Goal: Transaction & Acquisition: Book appointment/travel/reservation

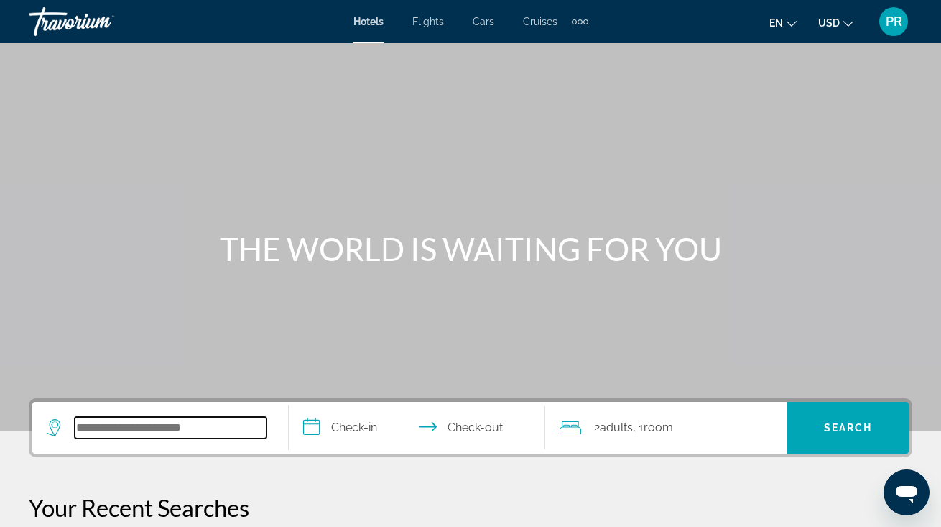
click at [115, 421] on input "Search hotel destination" at bounding box center [171, 428] width 192 height 22
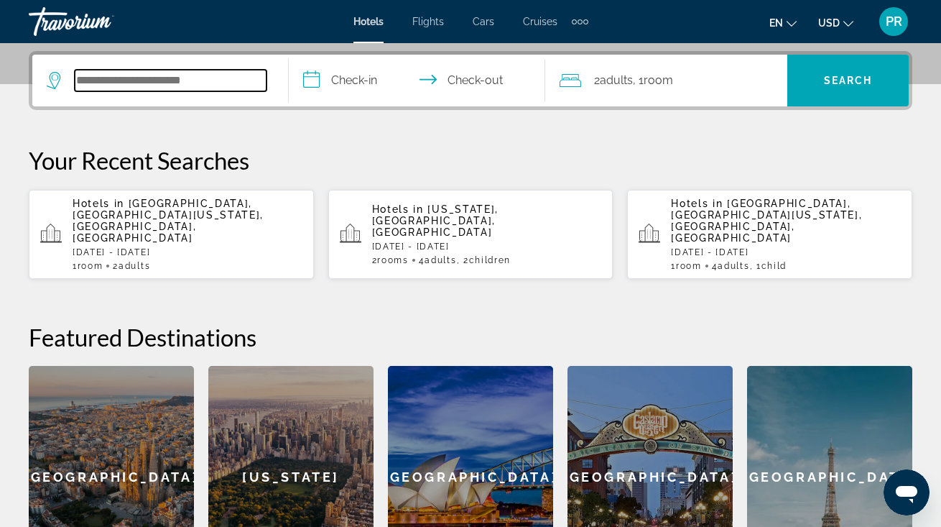
scroll to position [351, 0]
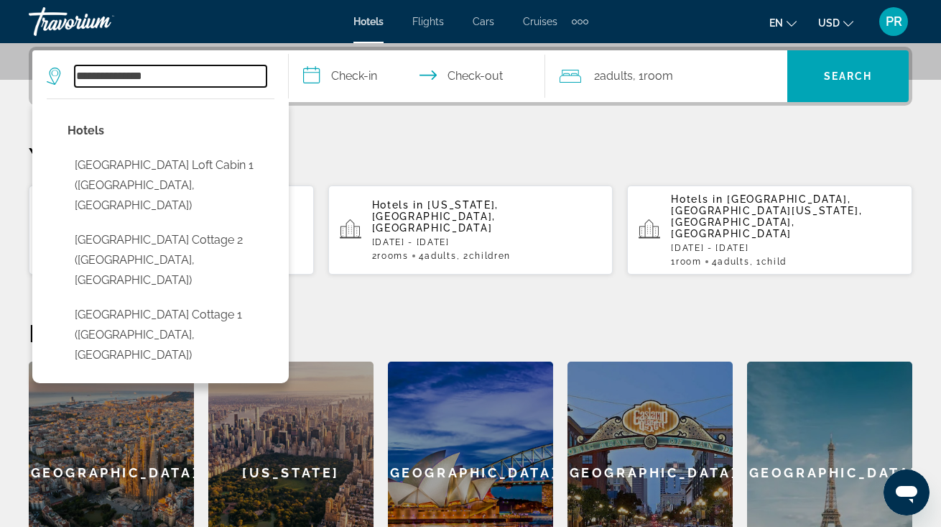
type input "**********"
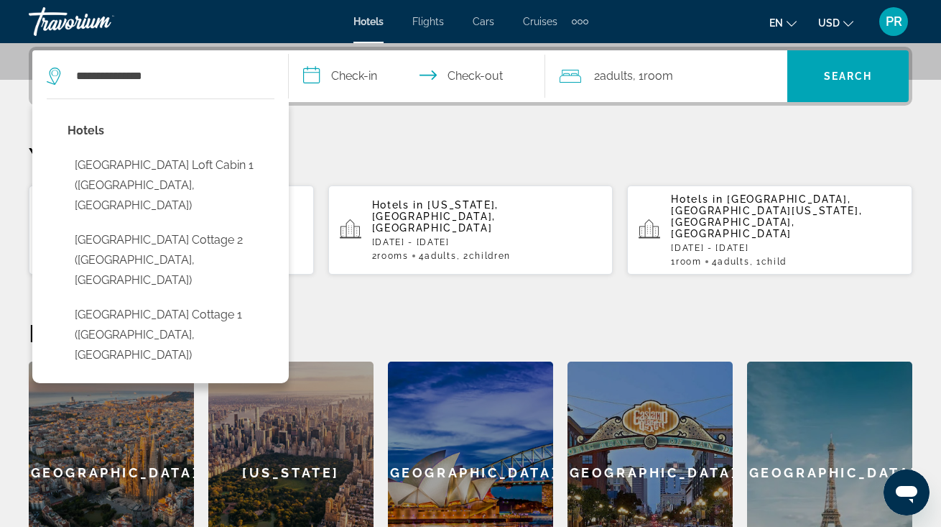
click at [323, 74] on input "**********" at bounding box center [420, 78] width 262 height 56
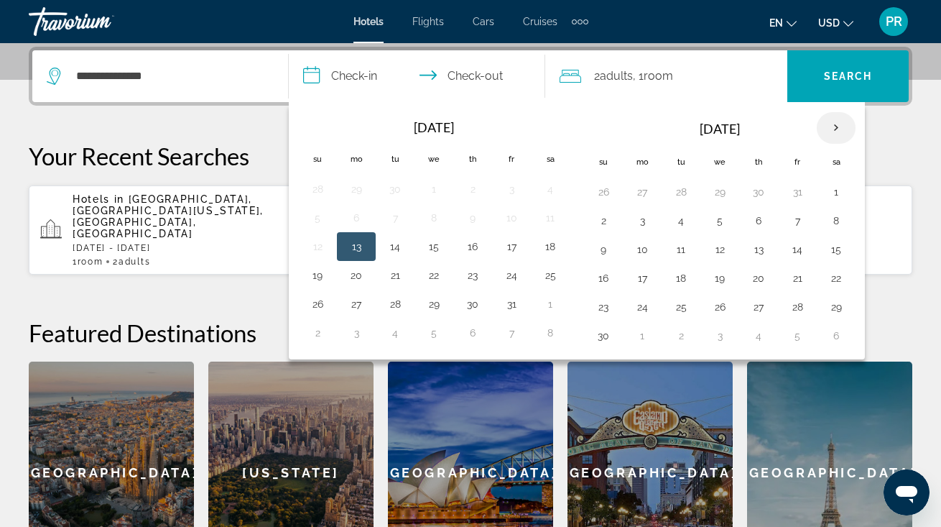
click at [837, 127] on th "Next month" at bounding box center [836, 128] width 39 height 32
click at [713, 219] on button "4" at bounding box center [719, 220] width 23 height 20
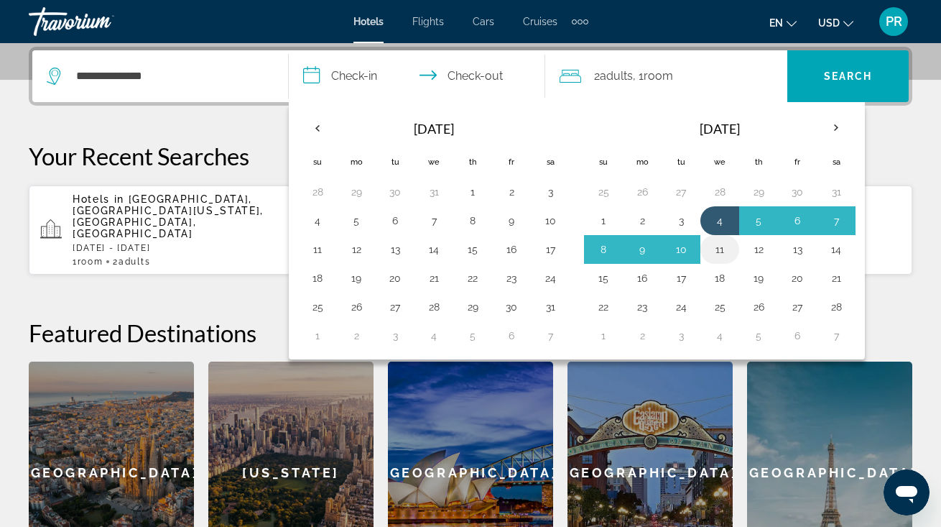
click at [720, 245] on button "11" at bounding box center [719, 249] width 23 height 20
type input "**********"
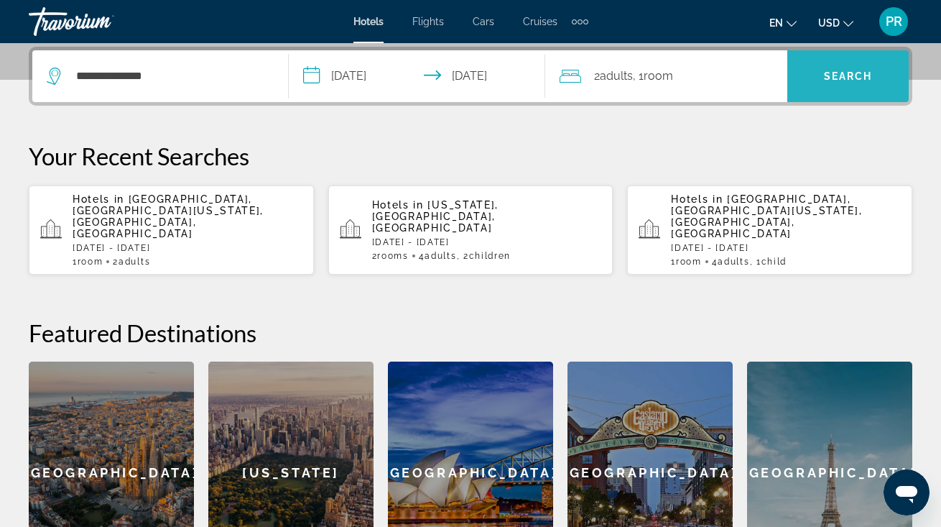
click at [822, 81] on span "Search" at bounding box center [847, 76] width 121 height 34
click at [841, 78] on span "Search" at bounding box center [848, 75] width 49 height 11
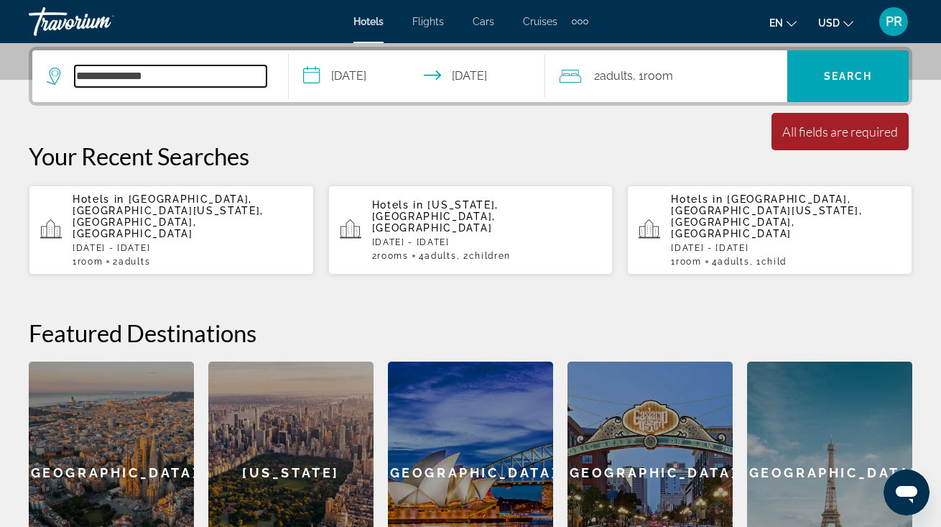
click at [220, 78] on input "**********" at bounding box center [171, 76] width 192 height 22
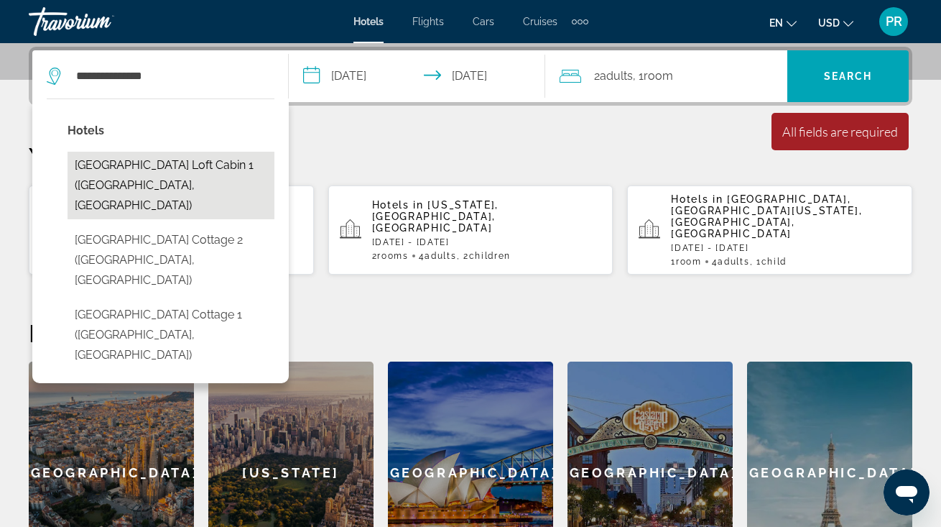
click at [140, 180] on button "[GEOGRAPHIC_DATA] Loft Cabin 1 ([GEOGRAPHIC_DATA], [GEOGRAPHIC_DATA])" at bounding box center [171, 186] width 207 height 68
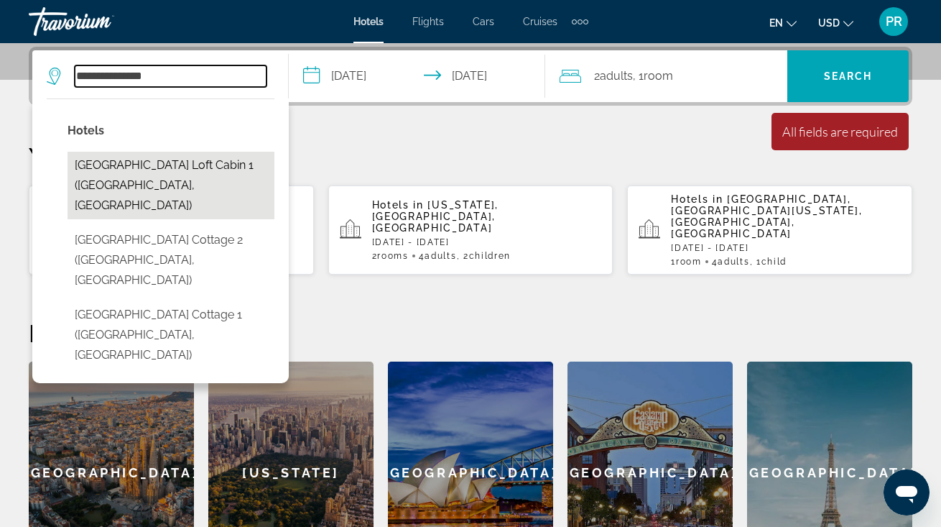
type input "**********"
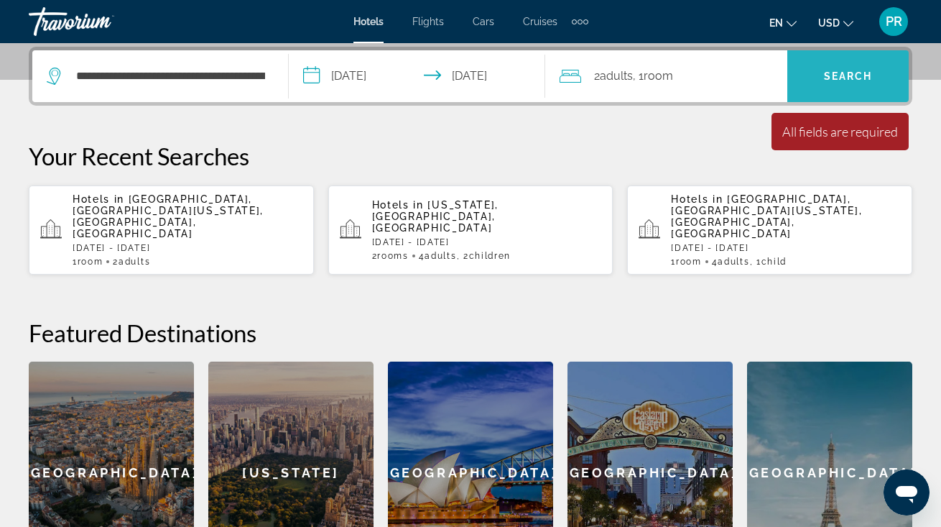
click at [841, 87] on span "Search" at bounding box center [847, 76] width 121 height 34
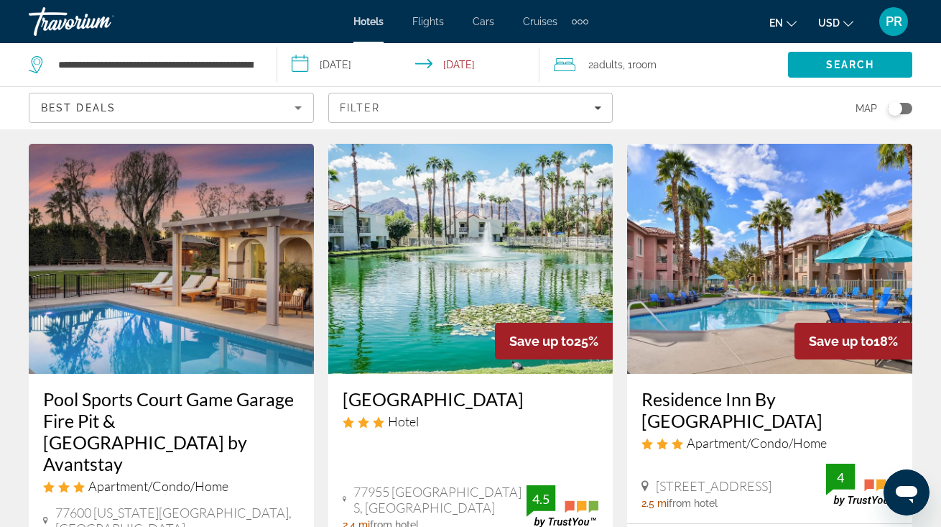
scroll to position [609, 0]
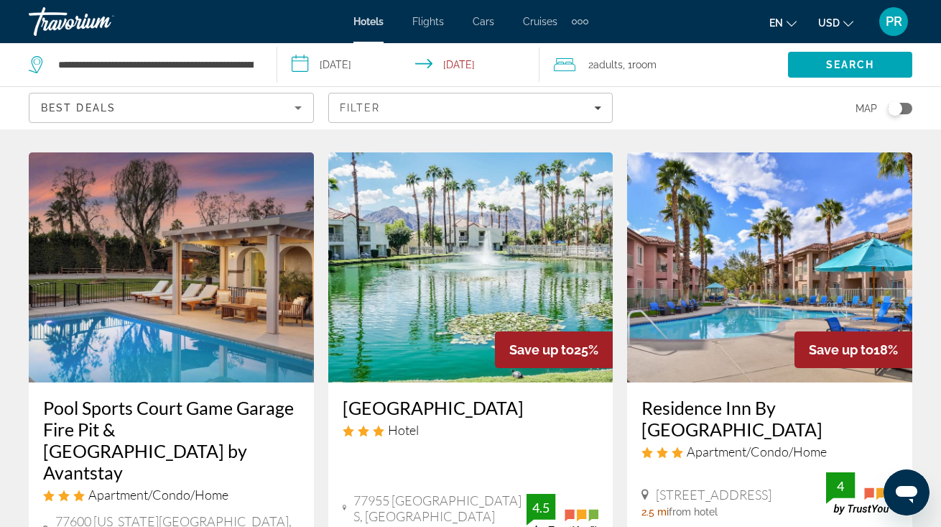
click at [494, 228] on img "Main content" at bounding box center [470, 267] width 285 height 230
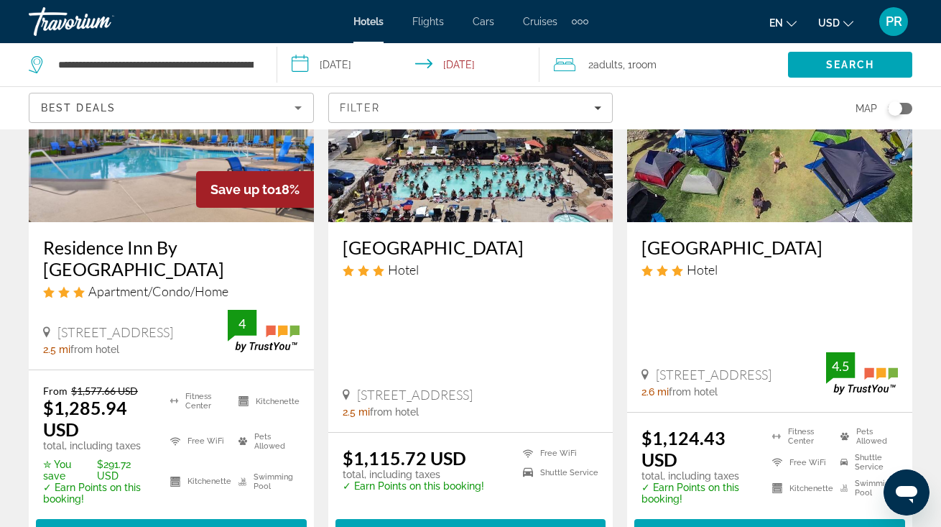
scroll to position [1326, 0]
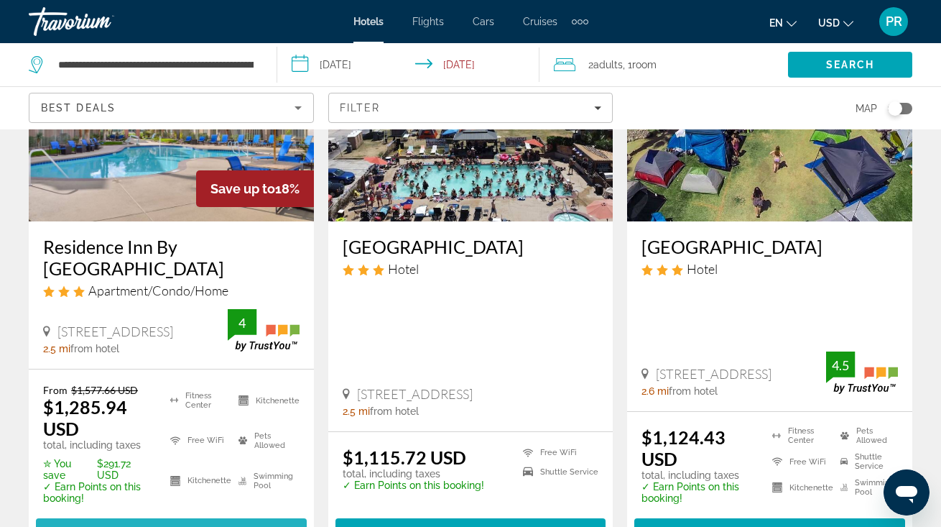
click at [170, 525] on span "Select Room" at bounding box center [171, 530] width 86 height 11
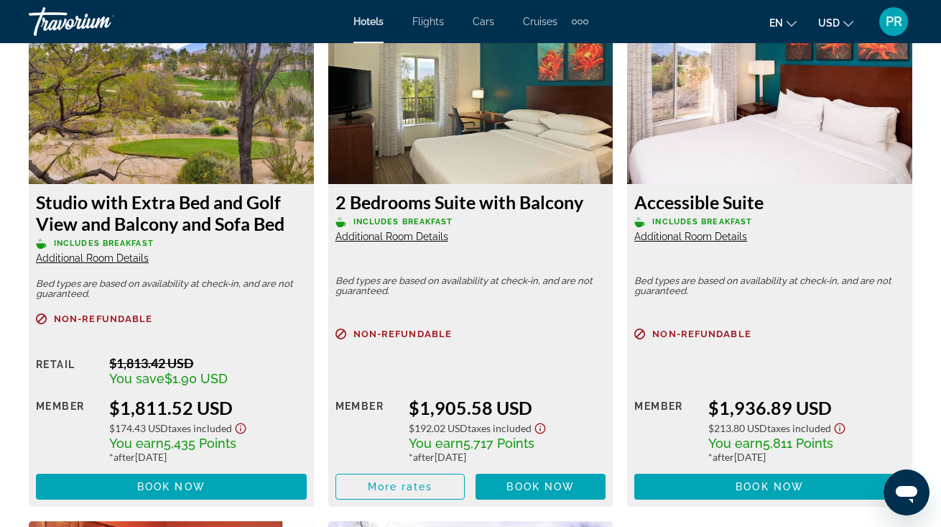
scroll to position [2945, 0]
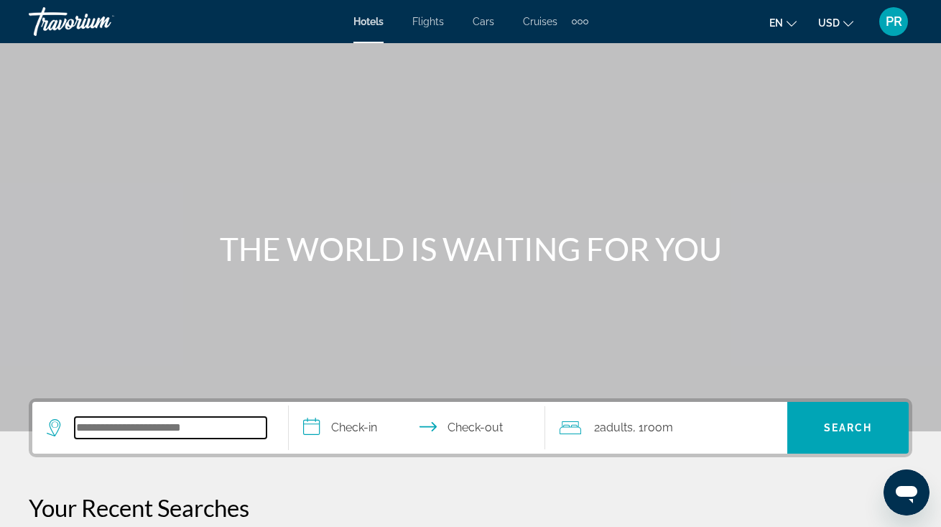
click at [148, 432] on input "Search hotel destination" at bounding box center [171, 428] width 192 height 22
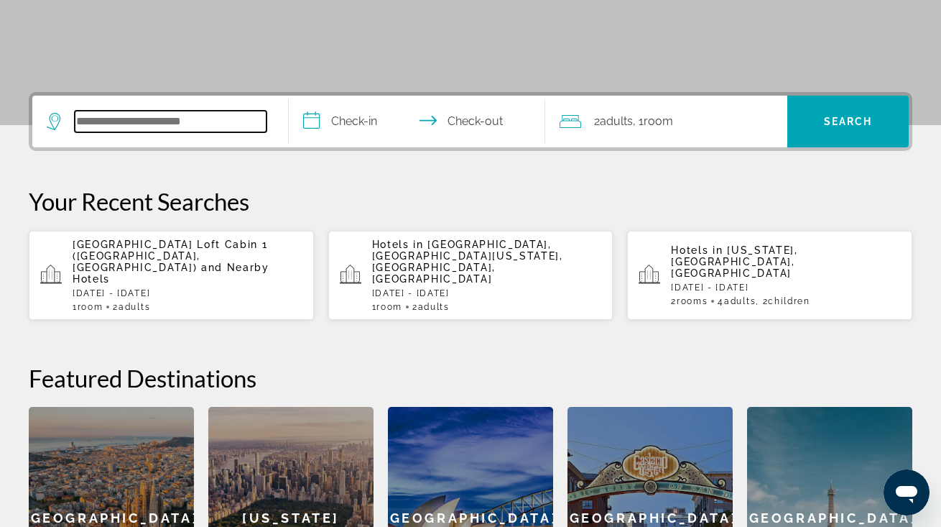
scroll to position [351, 0]
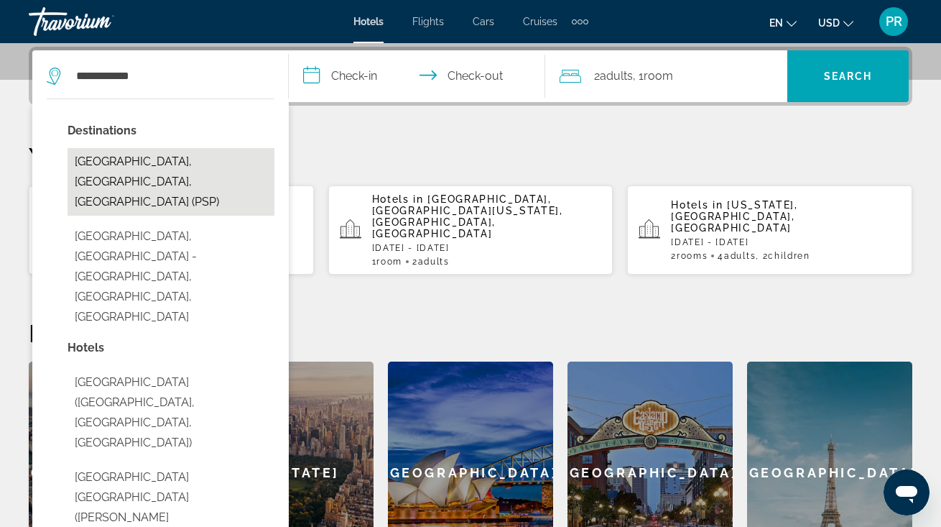
drag, startPoint x: 194, startPoint y: 325, endPoint x: 190, endPoint y: 164, distance: 161.0
click at [190, 164] on button "Palm Springs, CA, United States (PSP)" at bounding box center [171, 182] width 207 height 68
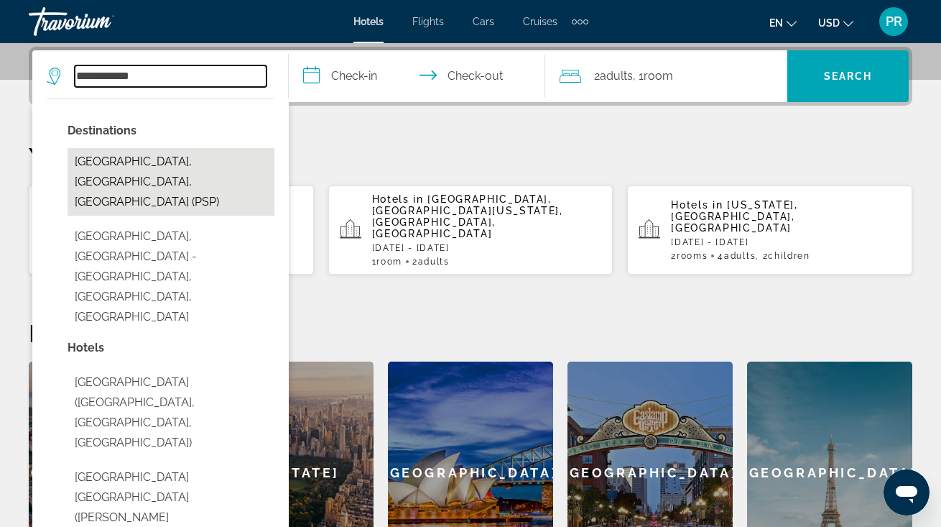
type input "**********"
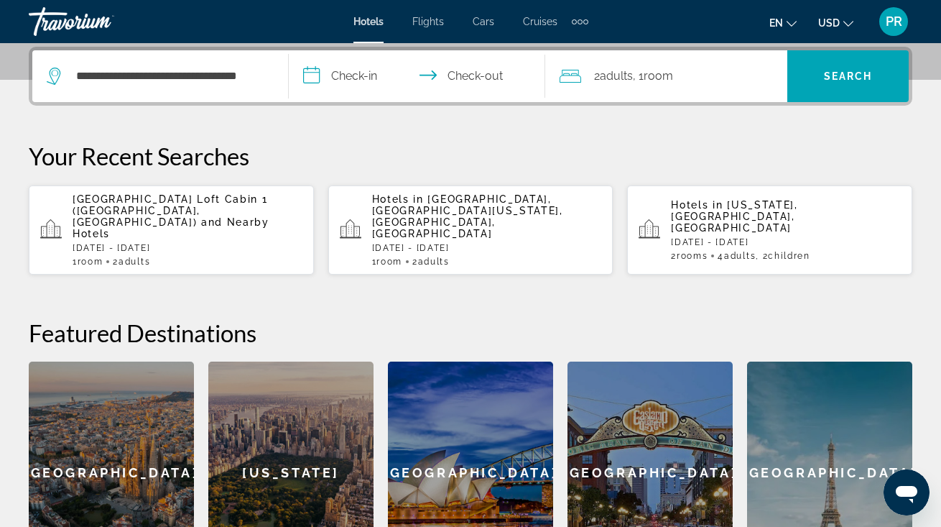
click at [342, 79] on input "**********" at bounding box center [420, 78] width 262 height 56
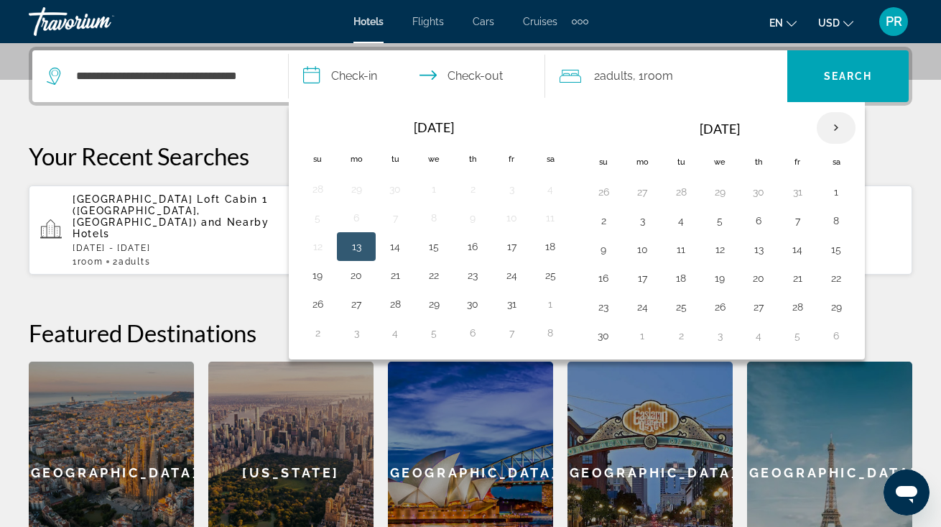
click at [833, 129] on th "Next month" at bounding box center [836, 128] width 39 height 32
click at [722, 214] on button "7" at bounding box center [719, 220] width 23 height 20
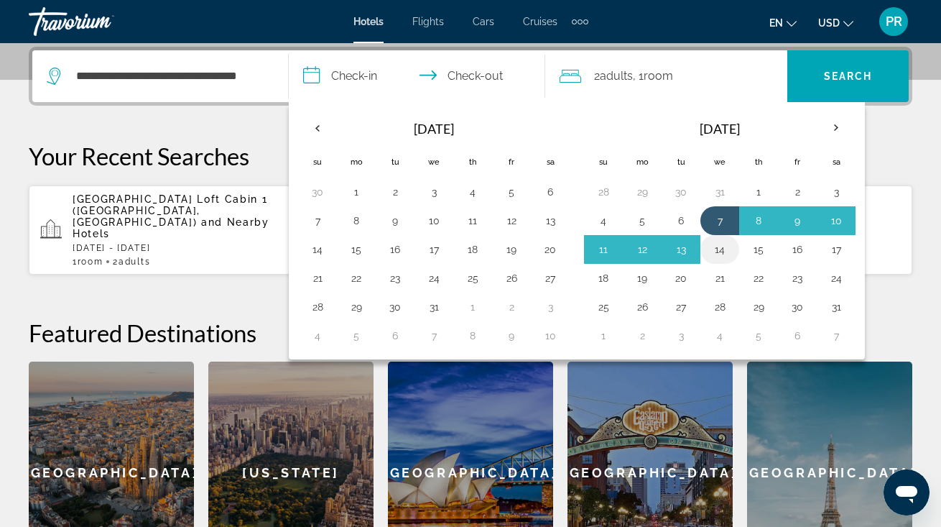
click at [722, 248] on button "14" at bounding box center [719, 249] width 23 height 20
type input "**********"
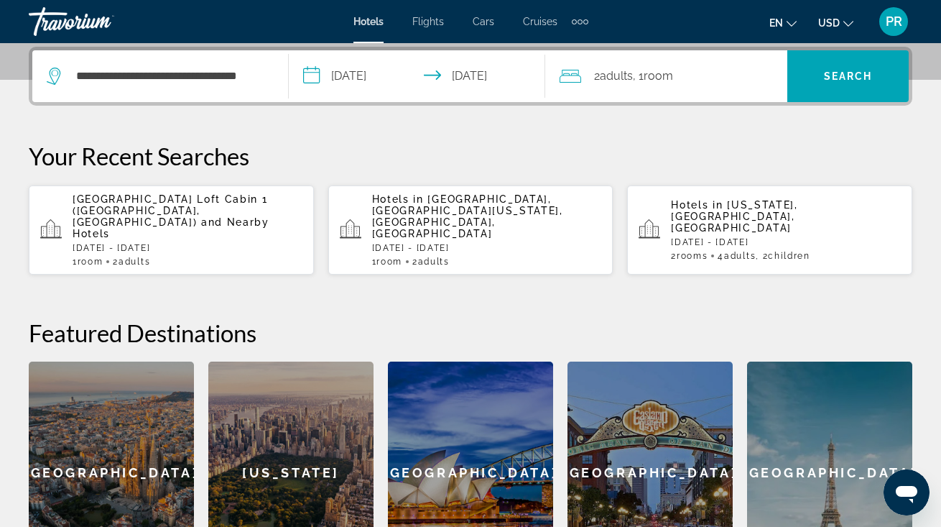
click at [673, 80] on span "Room" at bounding box center [658, 76] width 29 height 14
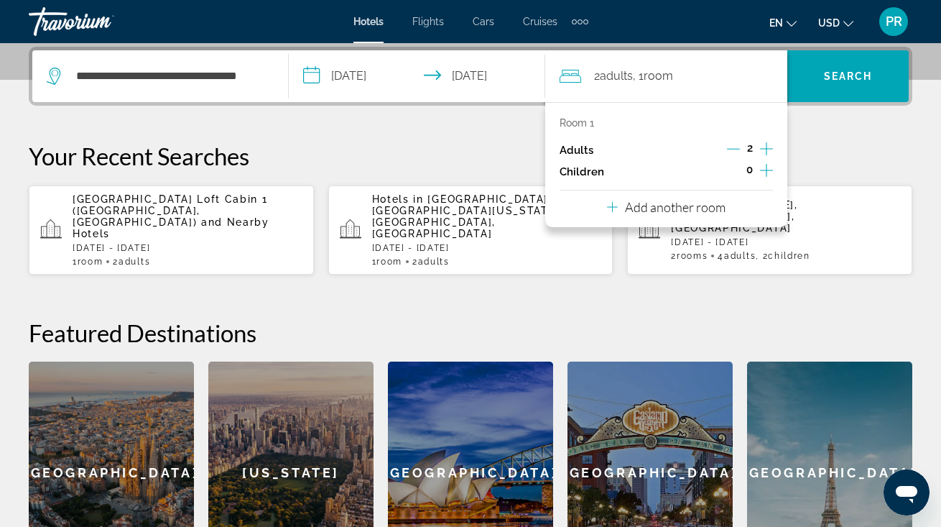
click at [767, 148] on icon "Increment adults" at bounding box center [766, 148] width 13 height 17
click at [764, 173] on icon "Increment children" at bounding box center [766, 170] width 13 height 13
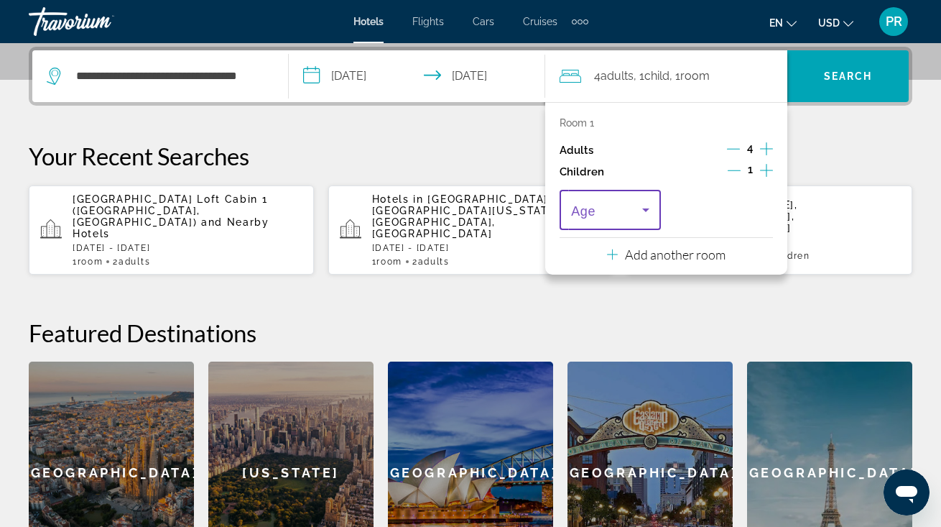
click at [644, 208] on icon "Travelers: 4 adults, 1 child" at bounding box center [645, 209] width 17 height 17
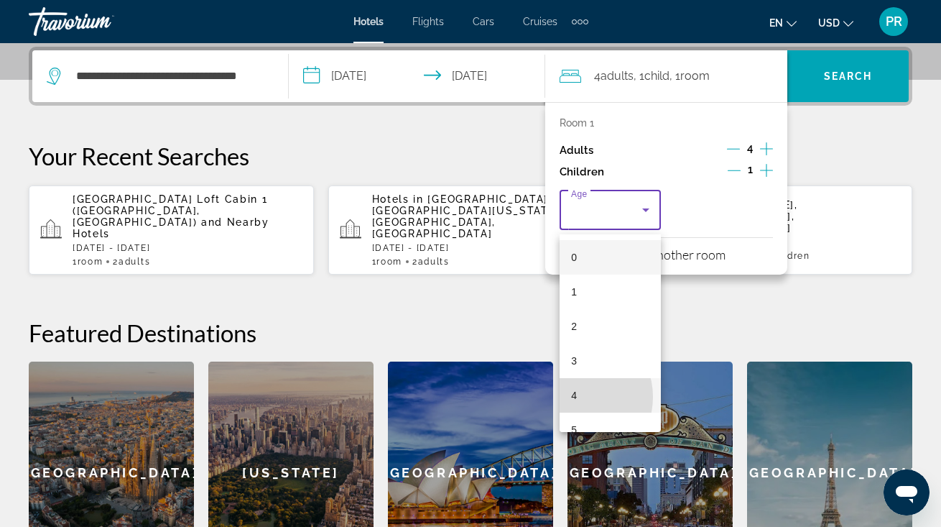
click at [576, 397] on span "4" at bounding box center [574, 394] width 6 height 17
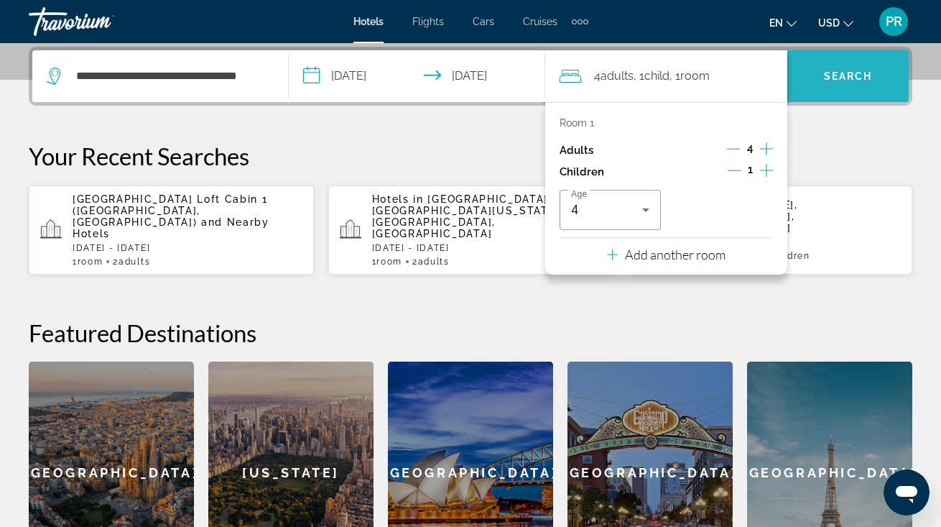
click at [876, 73] on span "Search" at bounding box center [847, 76] width 121 height 34
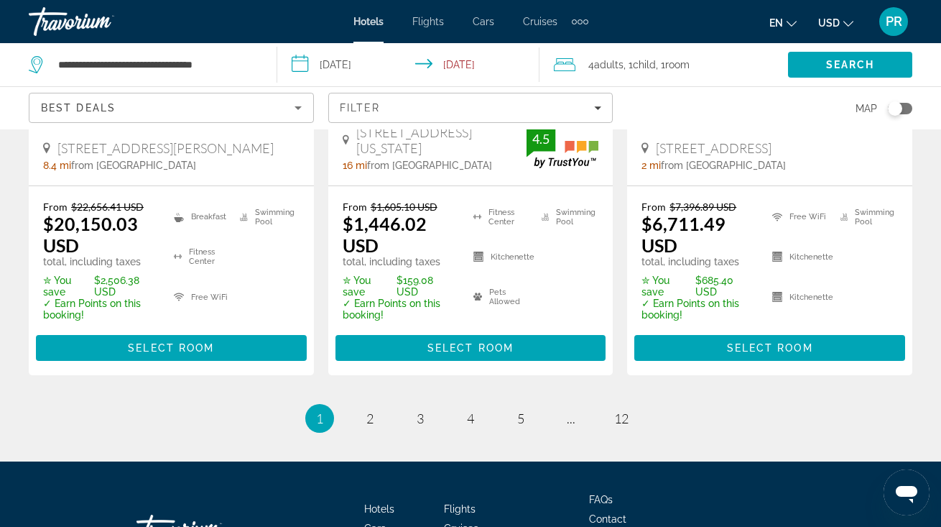
scroll to position [2139, 0]
click at [369, 410] on span "2" at bounding box center [369, 418] width 7 height 16
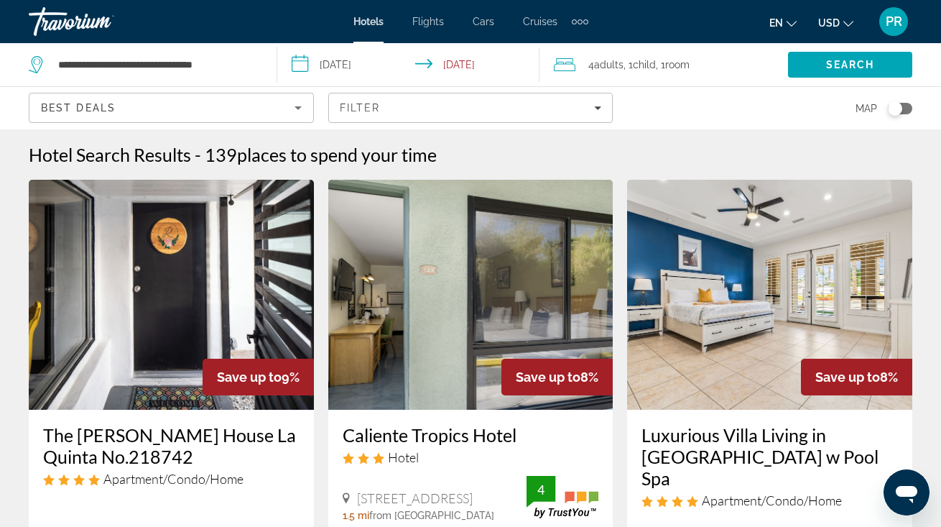
click at [366, 65] on input "**********" at bounding box center [411, 66] width 269 height 47
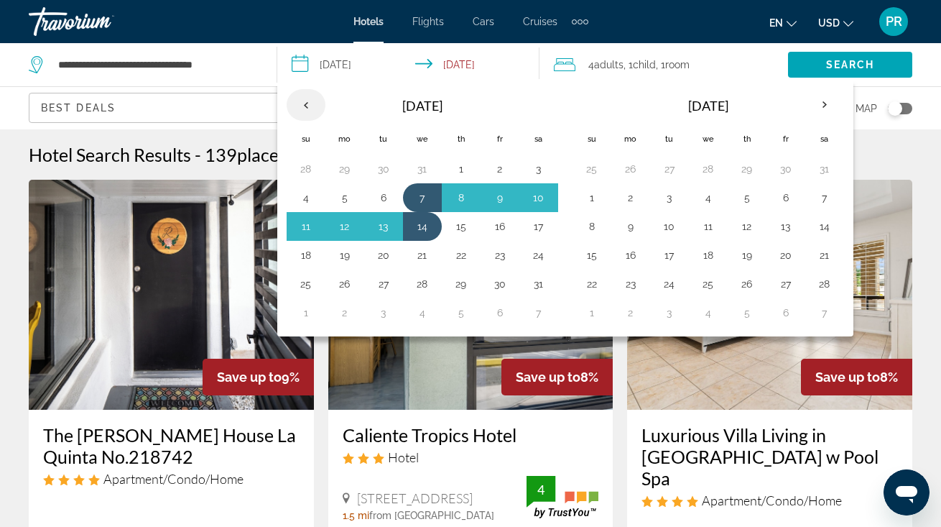
click at [307, 103] on th "Previous month" at bounding box center [306, 105] width 39 height 32
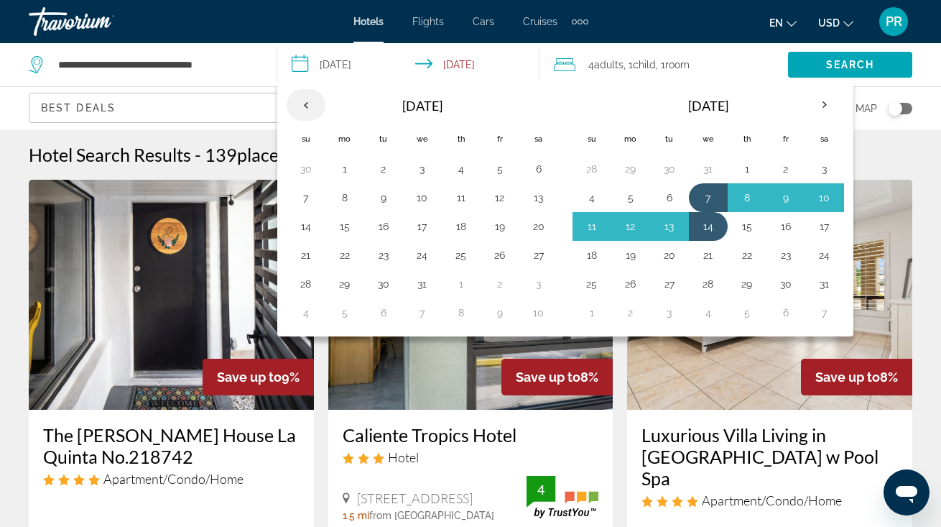
click at [307, 103] on th "Previous month" at bounding box center [306, 105] width 39 height 32
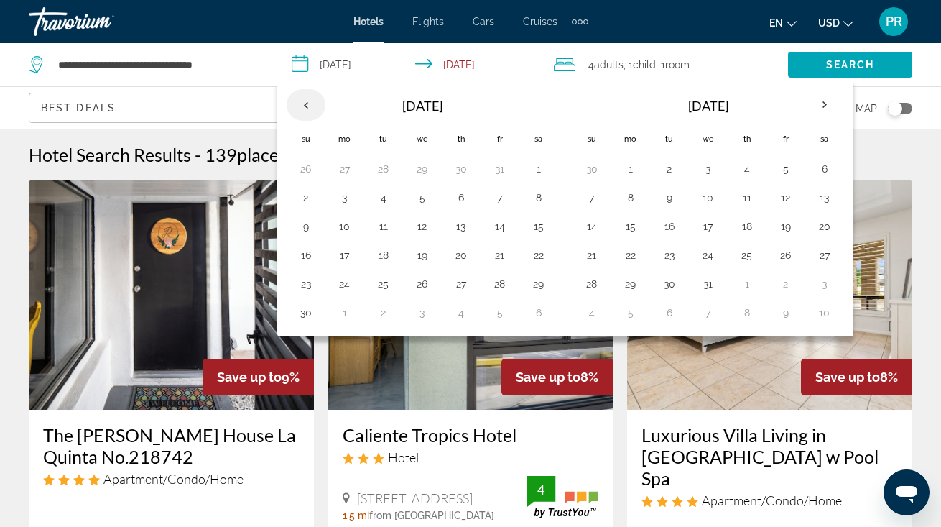
click at [307, 103] on th "Previous month" at bounding box center [306, 105] width 39 height 32
click at [423, 249] on button "22" at bounding box center [422, 252] width 23 height 20
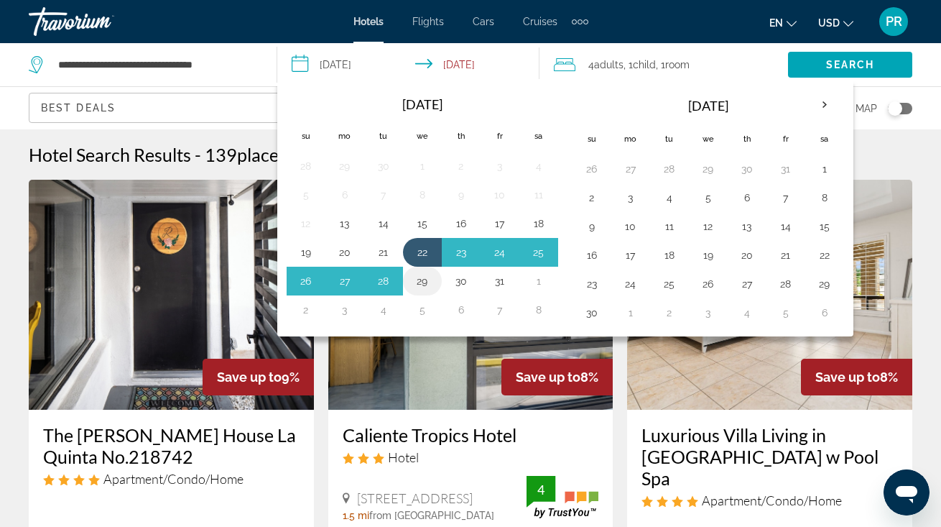
click at [424, 274] on button "29" at bounding box center [422, 281] width 23 height 20
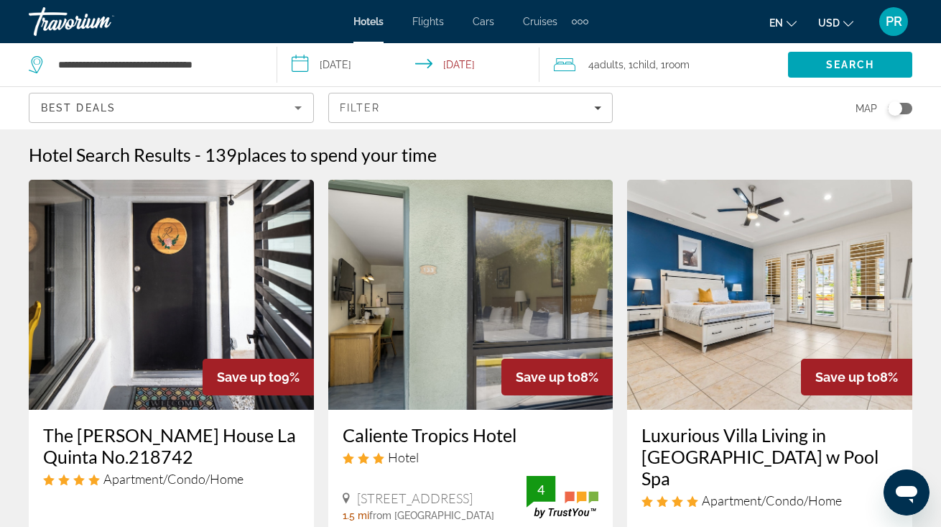
type input "**********"
click at [804, 61] on span "Search" at bounding box center [850, 64] width 124 height 34
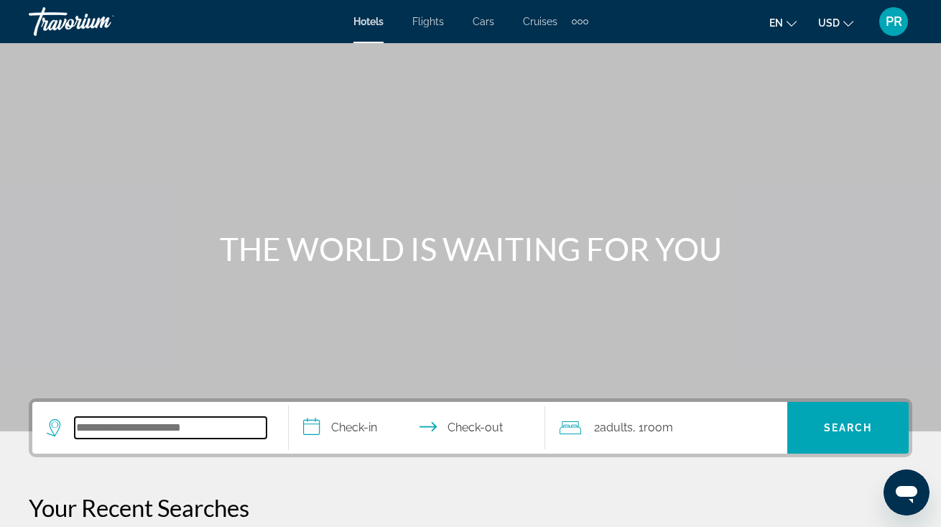
click at [119, 429] on input "Search hotel destination" at bounding box center [171, 428] width 192 height 22
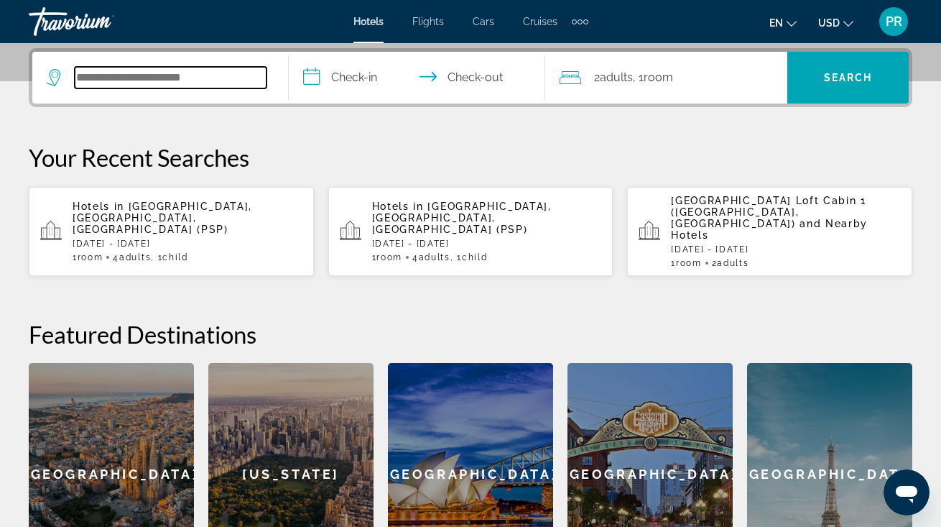
scroll to position [351, 0]
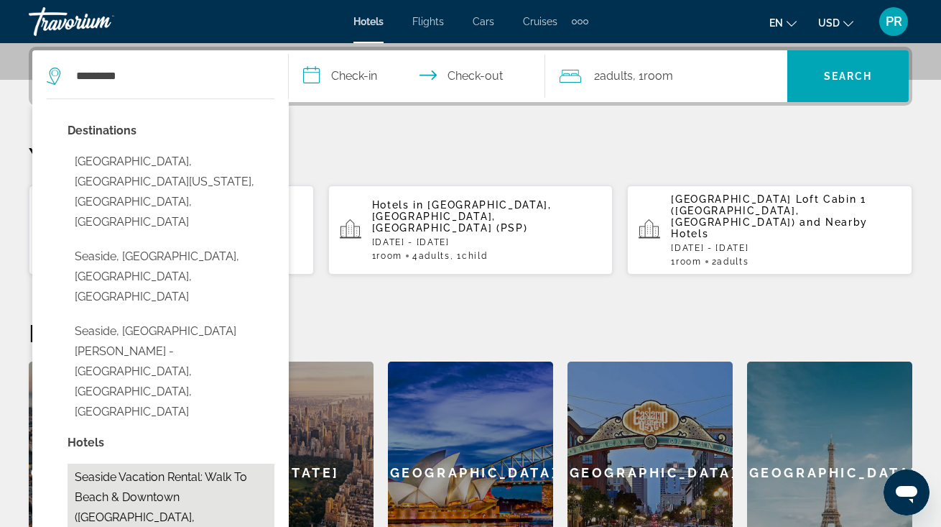
drag, startPoint x: 127, startPoint y: 162, endPoint x: 136, endPoint y: 396, distance: 233.6
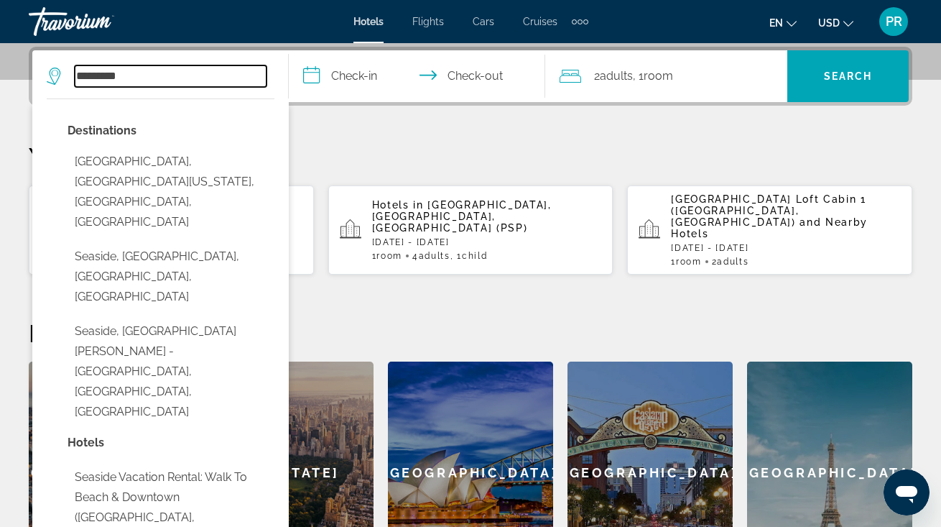
type input "**********"
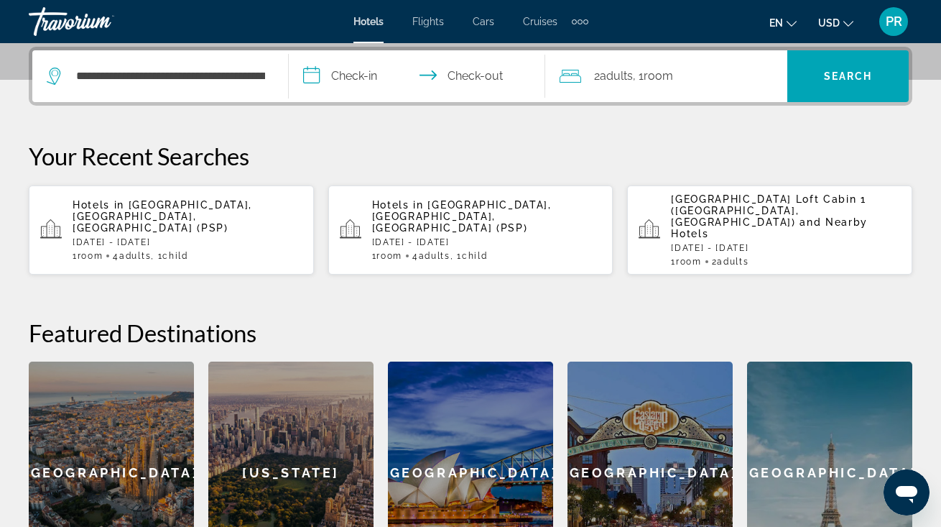
click at [330, 69] on input "**********" at bounding box center [420, 78] width 262 height 56
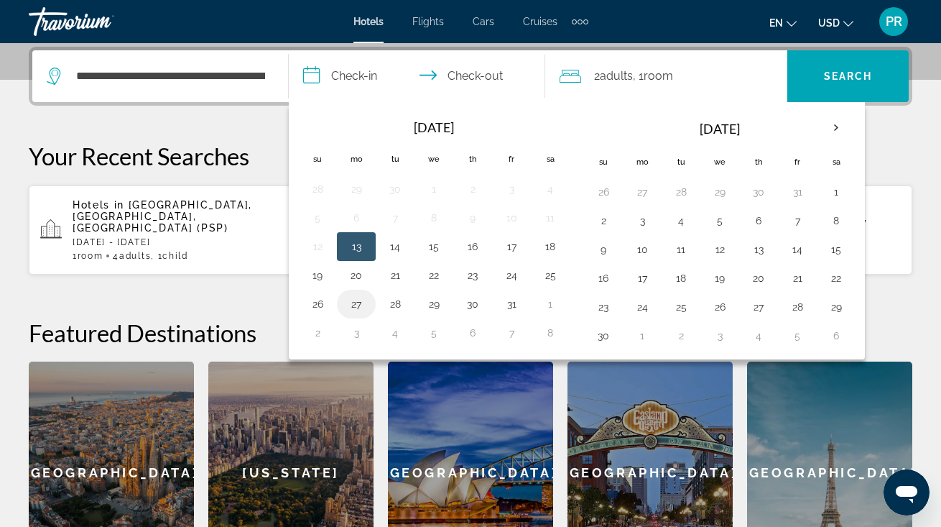
click at [358, 302] on button "27" at bounding box center [356, 304] width 23 height 20
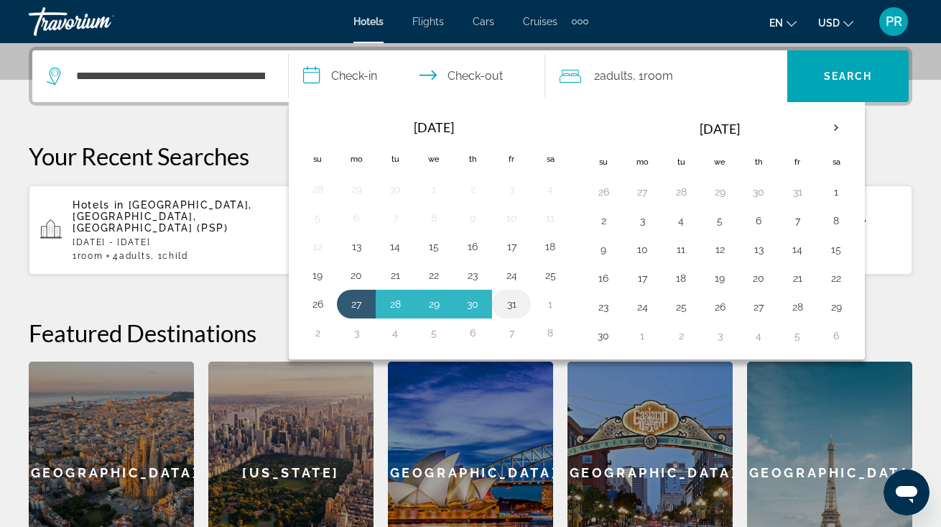
click at [512, 299] on button "31" at bounding box center [511, 304] width 23 height 20
type input "**********"
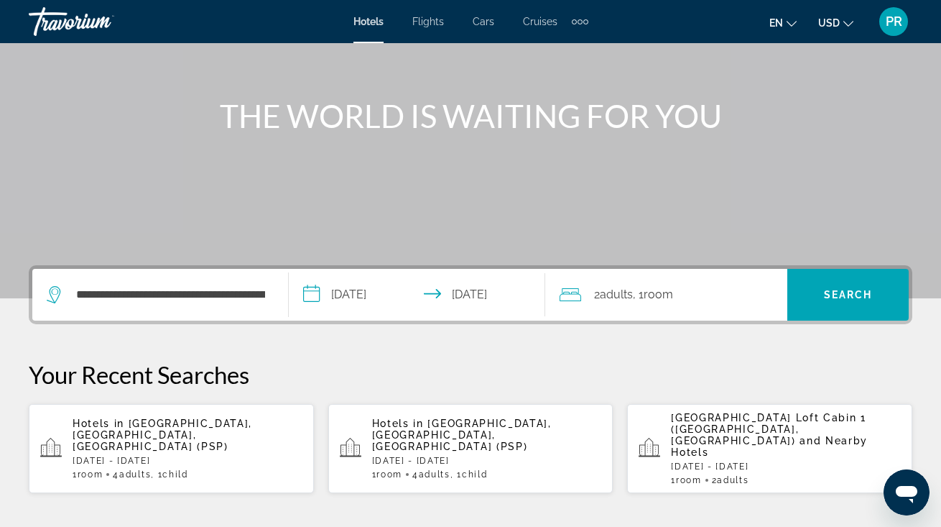
scroll to position [131, 0]
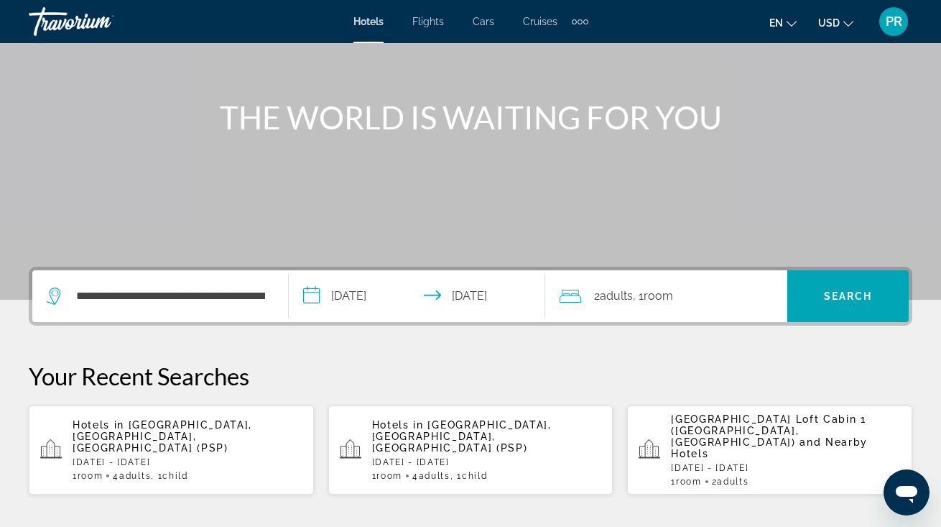
click at [655, 294] on span "Room" at bounding box center [658, 296] width 29 height 14
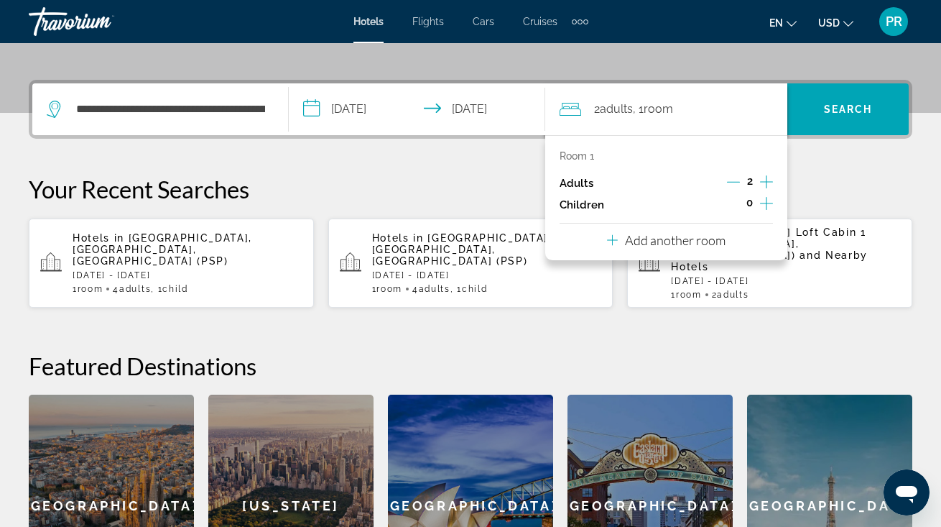
scroll to position [351, 0]
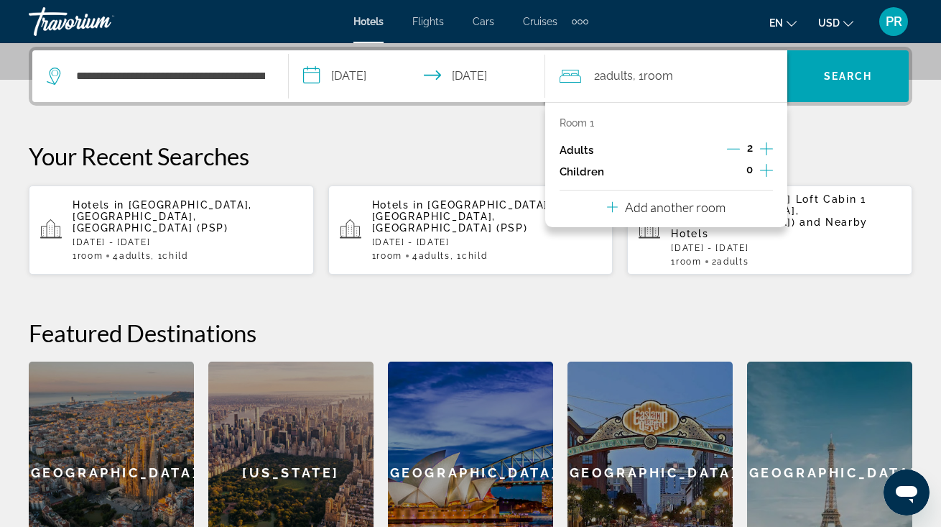
click at [763, 152] on icon "Increment adults" at bounding box center [766, 148] width 13 height 17
click at [593, 125] on p "Room 1" at bounding box center [577, 122] width 34 height 11
click at [504, 134] on div "**********" at bounding box center [470, 315] width 941 height 537
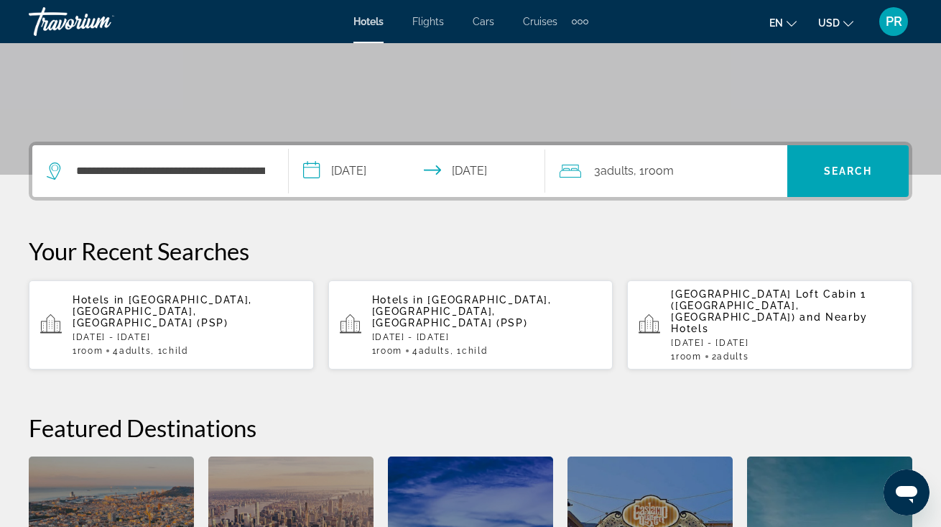
scroll to position [178, 0]
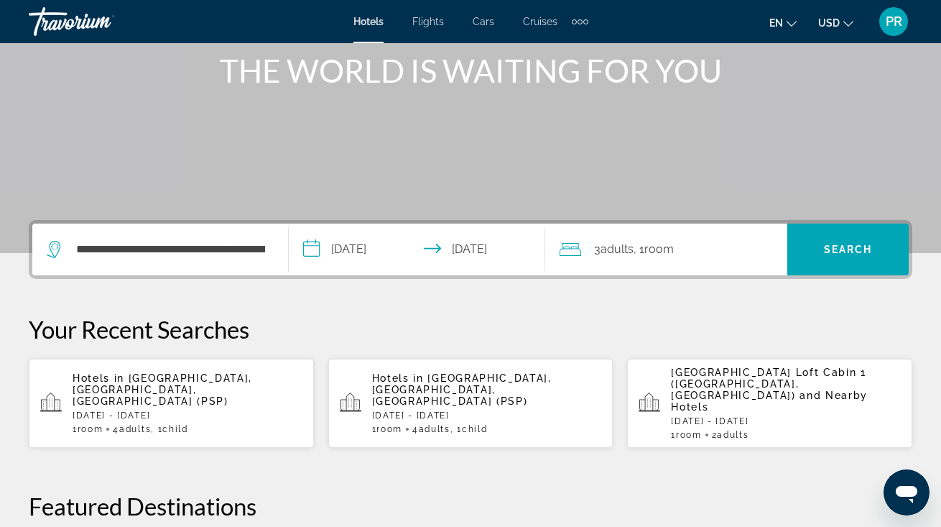
click at [618, 251] on span "Adults" at bounding box center [617, 249] width 33 height 14
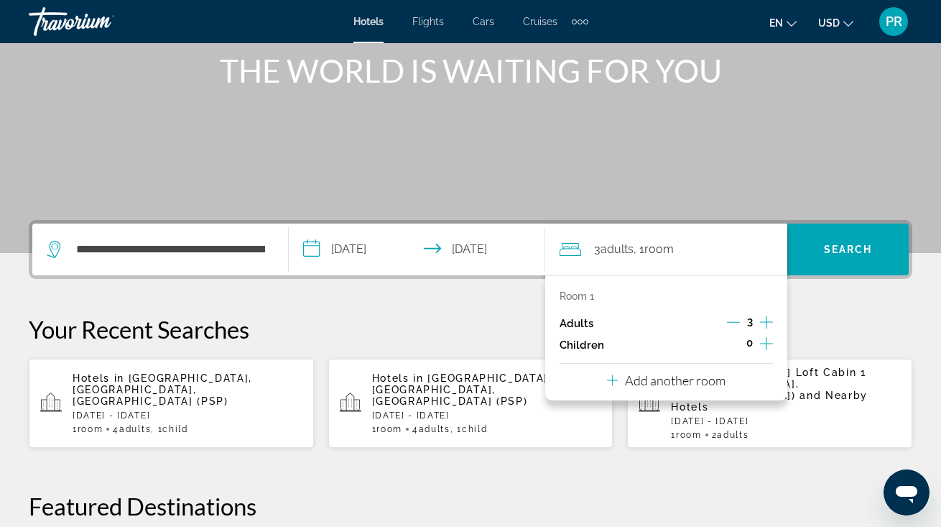
scroll to position [351, 0]
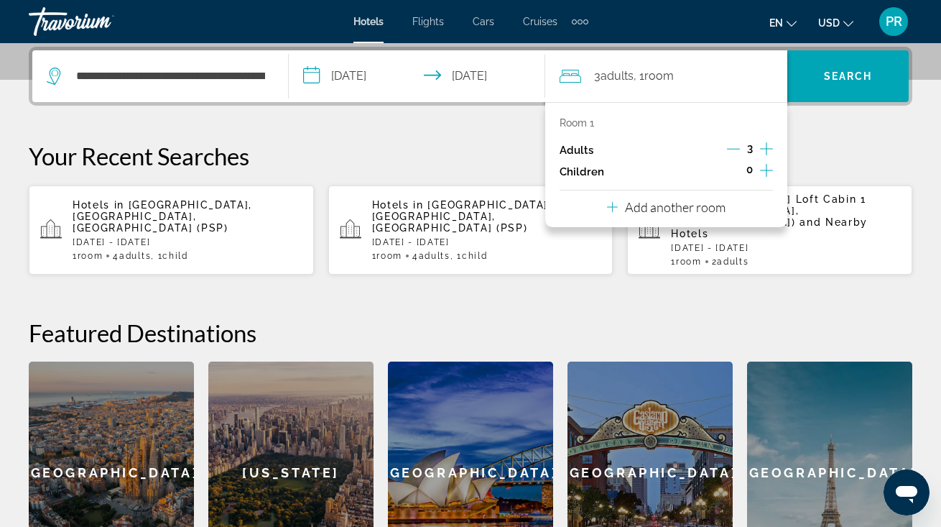
click at [580, 120] on p "Room 1" at bounding box center [577, 122] width 34 height 11
click at [769, 144] on icon "Increment adults" at bounding box center [766, 148] width 13 height 17
click at [733, 142] on button "Decrement adults" at bounding box center [733, 150] width 13 height 17
click at [834, 153] on p "Your Recent Searches" at bounding box center [471, 156] width 884 height 29
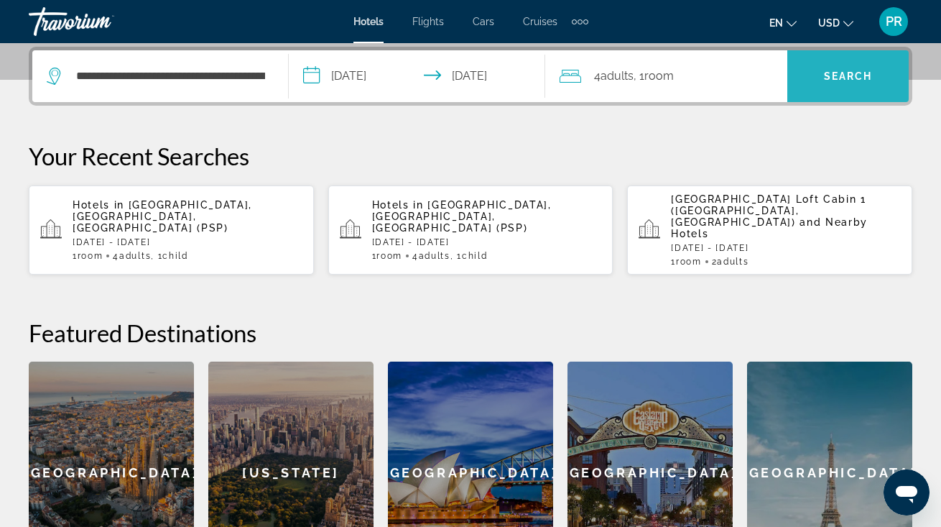
click at [845, 86] on span "Search" at bounding box center [847, 76] width 121 height 34
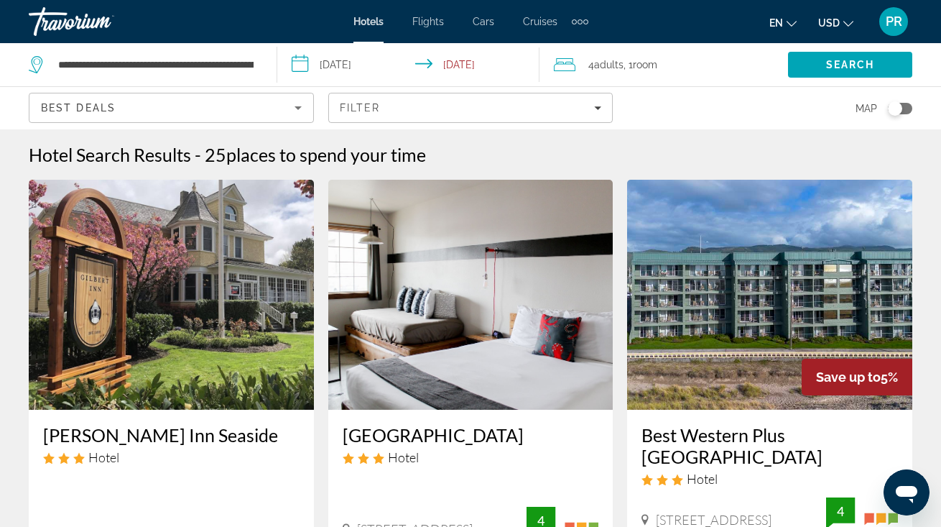
click at [259, 271] on img "Main content" at bounding box center [171, 295] width 285 height 230
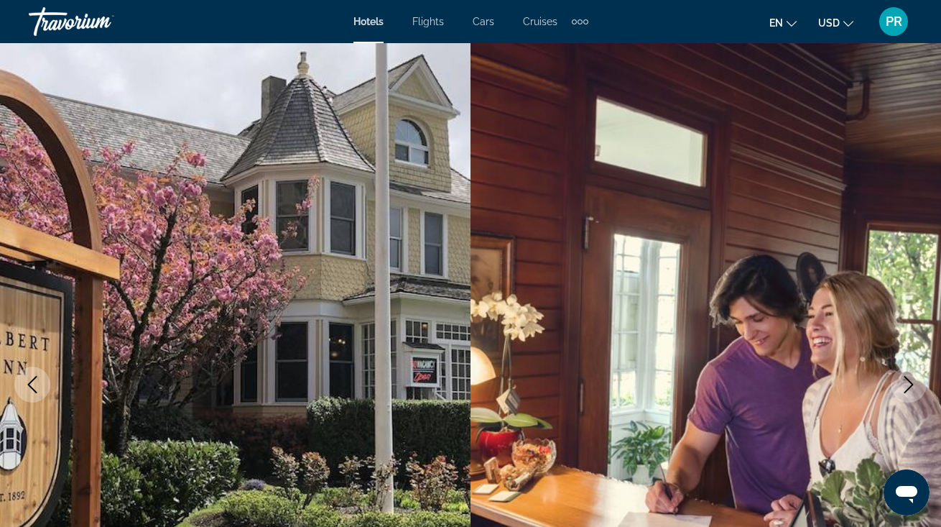
click at [910, 381] on icon "Next image" at bounding box center [908, 384] width 9 height 17
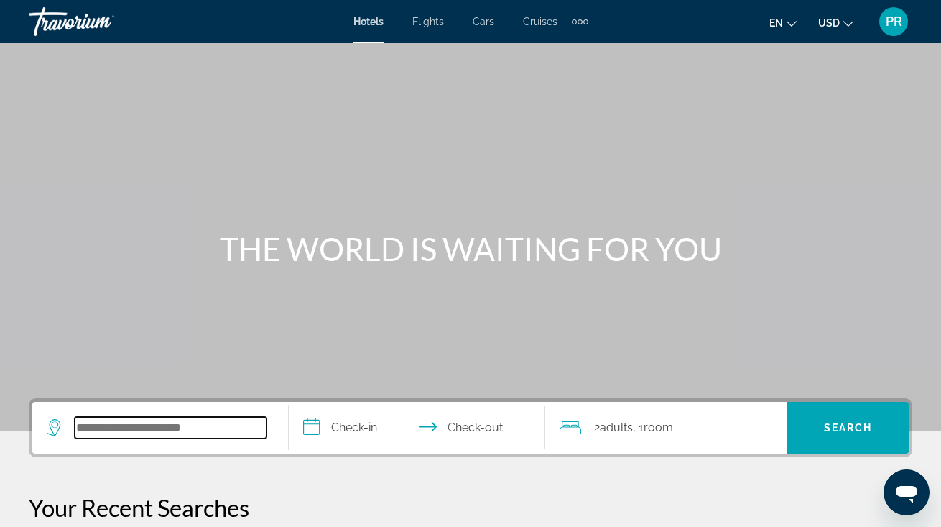
click at [187, 435] on input "Search hotel destination" at bounding box center [171, 428] width 192 height 22
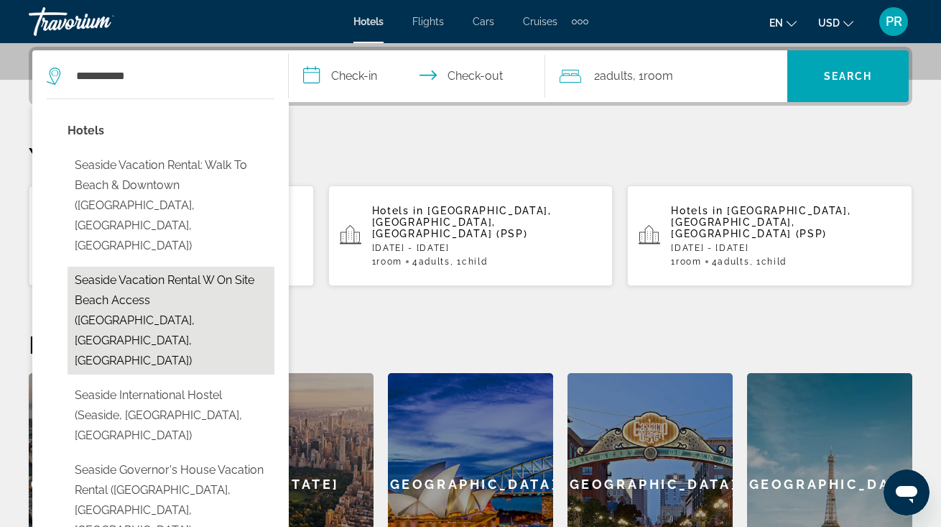
click at [162, 267] on button "Seaside Vacation Rental w On site Beach Access (Seaside, OR, US)" at bounding box center [171, 321] width 207 height 108
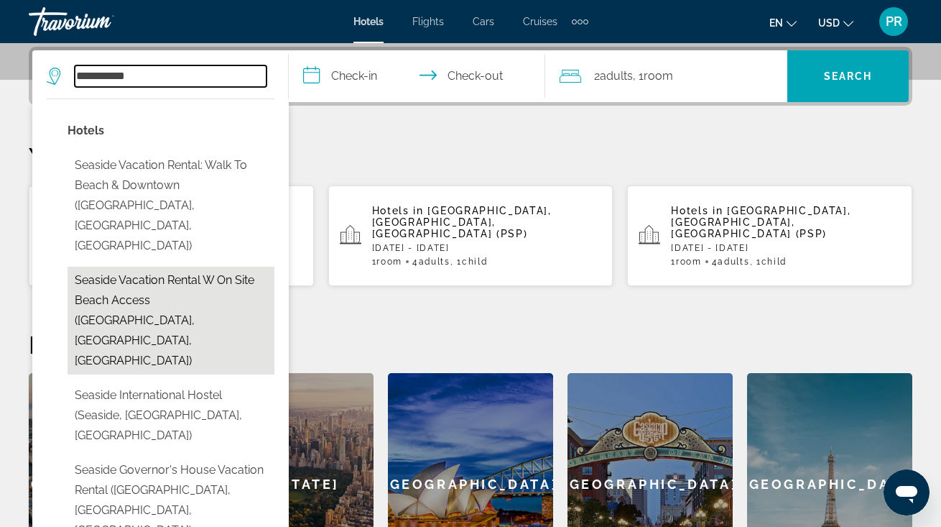
type input "**********"
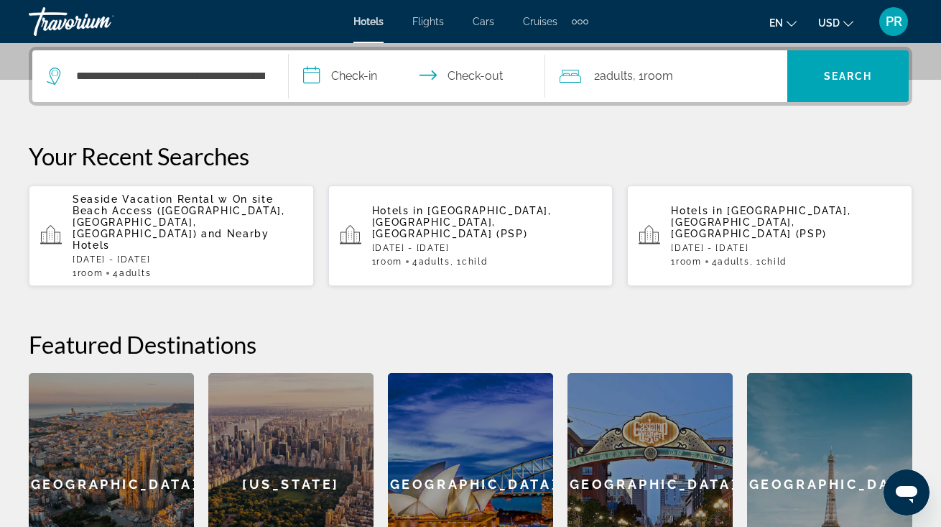
click at [351, 75] on input "**********" at bounding box center [420, 78] width 262 height 56
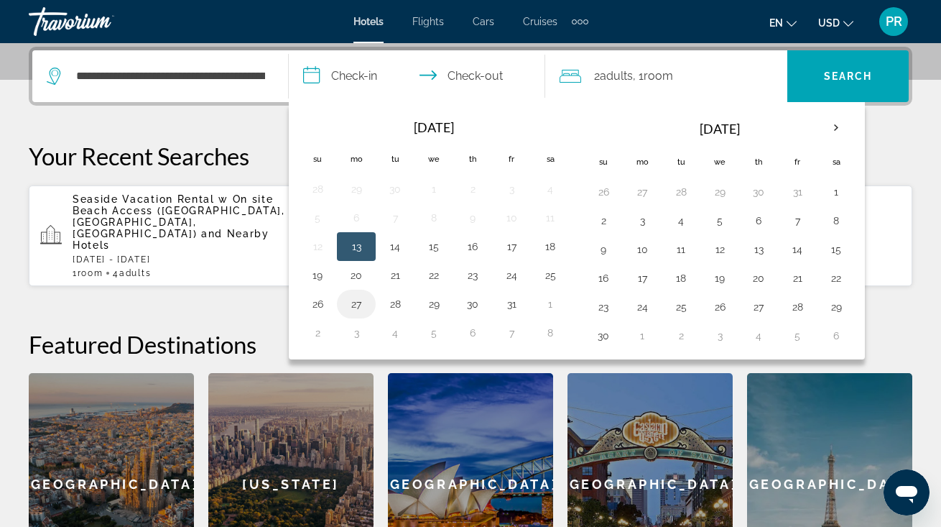
click at [356, 302] on button "27" at bounding box center [356, 304] width 23 height 20
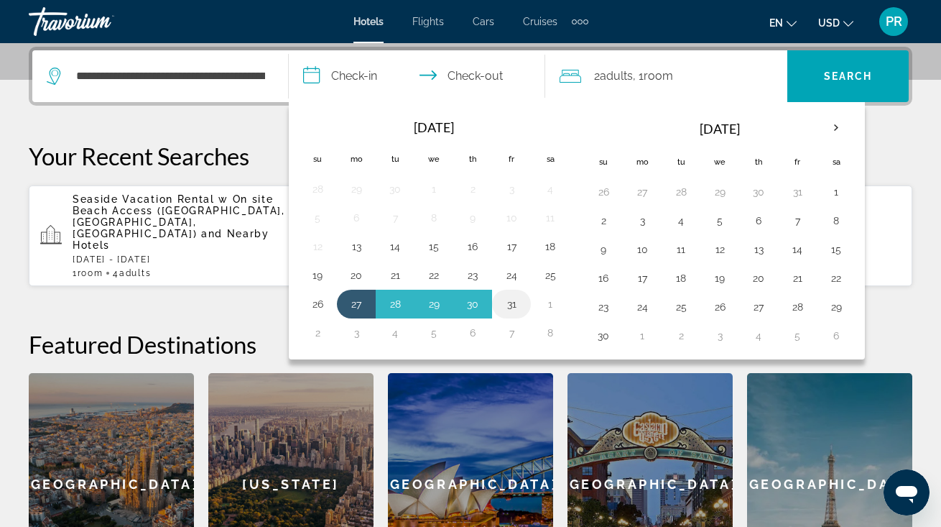
click at [508, 304] on button "31" at bounding box center [511, 304] width 23 height 20
type input "**********"
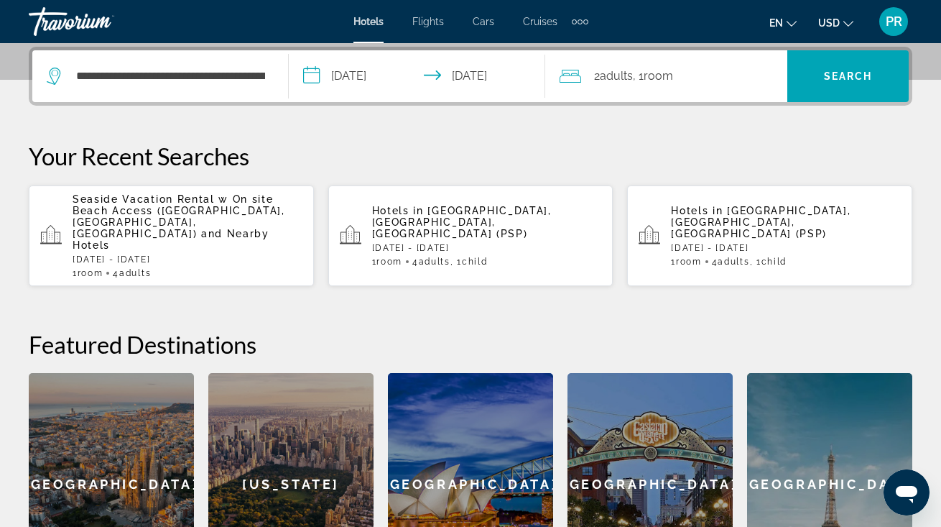
drag, startPoint x: 809, startPoint y: 79, endPoint x: 642, endPoint y: 95, distance: 167.4
click at [642, 95] on div "**********" at bounding box center [470, 76] width 876 height 52
click at [611, 78] on span "Adults" at bounding box center [616, 76] width 33 height 14
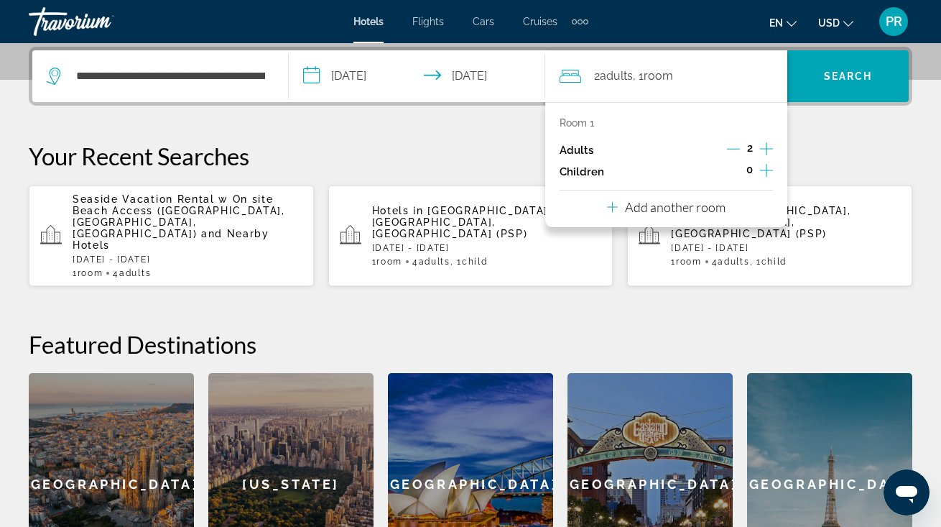
click at [764, 147] on icon "Increment adults" at bounding box center [766, 148] width 13 height 17
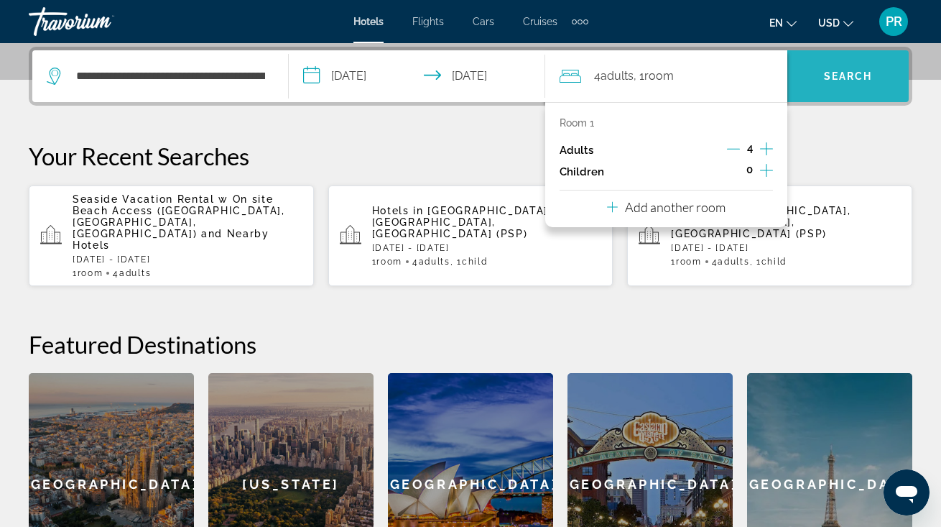
click at [808, 88] on span "Search" at bounding box center [847, 76] width 121 height 34
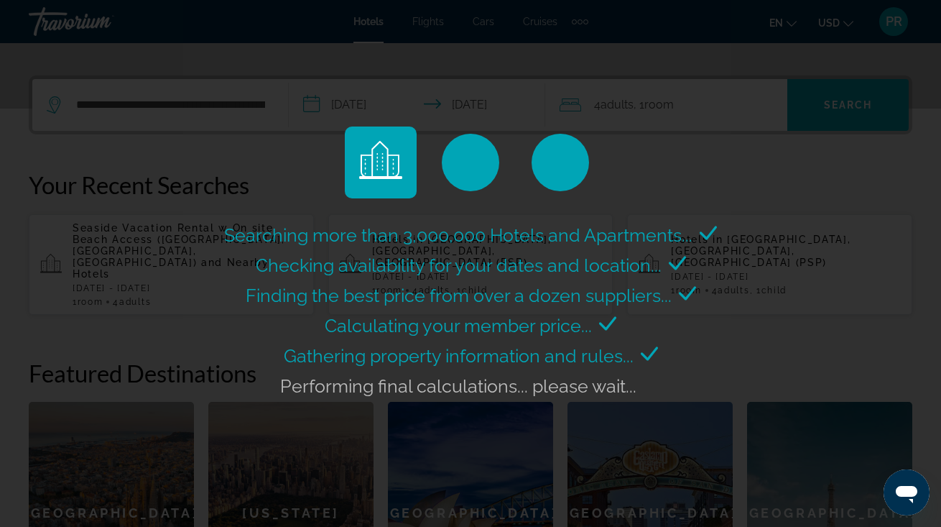
scroll to position [324, 0]
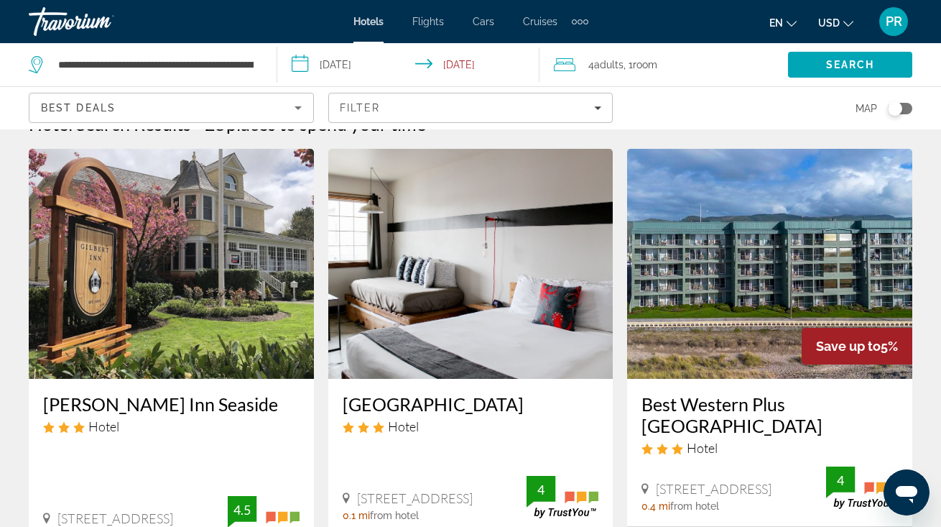
scroll to position [31, 0]
click at [695, 409] on h3 "Best Western Plus Ocean View Resort" at bounding box center [769, 414] width 256 height 43
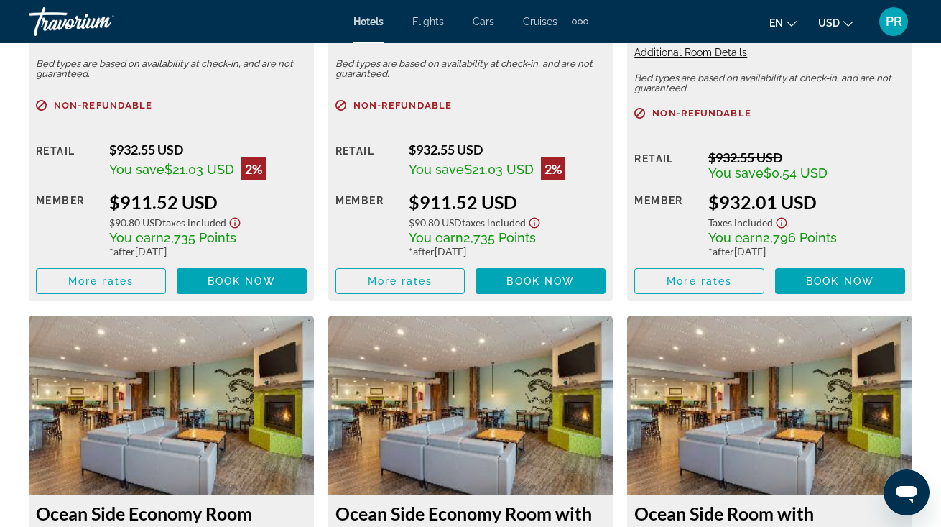
scroll to position [5726, 0]
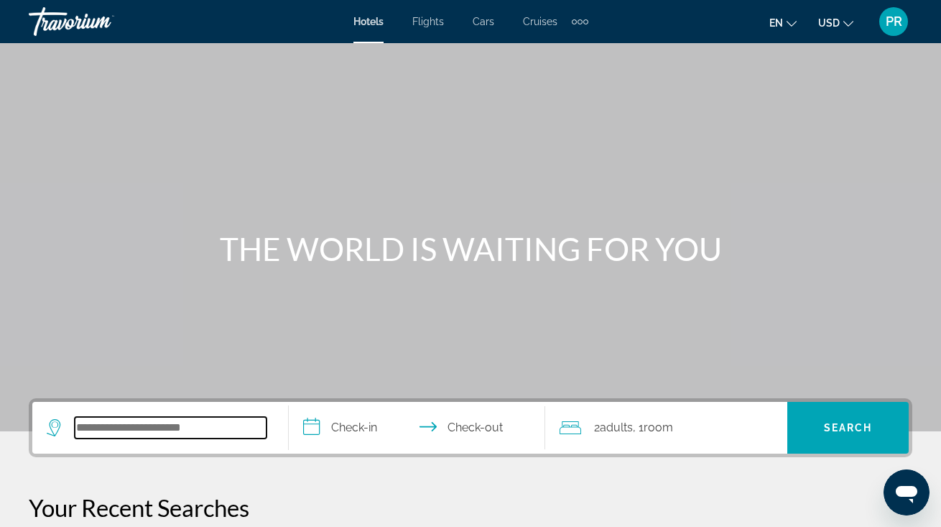
click at [110, 430] on input "Search hotel destination" at bounding box center [171, 428] width 192 height 22
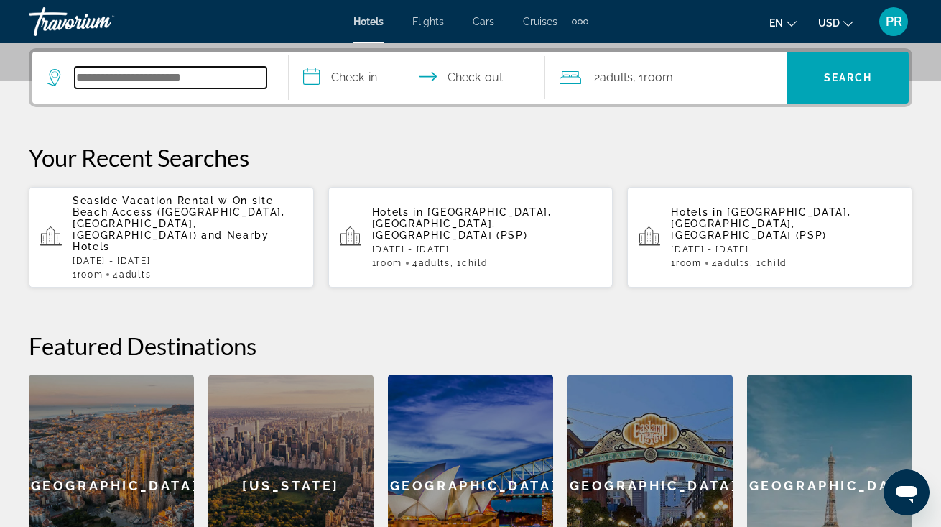
scroll to position [351, 0]
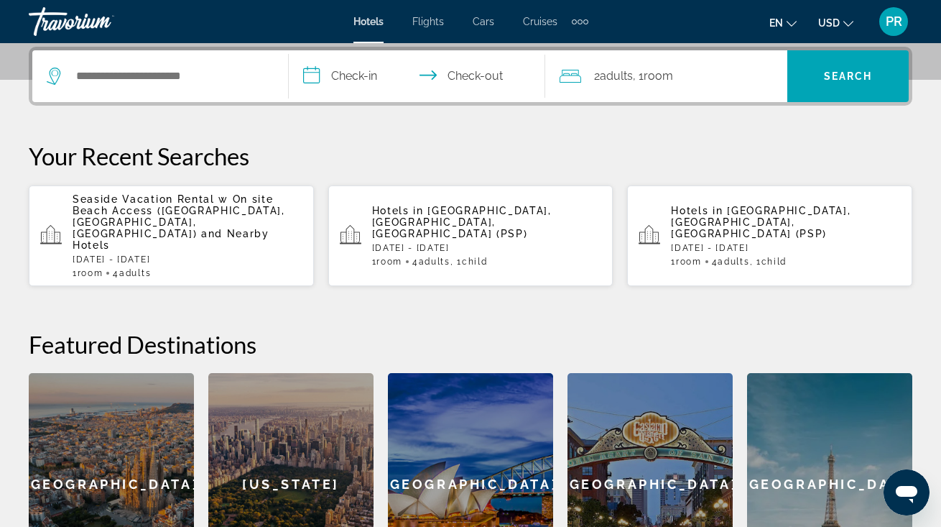
click at [128, 228] on span "and Nearby Hotels" at bounding box center [171, 239] width 197 height 23
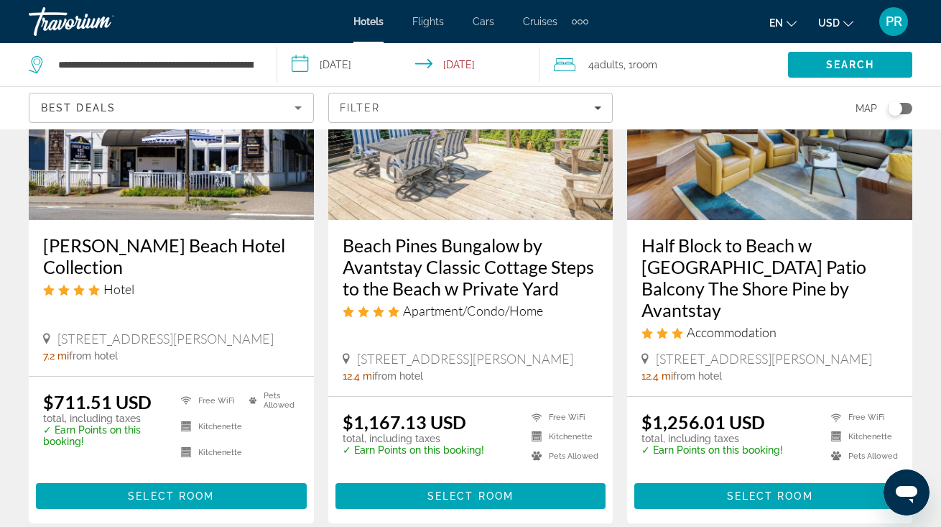
scroll to position [1288, 0]
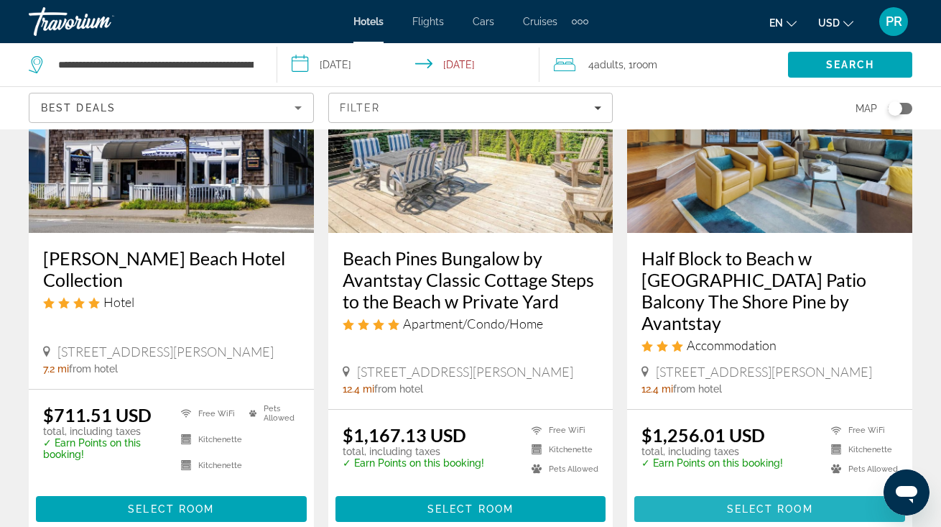
click at [769, 491] on span "Main content" at bounding box center [769, 508] width 271 height 34
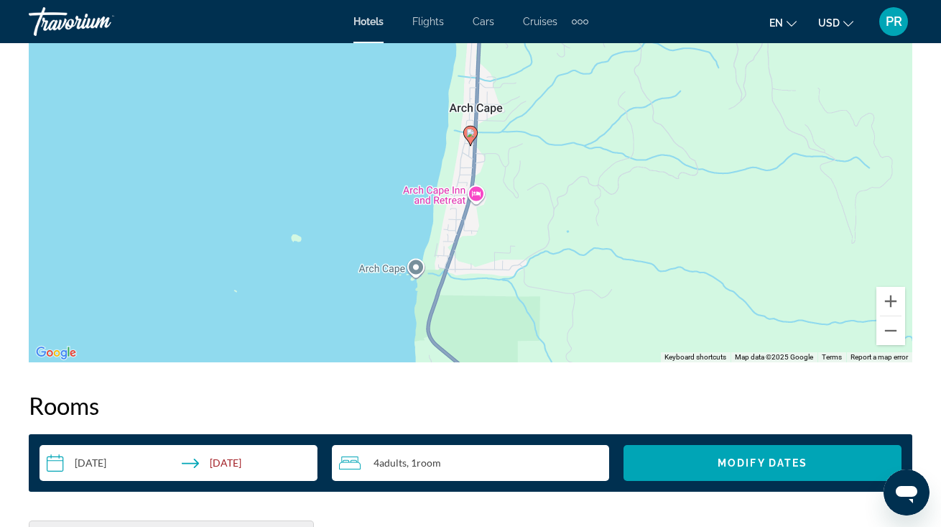
scroll to position [1701, 0]
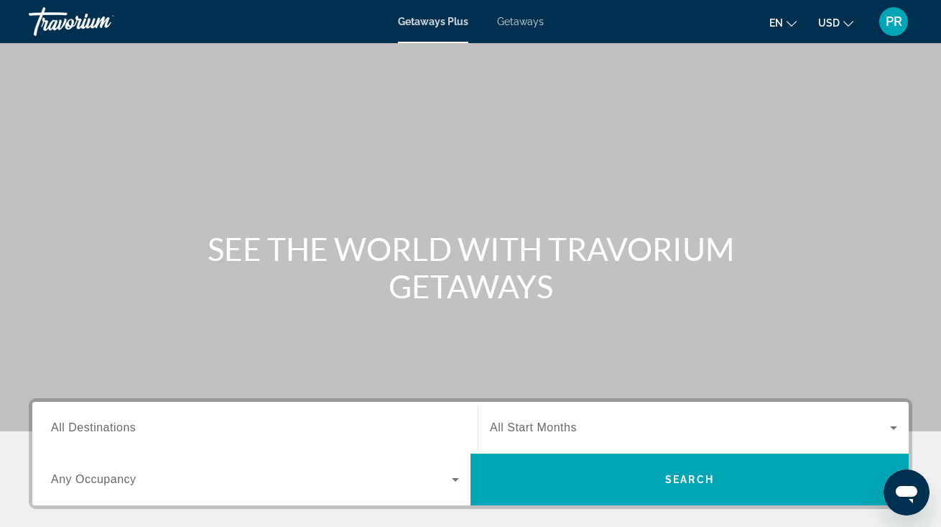
click at [522, 15] on div "Getaways Plus Getaways en English Español Français Italiano Português русский U…" at bounding box center [470, 21] width 941 height 37
click at [524, 22] on span "Getaways" at bounding box center [520, 21] width 47 height 11
click at [130, 429] on span "All Destinations" at bounding box center [93, 427] width 85 height 12
click at [130, 429] on input "Destination All Destinations" at bounding box center [255, 428] width 408 height 17
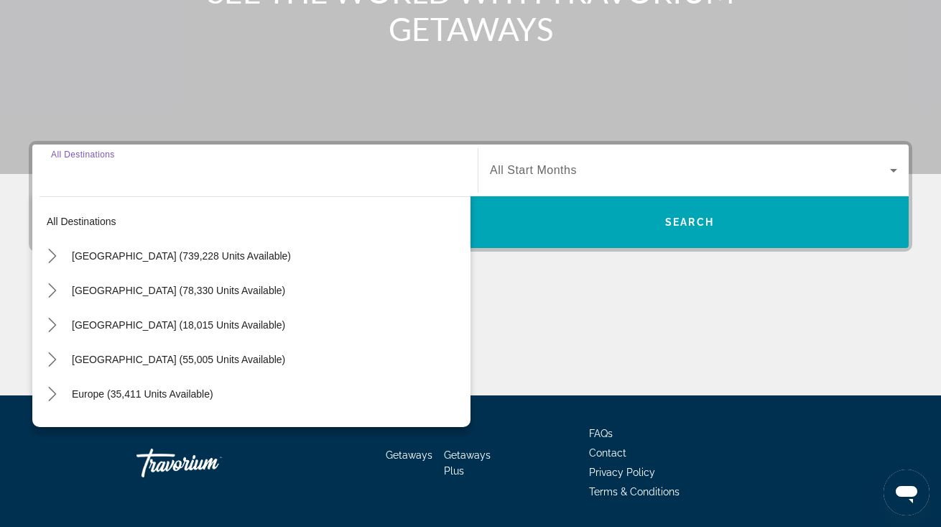
scroll to position [302, 0]
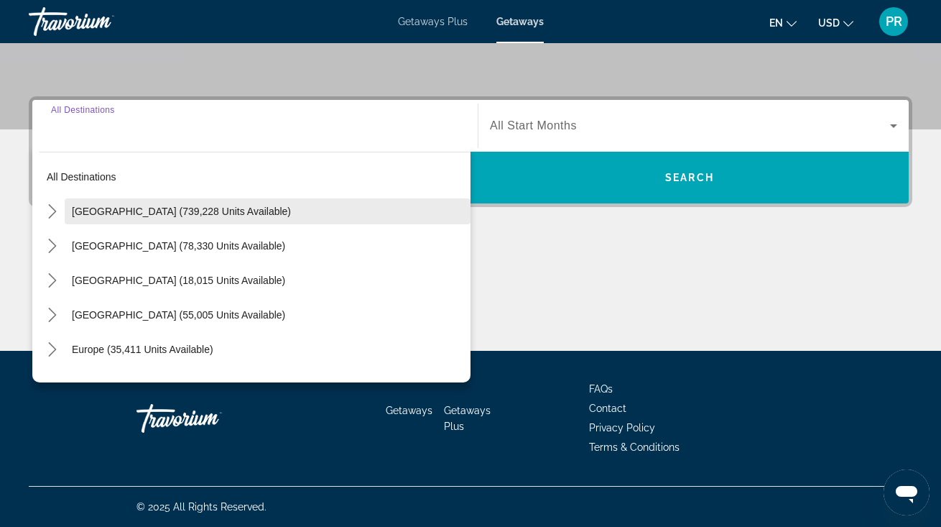
click at [180, 206] on span "[GEOGRAPHIC_DATA] (739,228 units available)" at bounding box center [181, 210] width 219 height 11
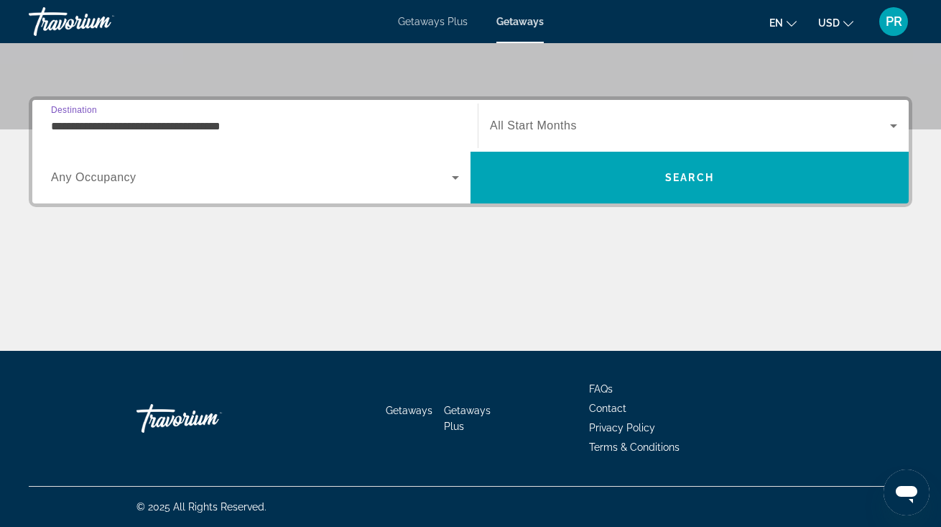
click at [200, 131] on input "**********" at bounding box center [255, 126] width 408 height 17
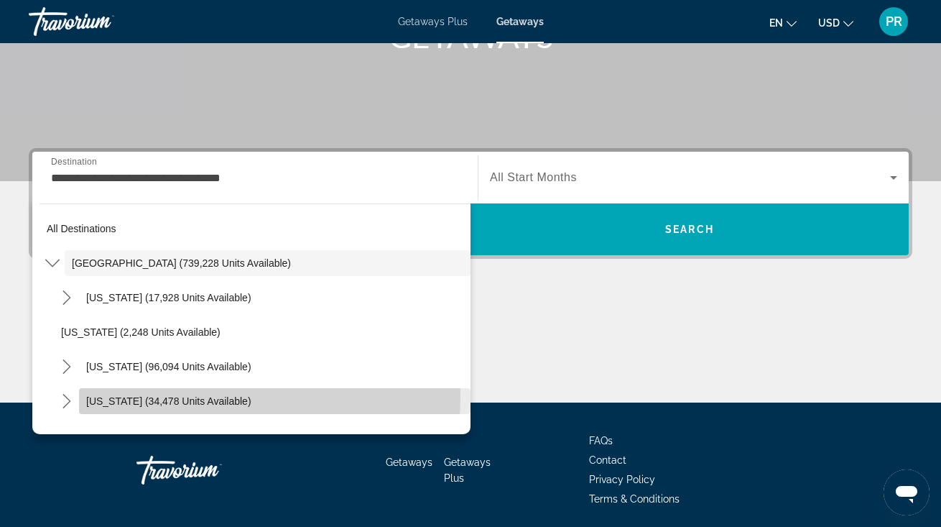
click at [182, 394] on span "Select destination: Colorado (34,478 units available)" at bounding box center [275, 401] width 392 height 34
type input "**********"
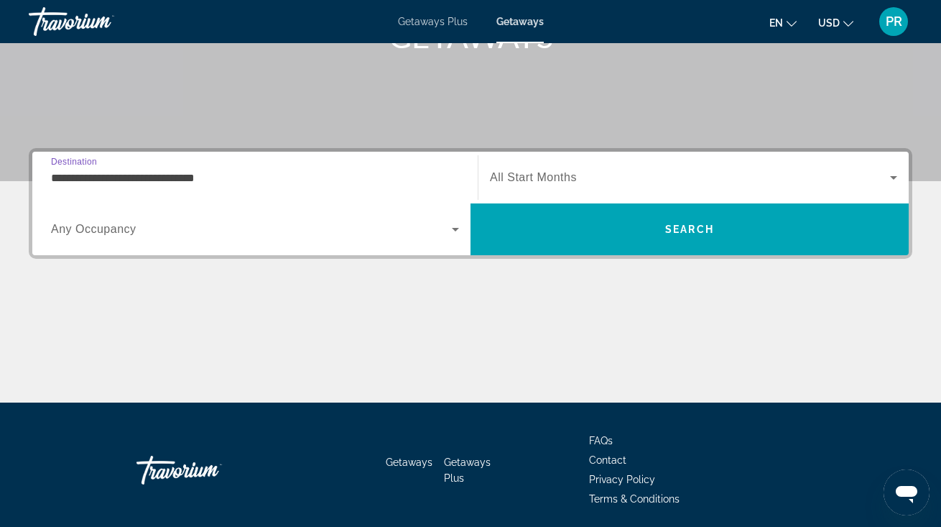
scroll to position [302, 0]
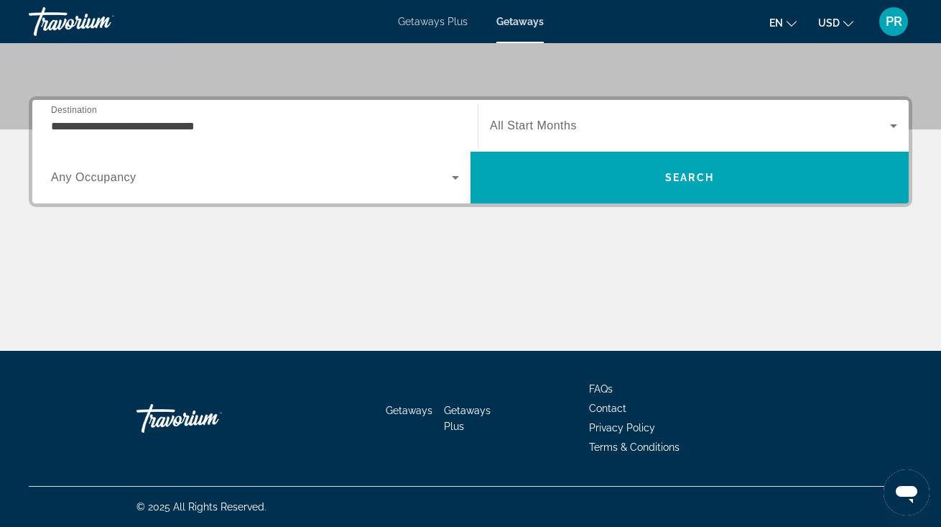
click at [540, 131] on span "All Start Months" at bounding box center [533, 125] width 87 height 12
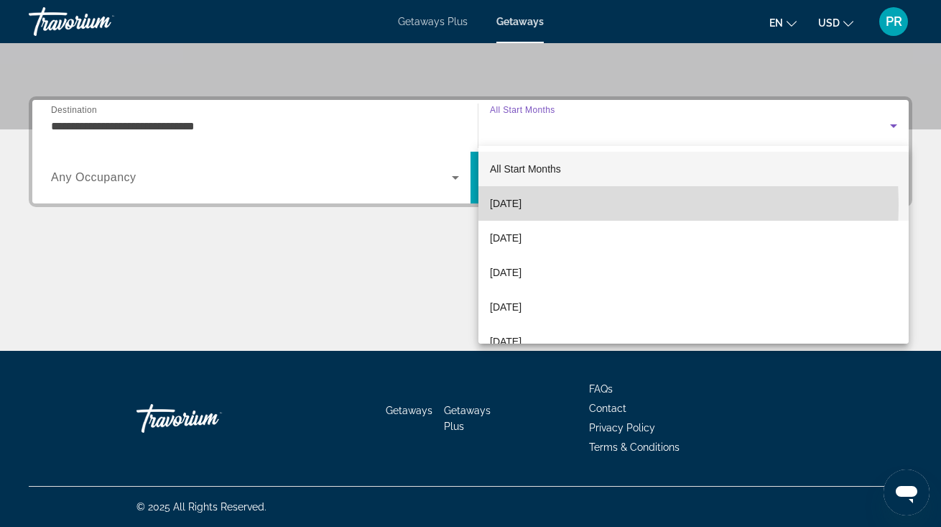
click at [522, 205] on span "[DATE]" at bounding box center [506, 203] width 32 height 17
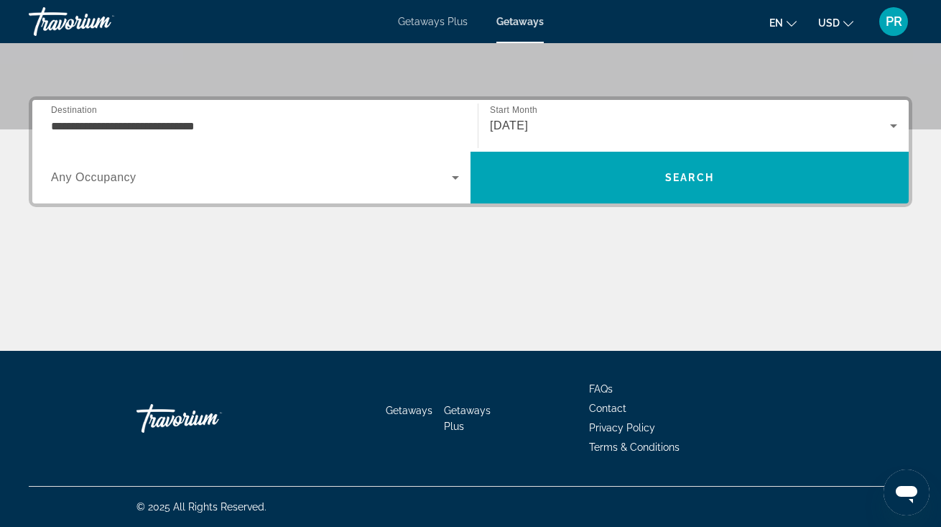
click at [279, 195] on div "Search widget" at bounding box center [255, 177] width 408 height 40
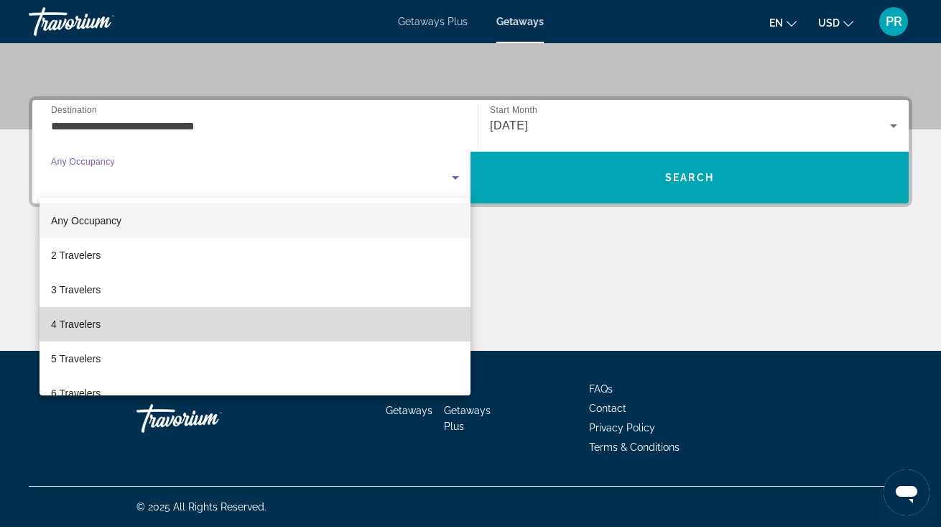
click at [285, 319] on mat-option "4 Travelers" at bounding box center [255, 324] width 431 height 34
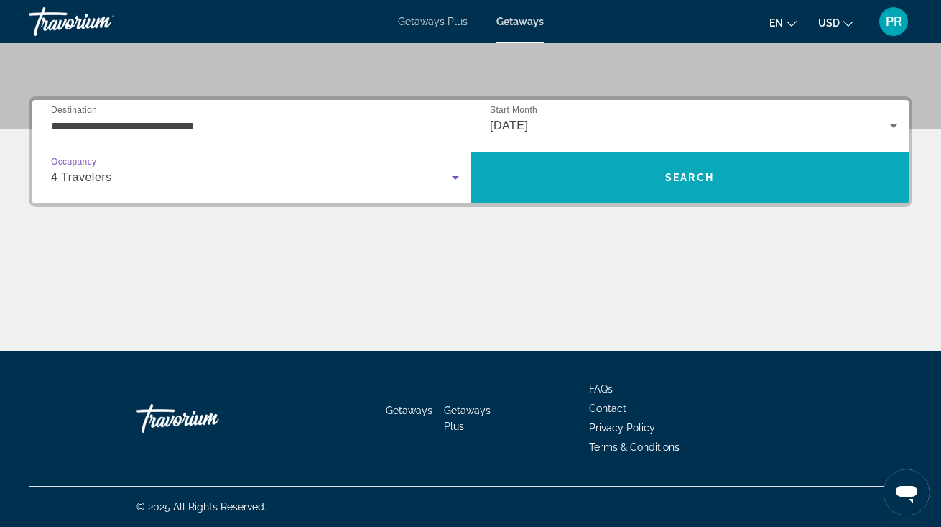
click at [632, 177] on span "Search" at bounding box center [690, 177] width 438 height 34
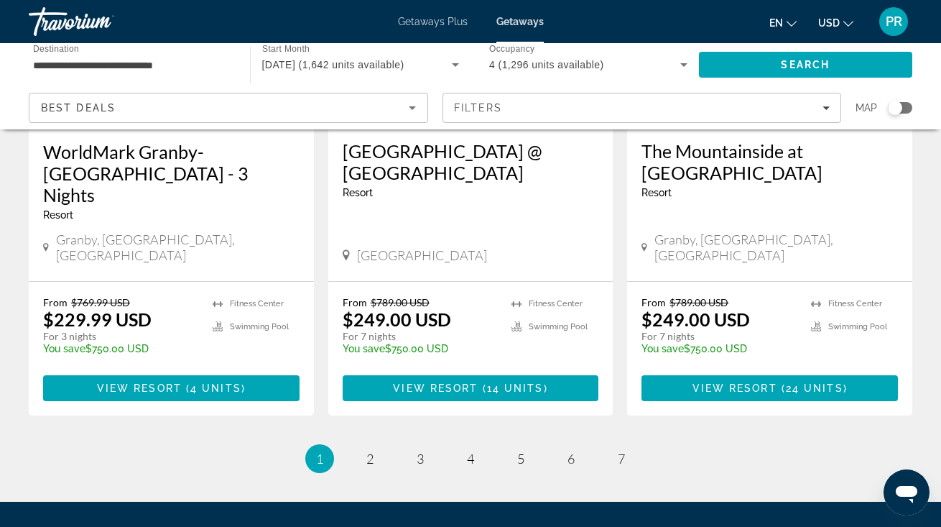
scroll to position [1929, 0]
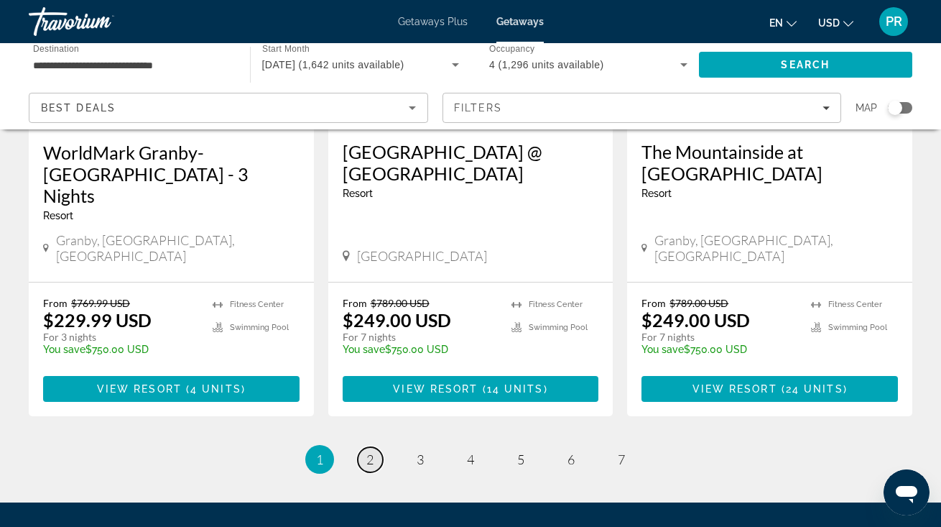
click at [371, 451] on span "2" at bounding box center [369, 459] width 7 height 16
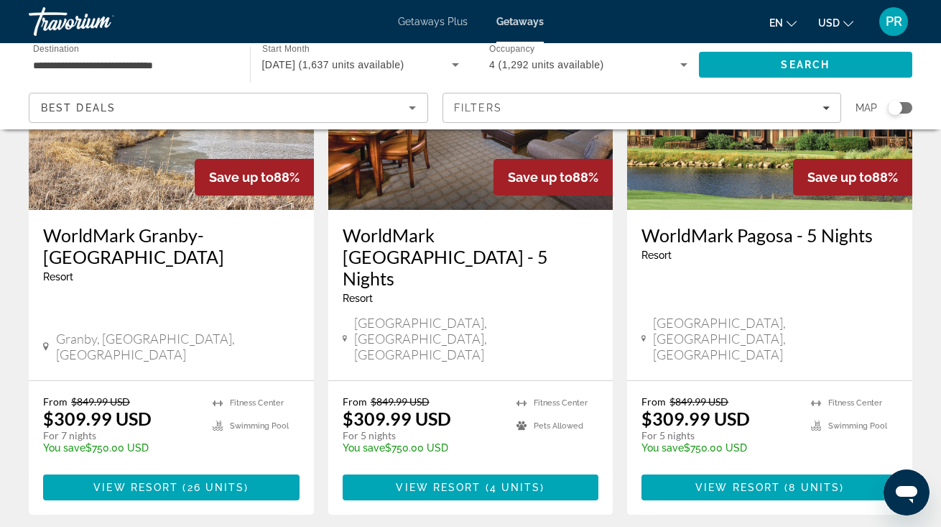
scroll to position [1871, 0]
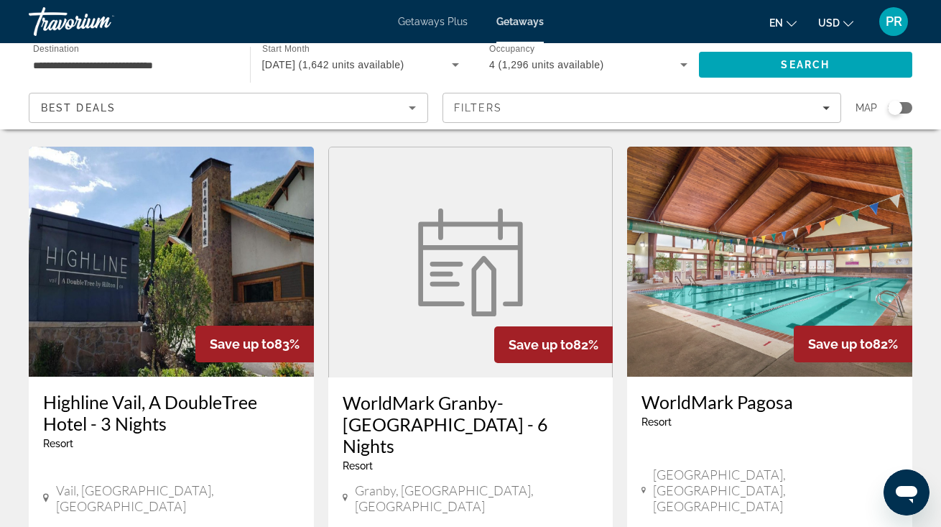
scroll to position [1765, 0]
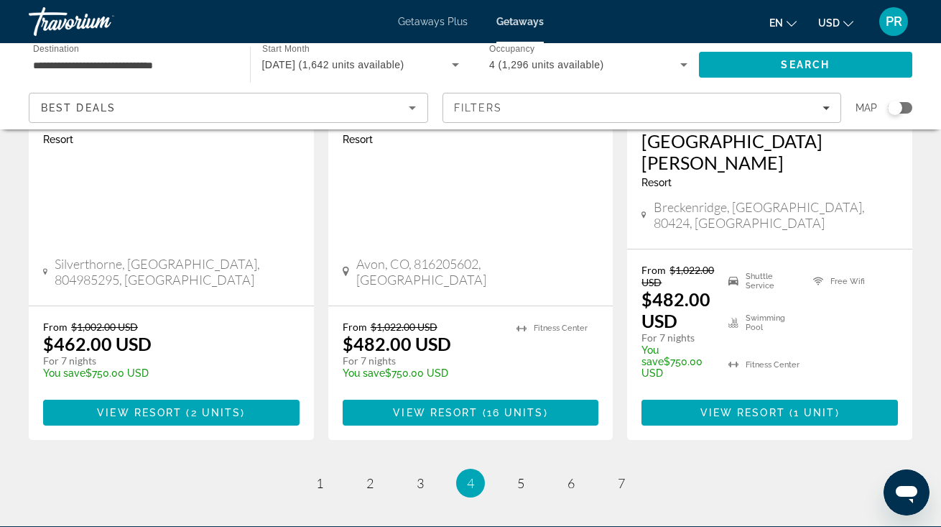
scroll to position [1994, 0]
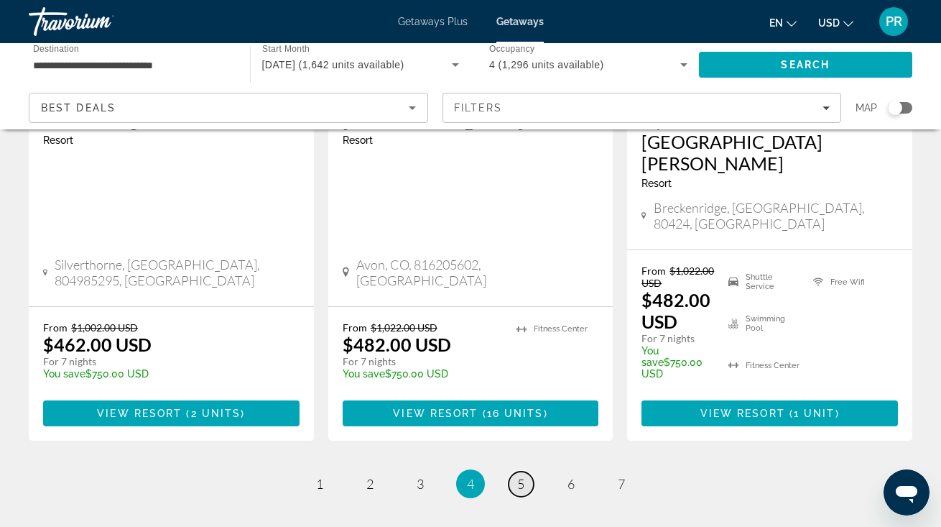
click at [521, 476] on span "5" at bounding box center [520, 484] width 7 height 16
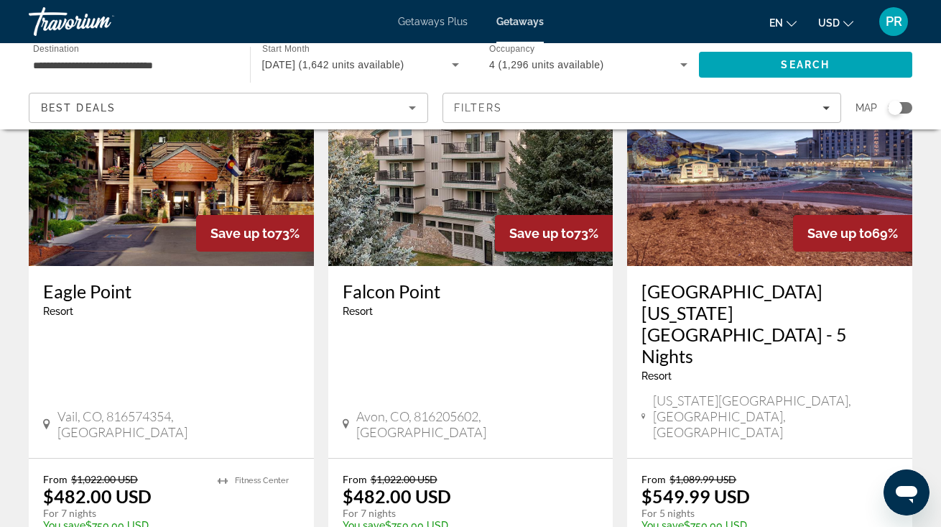
scroll to position [649, 0]
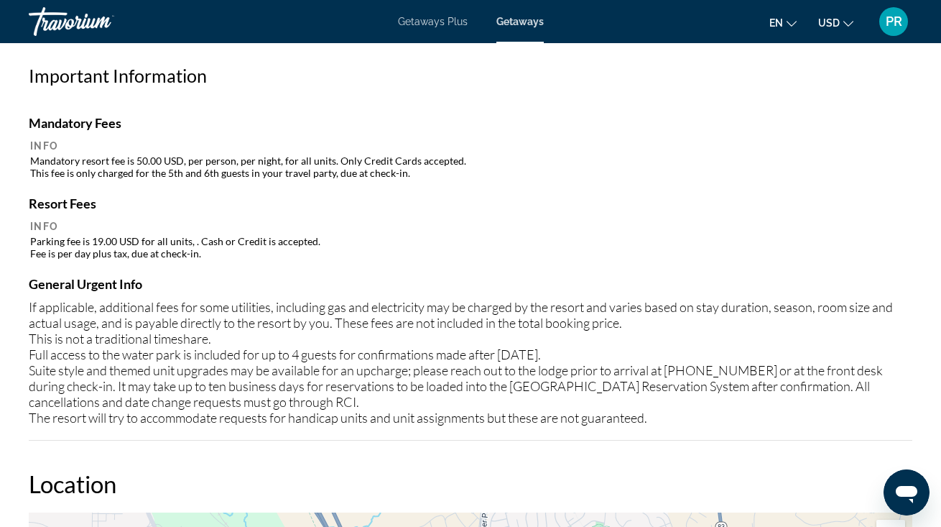
scroll to position [1465, 0]
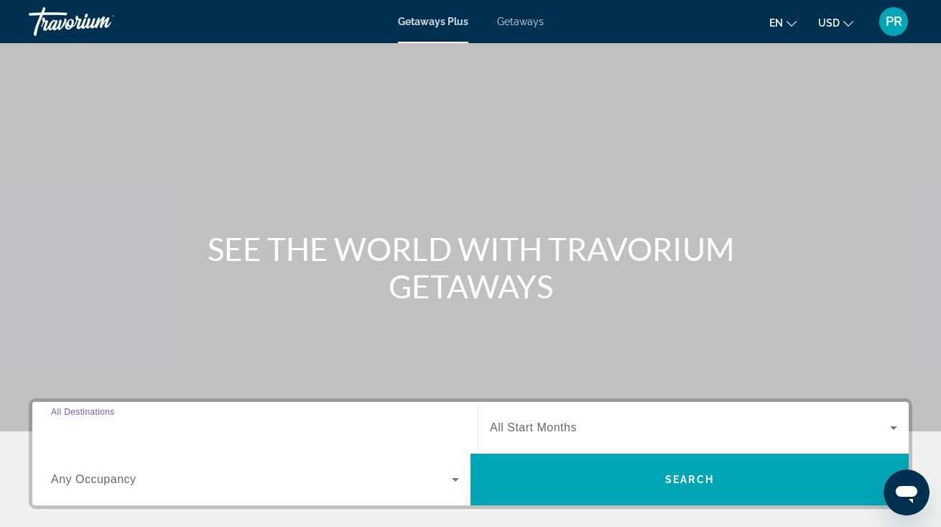
click at [196, 425] on input "Destination All Destinations" at bounding box center [255, 428] width 408 height 17
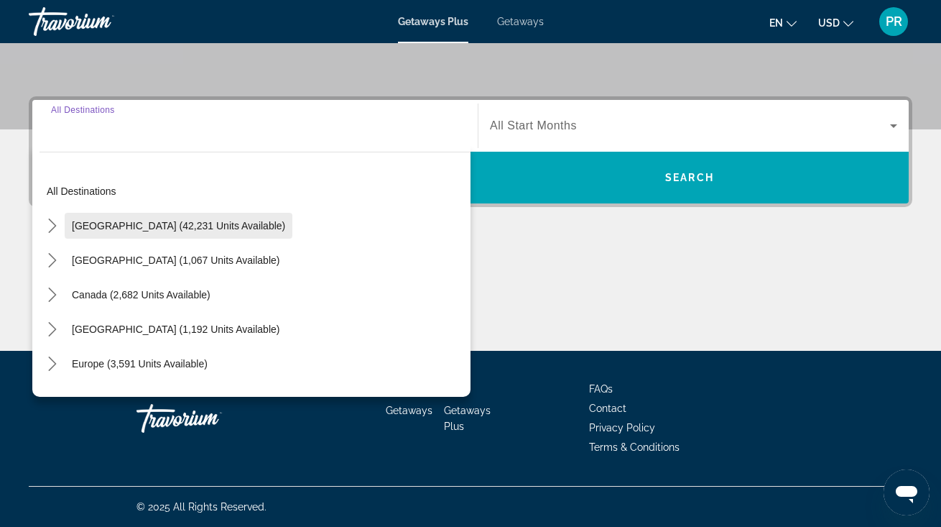
click at [231, 224] on span "[GEOGRAPHIC_DATA] (42,231 units available)" at bounding box center [178, 225] width 213 height 11
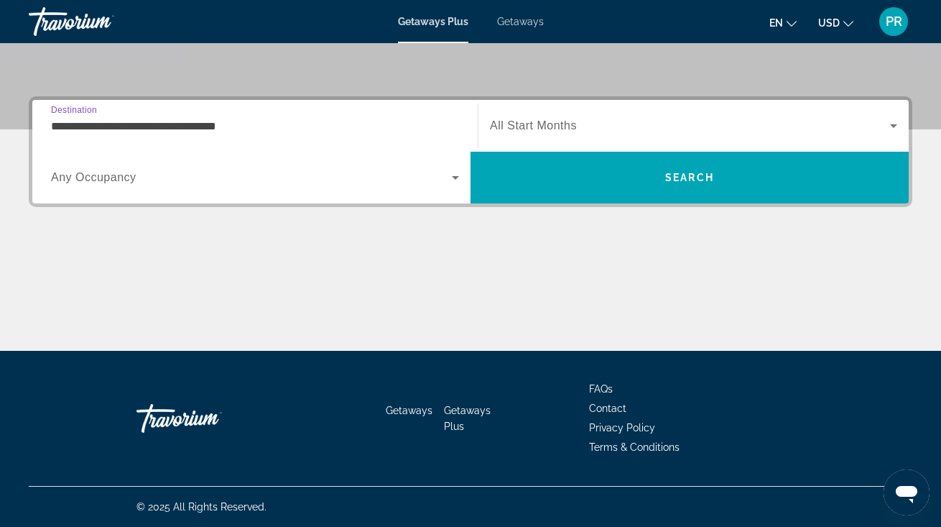
click at [238, 132] on input "**********" at bounding box center [255, 126] width 408 height 17
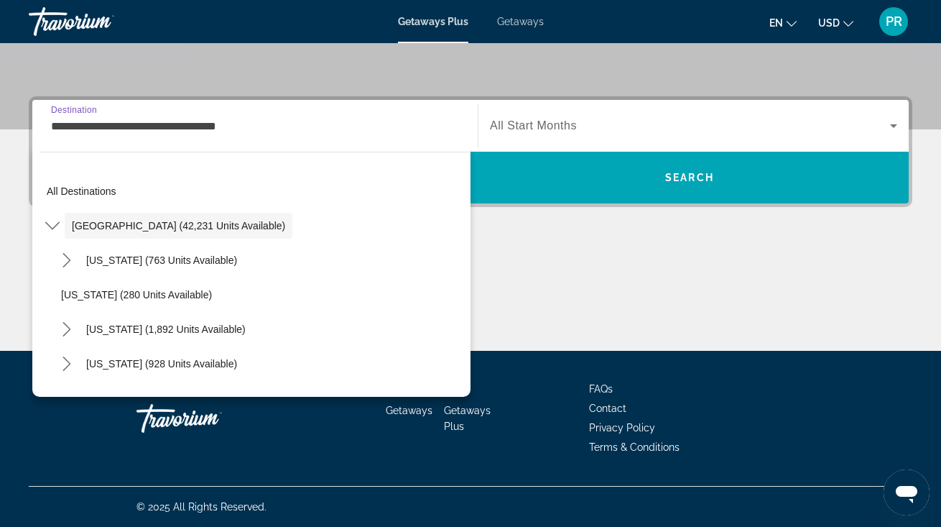
scroll to position [264, 0]
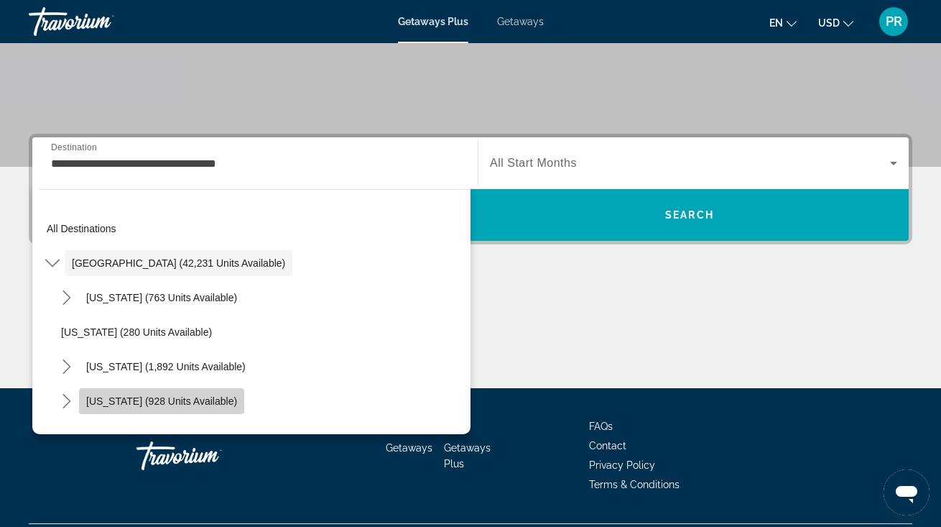
click at [191, 402] on span "[US_STATE] (928 units available)" at bounding box center [161, 400] width 151 height 11
type input "**********"
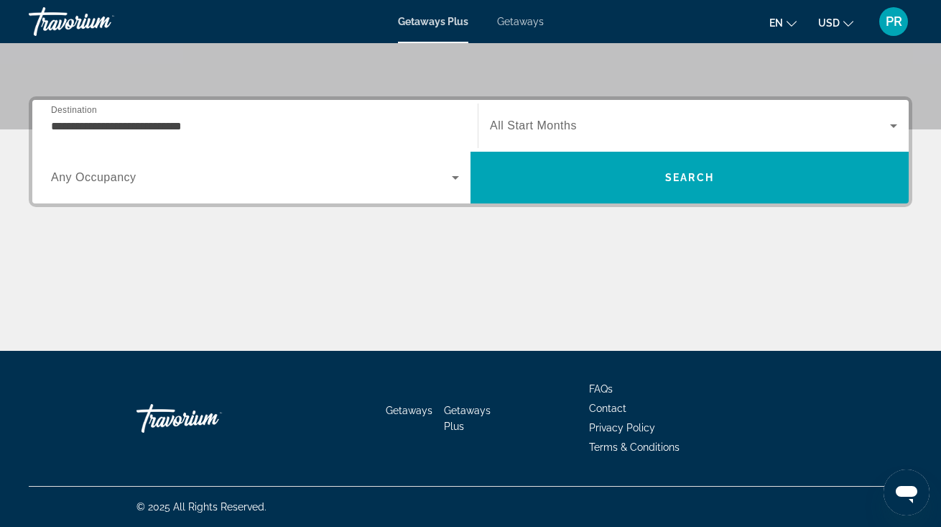
click at [374, 195] on div "Search widget" at bounding box center [255, 177] width 408 height 40
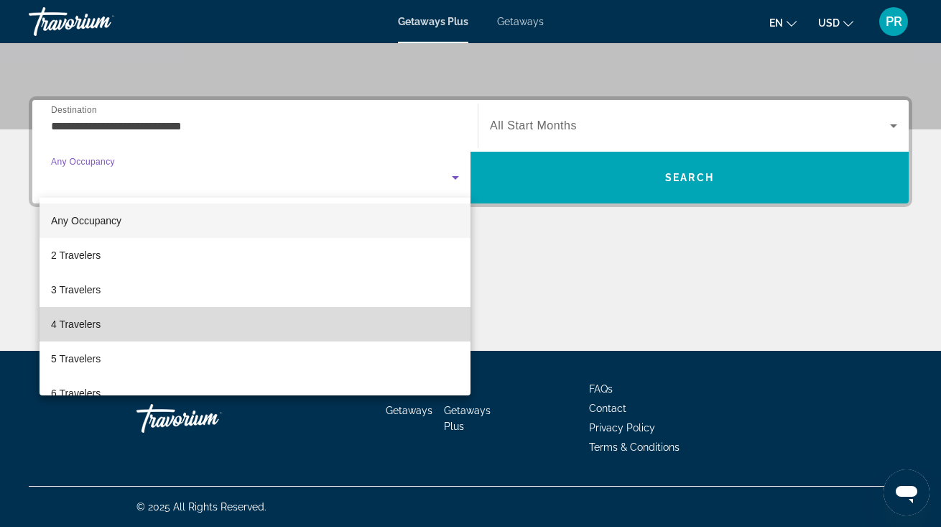
click at [338, 325] on mat-option "4 Travelers" at bounding box center [255, 324] width 431 height 34
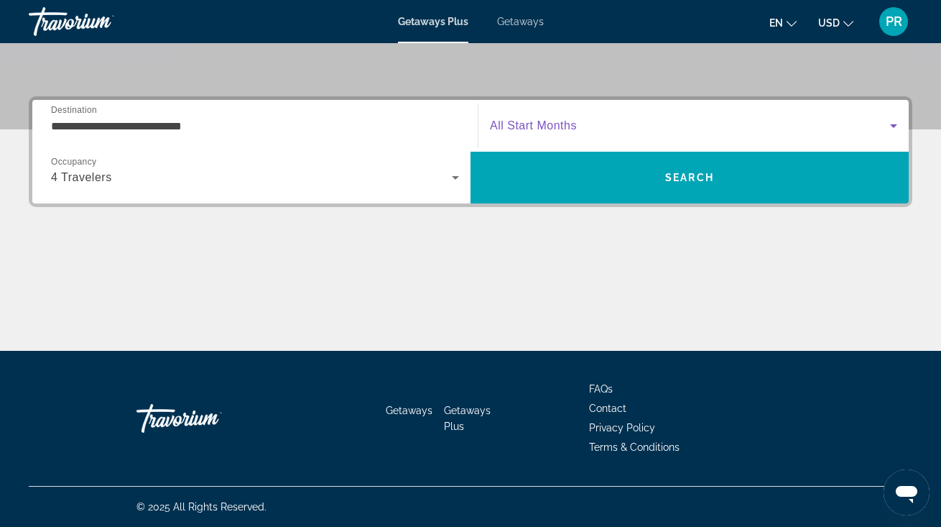
click at [626, 129] on span "Search widget" at bounding box center [690, 125] width 400 height 17
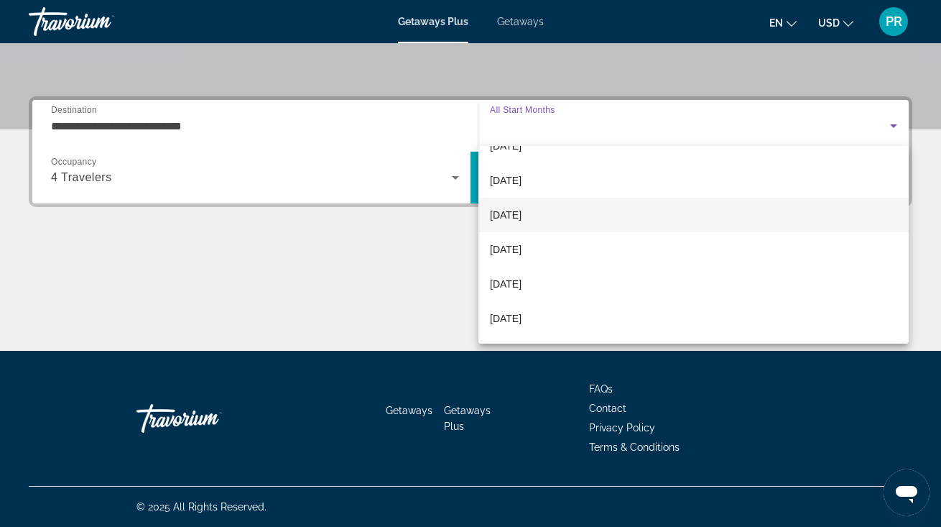
scroll to position [63, 0]
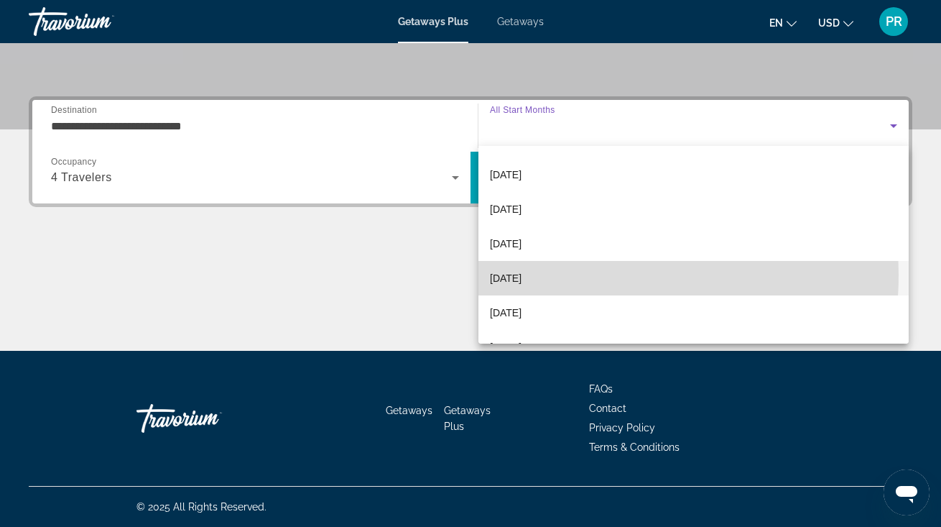
click at [522, 274] on span "[DATE]" at bounding box center [506, 277] width 32 height 17
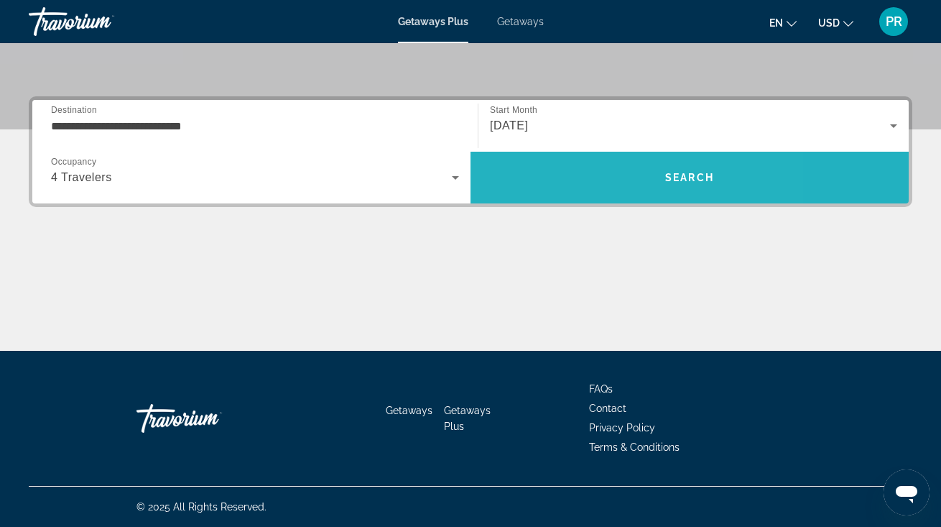
click at [583, 172] on span "Search" at bounding box center [690, 177] width 438 height 34
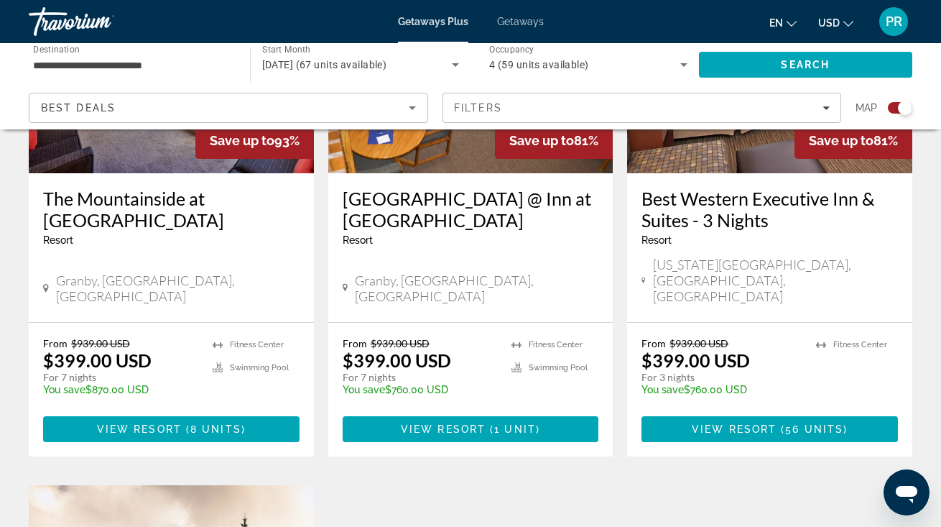
scroll to position [687, 0]
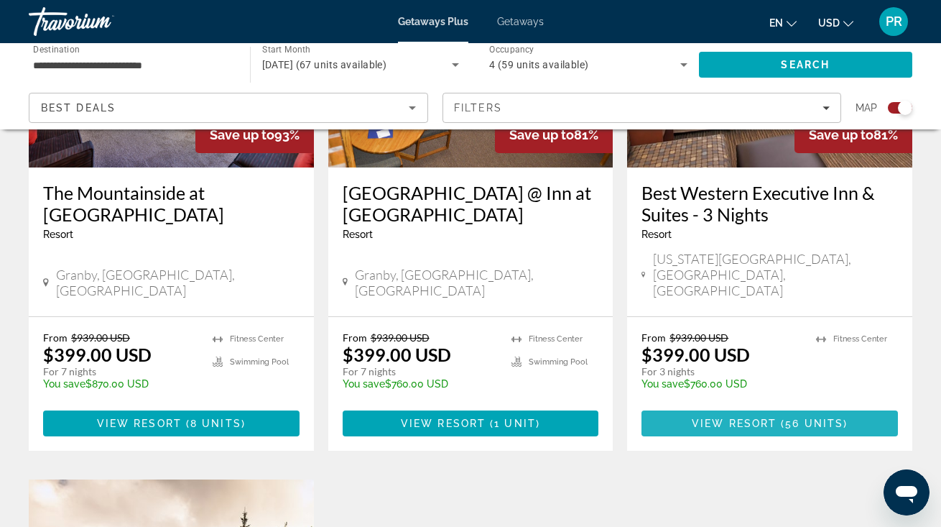
click at [780, 417] on span "Main content" at bounding box center [779, 422] width 4 height 11
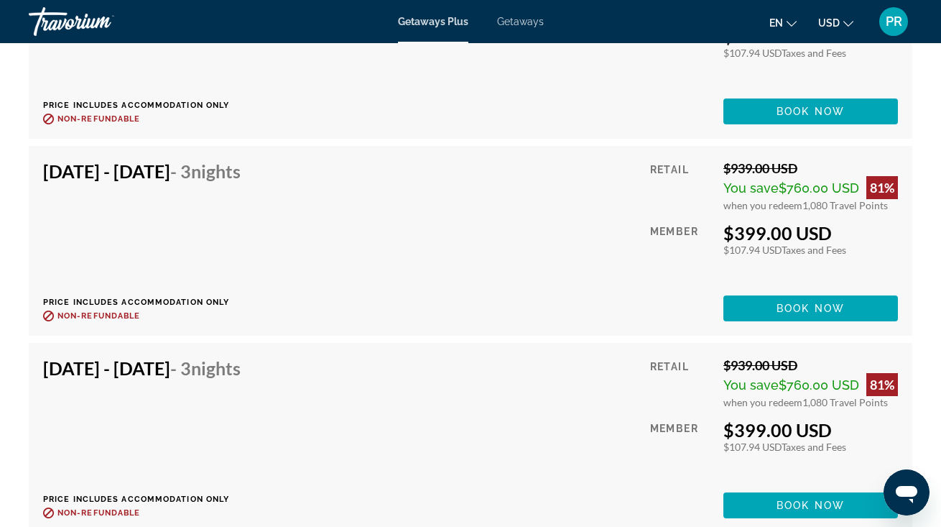
scroll to position [3509, 0]
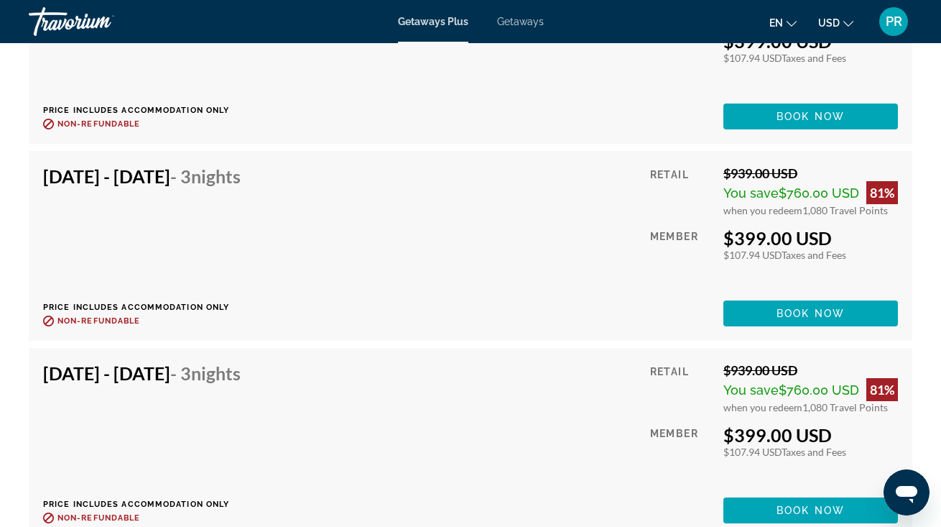
click at [518, 21] on span "Getaways" at bounding box center [520, 21] width 47 height 11
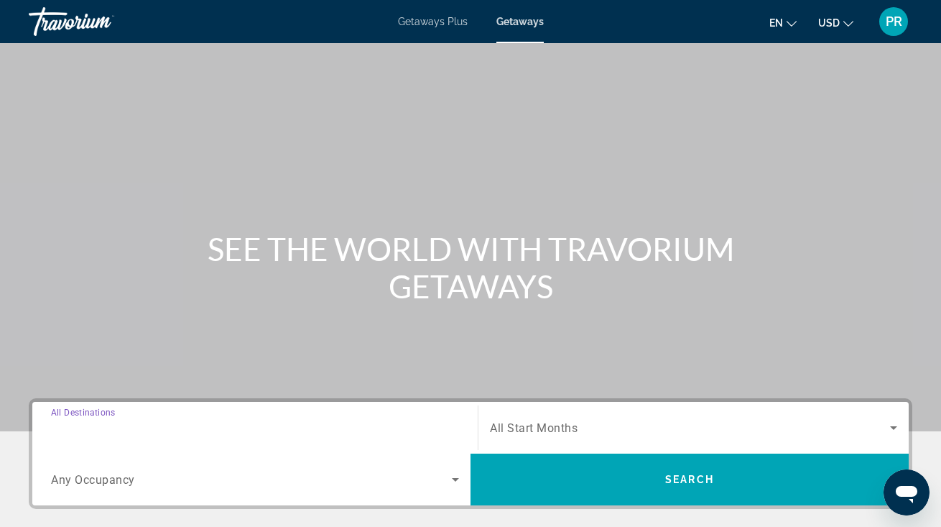
click at [221, 424] on input "Destination All Destinations" at bounding box center [255, 428] width 408 height 17
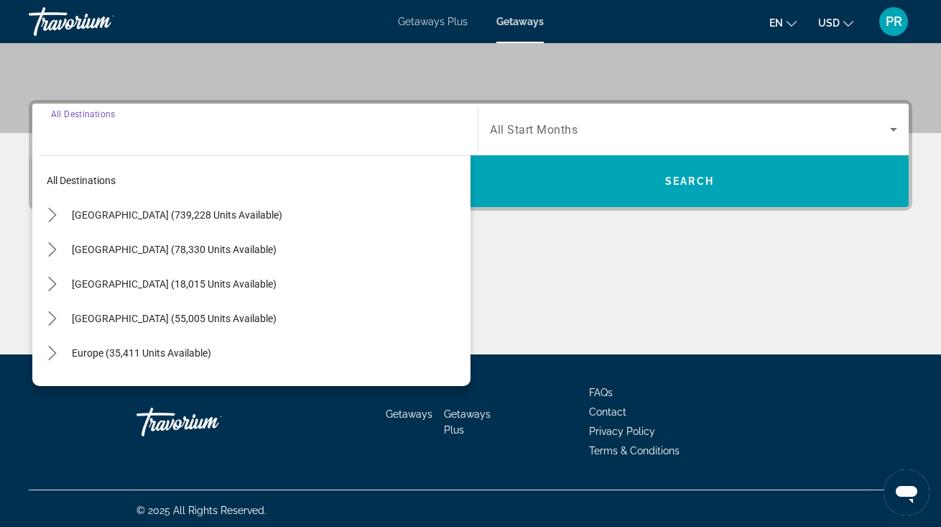
scroll to position [302, 0]
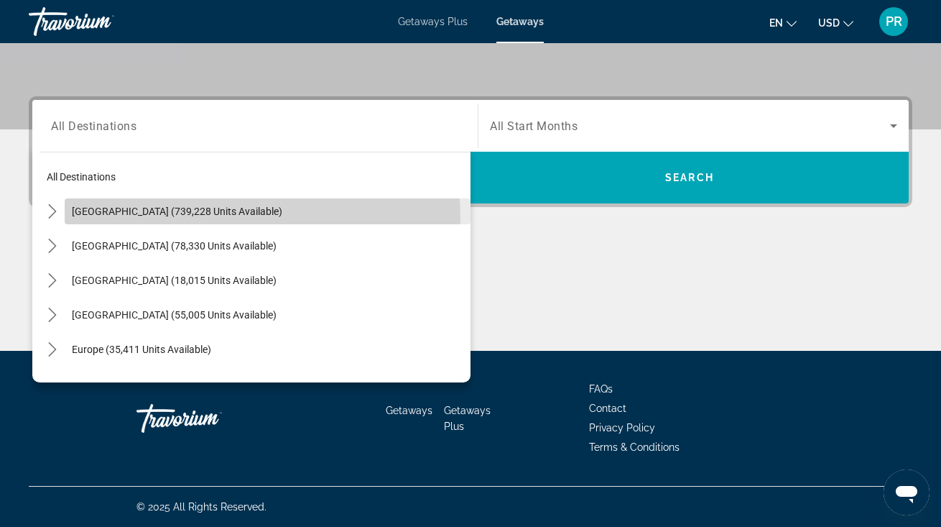
click at [195, 218] on span "Select destination: United States (739,228 units available)" at bounding box center [268, 211] width 406 height 34
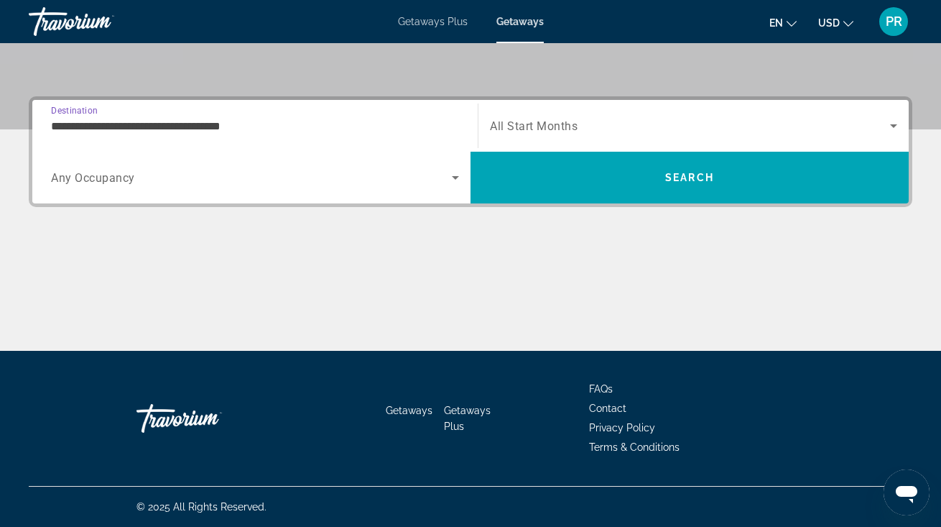
click at [203, 124] on input "**********" at bounding box center [255, 126] width 408 height 17
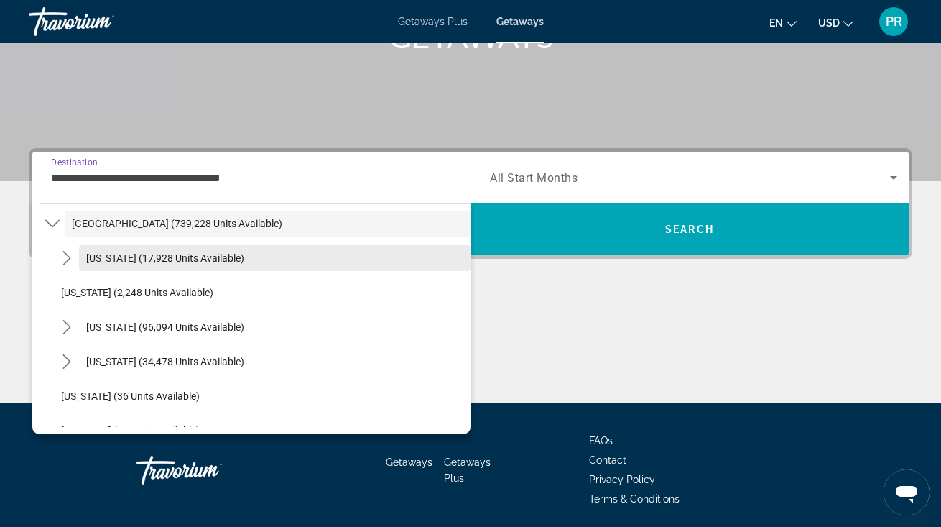
scroll to position [47, 0]
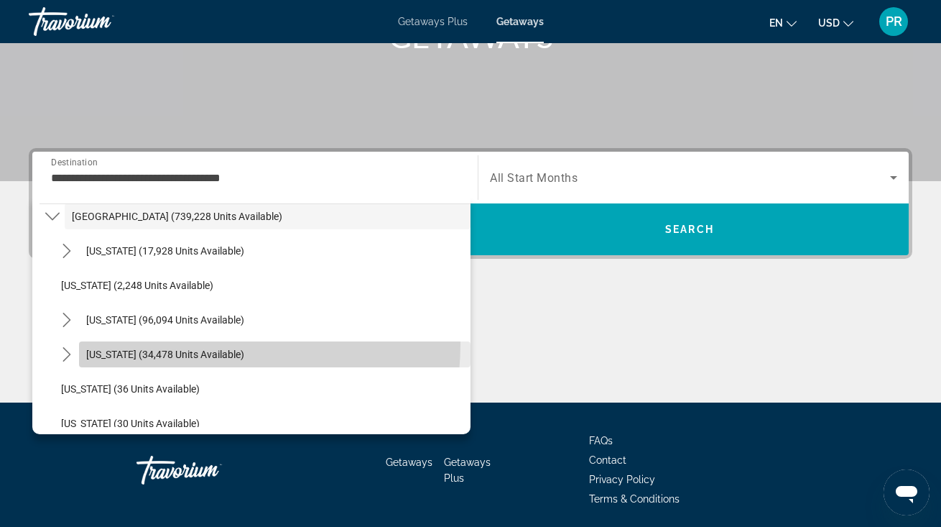
click at [190, 344] on span "Select destination: Colorado (34,478 units available)" at bounding box center [275, 354] width 392 height 34
type input "**********"
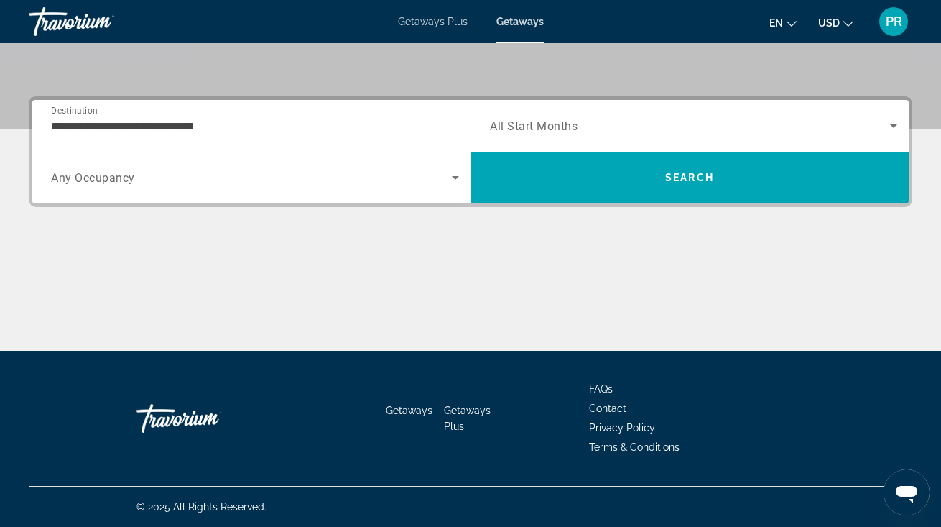
click at [175, 191] on div "Search widget" at bounding box center [255, 177] width 408 height 40
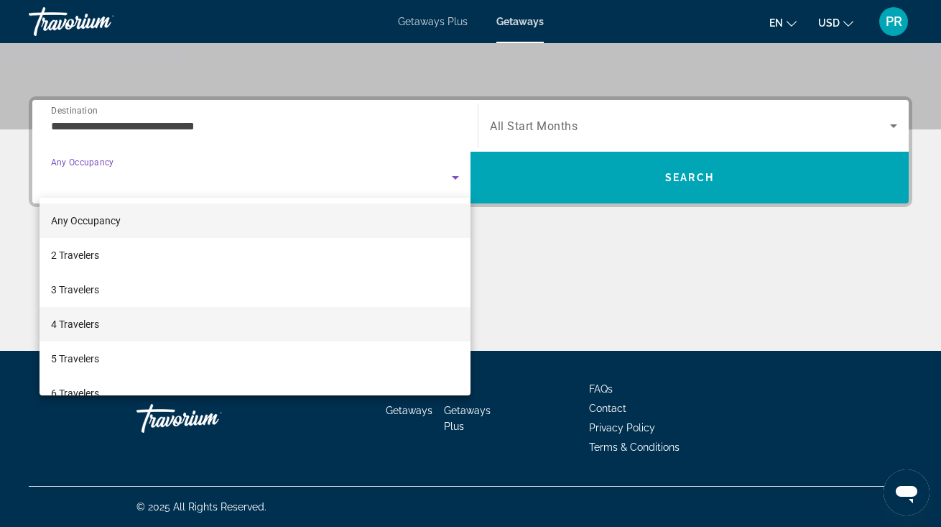
click at [157, 323] on mat-option "4 Travelers" at bounding box center [255, 324] width 431 height 34
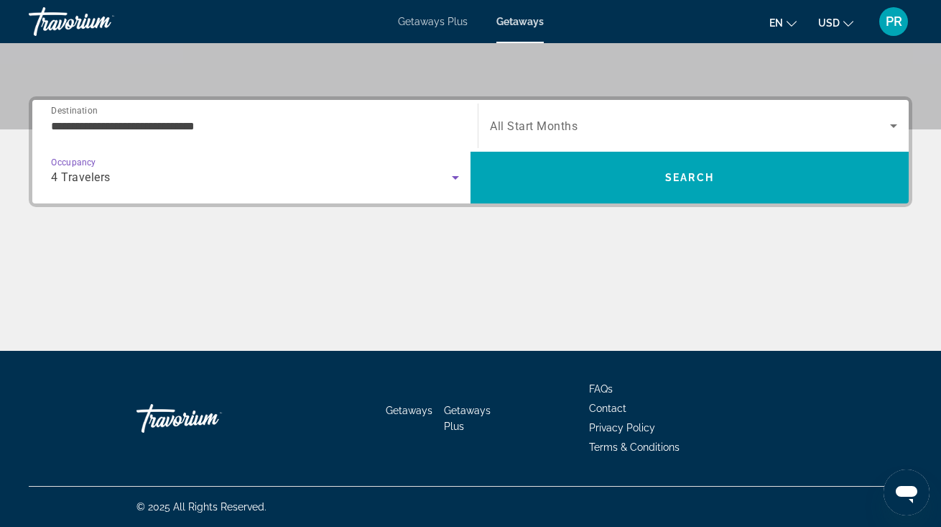
click at [511, 131] on span "All Start Months" at bounding box center [534, 126] width 88 height 14
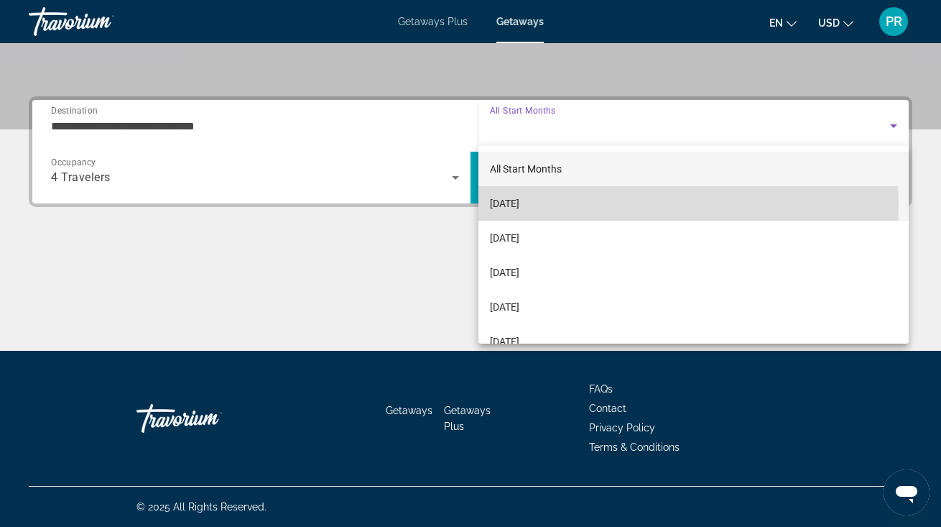
click at [519, 205] on span "[DATE]" at bounding box center [504, 203] width 29 height 17
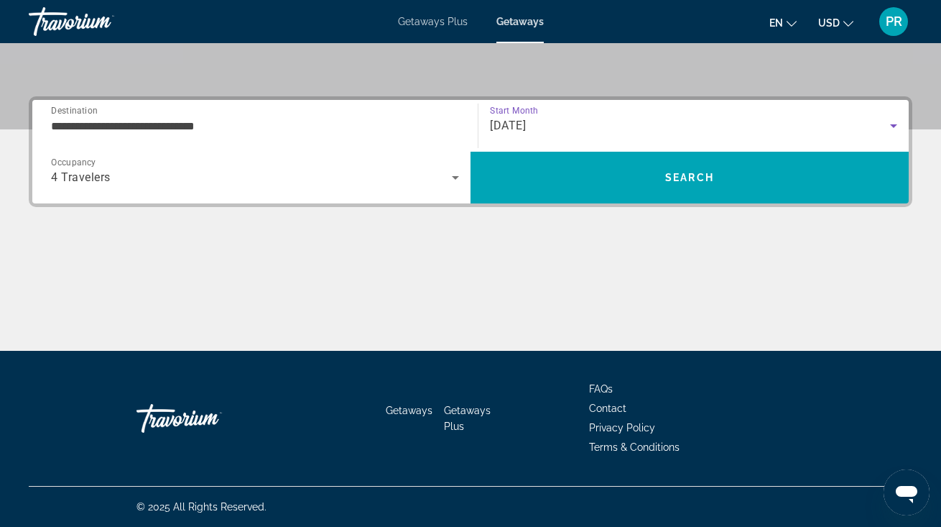
click at [526, 124] on span "[DATE]" at bounding box center [508, 126] width 36 height 14
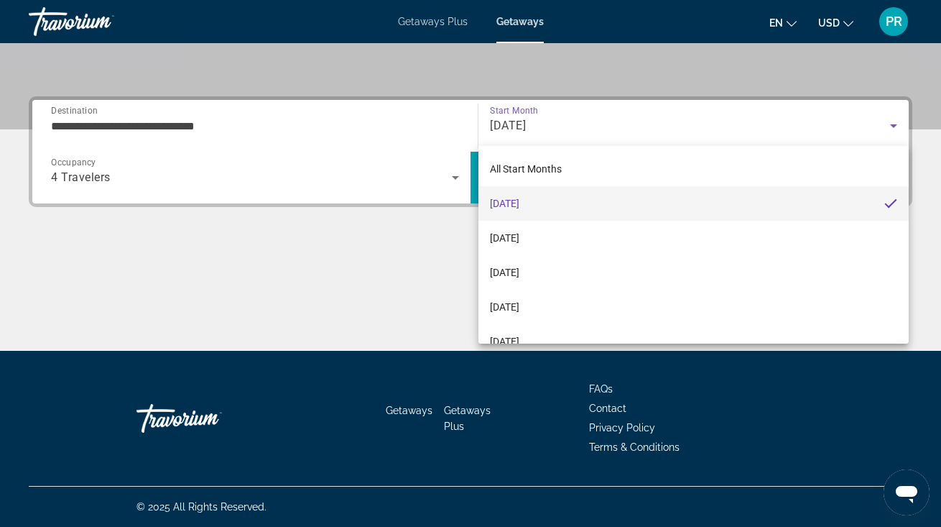
click at [562, 198] on mat-option "[DATE]" at bounding box center [693, 203] width 430 height 34
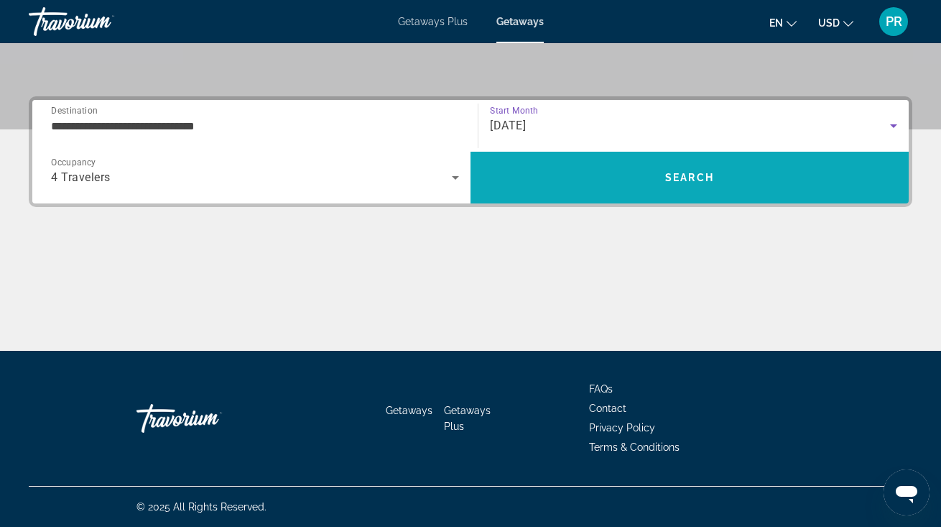
click at [573, 186] on span "Search" at bounding box center [690, 177] width 438 height 34
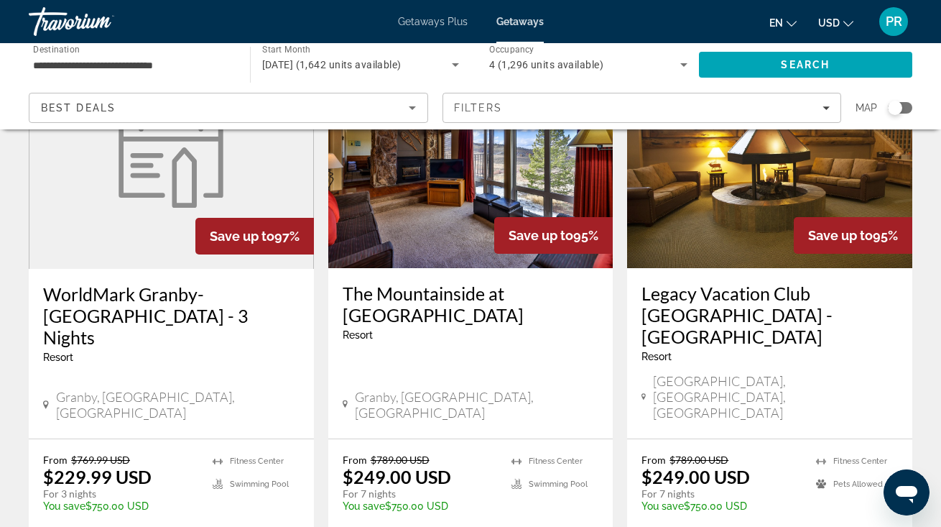
scroll to position [1793, 0]
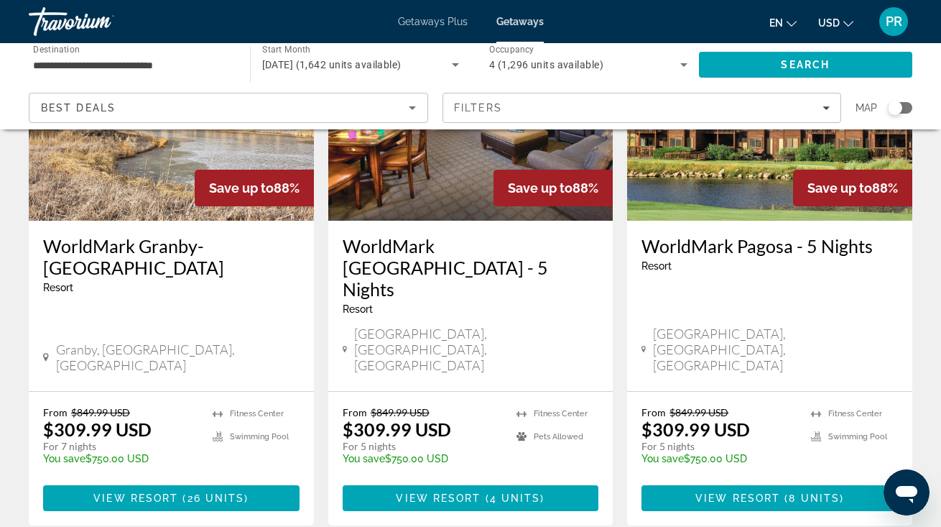
scroll to position [1835, 0]
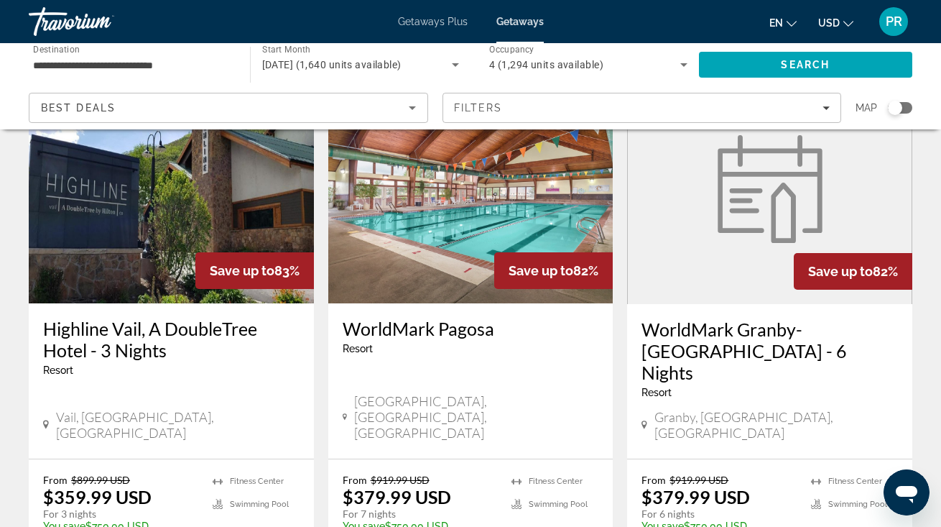
scroll to position [1842, 0]
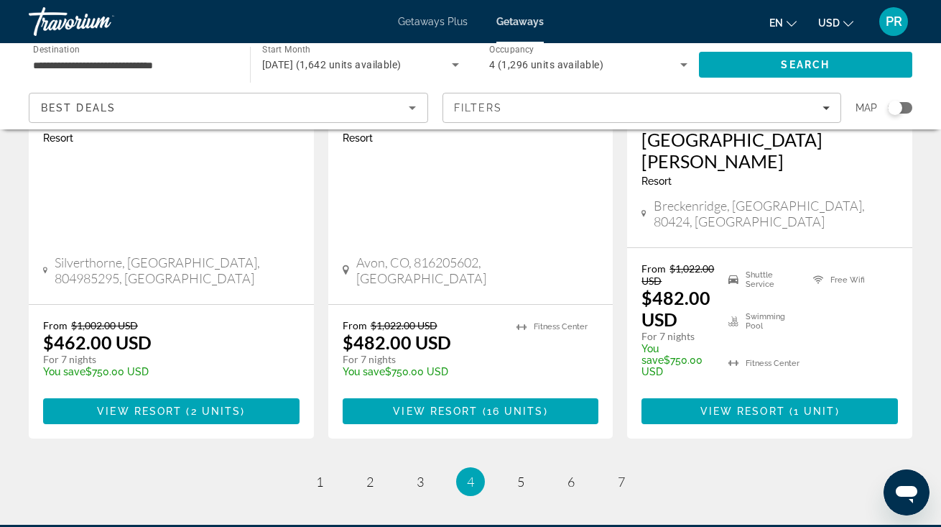
scroll to position [1994, 0]
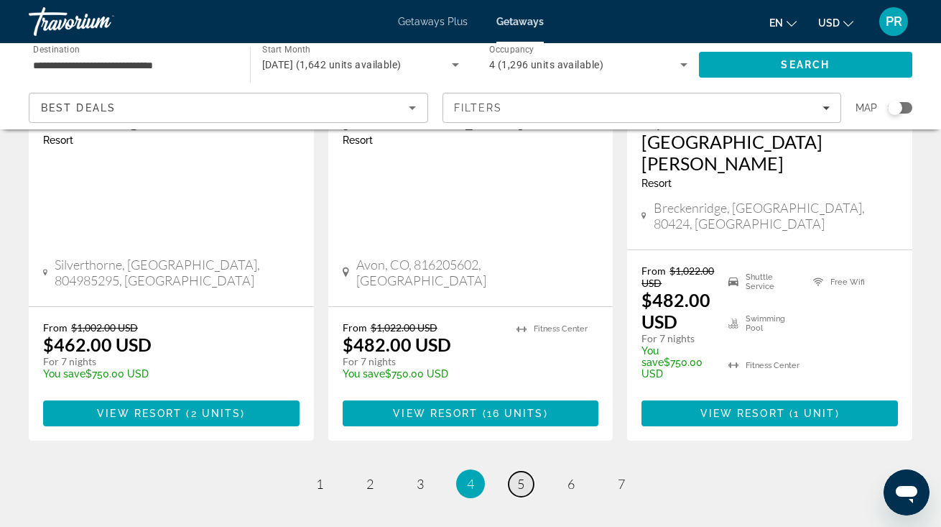
click at [523, 476] on span "5" at bounding box center [520, 484] width 7 height 16
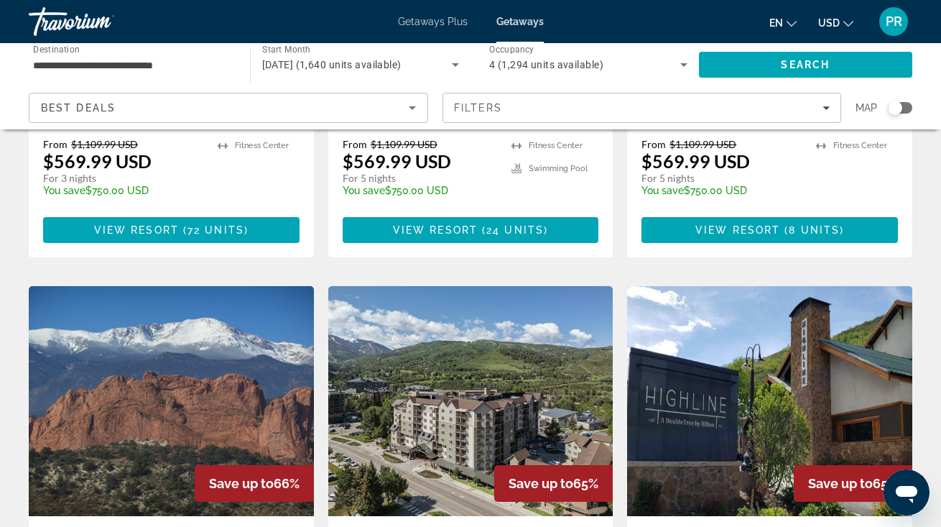
scroll to position [1548, 0]
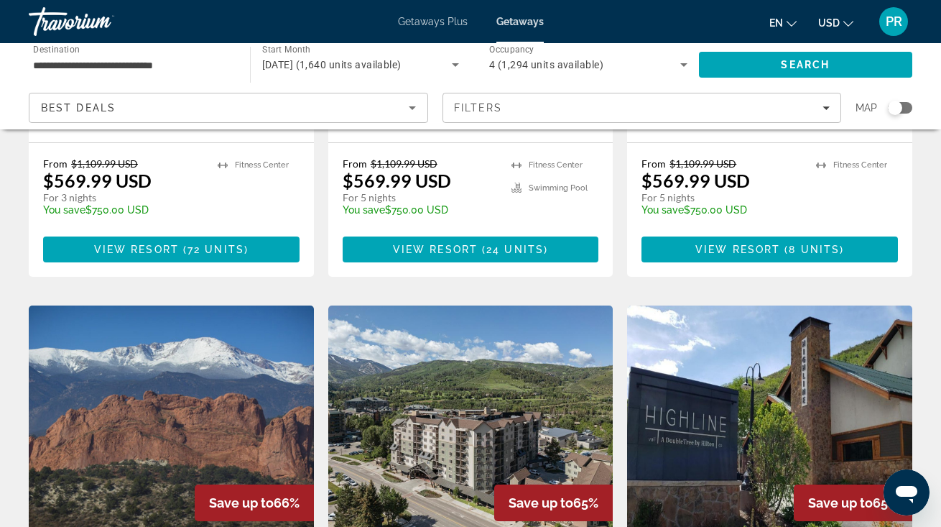
click at [165, 305] on img "Main content" at bounding box center [171, 420] width 285 height 230
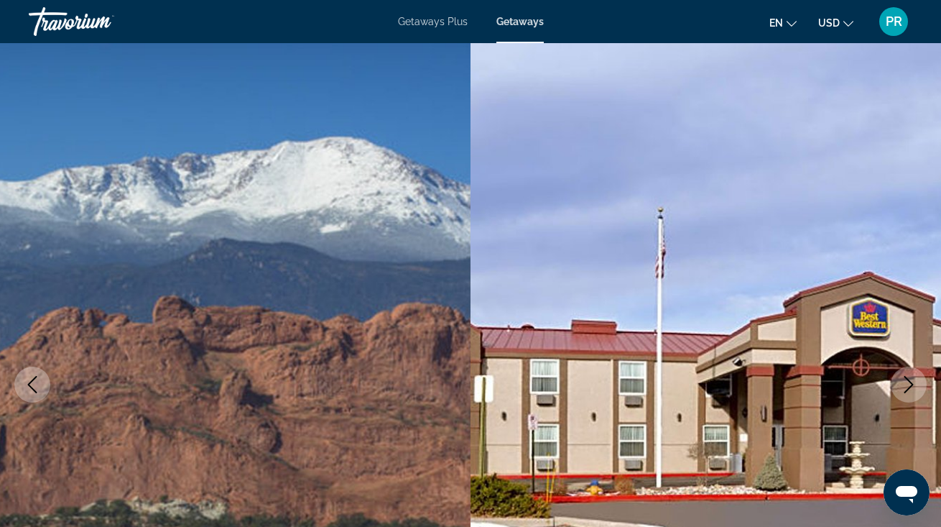
click at [914, 381] on icon "Next image" at bounding box center [908, 384] width 17 height 17
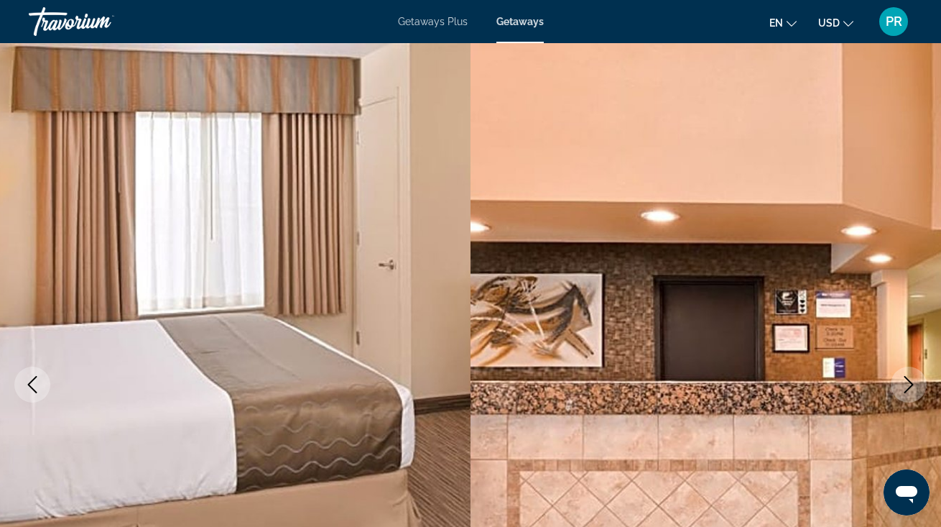
click at [914, 381] on icon "Next image" at bounding box center [908, 384] width 17 height 17
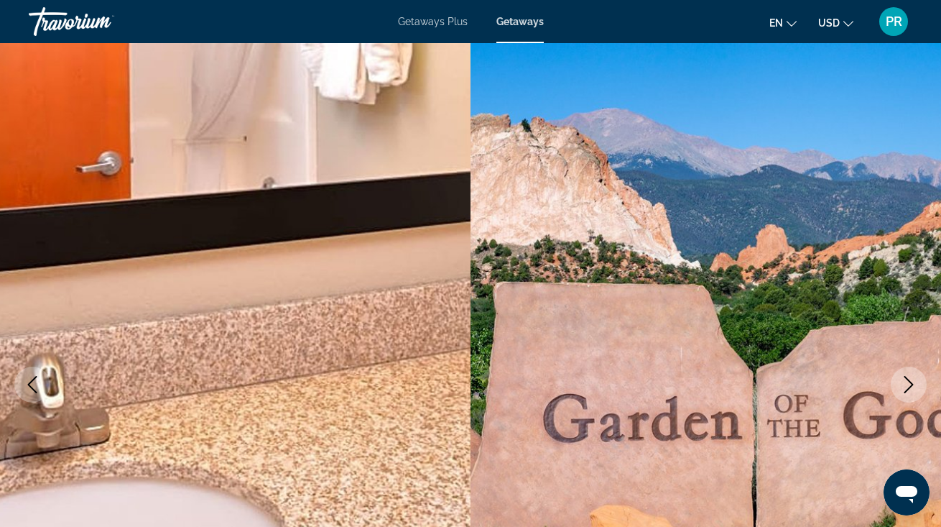
click at [914, 381] on icon "Next image" at bounding box center [908, 384] width 17 height 17
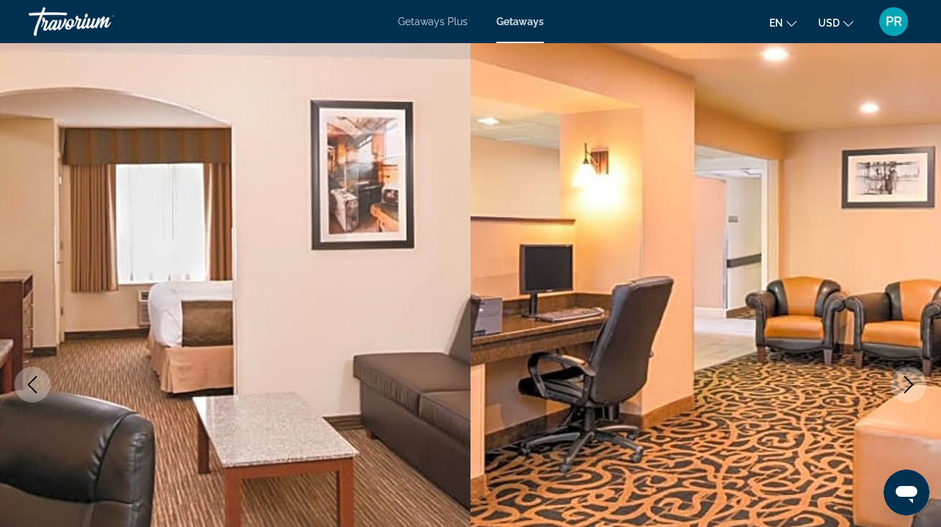
click at [914, 381] on icon "Next image" at bounding box center [908, 384] width 17 height 17
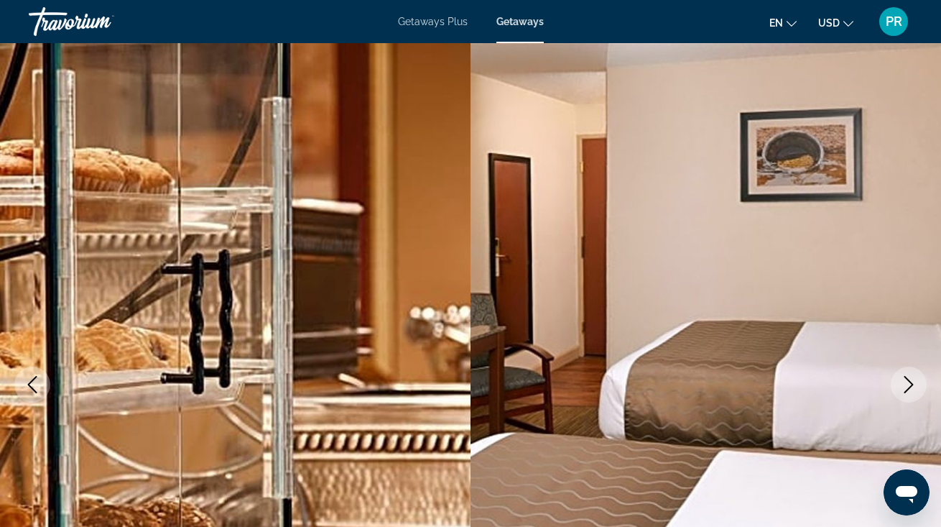
click at [914, 381] on icon "Next image" at bounding box center [908, 384] width 17 height 17
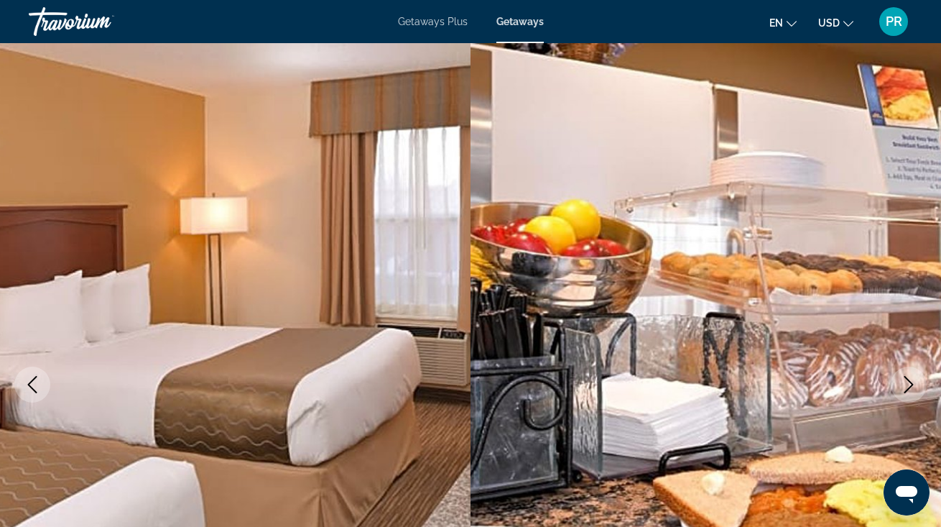
click at [914, 381] on icon "Next image" at bounding box center [908, 384] width 17 height 17
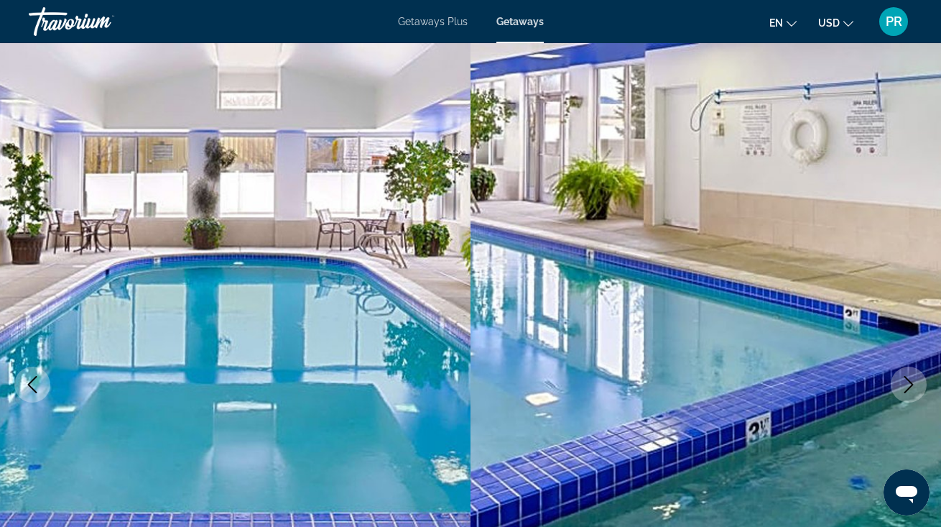
click at [914, 381] on icon "Next image" at bounding box center [908, 384] width 17 height 17
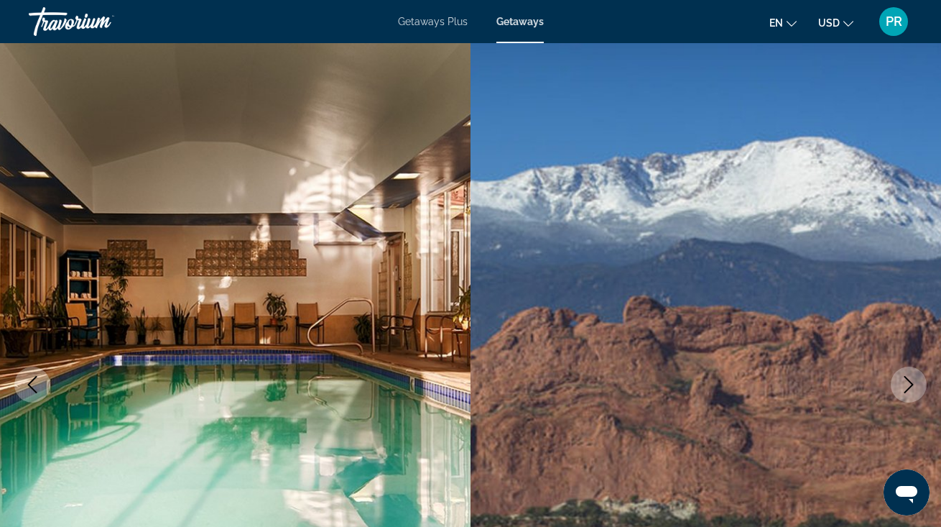
click at [914, 381] on icon "Next image" at bounding box center [908, 384] width 17 height 17
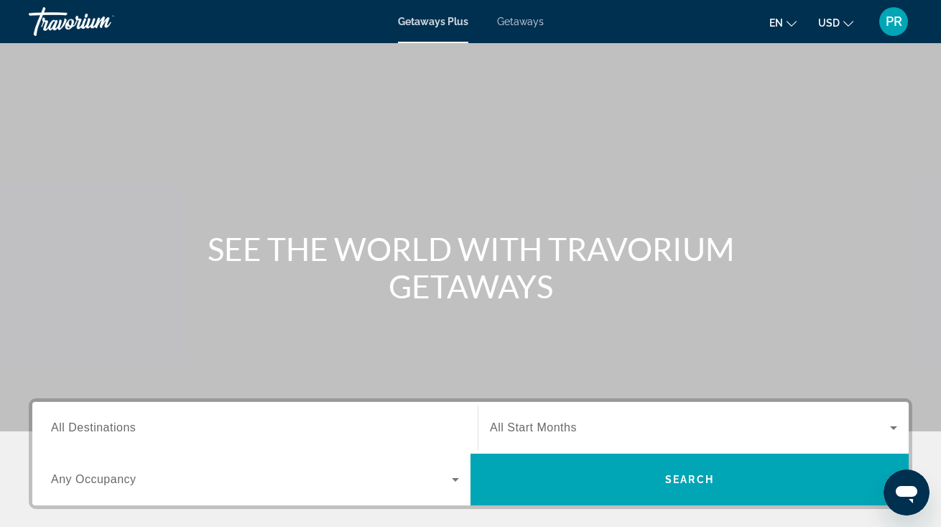
click at [515, 16] on span "Getaways" at bounding box center [520, 21] width 47 height 11
click at [177, 432] on input "Destination All Destinations" at bounding box center [255, 428] width 408 height 17
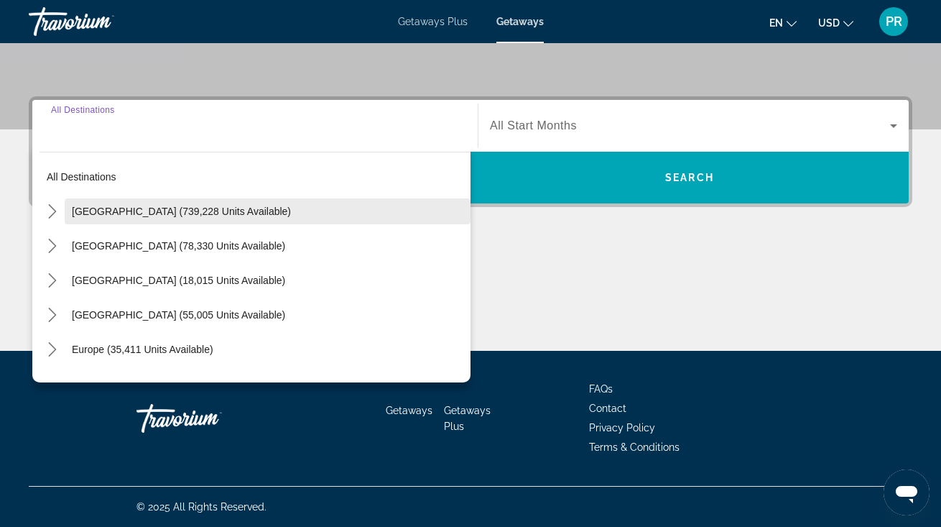
click at [185, 216] on span "[GEOGRAPHIC_DATA] (739,228 units available)" at bounding box center [181, 210] width 219 height 11
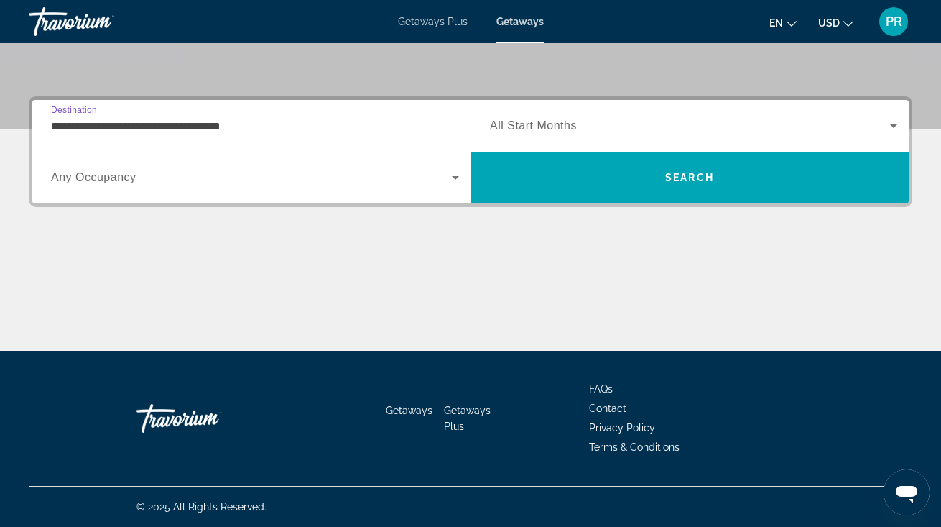
click at [164, 127] on input "**********" at bounding box center [255, 126] width 408 height 17
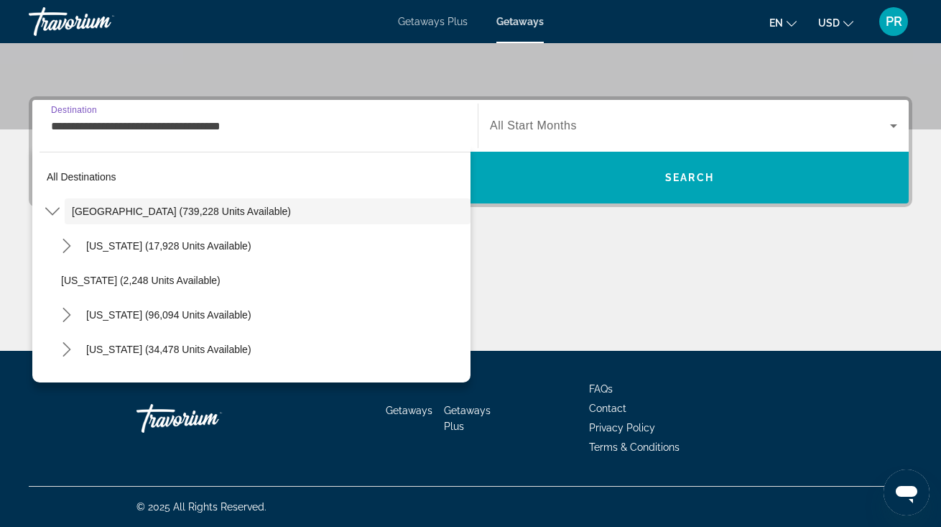
scroll to position [250, 0]
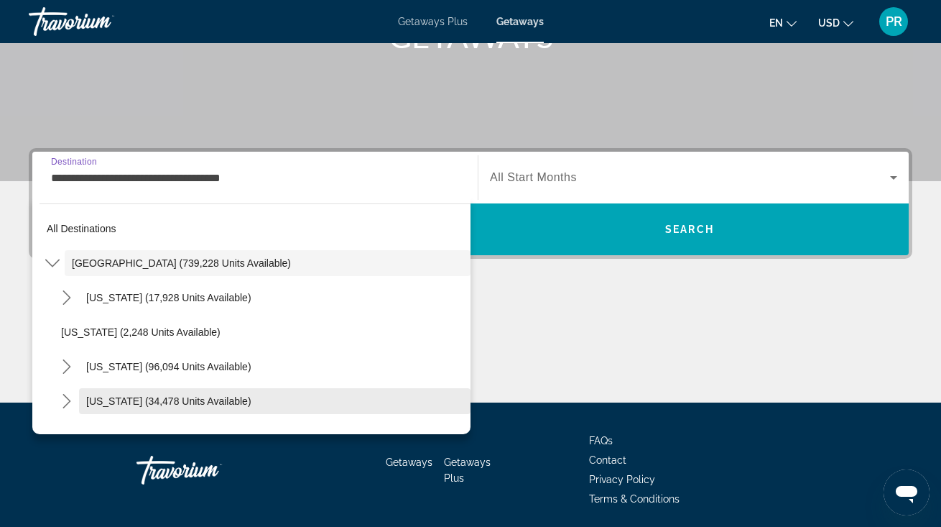
click at [145, 392] on span "Select destination: Colorado (34,478 units available)" at bounding box center [275, 401] width 392 height 34
type input "**********"
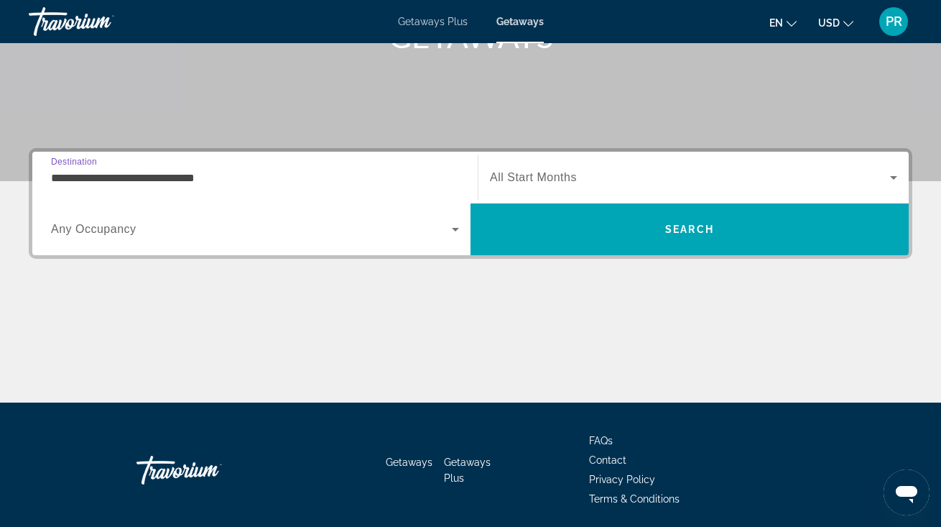
scroll to position [302, 0]
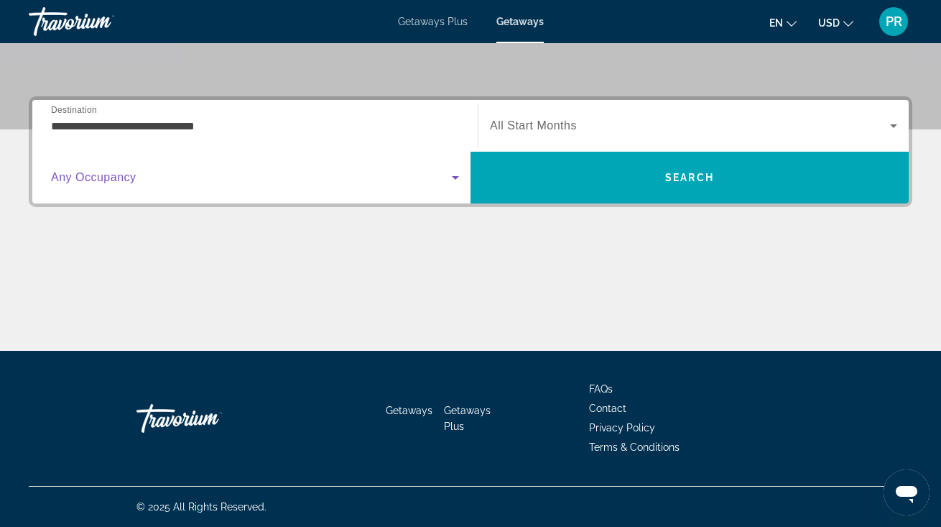
click at [400, 185] on span "Search widget" at bounding box center [251, 177] width 401 height 17
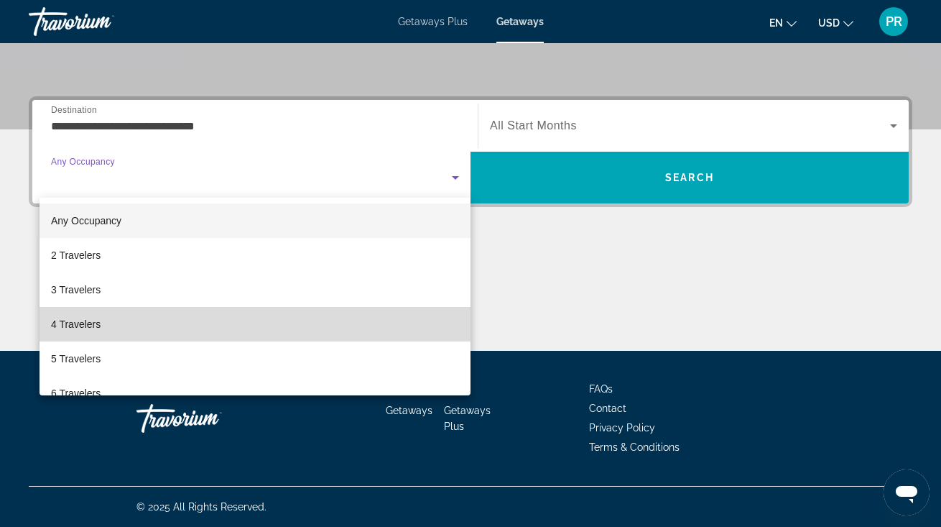
click at [361, 328] on mat-option "4 Travelers" at bounding box center [255, 324] width 431 height 34
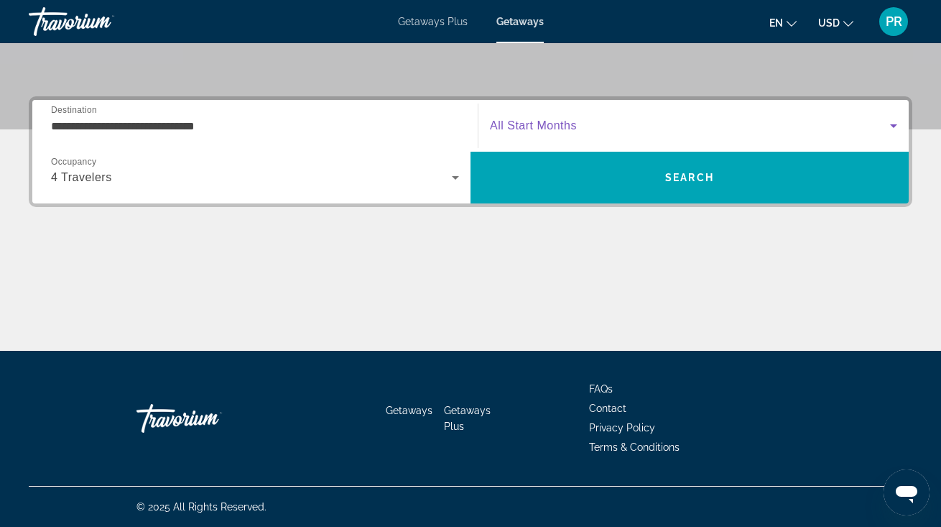
click at [667, 131] on span "Search widget" at bounding box center [690, 125] width 400 height 17
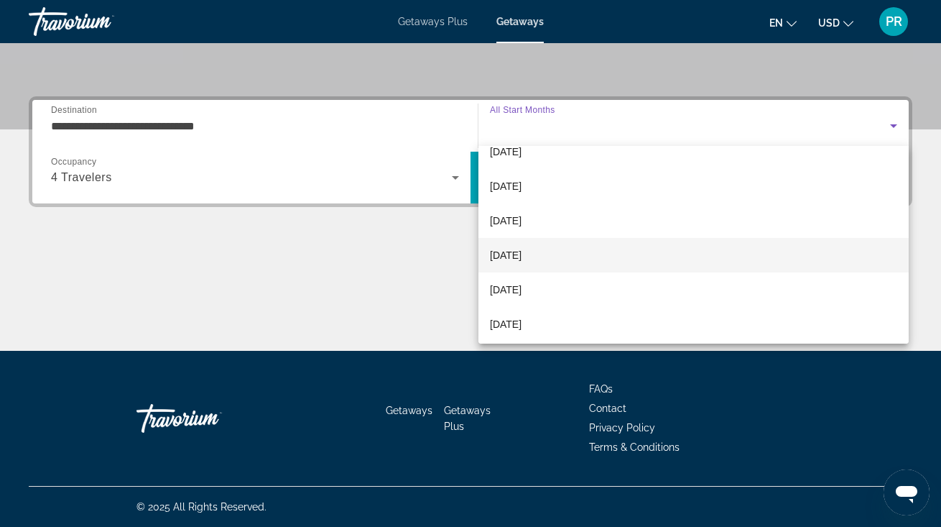
scroll to position [59, 0]
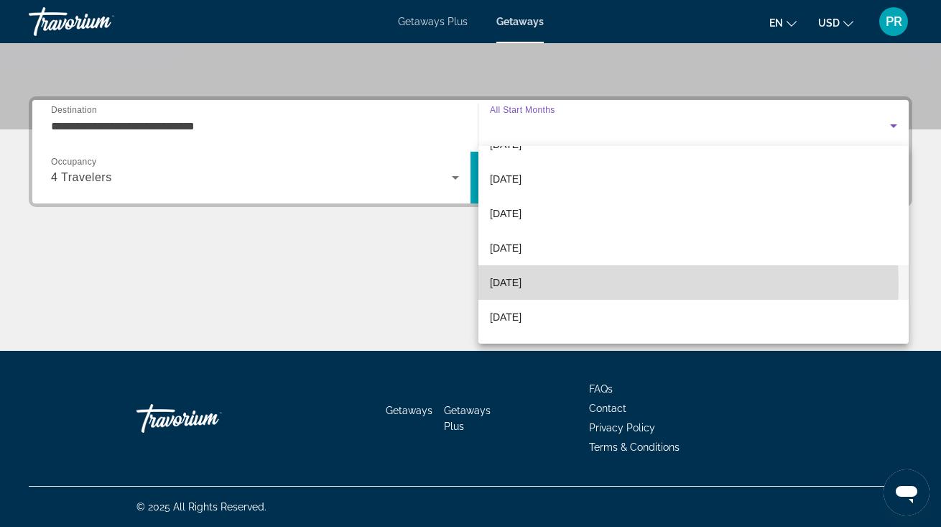
click at [522, 286] on span "[DATE]" at bounding box center [506, 282] width 32 height 17
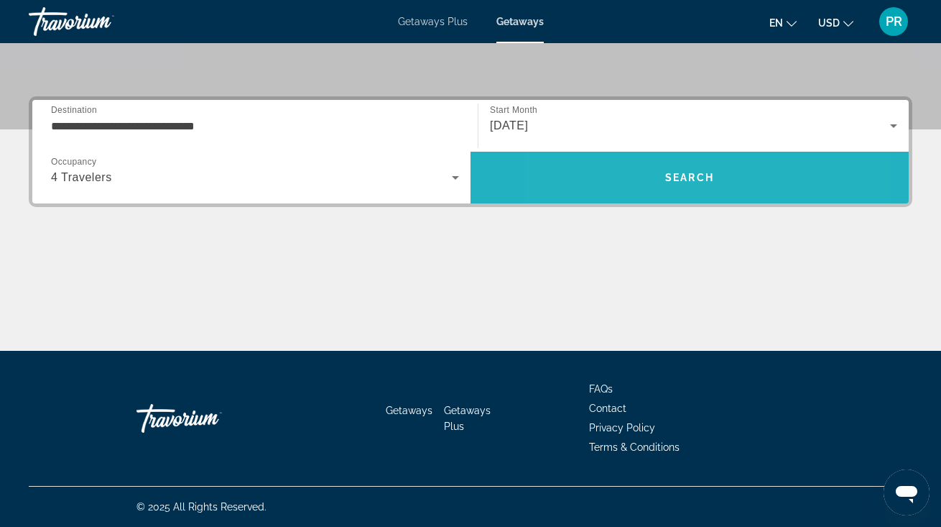
click at [626, 171] on span "Search" at bounding box center [690, 177] width 438 height 34
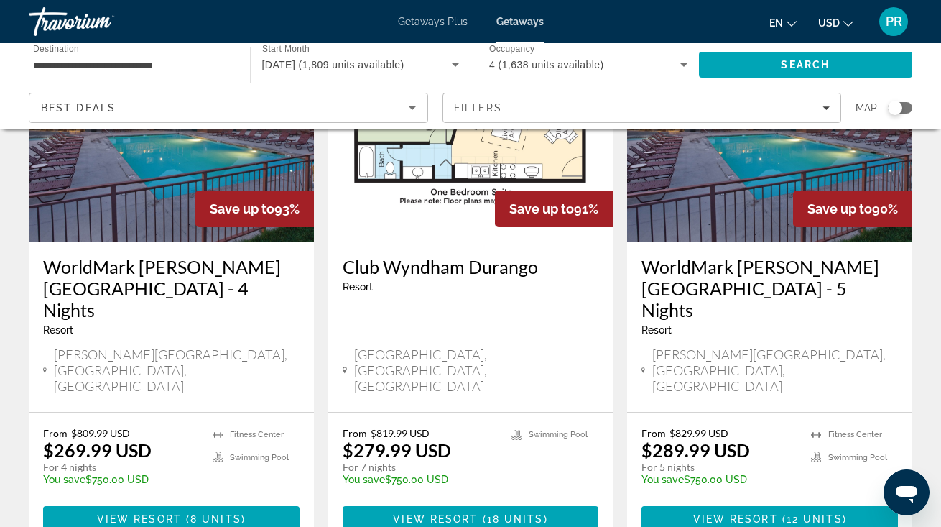
scroll to position [1839, 0]
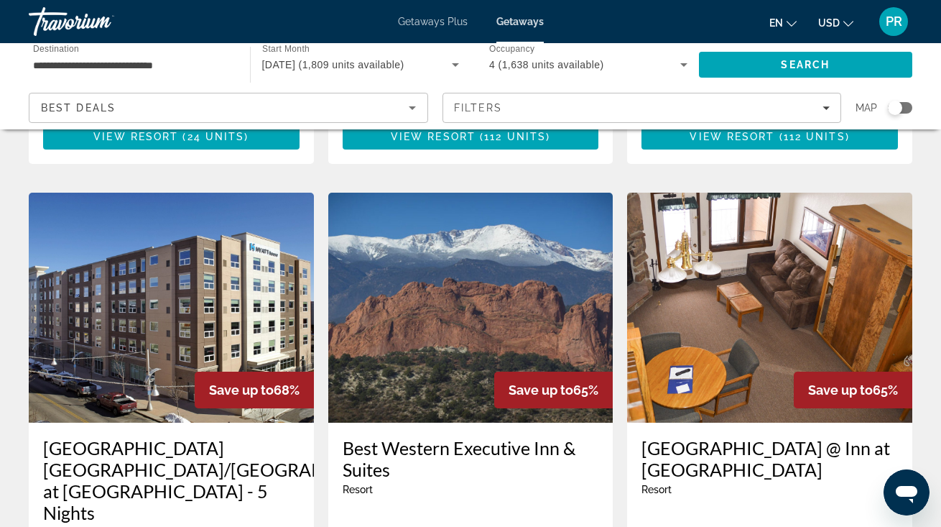
scroll to position [1141, 0]
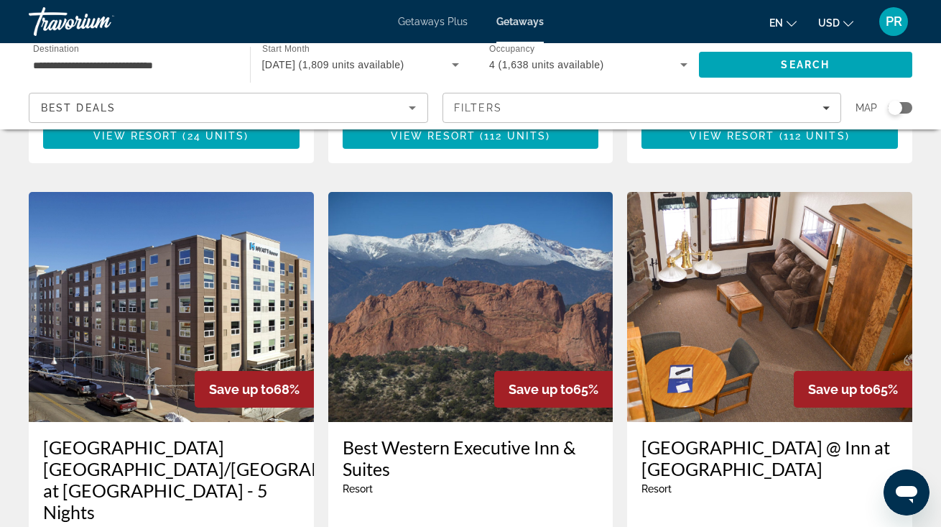
click at [453, 246] on img "Main content" at bounding box center [470, 307] width 285 height 230
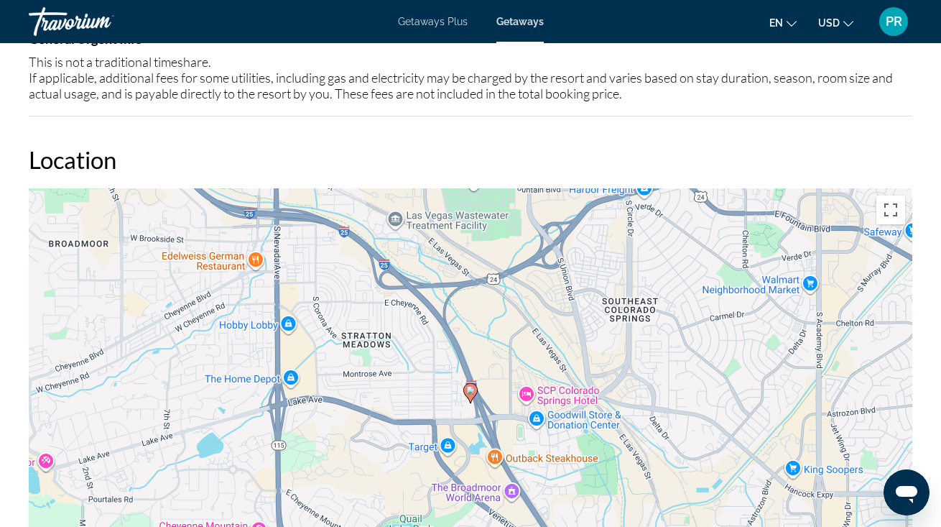
scroll to position [1426, 0]
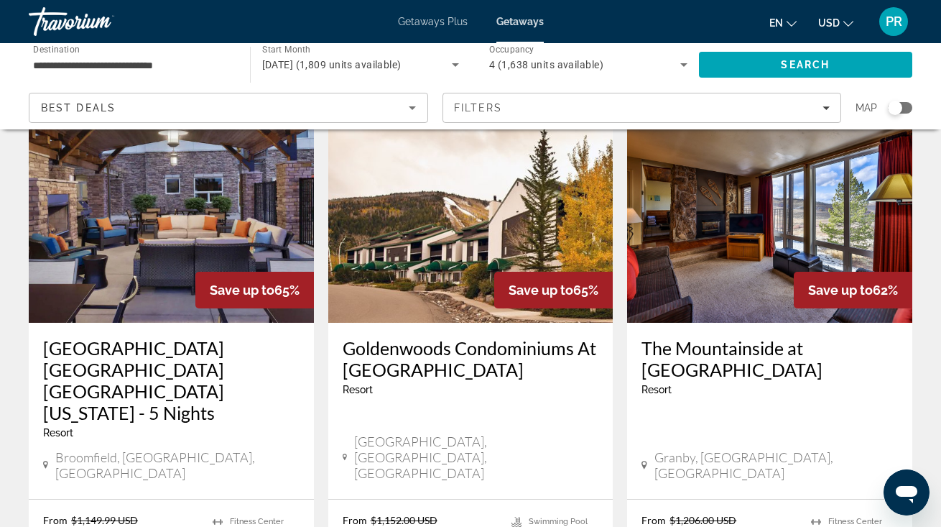
scroll to position [1827, 0]
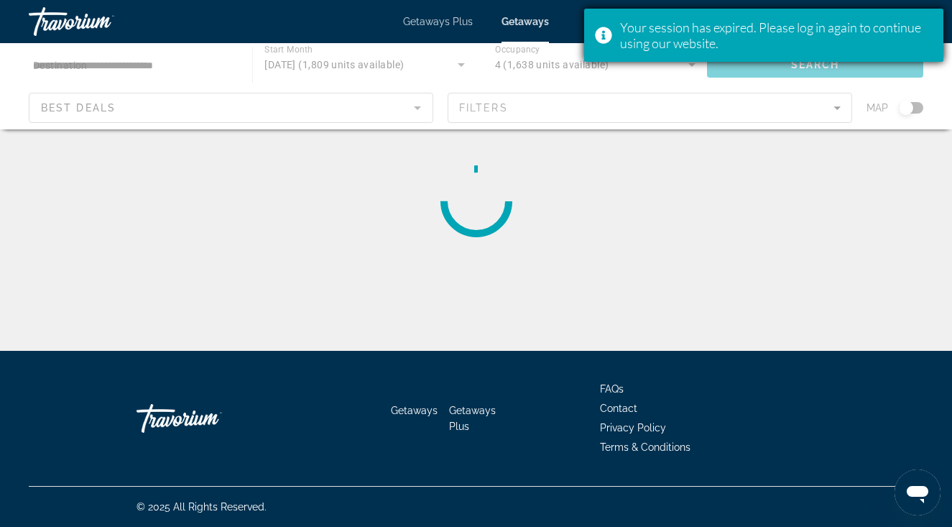
click at [687, 43] on div "Your session has expired. Please log in again to continue using our website." at bounding box center [776, 35] width 312 height 32
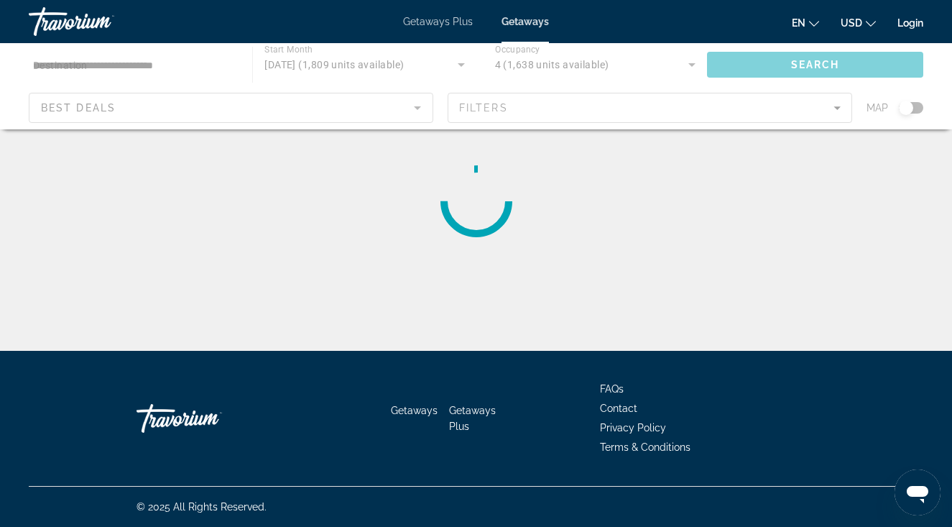
click at [902, 22] on link "Login" at bounding box center [910, 22] width 26 height 11
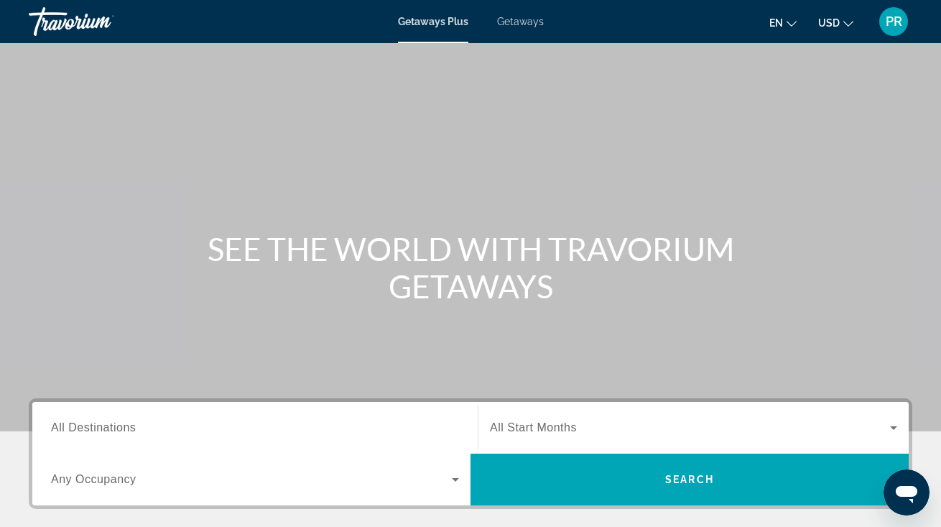
click at [107, 430] on span "All Destinations" at bounding box center [93, 427] width 85 height 12
click at [107, 430] on input "Destination All Destinations" at bounding box center [255, 428] width 408 height 17
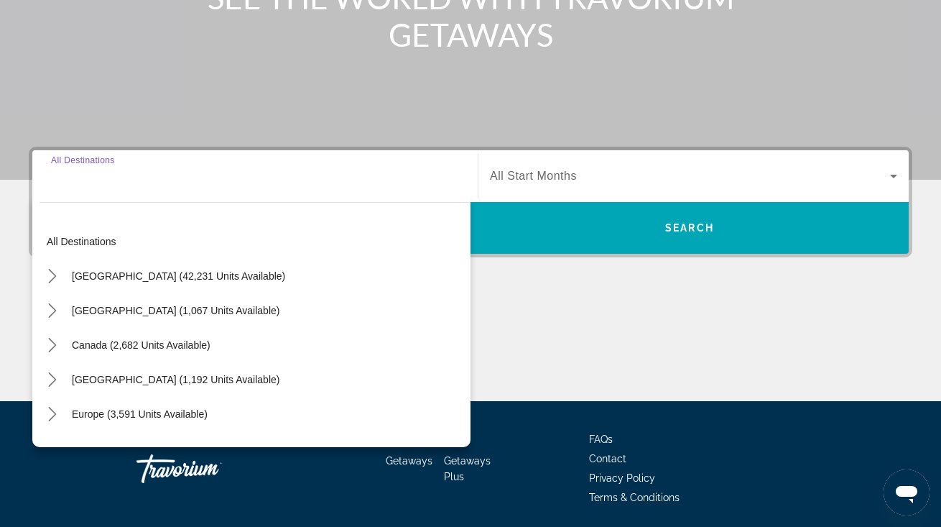
scroll to position [302, 0]
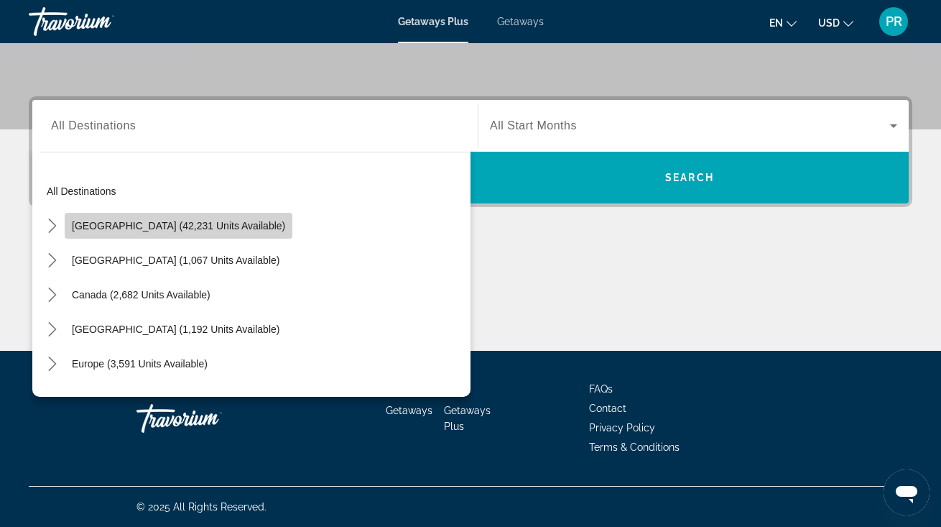
click at [223, 221] on span "[GEOGRAPHIC_DATA] (42,231 units available)" at bounding box center [178, 225] width 213 height 11
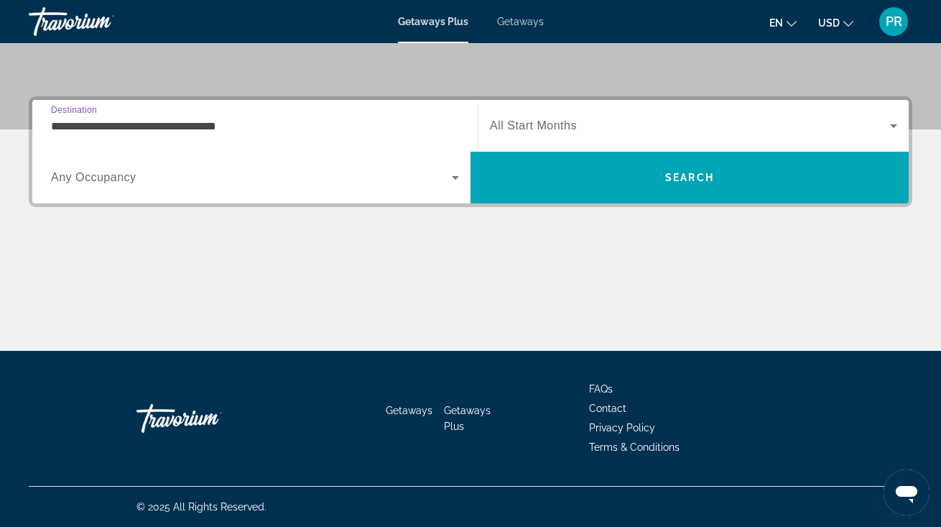
click at [515, 135] on div "Search widget" at bounding box center [693, 126] width 407 height 40
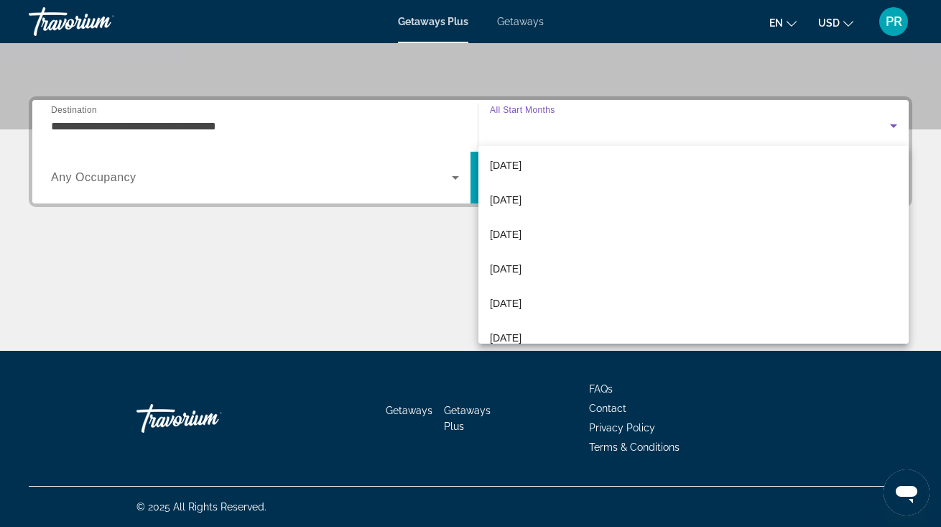
scroll to position [183, 0]
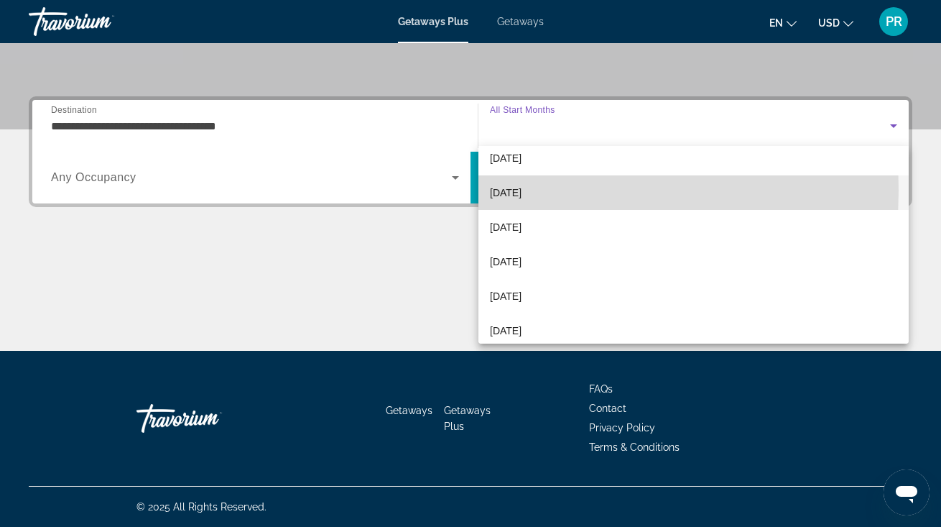
click at [503, 190] on span "[DATE]" at bounding box center [506, 192] width 32 height 17
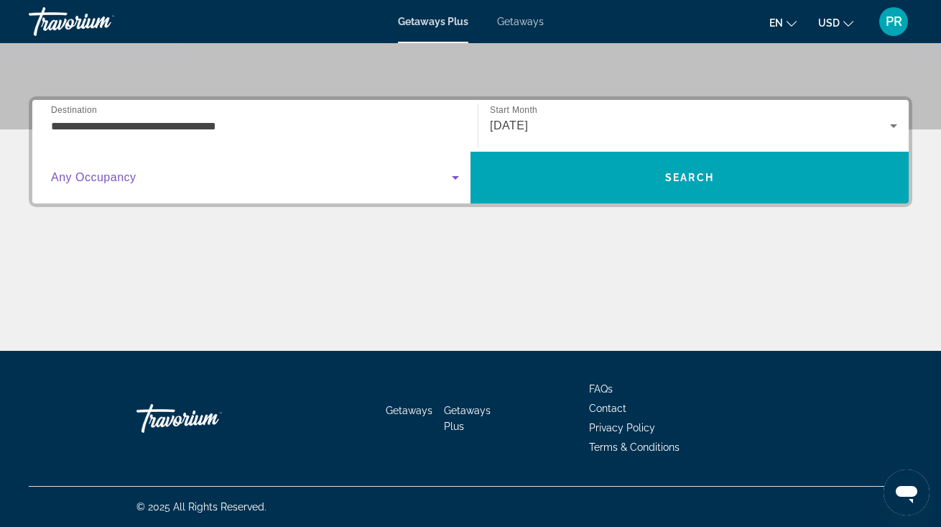
click at [397, 175] on span "Search widget" at bounding box center [251, 177] width 401 height 17
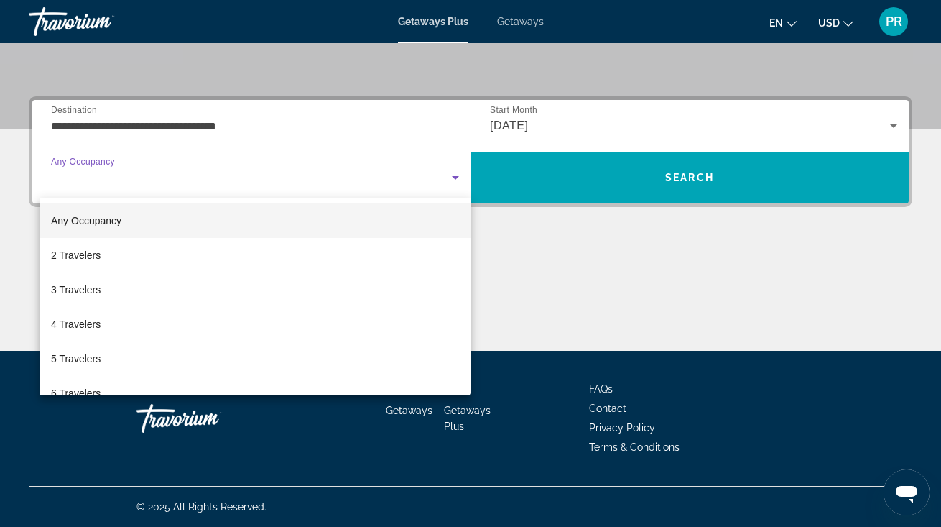
click at [530, 308] on div at bounding box center [470, 263] width 941 height 527
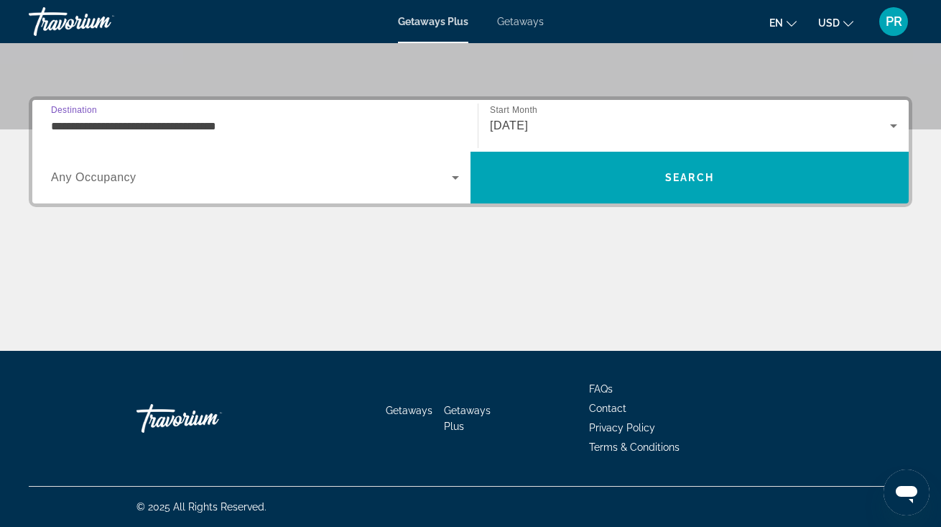
click at [310, 126] on input "**********" at bounding box center [255, 126] width 408 height 17
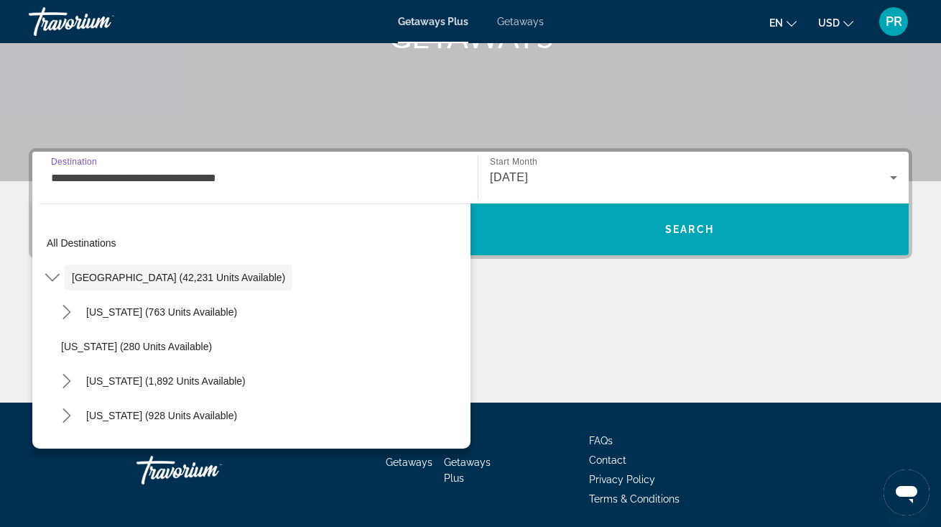
scroll to position [248, 0]
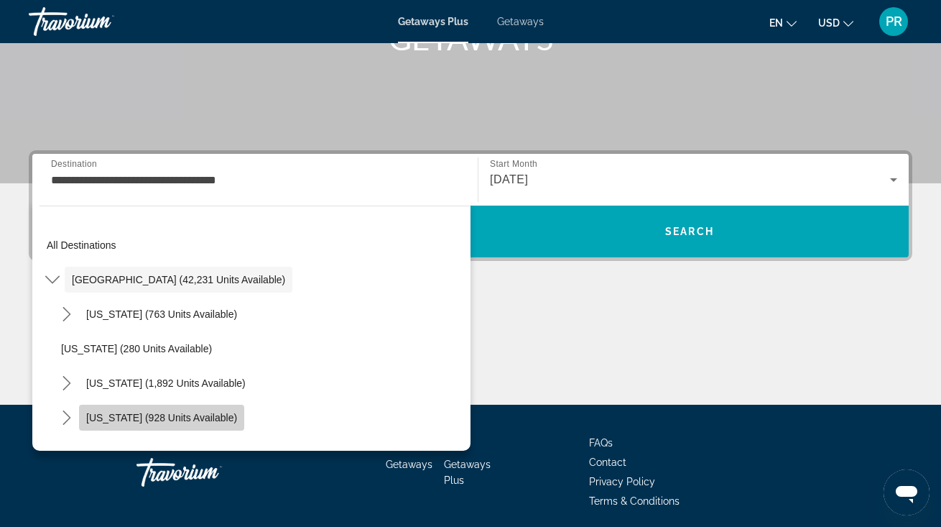
click at [198, 414] on span "[US_STATE] (928 units available)" at bounding box center [161, 417] width 151 height 11
type input "**********"
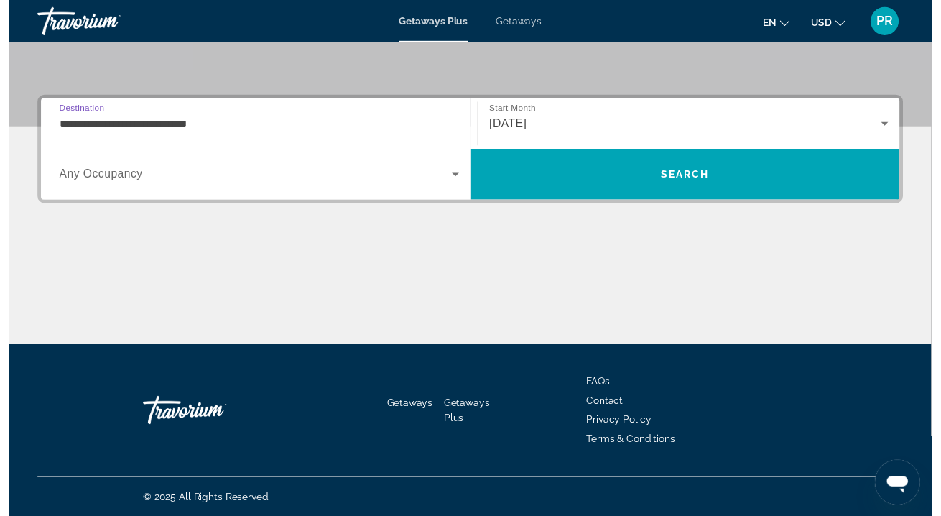
scroll to position [242, 0]
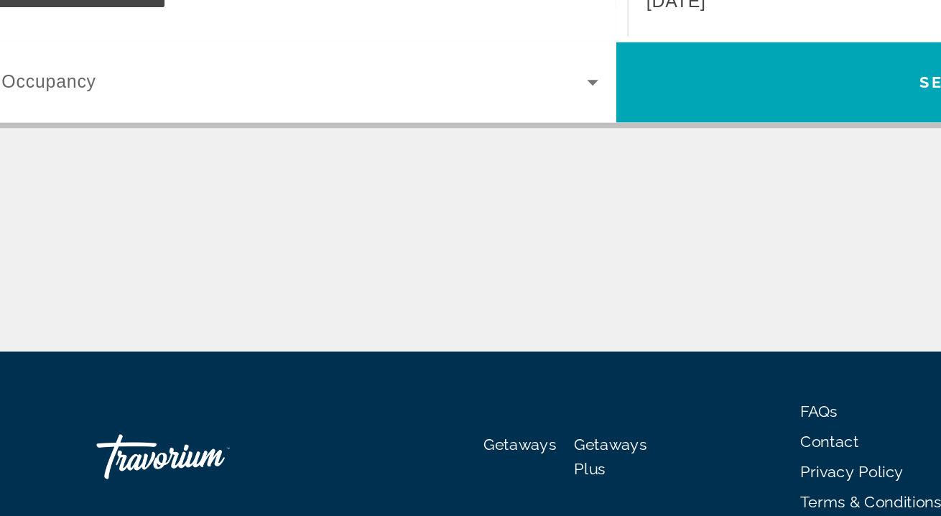
click at [311, 302] on div "Main content" at bounding box center [471, 356] width 884 height 108
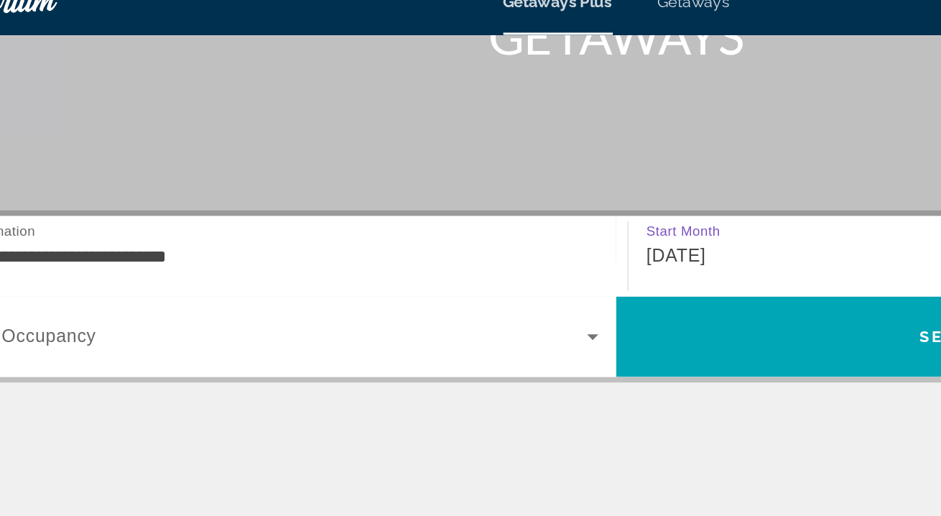
click at [490, 179] on span "[DATE]" at bounding box center [509, 185] width 38 height 12
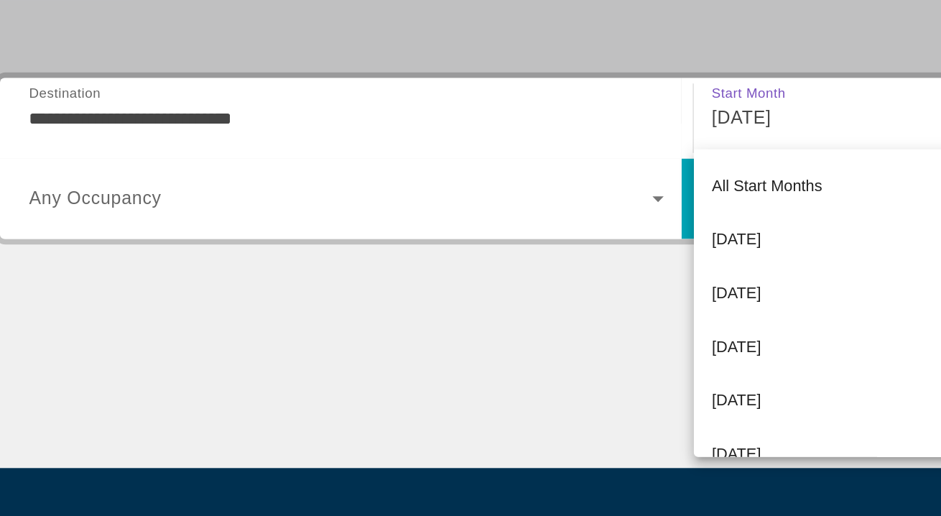
scroll to position [50, 0]
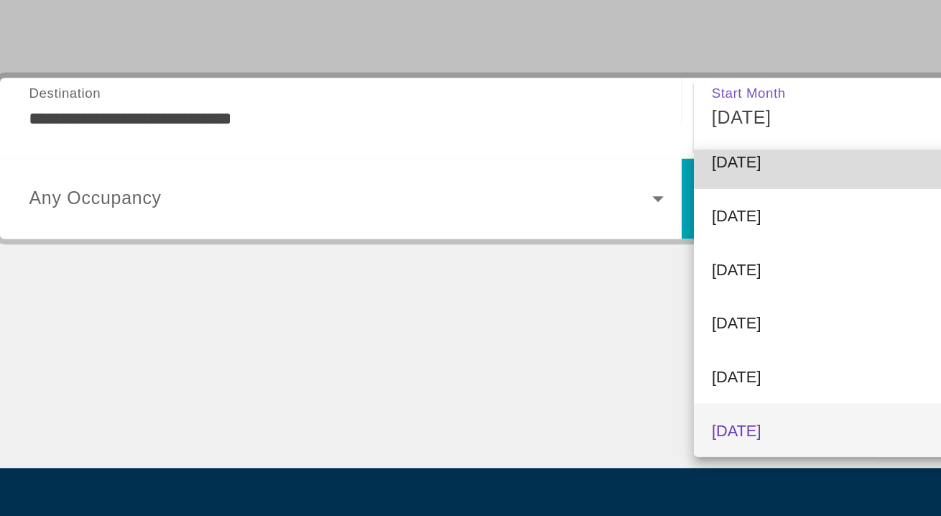
click at [490, 205] on span "[DATE]" at bounding box center [506, 213] width 32 height 17
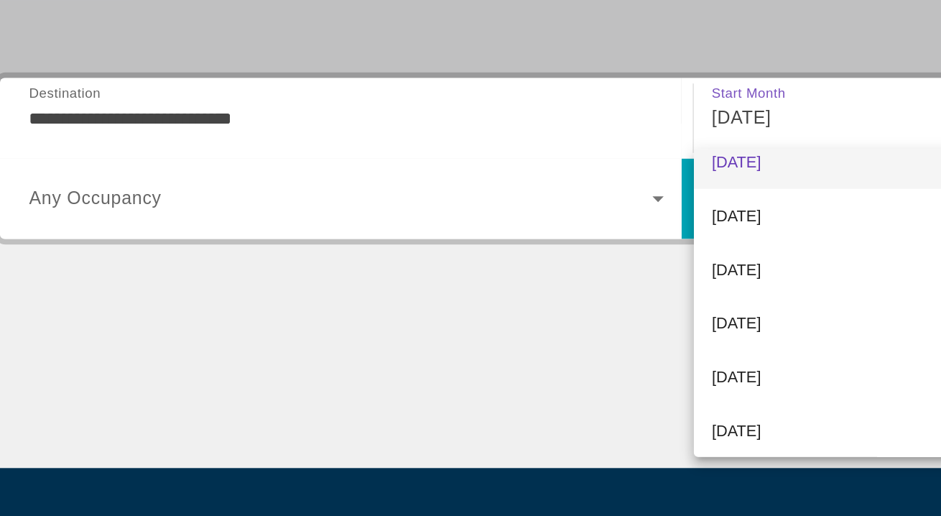
scroll to position [40, 0]
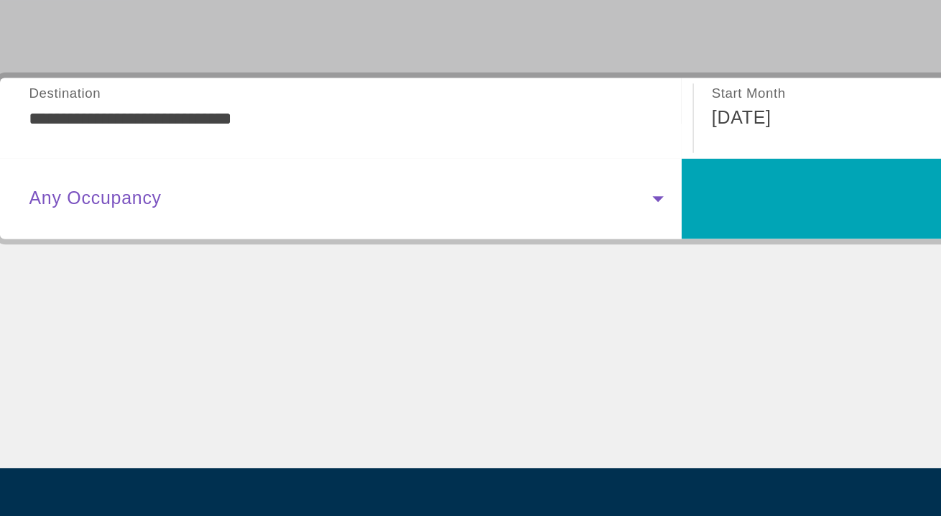
click at [392, 228] on span "Search widget" at bounding box center [251, 236] width 401 height 17
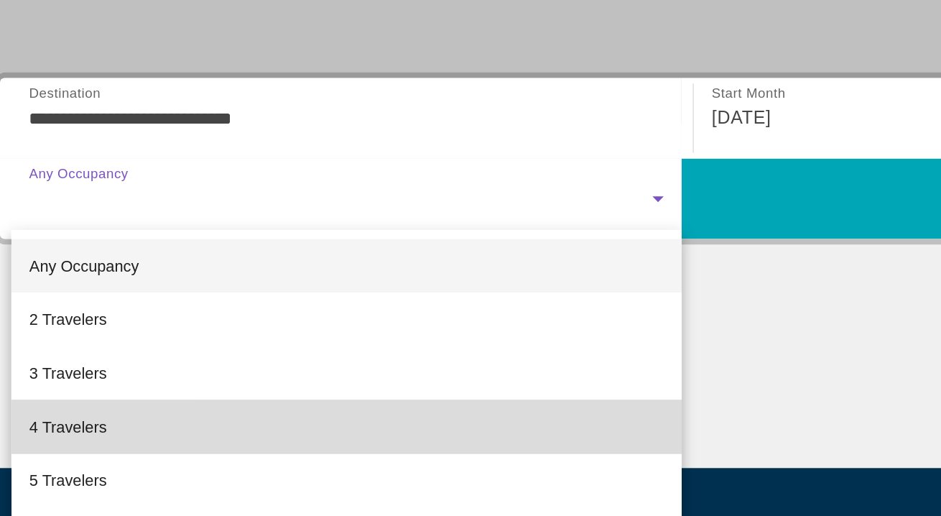
click at [367, 366] on mat-option "4 Travelers" at bounding box center [255, 383] width 431 height 34
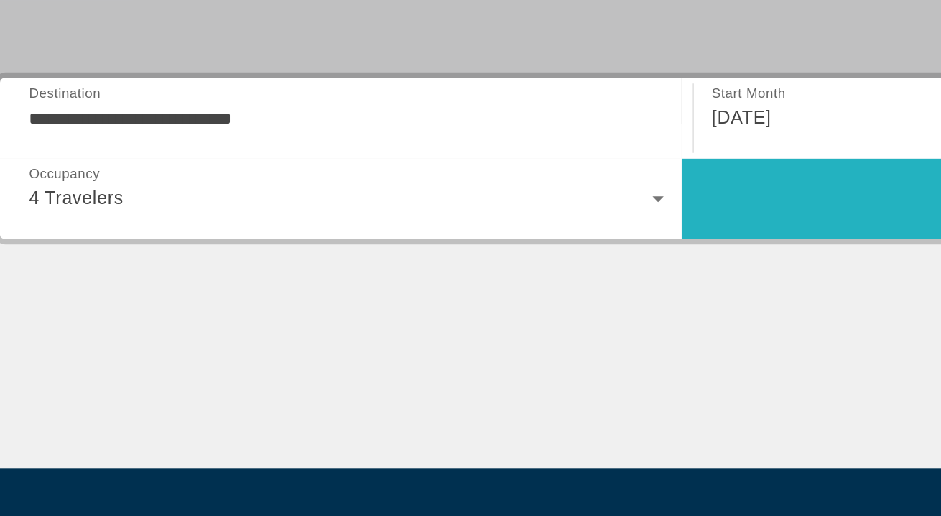
click at [545, 220] on span "Search" at bounding box center [690, 237] width 438 height 34
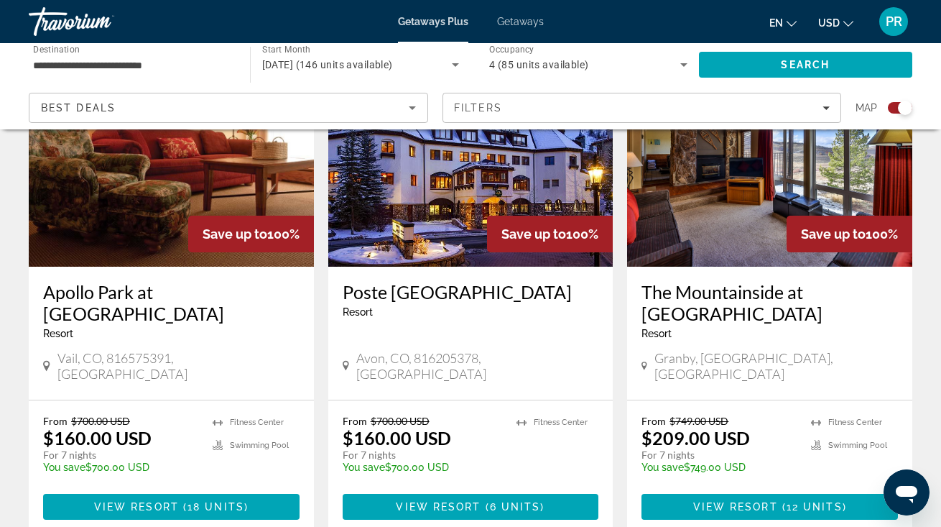
scroll to position [586, 0]
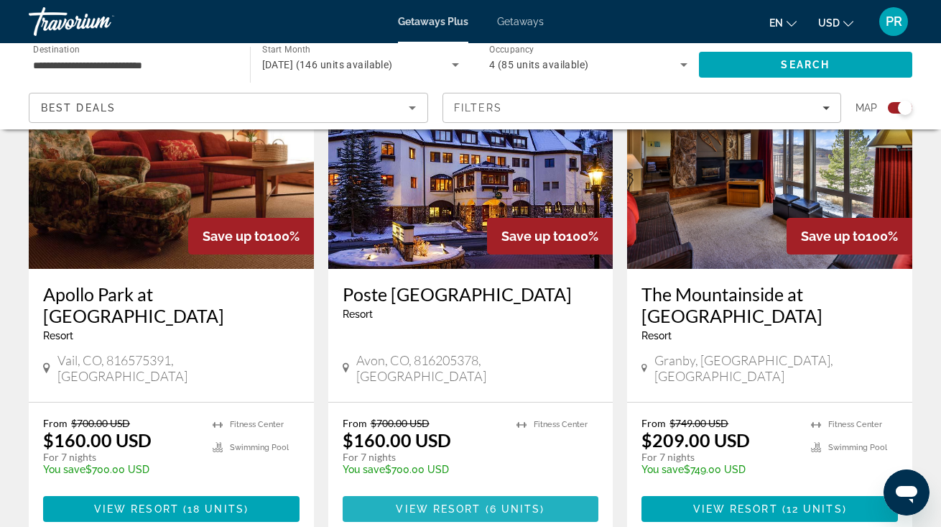
click at [479, 503] on span "View Resort" at bounding box center [438, 508] width 85 height 11
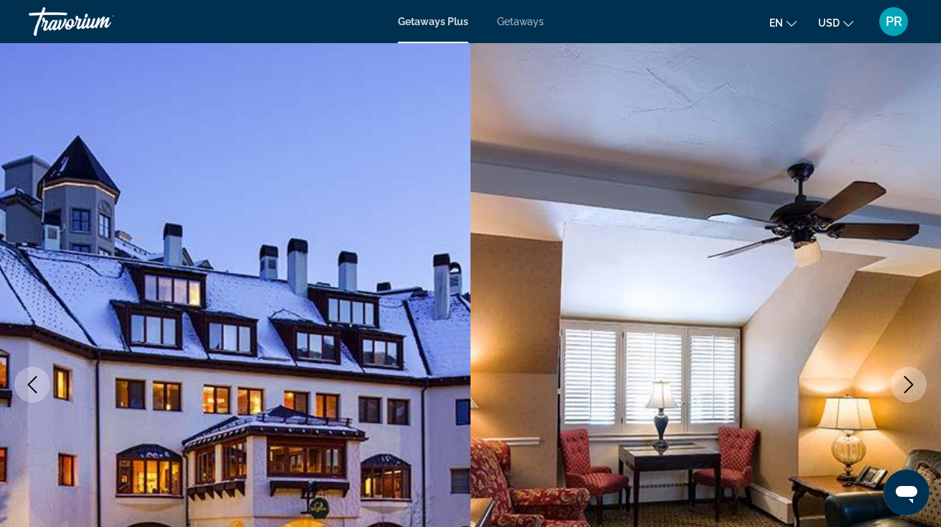
click at [400, 449] on img "Main content" at bounding box center [235, 384] width 471 height 682
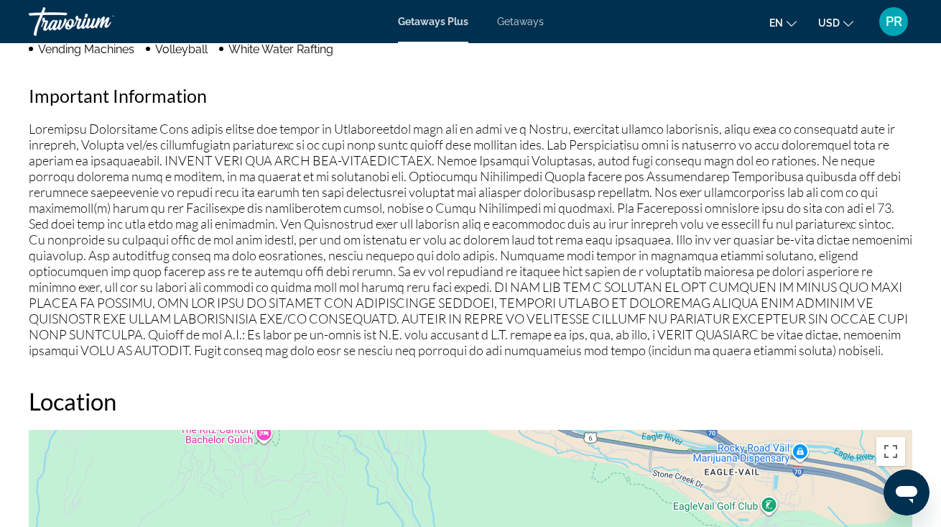
scroll to position [1095, 0]
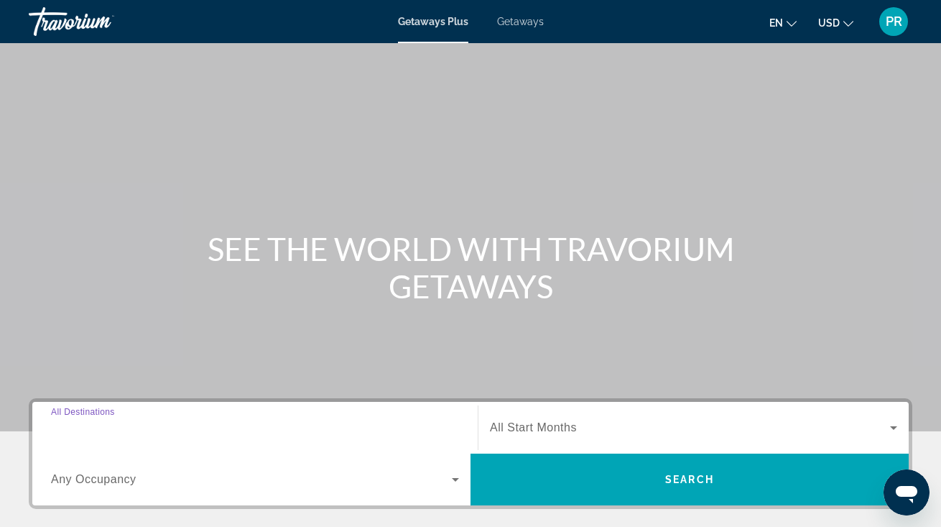
click at [218, 420] on input "Destination All Destinations" at bounding box center [255, 428] width 408 height 17
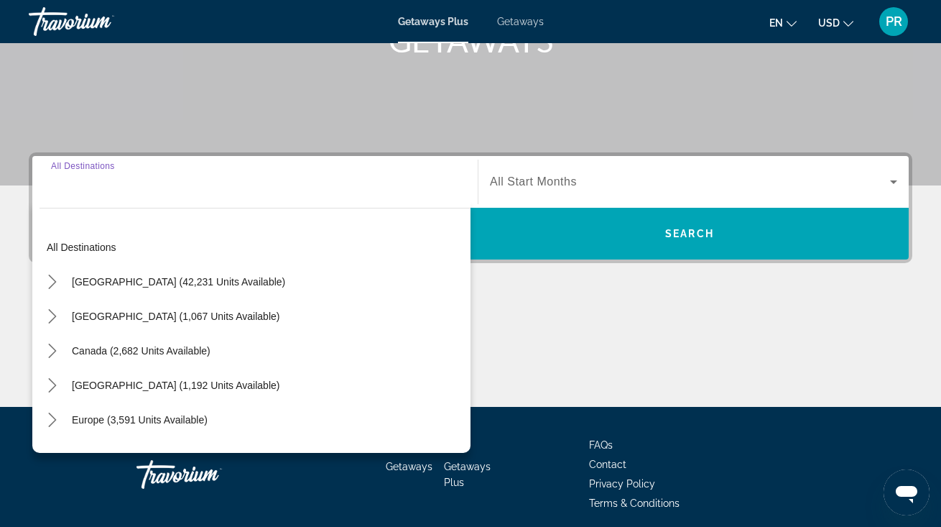
scroll to position [302, 0]
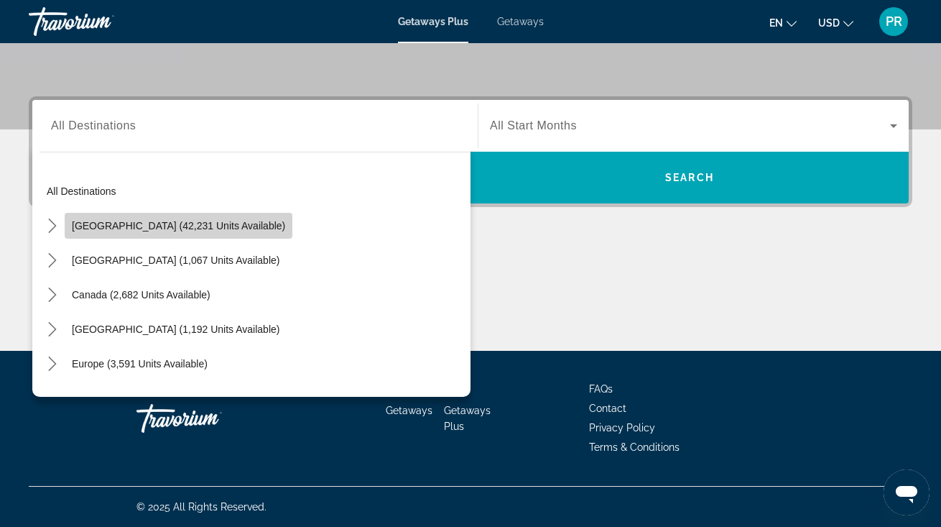
click at [235, 222] on span "[GEOGRAPHIC_DATA] (42,231 units available)" at bounding box center [178, 225] width 213 height 11
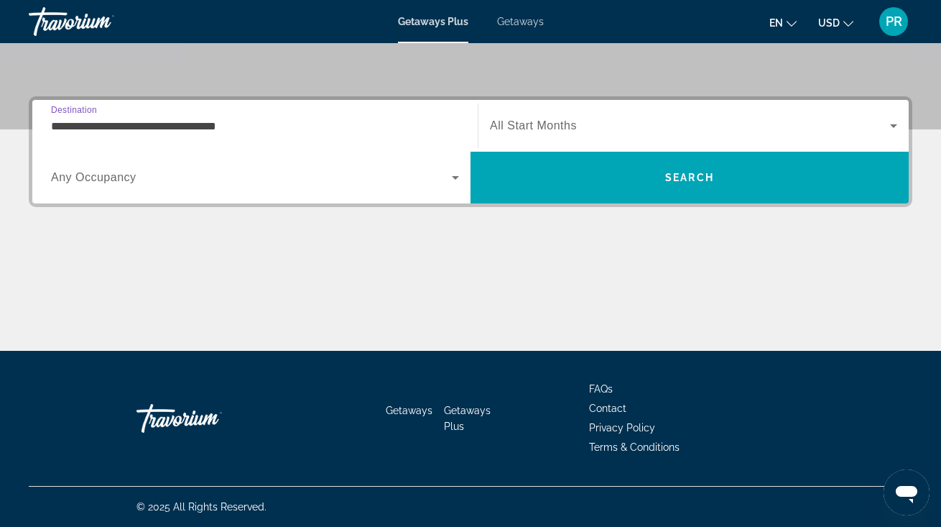
click at [248, 123] on input "**********" at bounding box center [255, 126] width 408 height 17
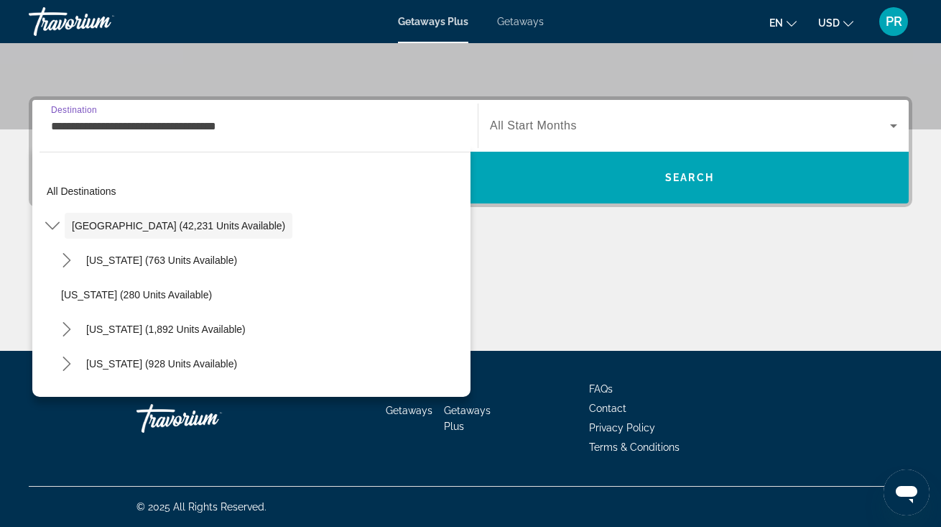
scroll to position [264, 0]
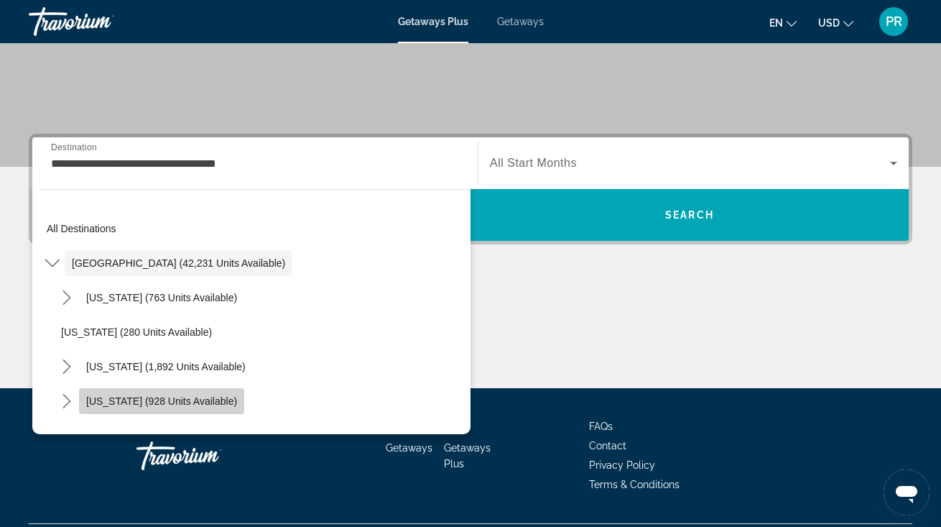
click at [198, 397] on span "[US_STATE] (928 units available)" at bounding box center [161, 400] width 151 height 11
type input "**********"
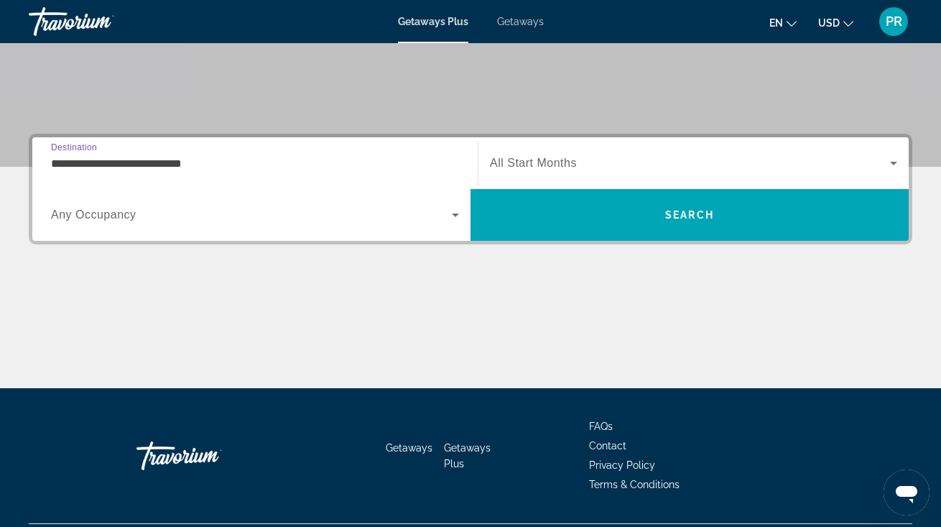
scroll to position [302, 0]
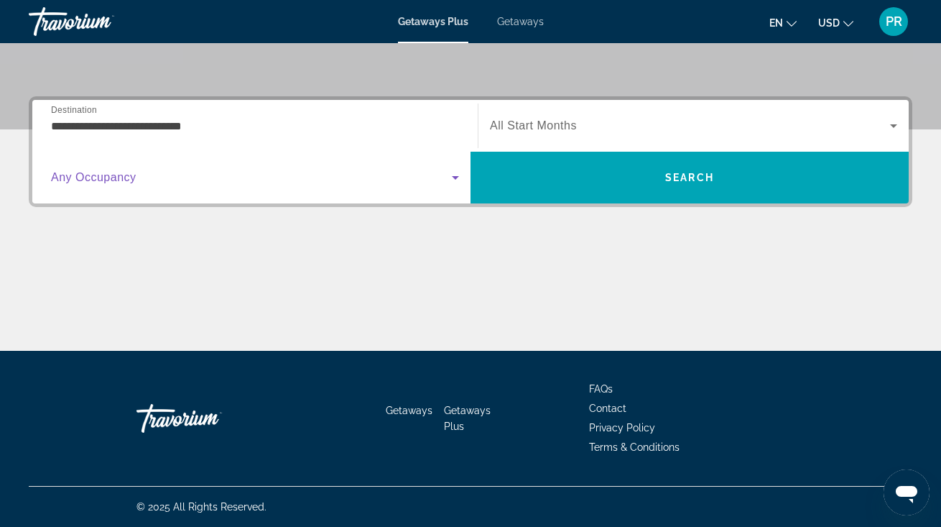
click at [258, 177] on span "Search widget" at bounding box center [251, 177] width 401 height 17
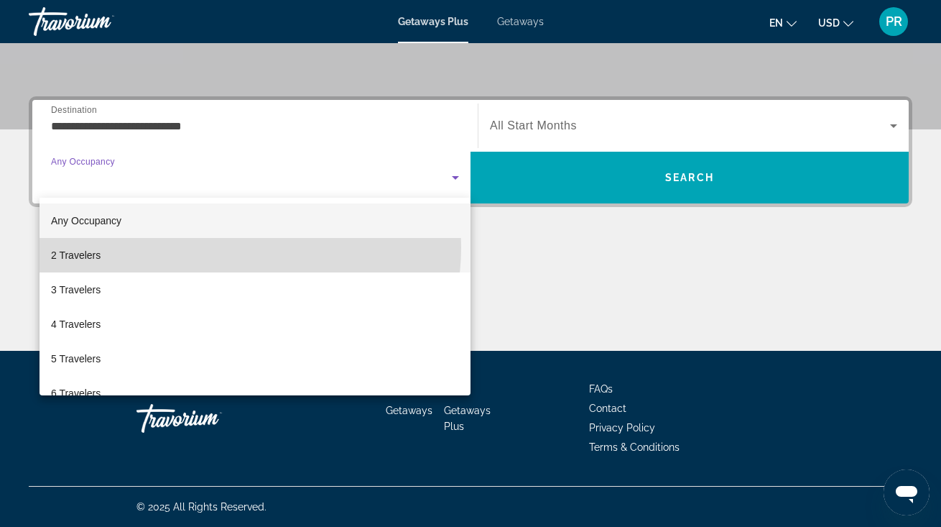
click at [229, 247] on mat-option "2 Travelers" at bounding box center [255, 255] width 431 height 34
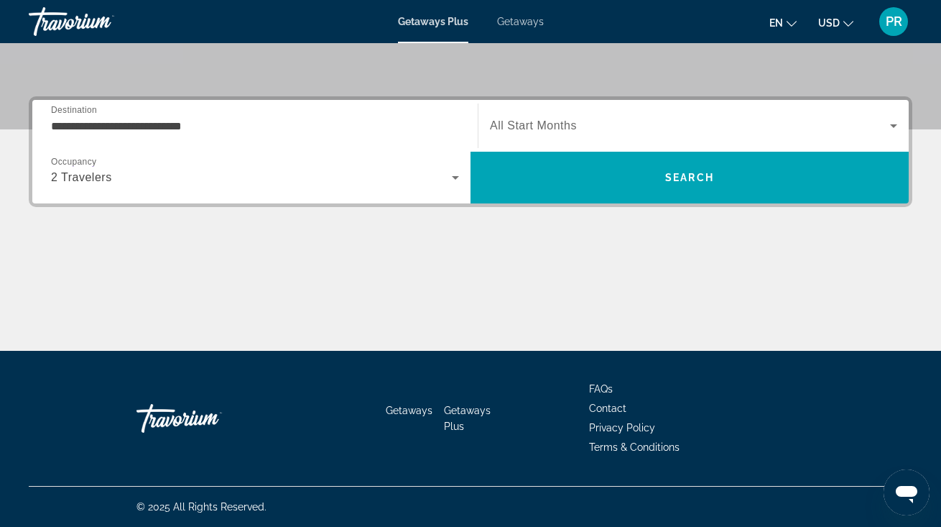
click at [518, 129] on span "All Start Months" at bounding box center [533, 125] width 87 height 12
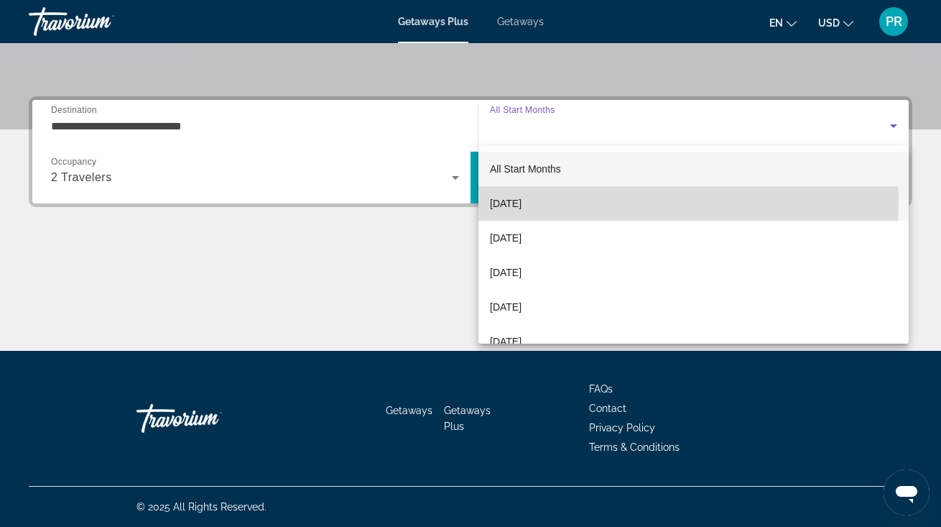
click at [522, 203] on span "[DATE]" at bounding box center [506, 203] width 32 height 17
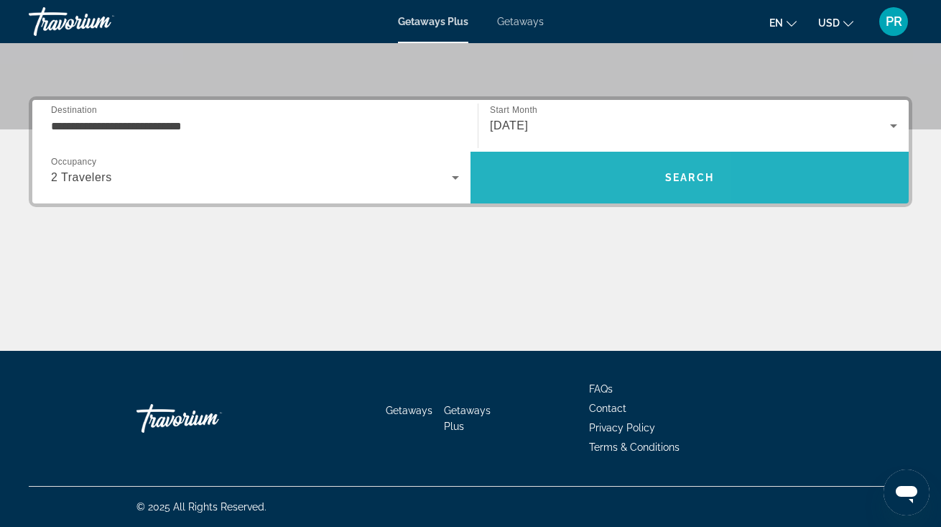
click at [547, 162] on span "Search" at bounding box center [690, 177] width 438 height 34
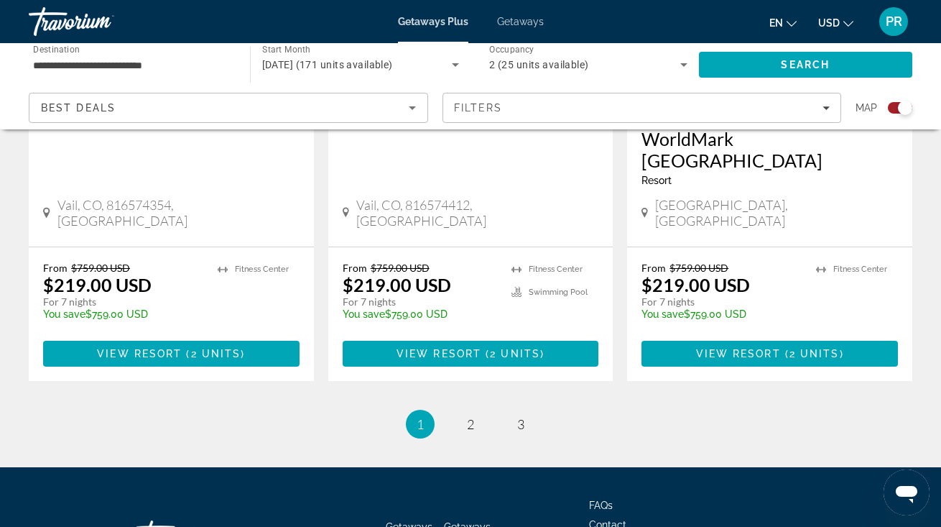
scroll to position [2419, 0]
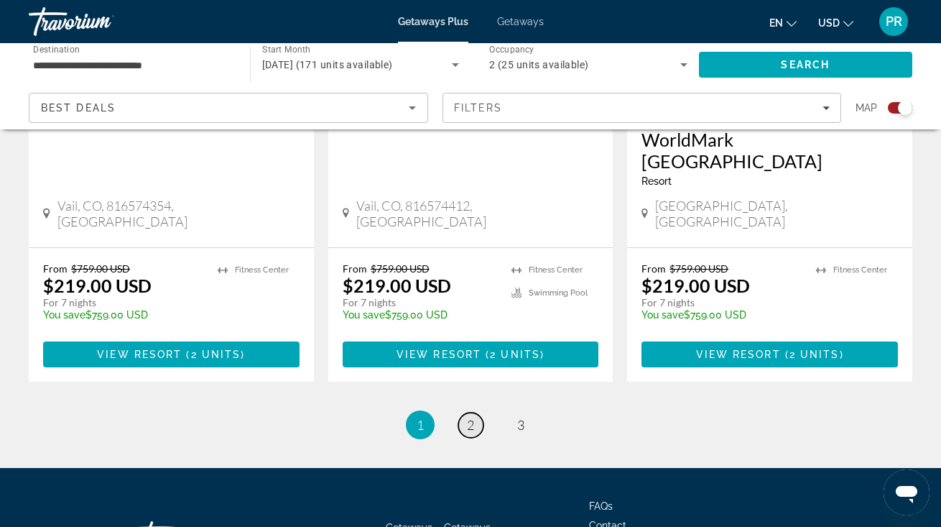
click at [471, 417] on span "2" at bounding box center [470, 425] width 7 height 16
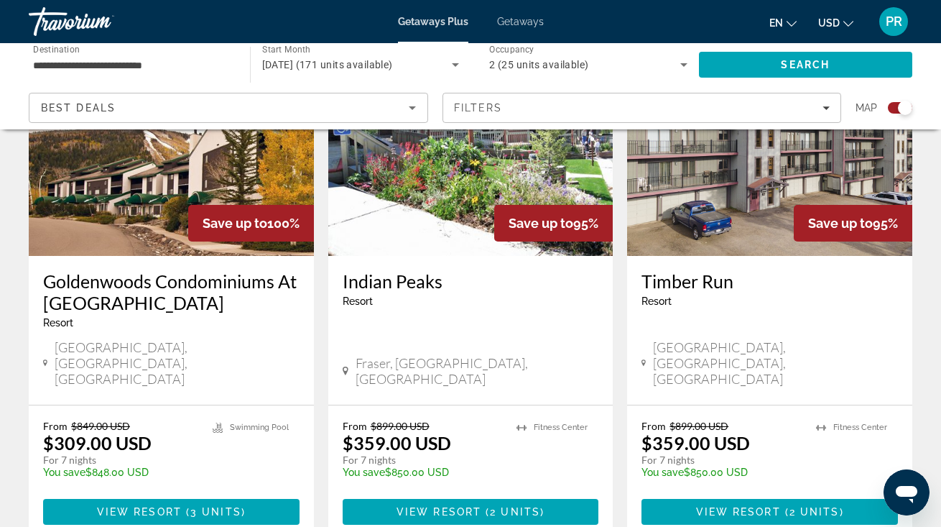
scroll to position [2246, 0]
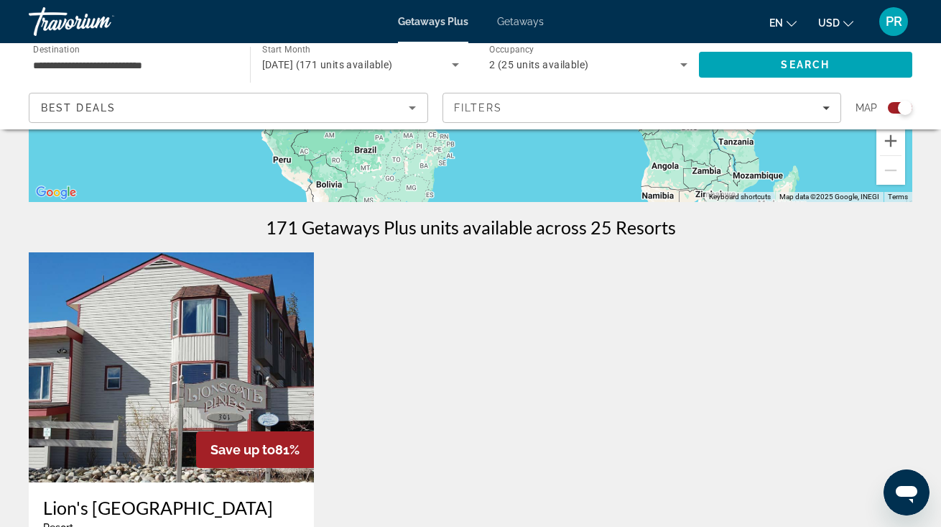
scroll to position [375, 0]
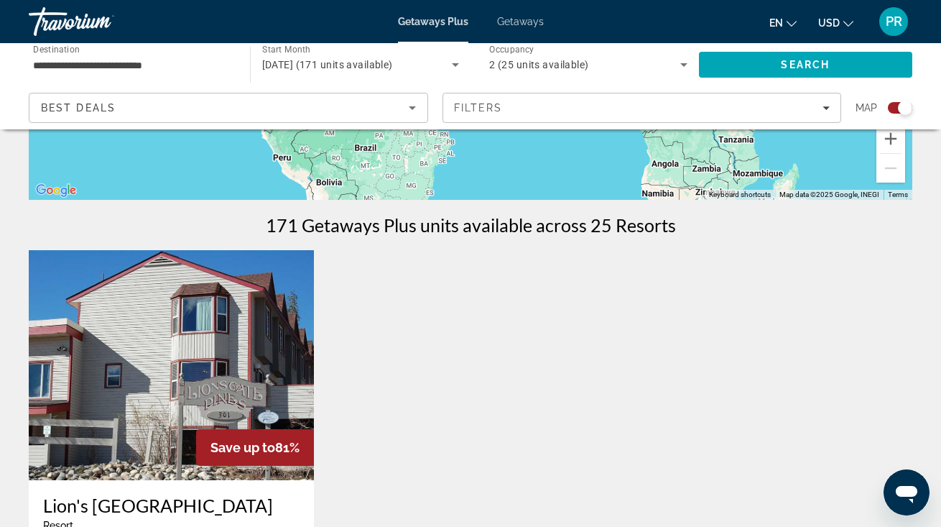
click at [272, 393] on img "Main content" at bounding box center [171, 365] width 285 height 230
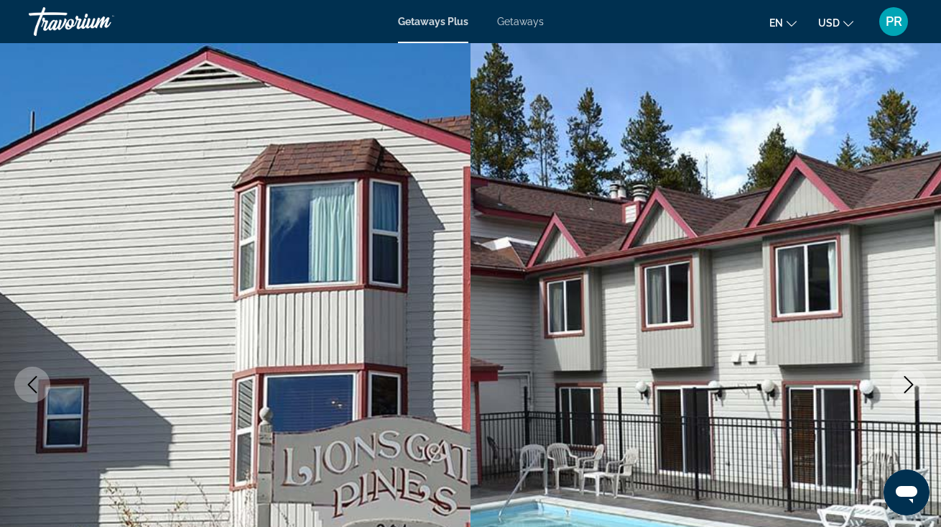
click at [906, 389] on icon "Next image" at bounding box center [908, 384] width 17 height 17
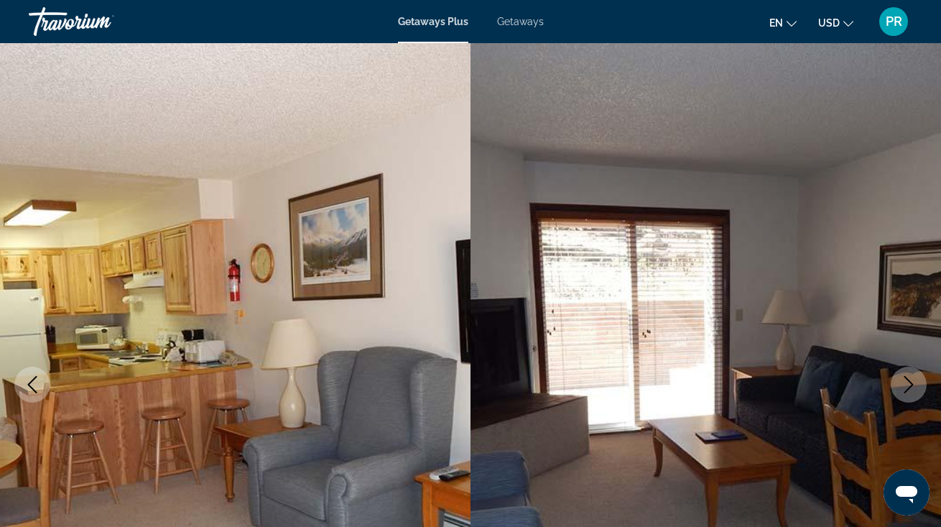
click at [906, 389] on icon "Next image" at bounding box center [908, 384] width 17 height 17
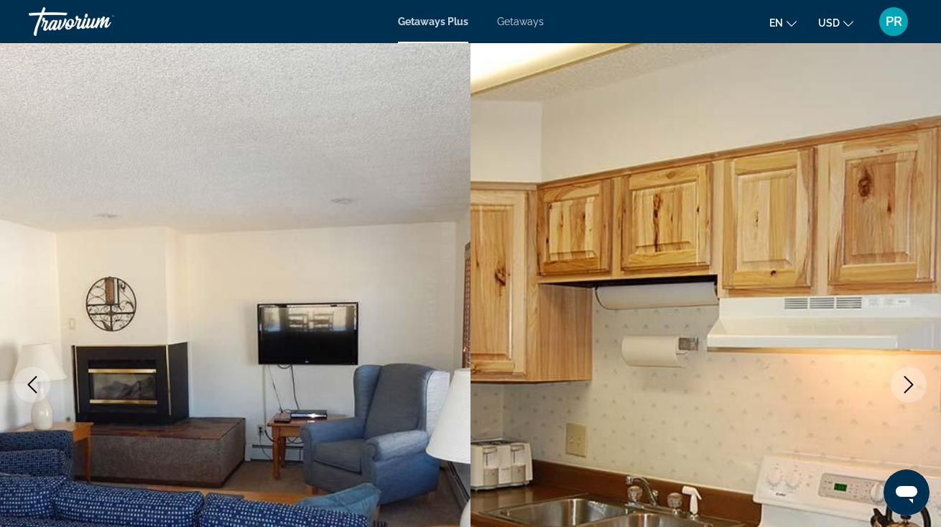
click at [906, 388] on icon "Next image" at bounding box center [908, 384] width 17 height 17
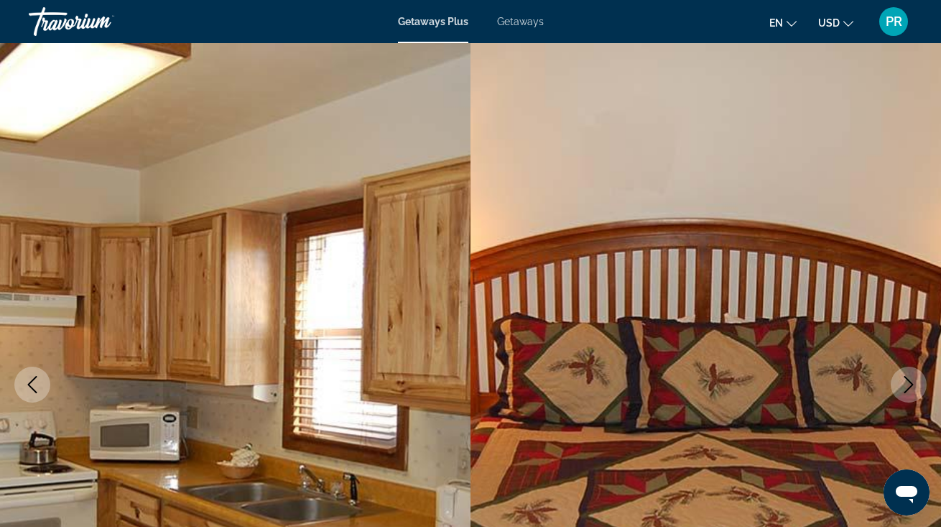
click at [906, 386] on icon "Next image" at bounding box center [908, 384] width 17 height 17
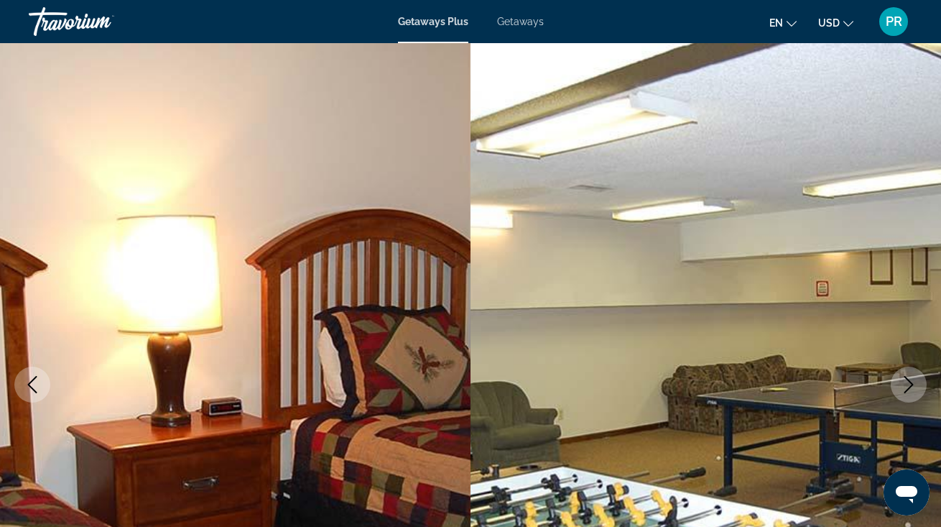
click at [906, 386] on icon "Next image" at bounding box center [908, 384] width 17 height 17
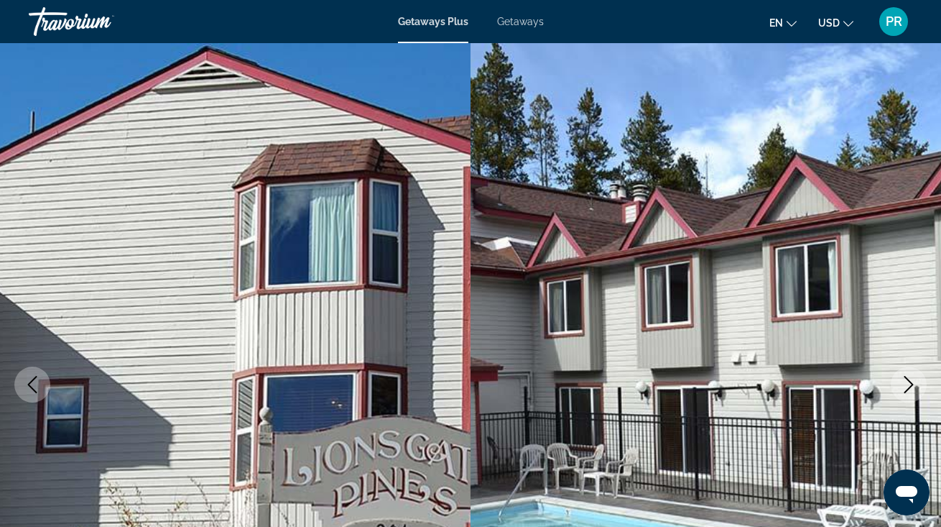
click at [524, 25] on span "Getaways" at bounding box center [520, 21] width 47 height 11
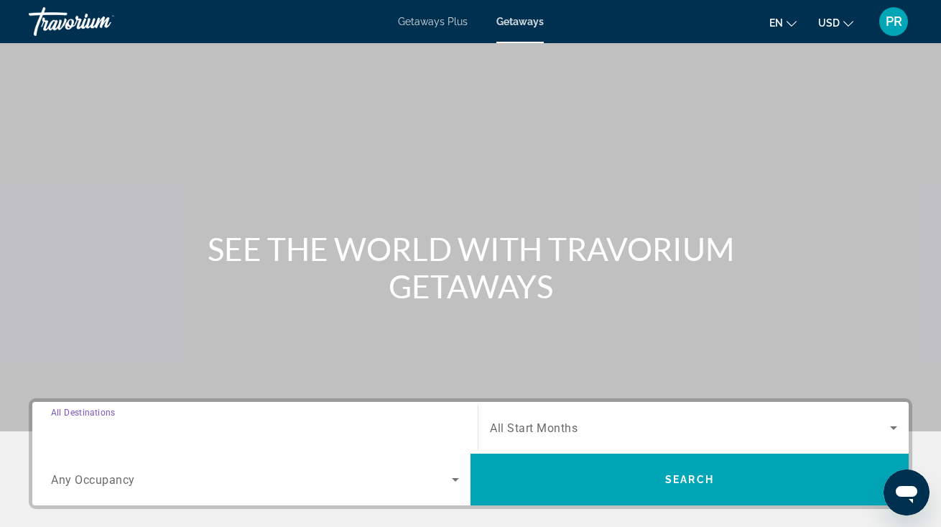
click at [263, 420] on input "Destination All Destinations" at bounding box center [255, 428] width 408 height 17
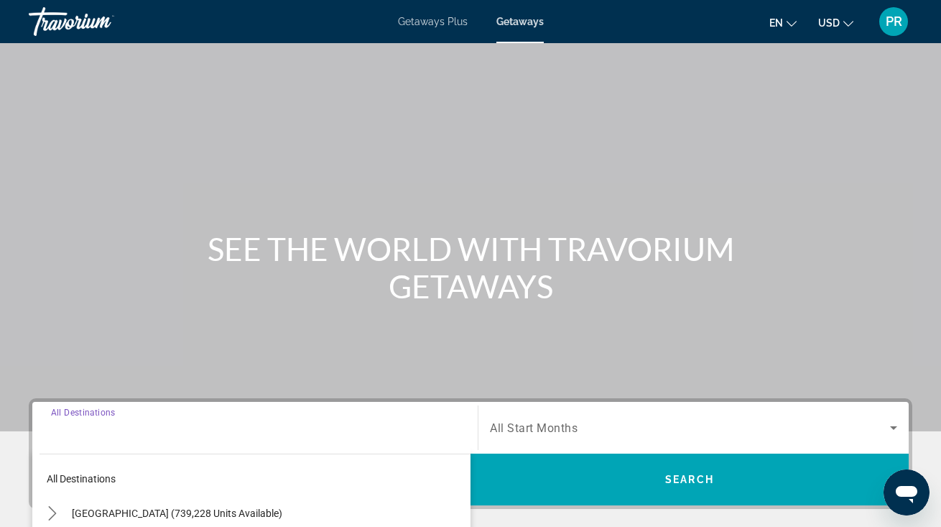
scroll to position [302, 0]
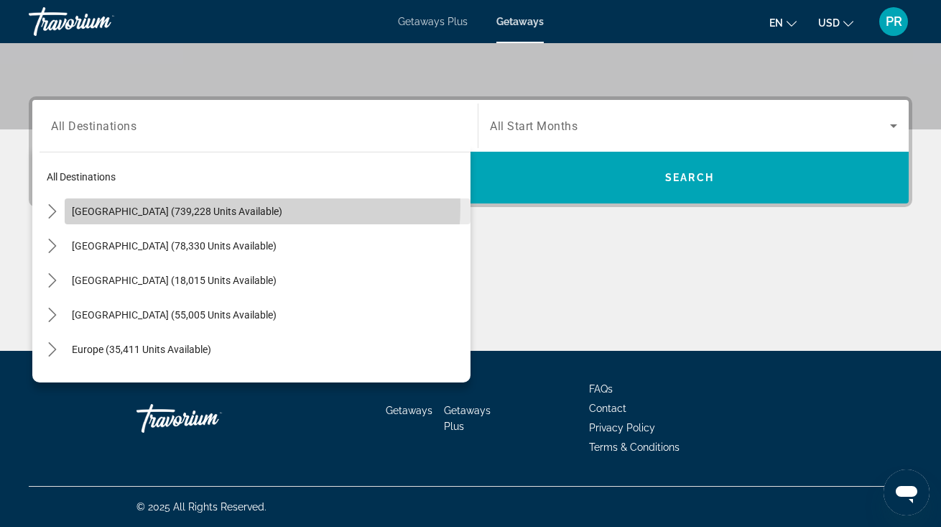
click at [217, 205] on span "[GEOGRAPHIC_DATA] (739,228 units available)" at bounding box center [177, 210] width 210 height 11
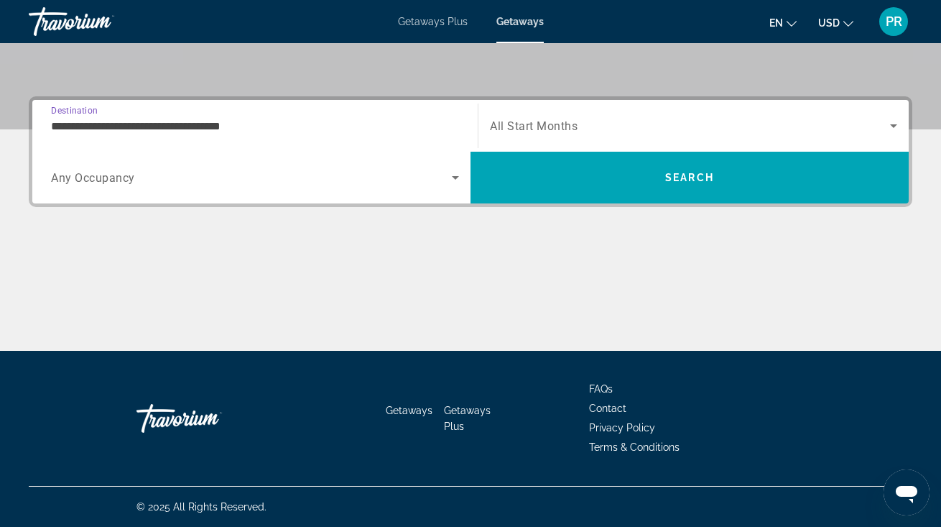
click at [511, 126] on span "All Start Months" at bounding box center [534, 126] width 88 height 14
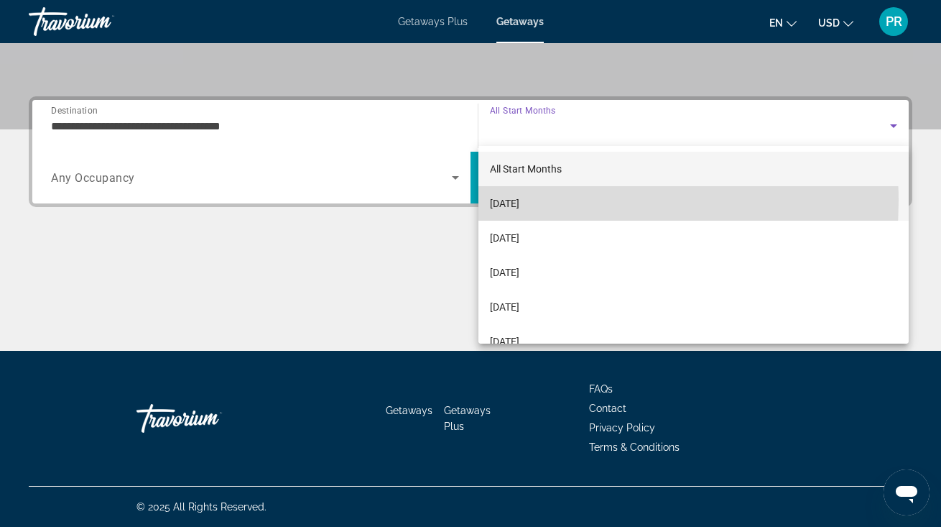
click at [519, 200] on span "[DATE]" at bounding box center [504, 203] width 29 height 17
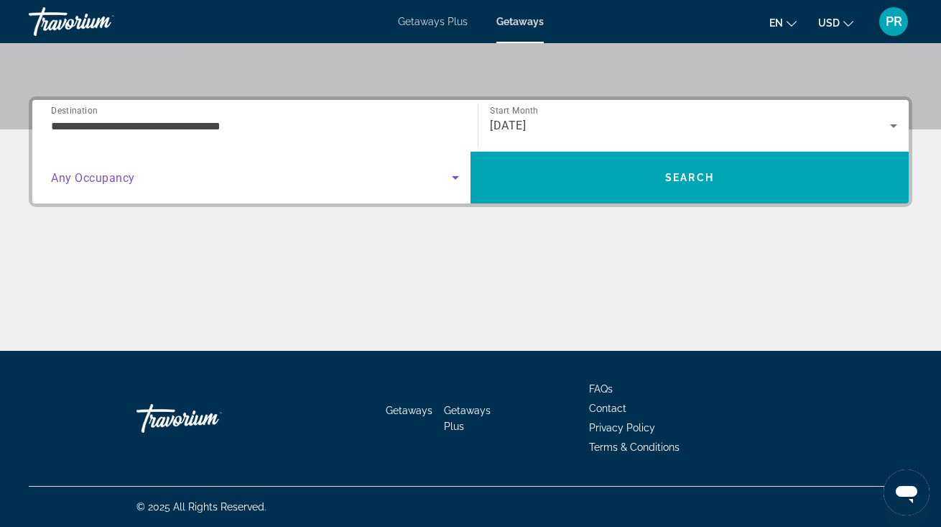
click at [407, 185] on span "Search widget" at bounding box center [251, 177] width 401 height 17
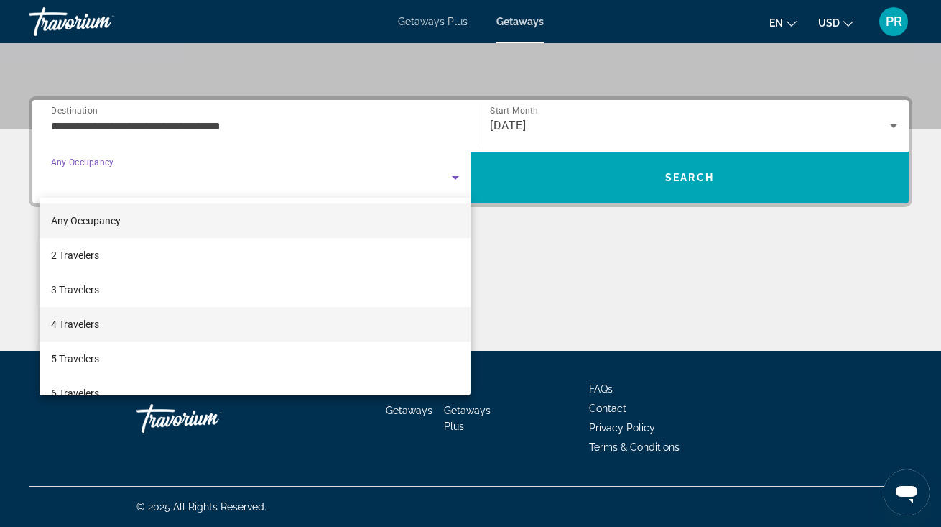
click at [341, 311] on mat-option "4 Travelers" at bounding box center [255, 324] width 431 height 34
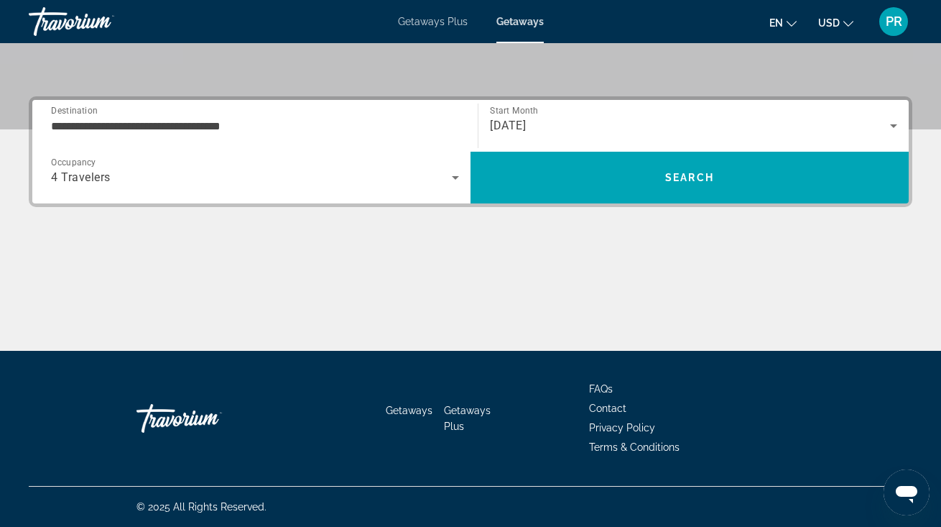
click at [337, 136] on div "**********" at bounding box center [255, 126] width 408 height 41
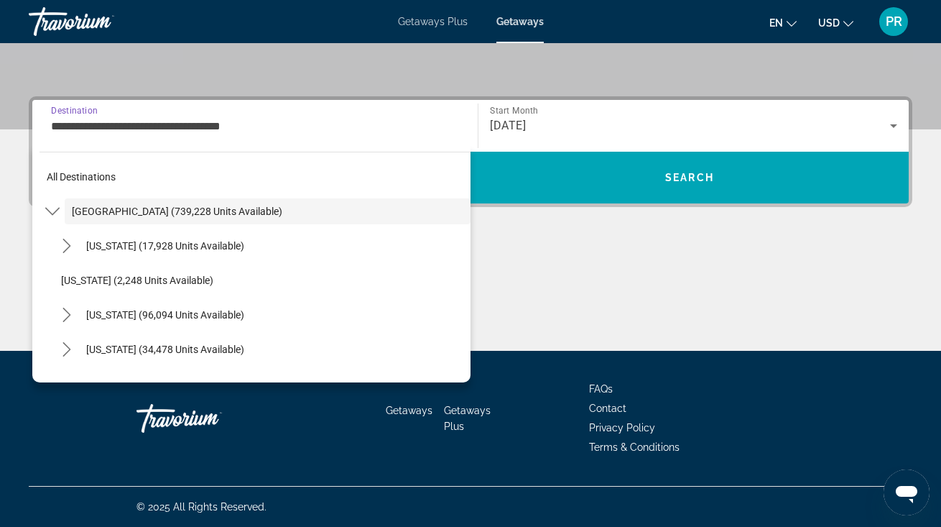
scroll to position [250, 0]
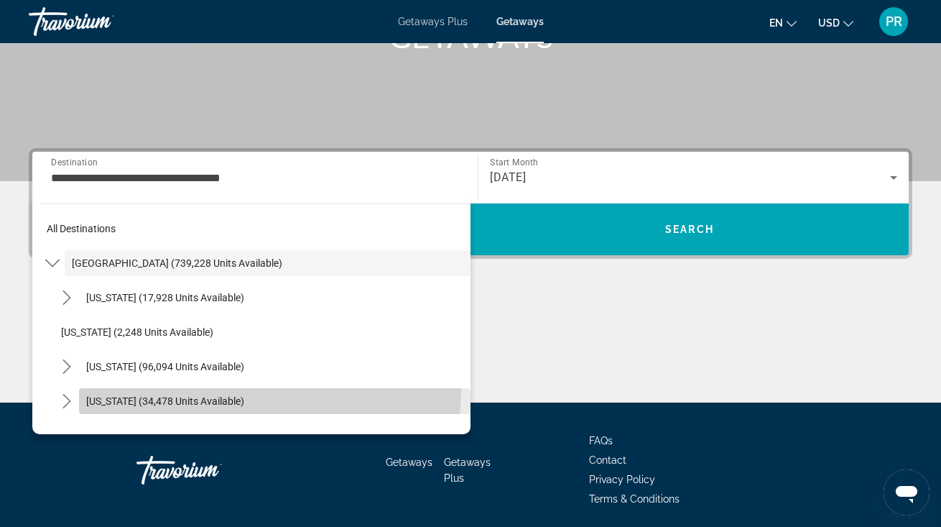
click at [228, 389] on span "Select destination: Colorado (34,478 units available)" at bounding box center [275, 401] width 392 height 34
type input "**********"
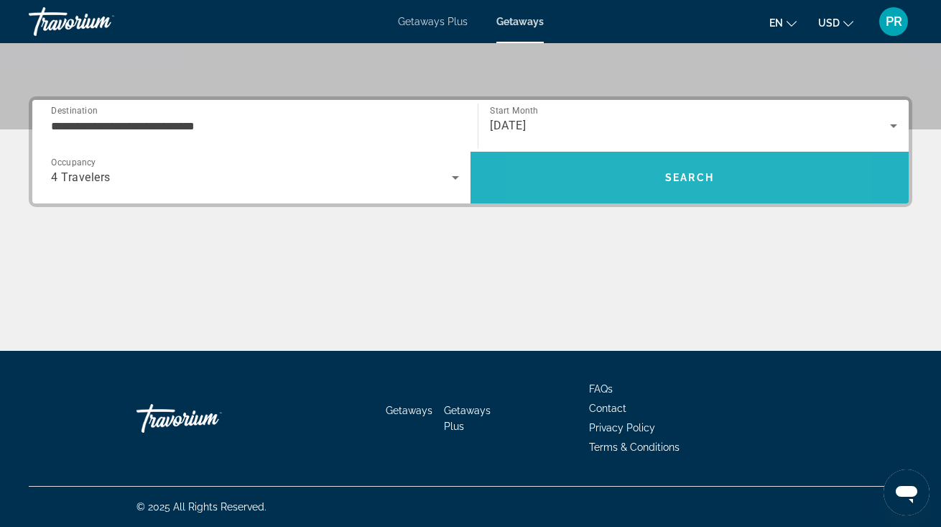
click at [616, 172] on span "Search" at bounding box center [690, 177] width 438 height 34
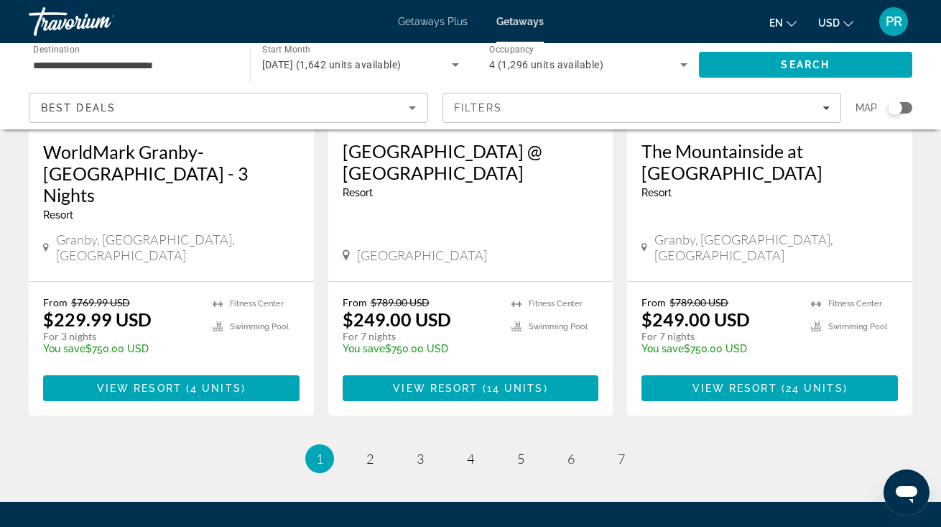
scroll to position [1929, 0]
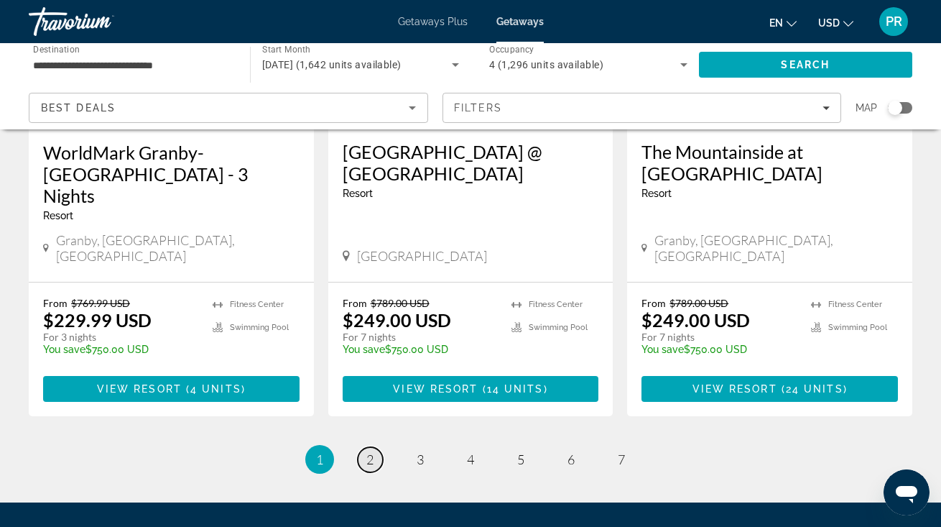
click at [373, 451] on span "2" at bounding box center [369, 459] width 7 height 16
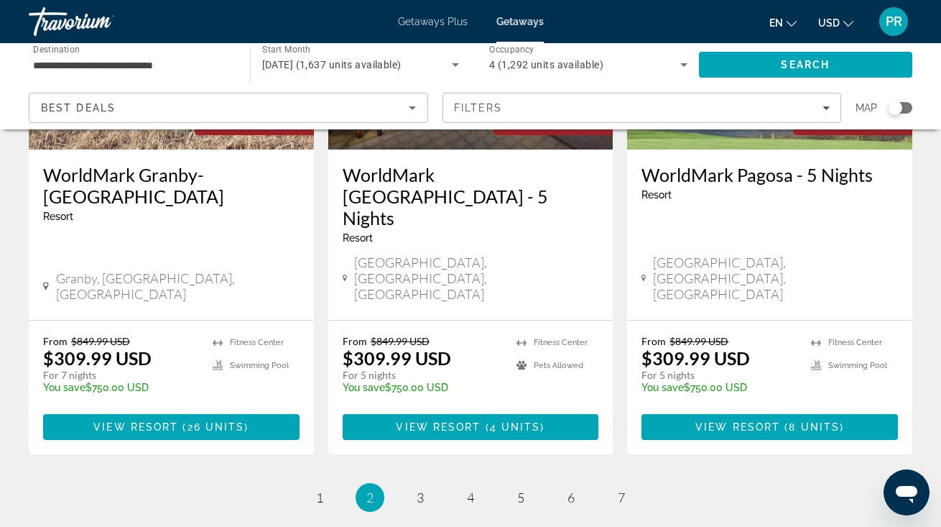
scroll to position [1927, 0]
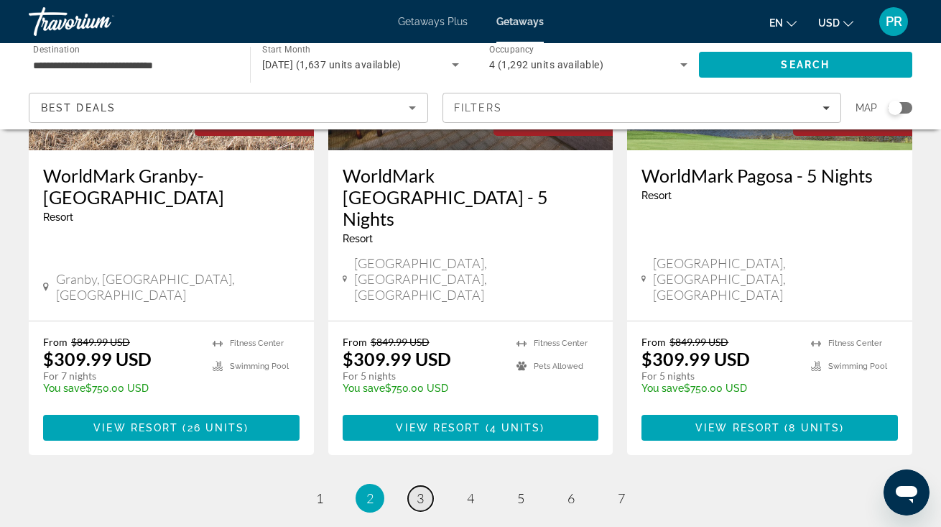
click at [419, 490] on span "3" at bounding box center [420, 498] width 7 height 16
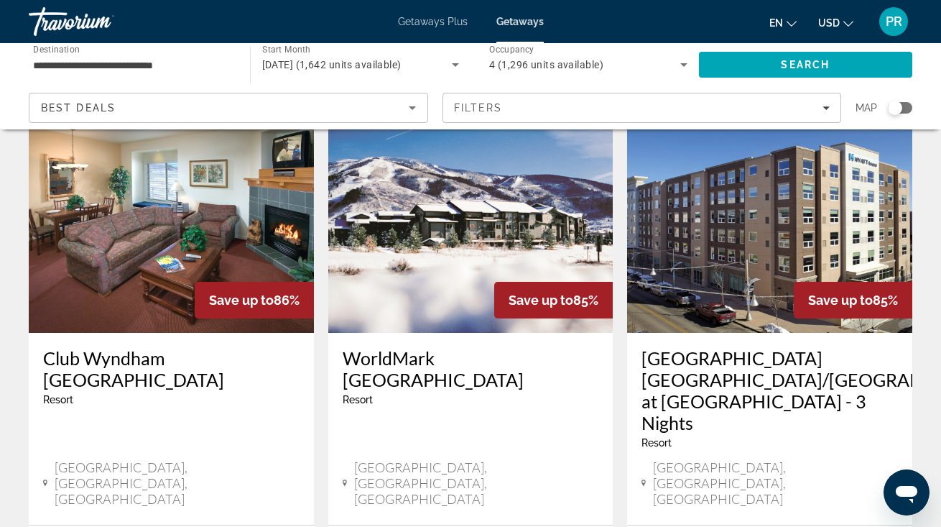
scroll to position [639, 0]
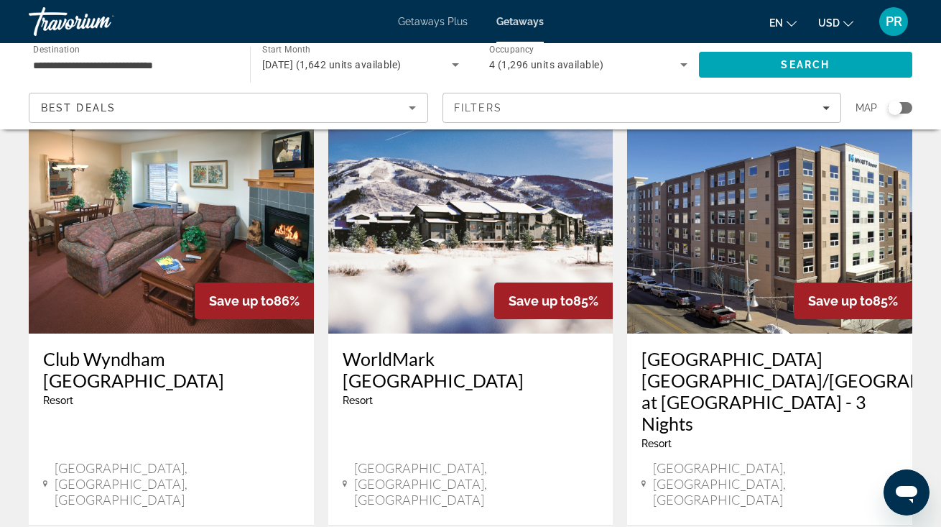
click at [714, 238] on img "Main content" at bounding box center [769, 218] width 285 height 230
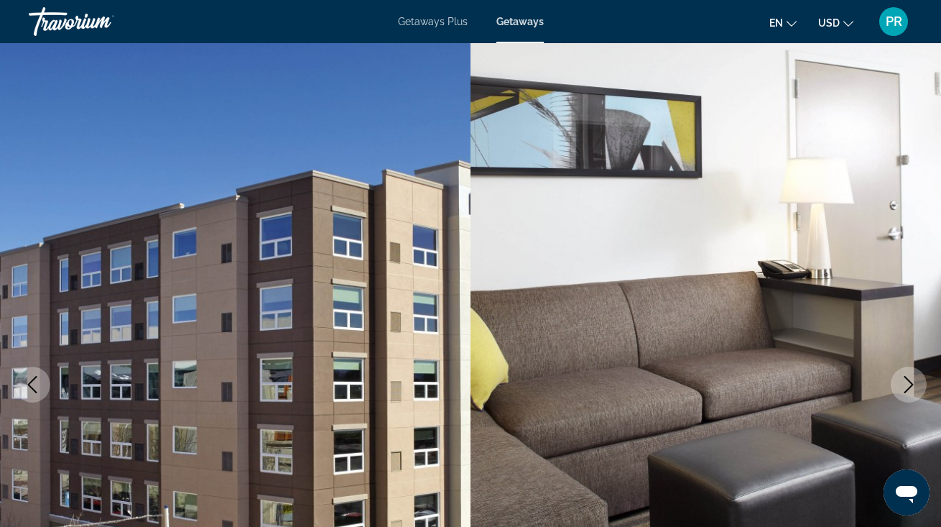
click at [908, 374] on button "Next image" at bounding box center [909, 384] width 36 height 36
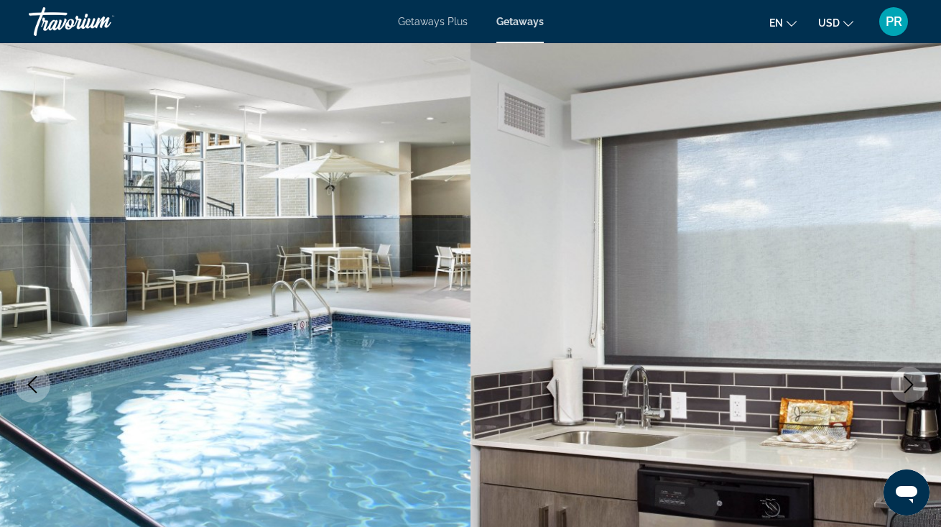
click at [908, 374] on button "Next image" at bounding box center [909, 384] width 36 height 36
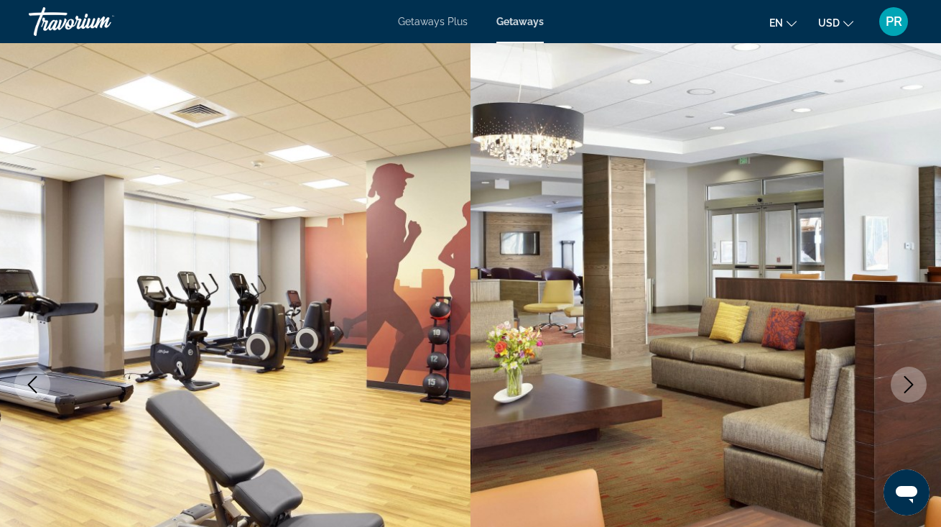
click at [908, 374] on button "Next image" at bounding box center [909, 384] width 36 height 36
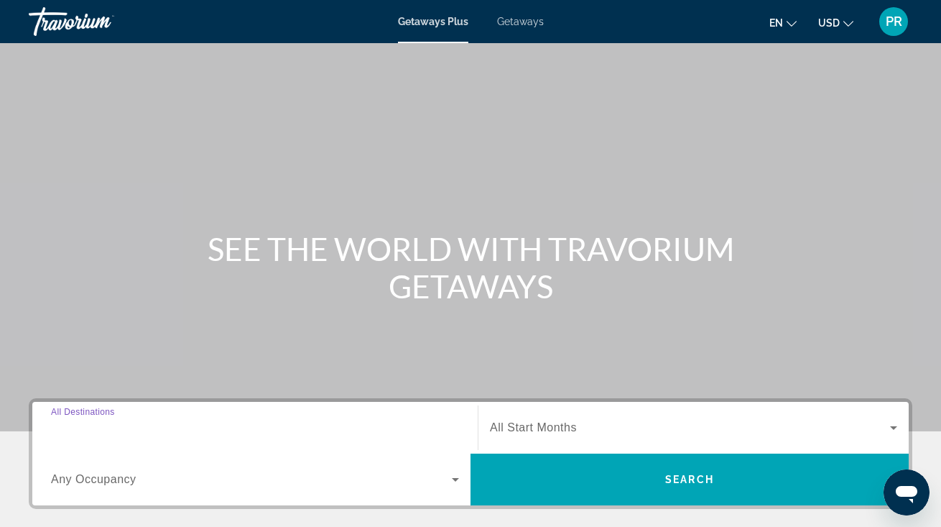
click at [340, 421] on input "Destination All Destinations" at bounding box center [255, 428] width 408 height 17
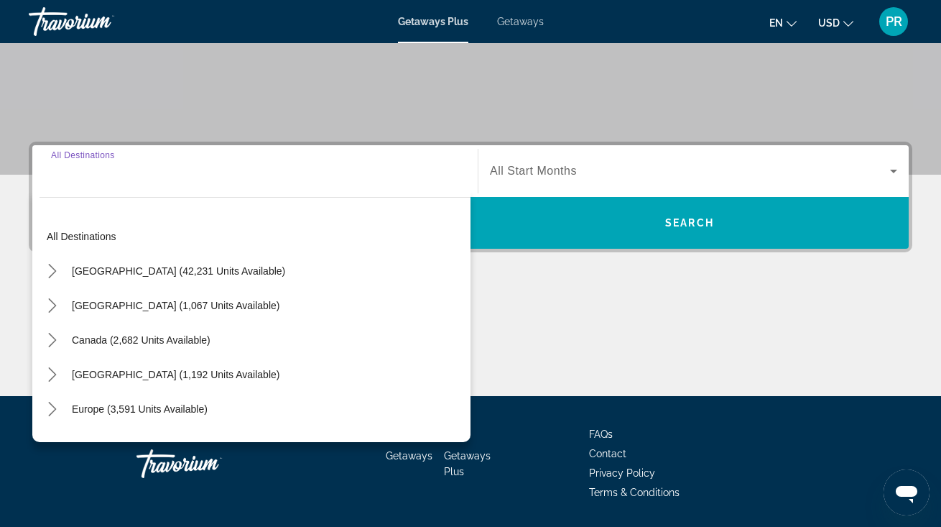
scroll to position [302, 0]
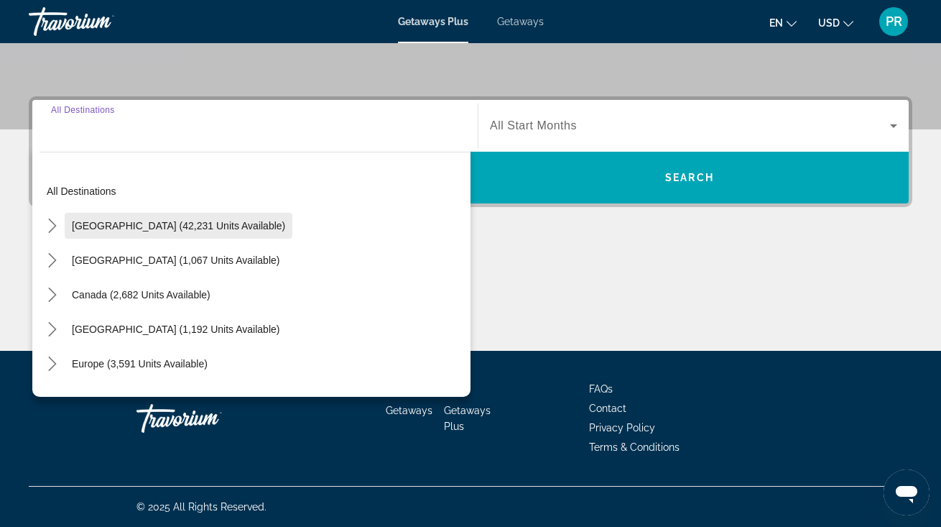
click at [231, 224] on span "[GEOGRAPHIC_DATA] (42,231 units available)" at bounding box center [178, 225] width 213 height 11
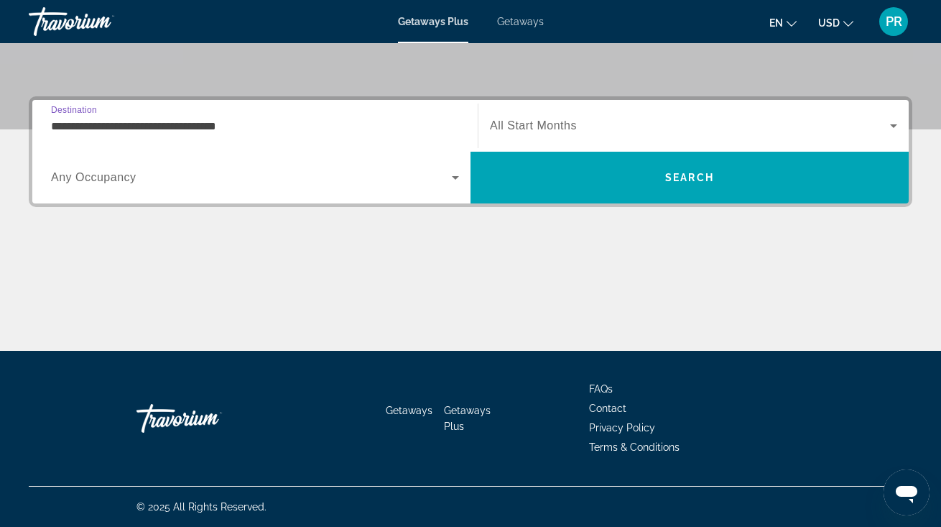
click at [236, 128] on input "**********" at bounding box center [255, 126] width 408 height 17
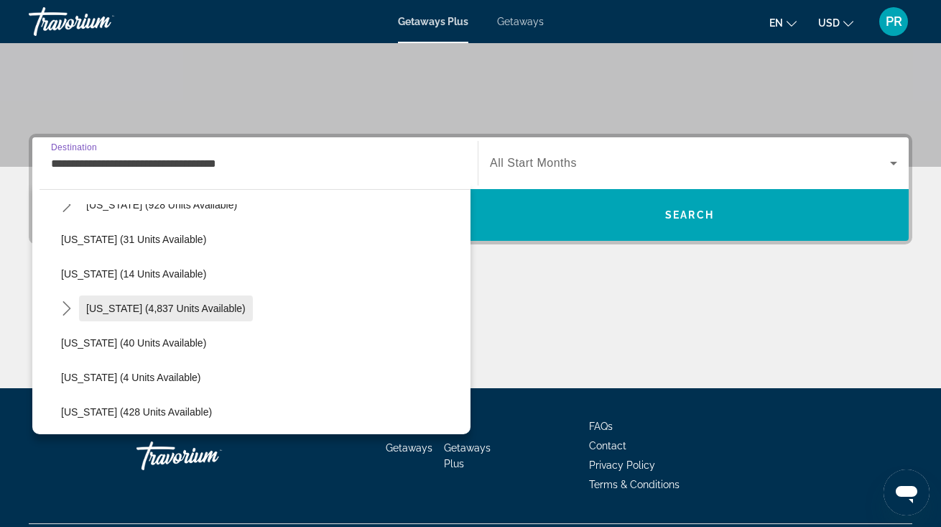
scroll to position [198, 0]
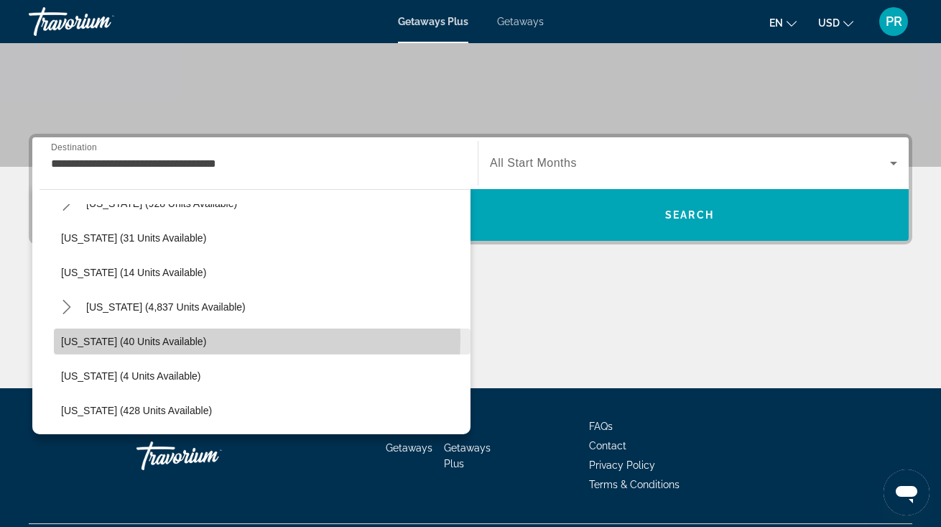
click at [175, 338] on span "[US_STATE] (40 units available)" at bounding box center [133, 340] width 145 height 11
type input "**********"
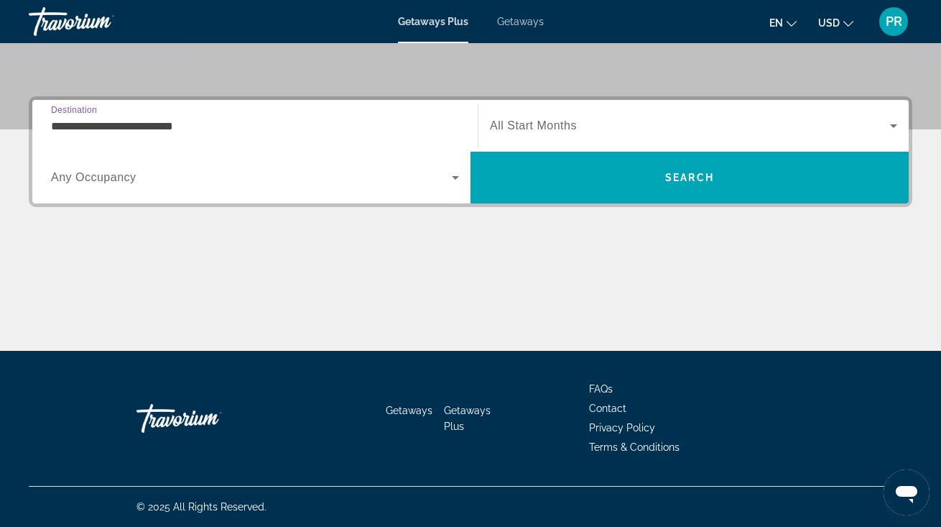
click at [605, 114] on div "Search widget" at bounding box center [693, 126] width 407 height 40
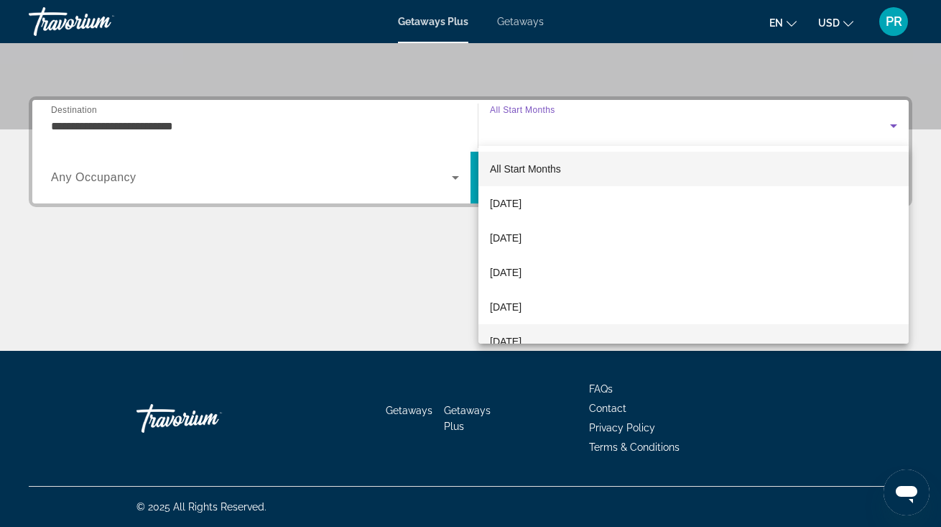
click at [522, 338] on span "[DATE]" at bounding box center [506, 341] width 32 height 17
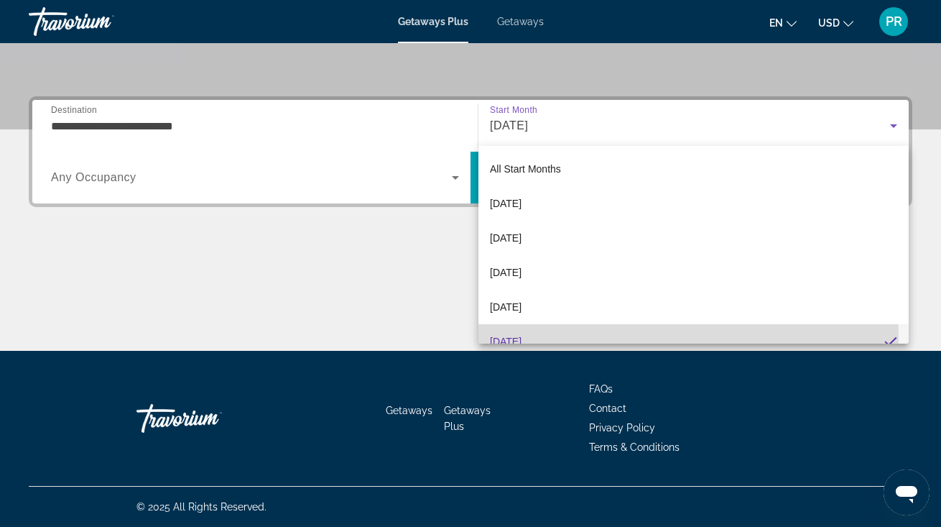
scroll to position [15, 0]
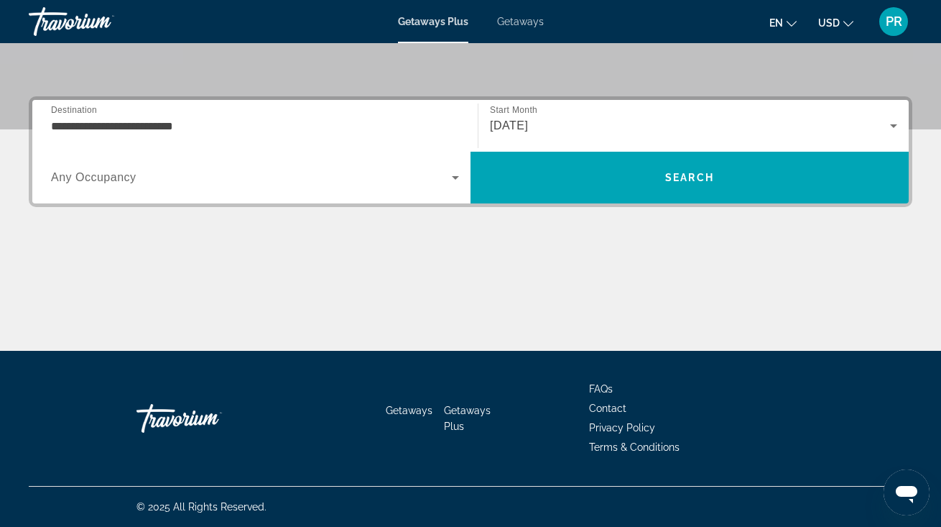
click at [315, 187] on div "Search widget" at bounding box center [255, 177] width 408 height 40
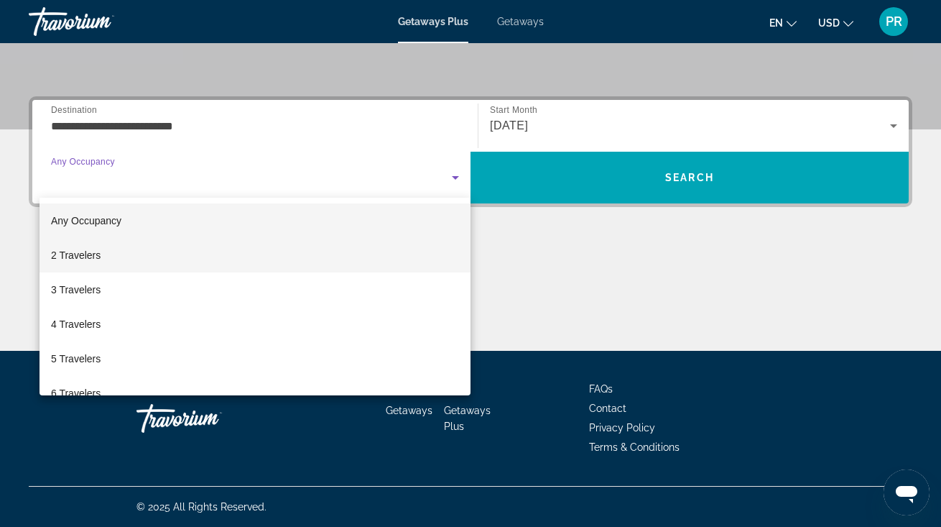
click at [279, 249] on mat-option "2 Travelers" at bounding box center [255, 255] width 431 height 34
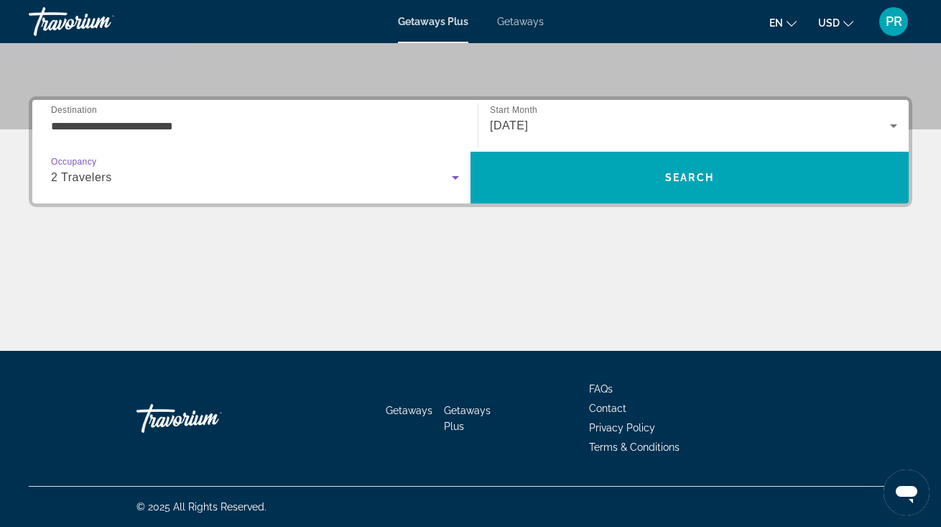
click at [397, 173] on div "2 Travelers" at bounding box center [251, 177] width 401 height 17
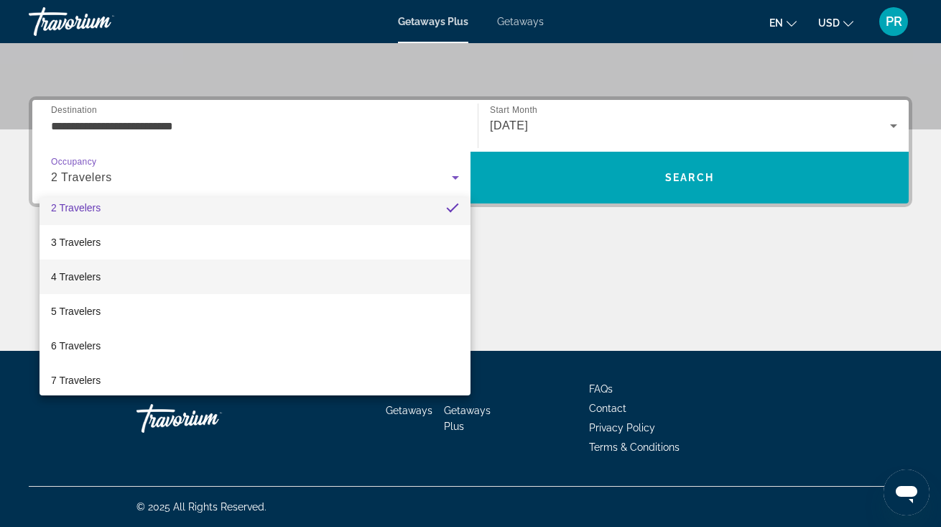
scroll to position [62, 0]
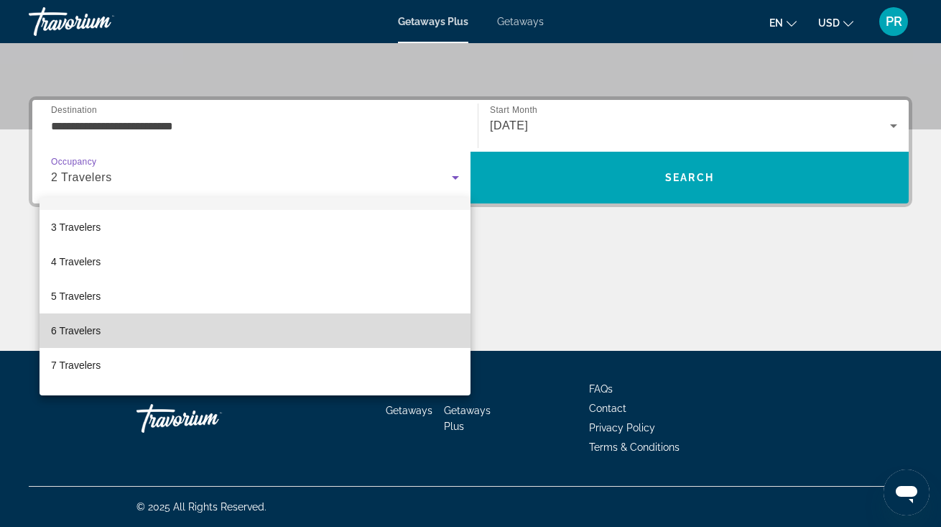
click at [315, 331] on mat-option "6 Travelers" at bounding box center [255, 330] width 431 height 34
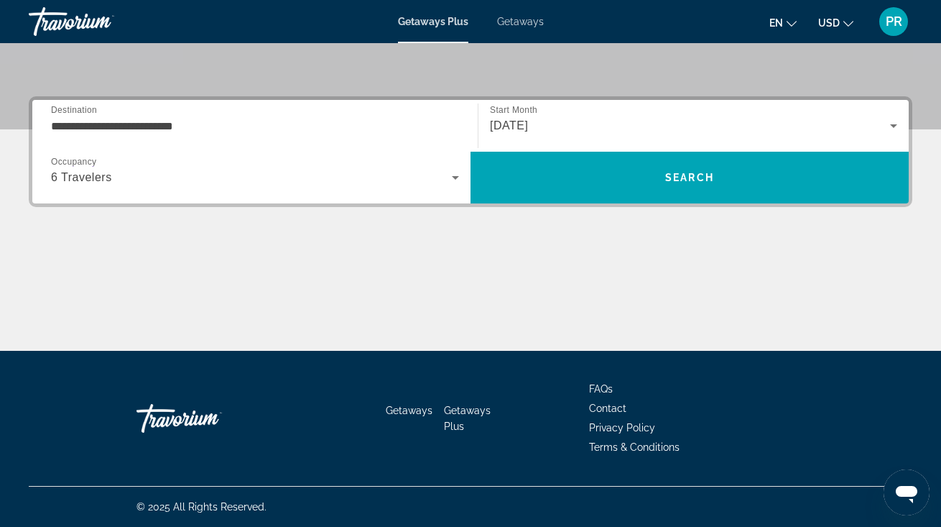
click at [342, 192] on div "6 Travelers" at bounding box center [255, 177] width 408 height 40
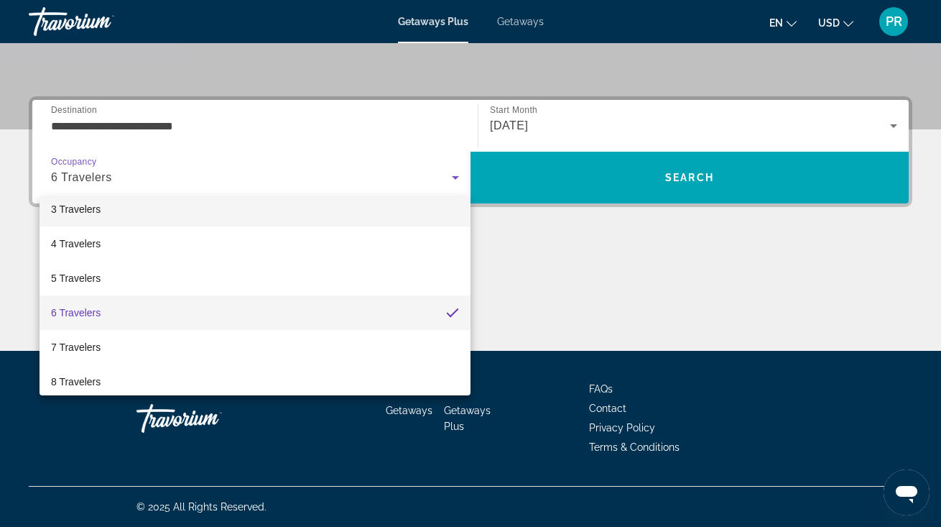
scroll to position [86, 0]
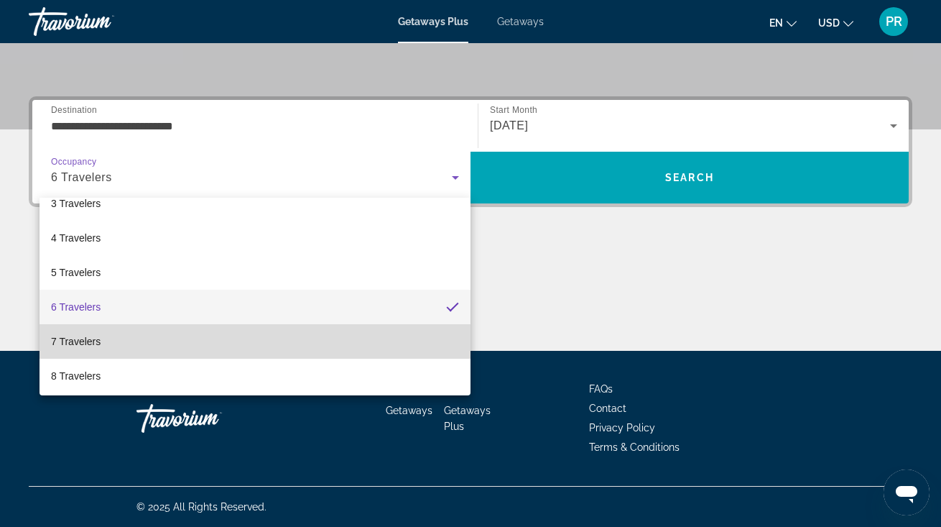
click at [278, 335] on mat-option "7 Travelers" at bounding box center [255, 341] width 431 height 34
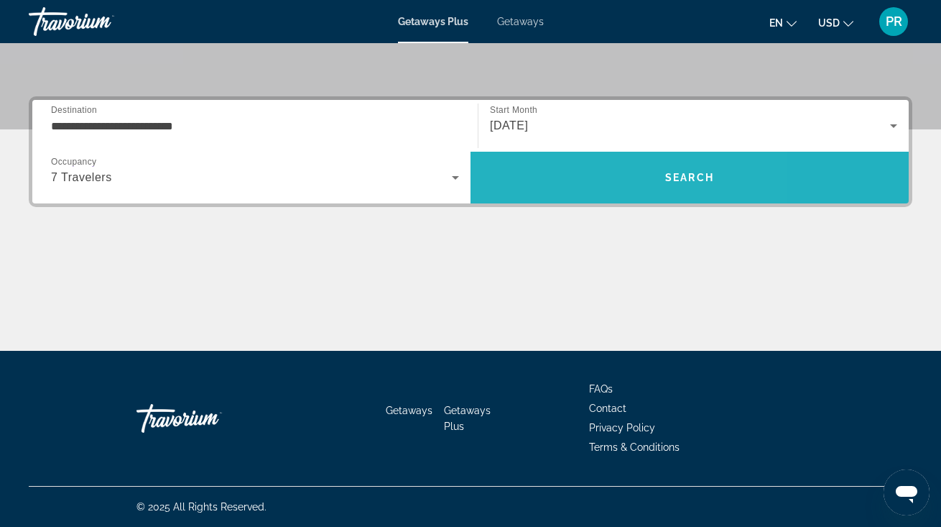
click at [575, 193] on span "Search" at bounding box center [690, 177] width 438 height 34
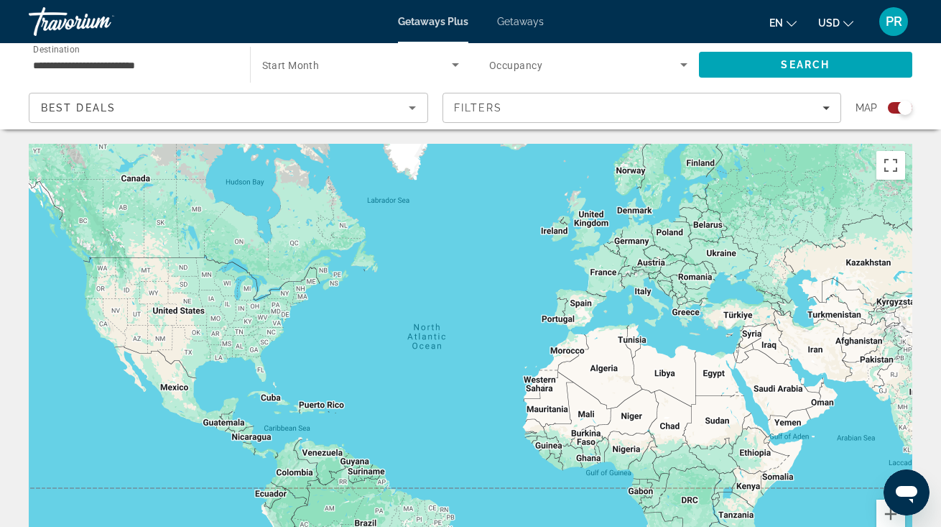
click at [514, 14] on div "Getaways Plus Getaways en English Español Français Italiano Português русский U…" at bounding box center [470, 21] width 941 height 37
click at [511, 22] on span "Getaways" at bounding box center [520, 21] width 47 height 11
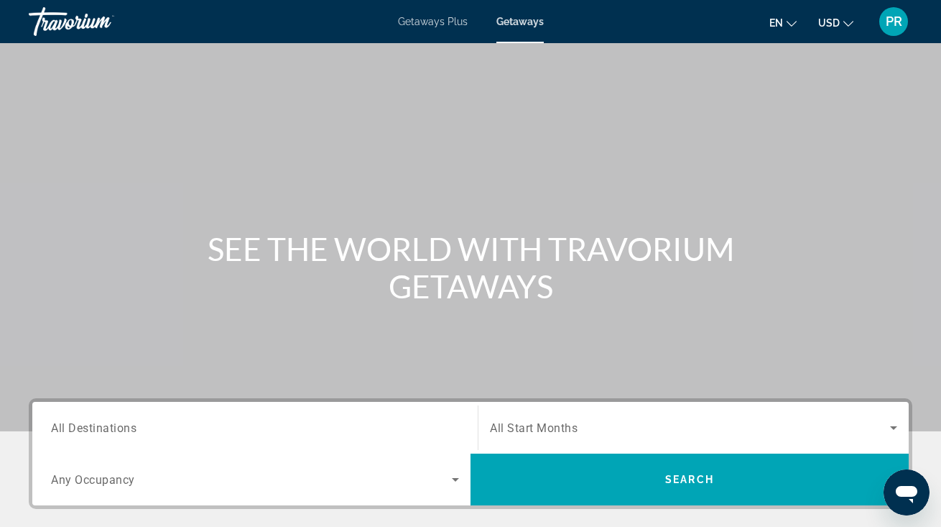
click at [108, 425] on span "All Destinations" at bounding box center [93, 427] width 85 height 14
click at [108, 425] on input "Destination All Destinations" at bounding box center [255, 428] width 408 height 17
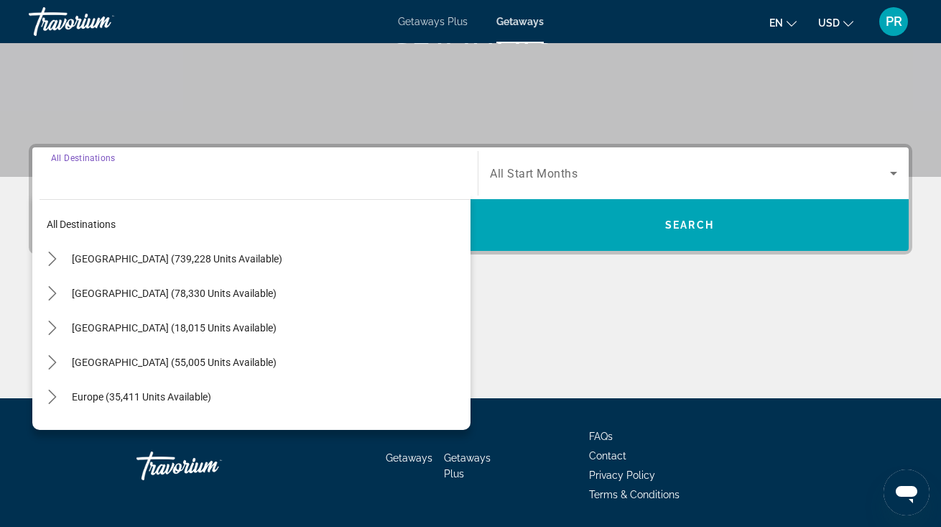
scroll to position [302, 0]
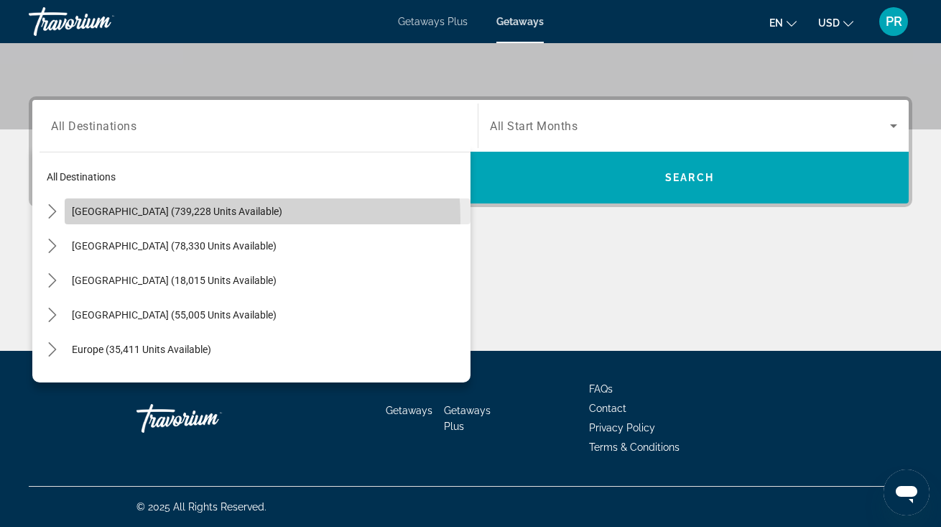
click at [163, 220] on span "Select destination: United States (739,228 units available)" at bounding box center [268, 211] width 406 height 34
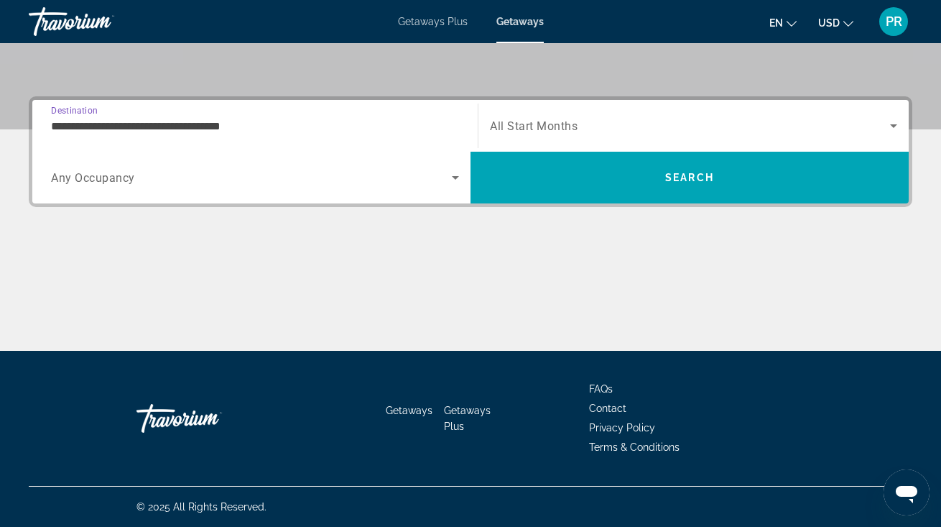
click at [198, 123] on input "**********" at bounding box center [255, 126] width 408 height 17
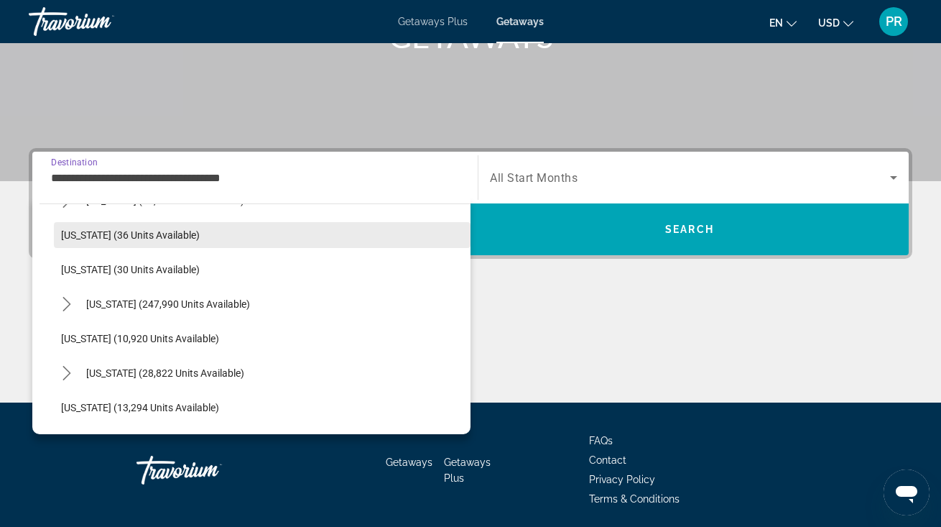
scroll to position [205, 0]
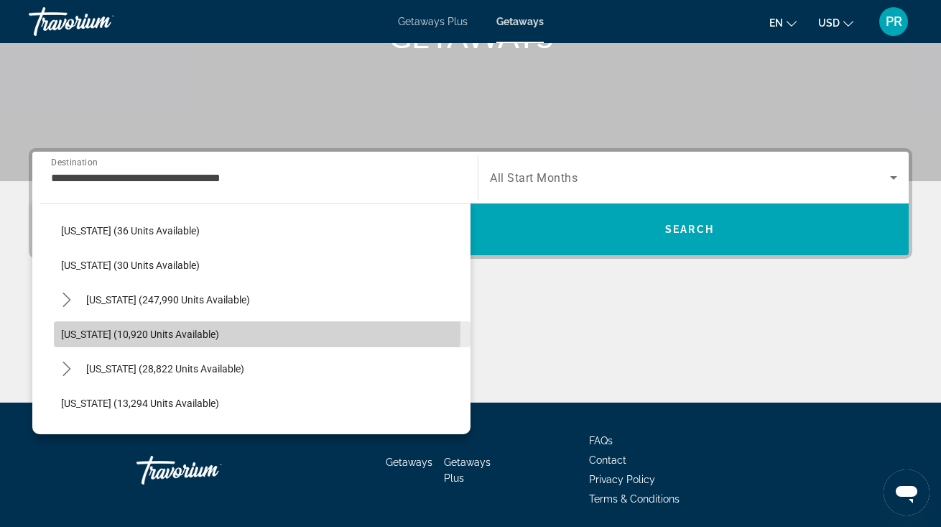
click at [167, 330] on span "[US_STATE] (10,920 units available)" at bounding box center [140, 333] width 158 height 11
type input "**********"
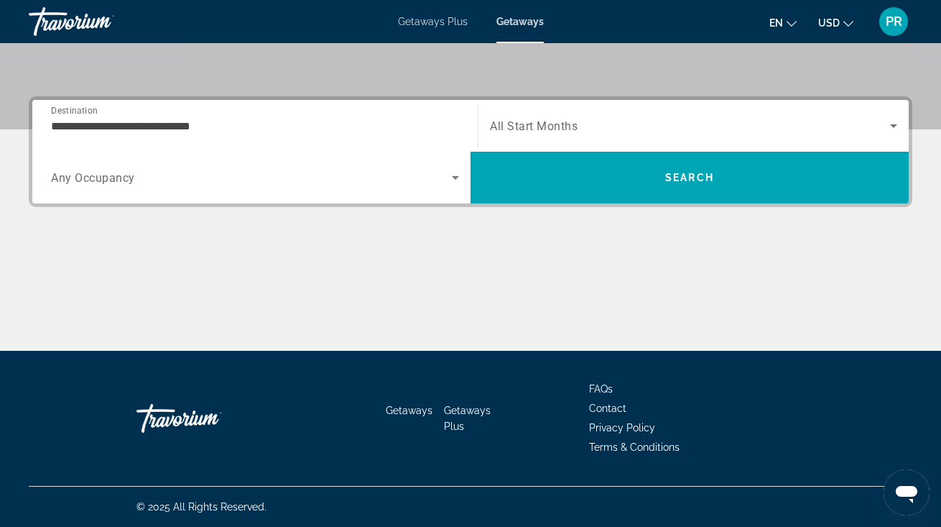
click at [564, 126] on span "All Start Months" at bounding box center [534, 126] width 88 height 14
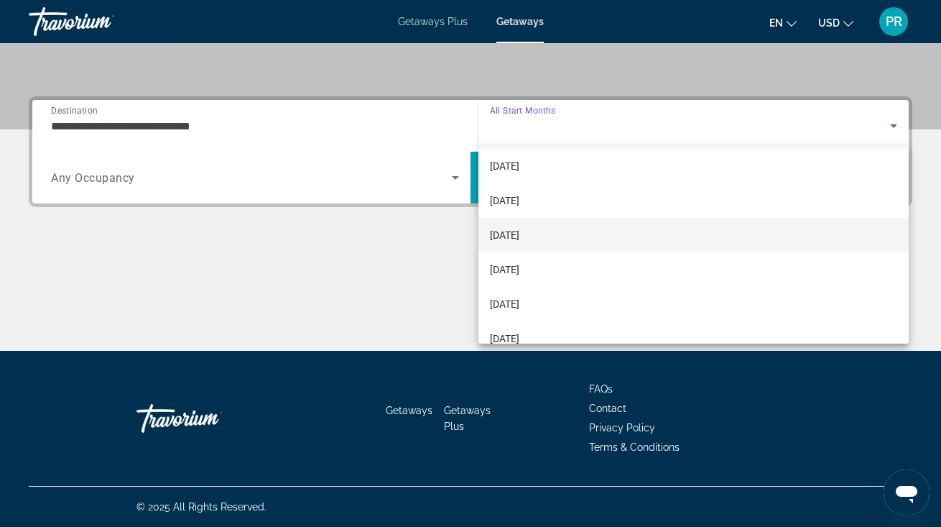
scroll to position [44, 0]
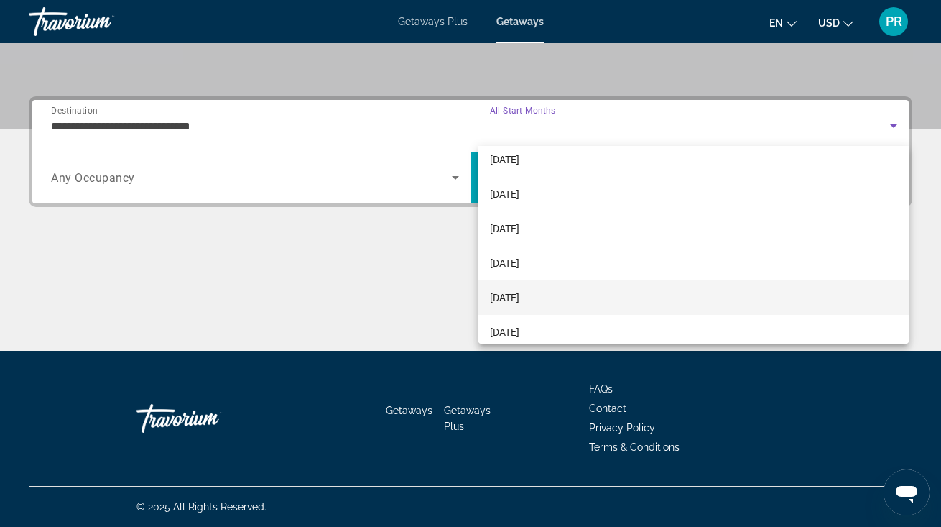
click at [519, 289] on span "[DATE]" at bounding box center [504, 297] width 29 height 17
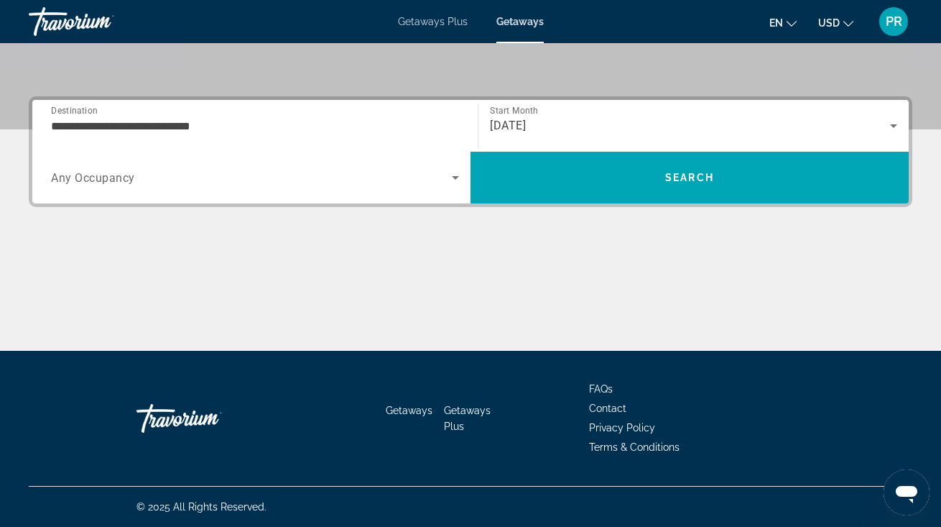
click at [330, 189] on div "Search widget" at bounding box center [255, 177] width 408 height 40
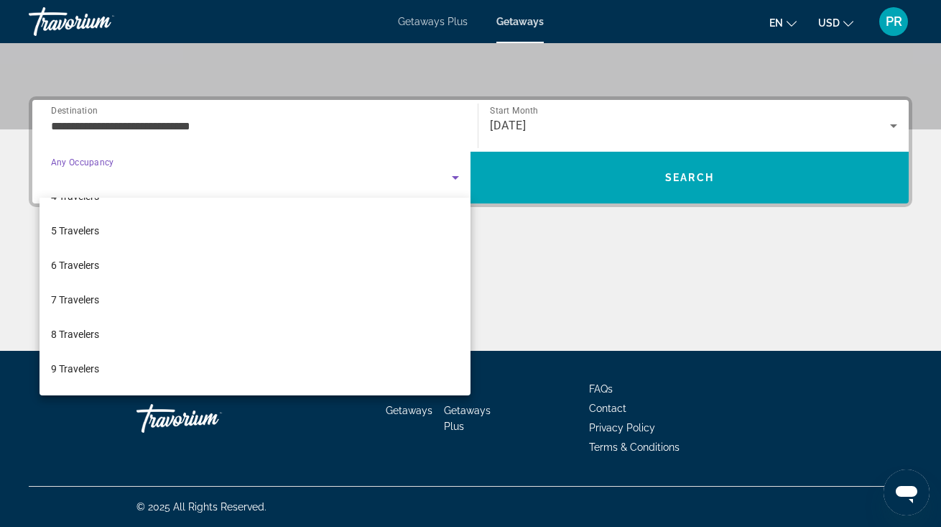
scroll to position [128, 0]
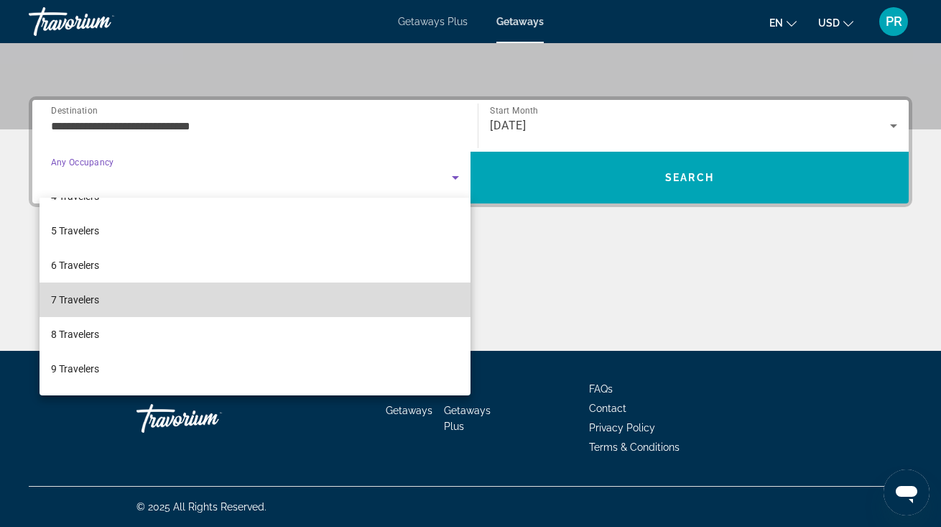
click at [434, 304] on mat-option "7 Travelers" at bounding box center [255, 299] width 431 height 34
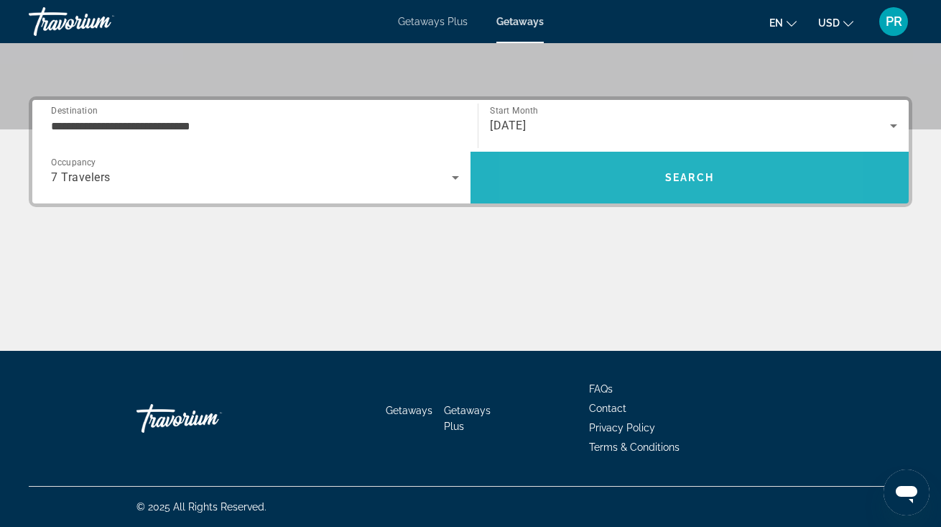
click at [613, 175] on span "Search" at bounding box center [690, 177] width 438 height 34
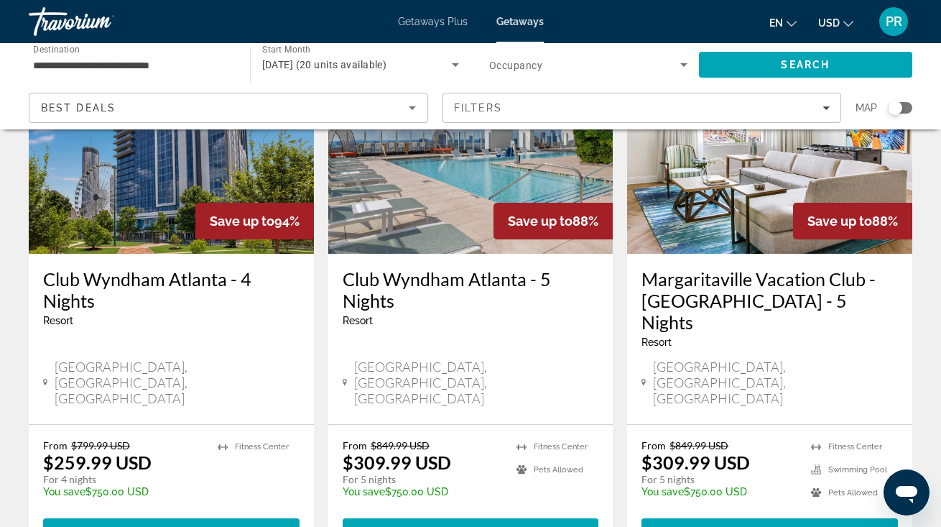
scroll to position [163, 0]
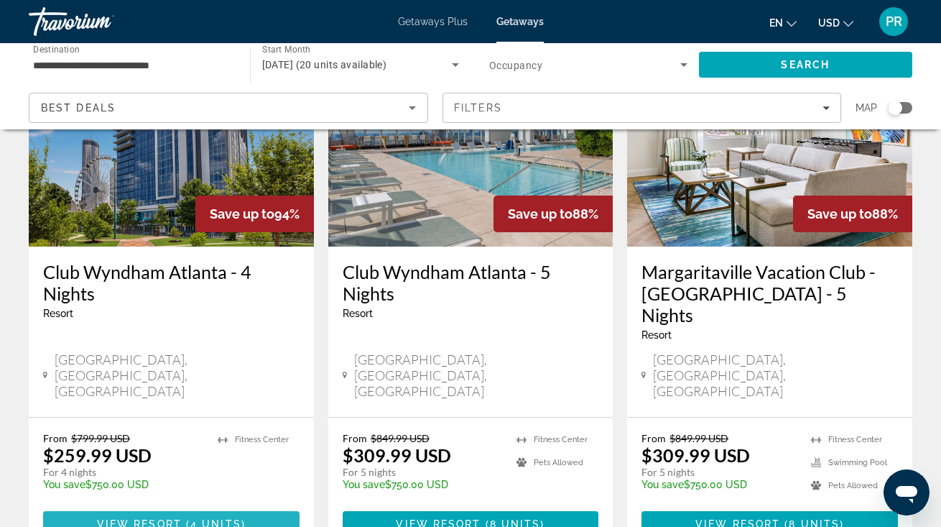
click at [210, 518] on span "4 units" at bounding box center [215, 523] width 51 height 11
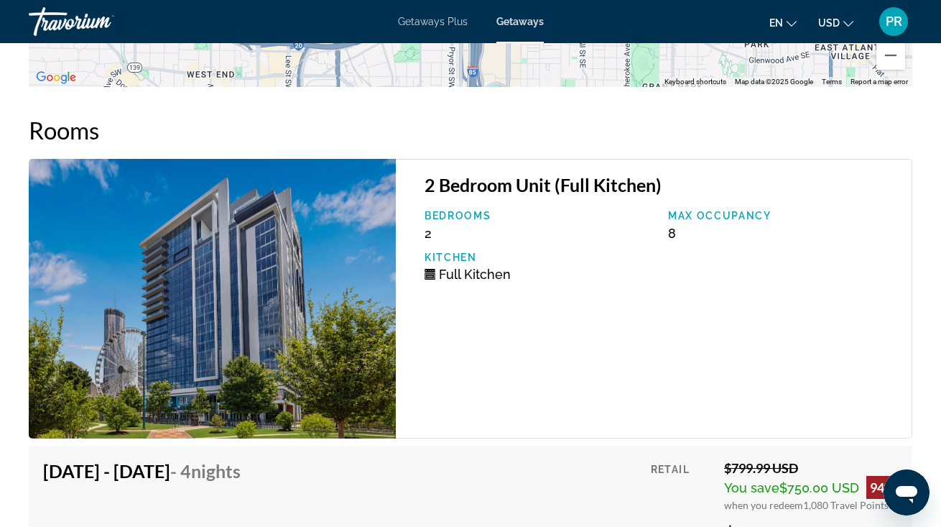
scroll to position [2697, 0]
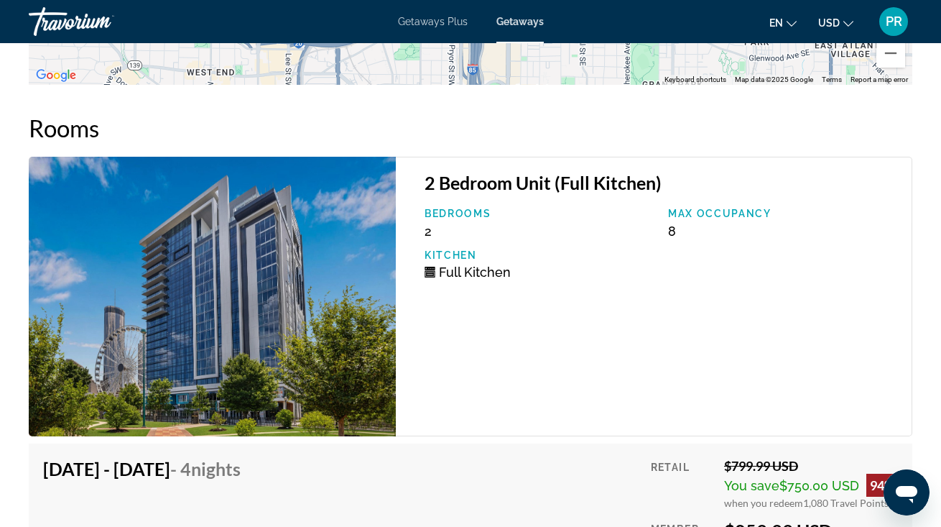
click at [238, 330] on img "Main content" at bounding box center [212, 296] width 367 height 279
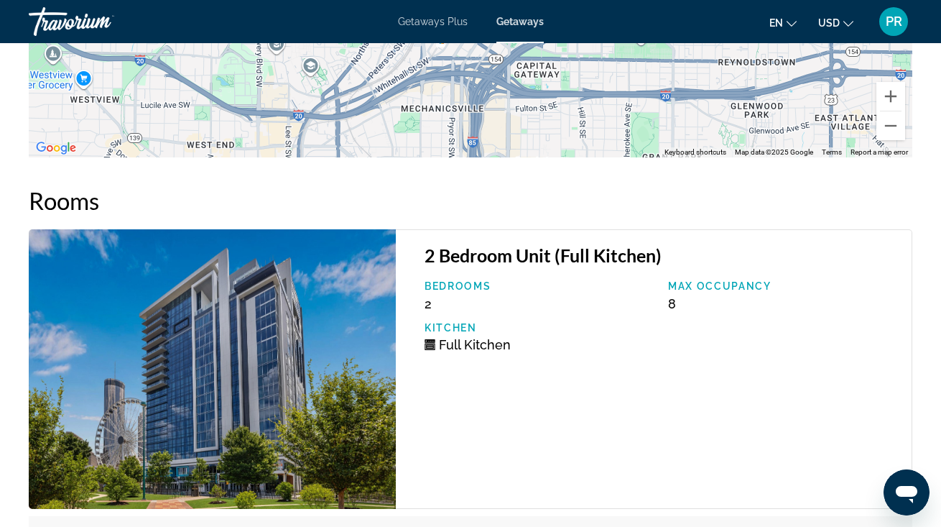
scroll to position [2624, 0]
click at [307, 302] on img "Main content" at bounding box center [212, 369] width 367 height 279
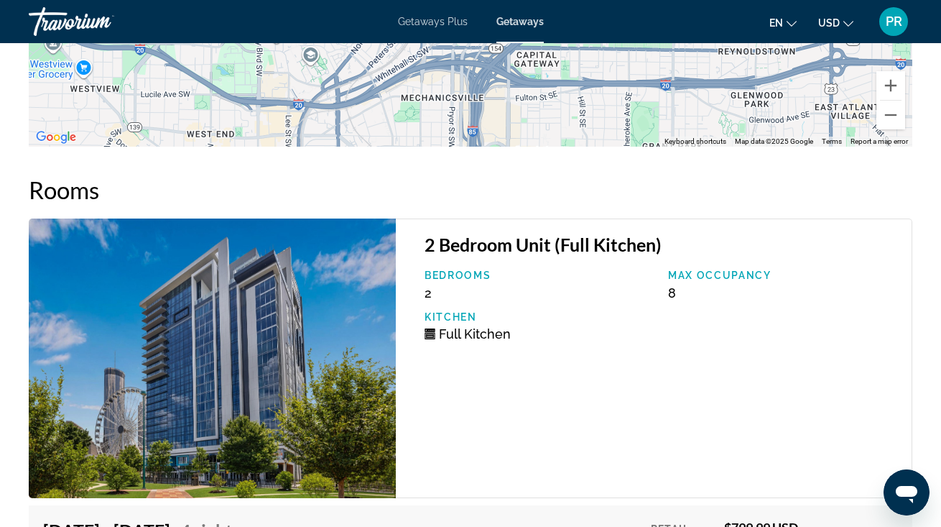
scroll to position [2647, 0]
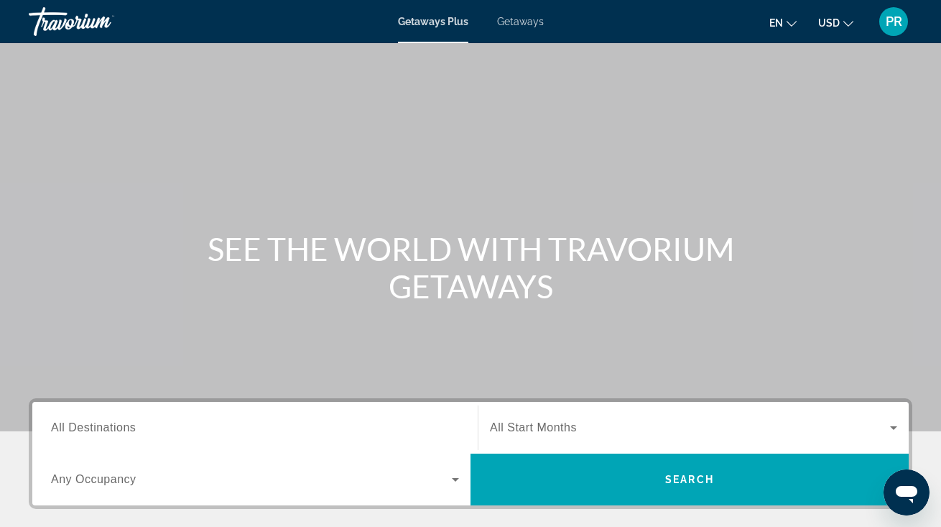
click at [187, 417] on div "Search widget" at bounding box center [255, 427] width 408 height 41
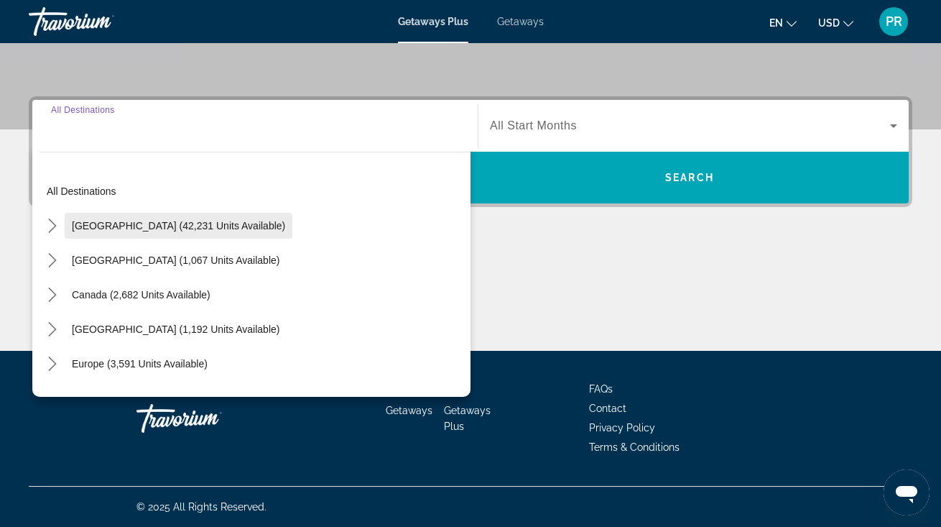
click at [183, 228] on span "[GEOGRAPHIC_DATA] (42,231 units available)" at bounding box center [178, 225] width 213 height 11
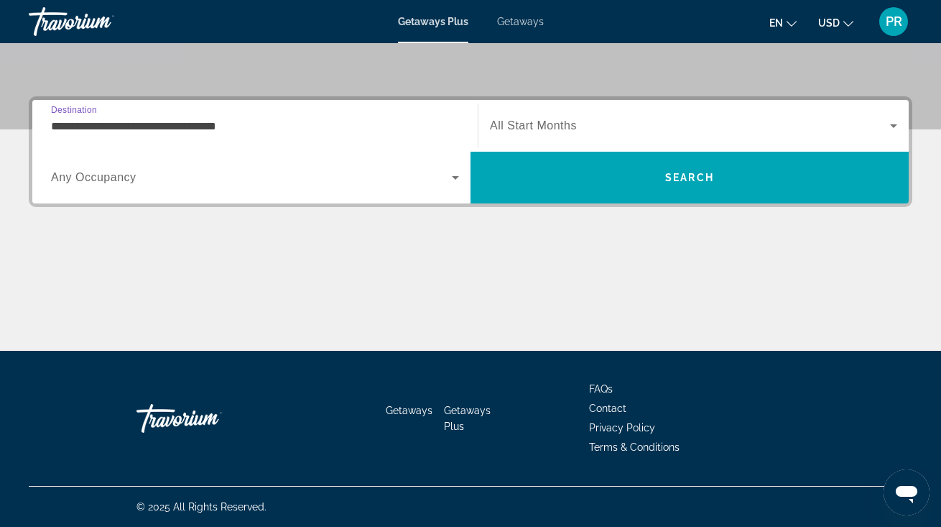
click at [159, 126] on input "**********" at bounding box center [255, 126] width 408 height 17
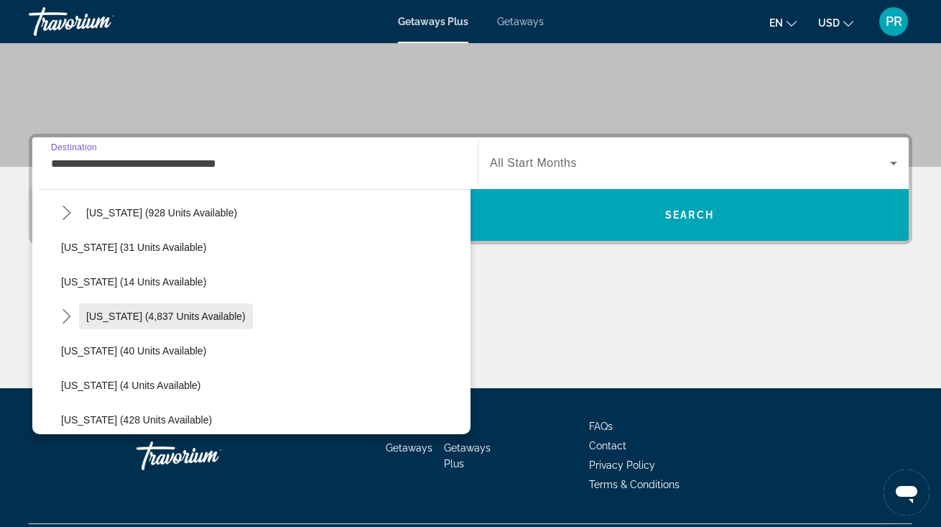
scroll to position [190, 0]
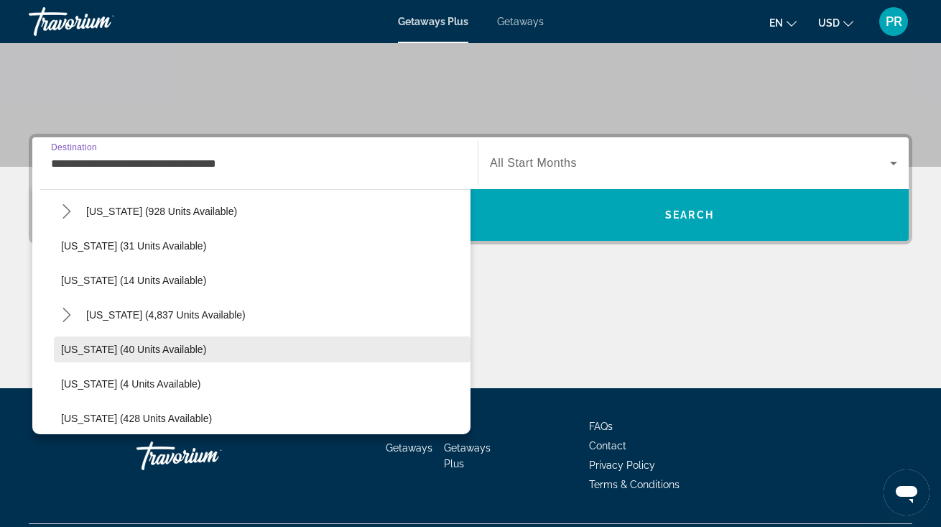
click at [128, 345] on span "[US_STATE] (40 units available)" at bounding box center [133, 348] width 145 height 11
type input "**********"
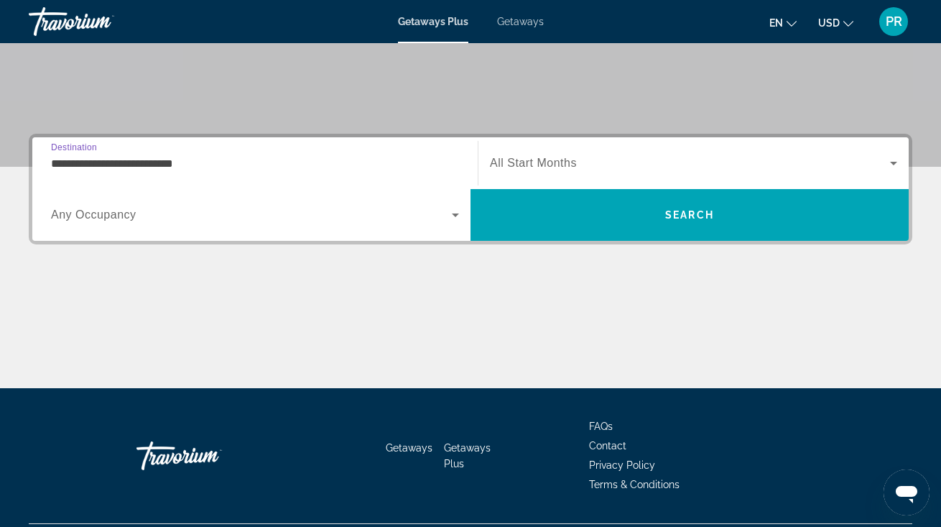
scroll to position [302, 0]
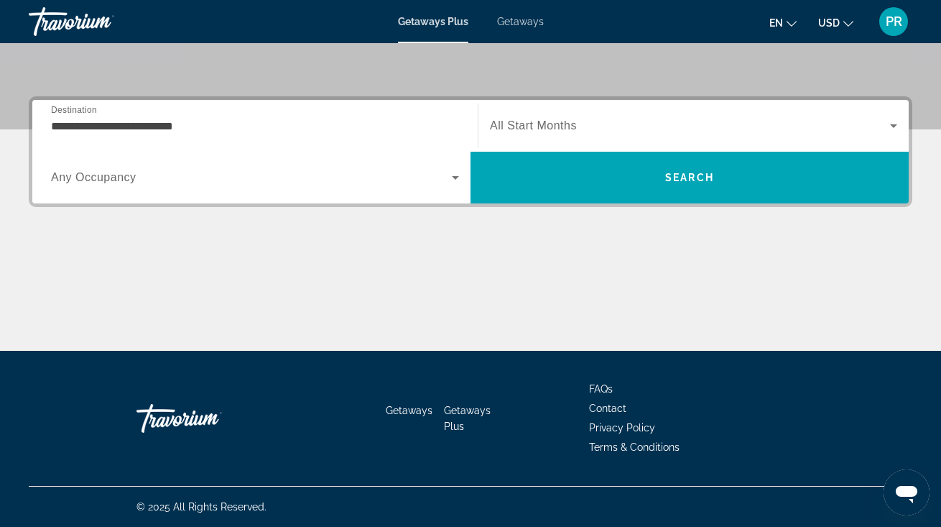
click at [520, 129] on span "All Start Months" at bounding box center [533, 125] width 87 height 12
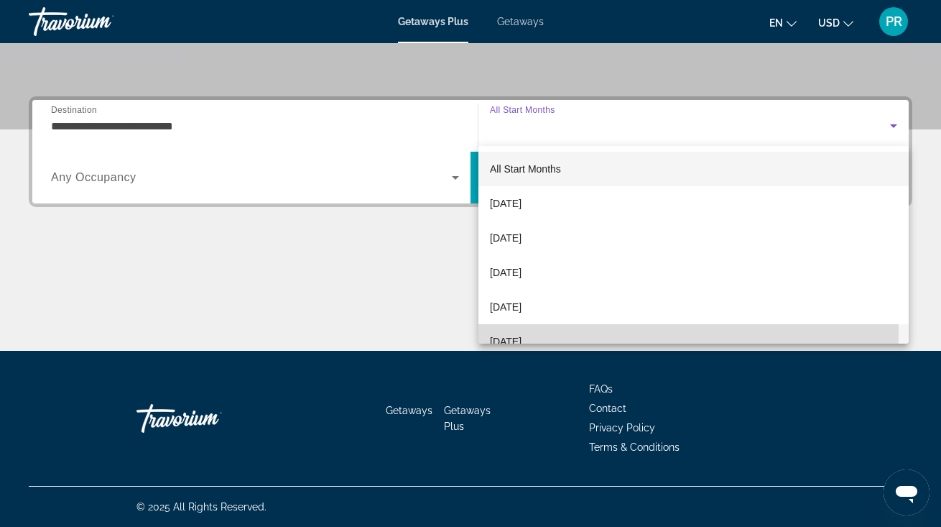
click at [522, 334] on span "[DATE]" at bounding box center [506, 341] width 32 height 17
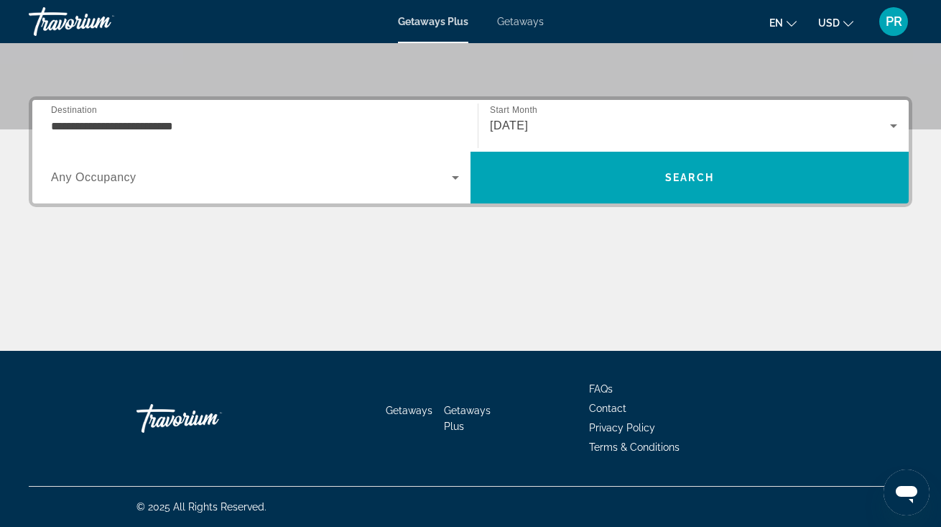
click at [305, 195] on div "Search widget" at bounding box center [255, 177] width 408 height 40
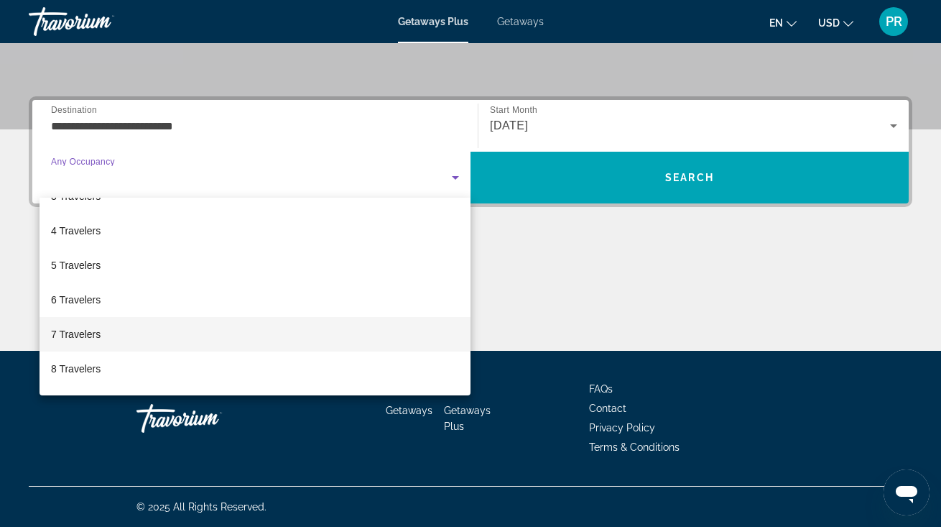
scroll to position [93, 0]
click at [259, 340] on mat-option "7 Travelers" at bounding box center [255, 335] width 431 height 34
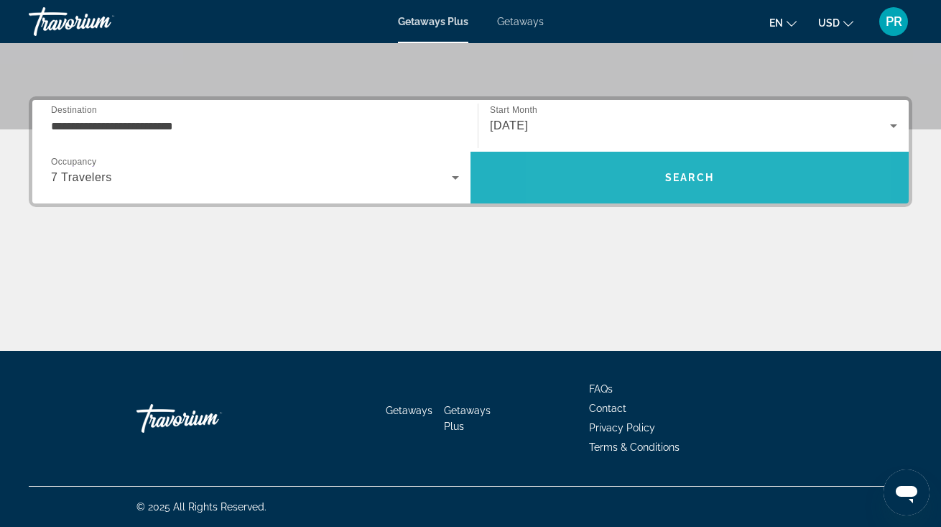
click at [626, 176] on span "Search" at bounding box center [690, 177] width 438 height 34
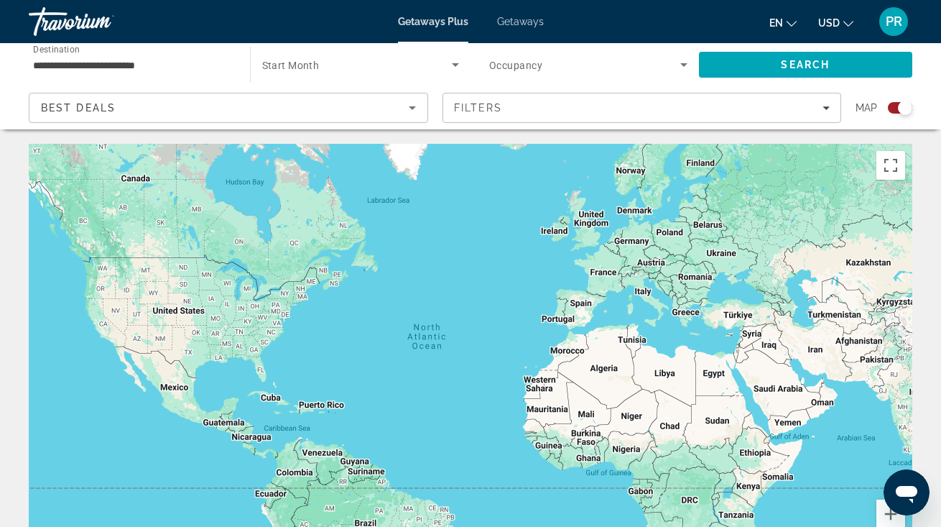
click at [522, 23] on span "Getaways" at bounding box center [520, 21] width 47 height 11
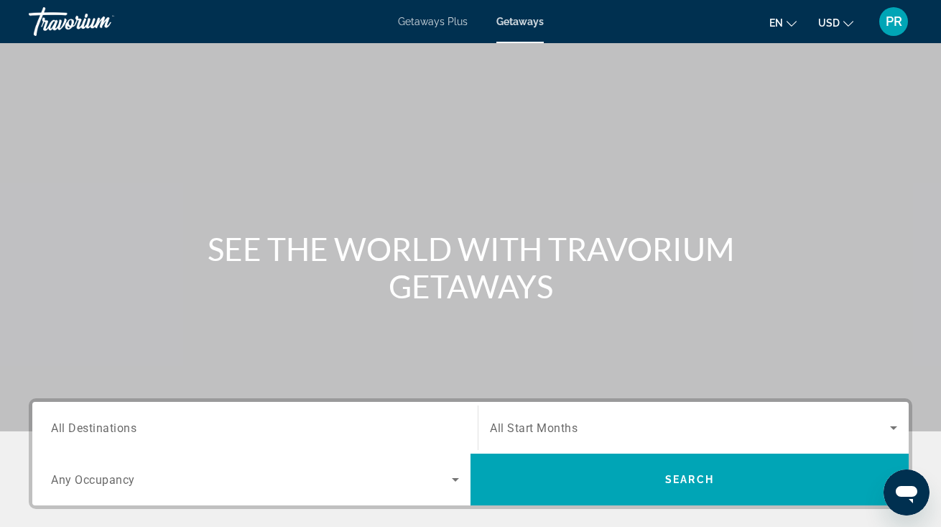
click at [122, 420] on input "Destination All Destinations" at bounding box center [255, 428] width 408 height 17
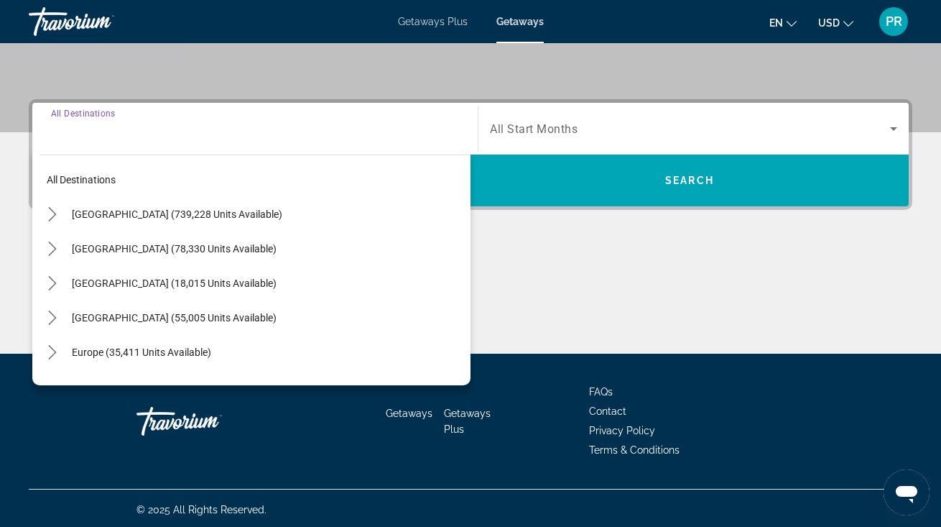
scroll to position [302, 0]
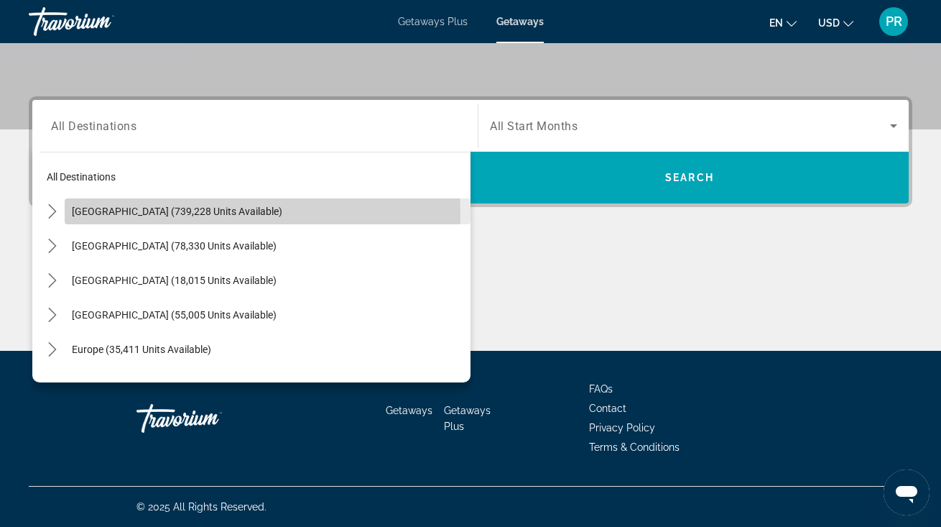
click at [169, 215] on span "[GEOGRAPHIC_DATA] (739,228 units available)" at bounding box center [177, 210] width 210 height 11
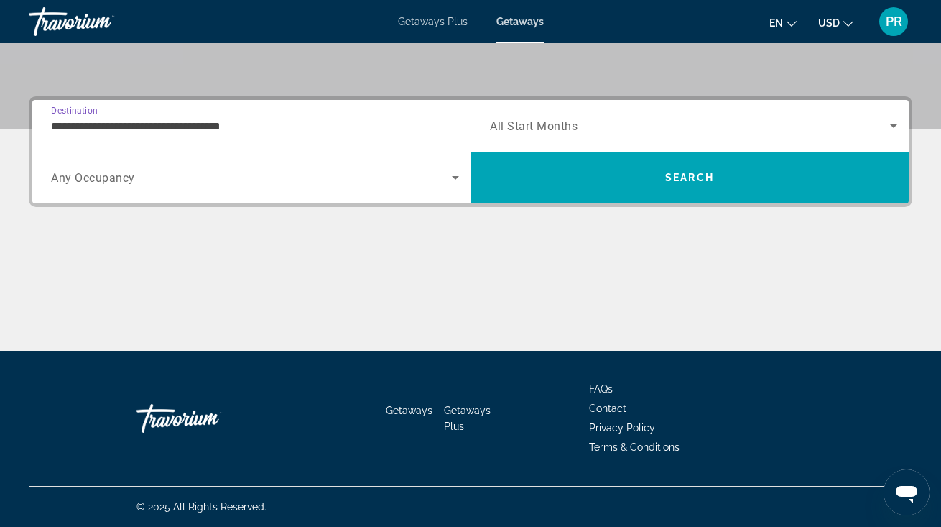
click at [157, 128] on input "**********" at bounding box center [255, 126] width 408 height 17
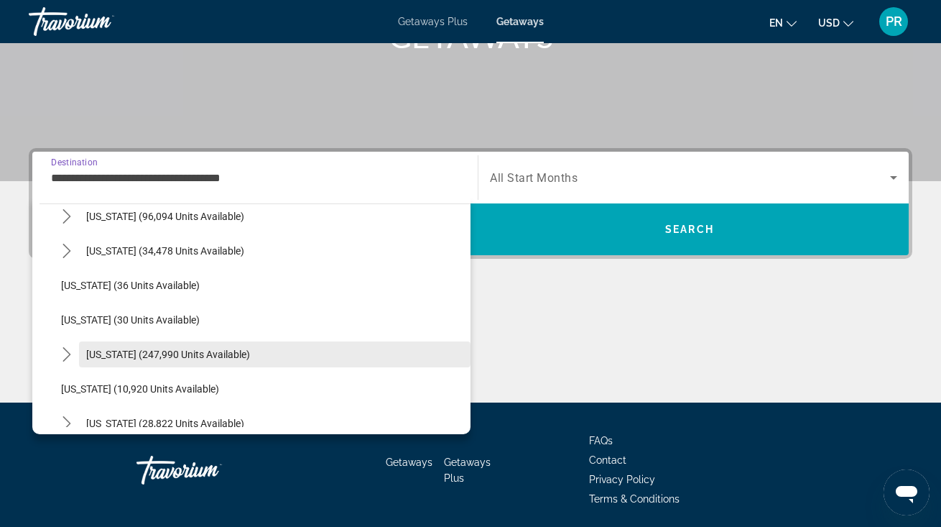
scroll to position [162, 0]
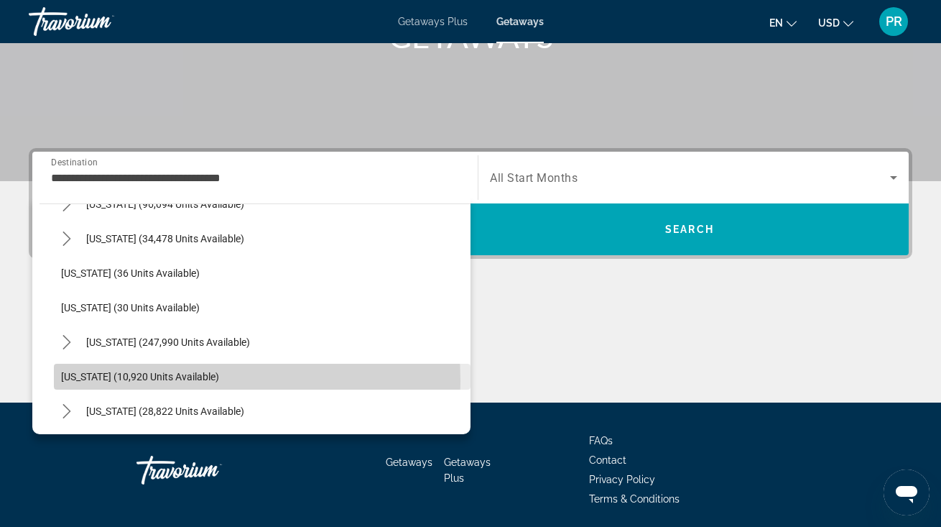
click at [147, 381] on span "[US_STATE] (10,920 units available)" at bounding box center [140, 376] width 158 height 11
type input "**********"
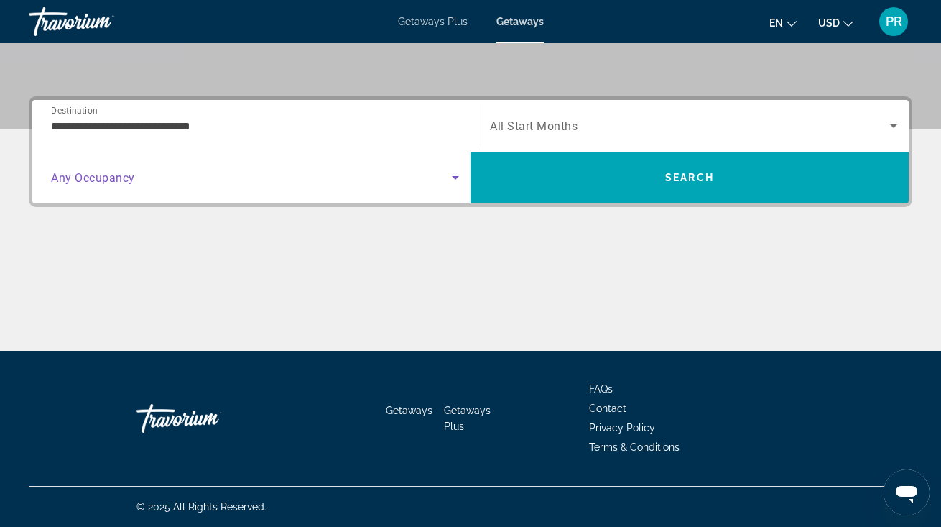
click at [180, 174] on span "Search widget" at bounding box center [251, 177] width 401 height 17
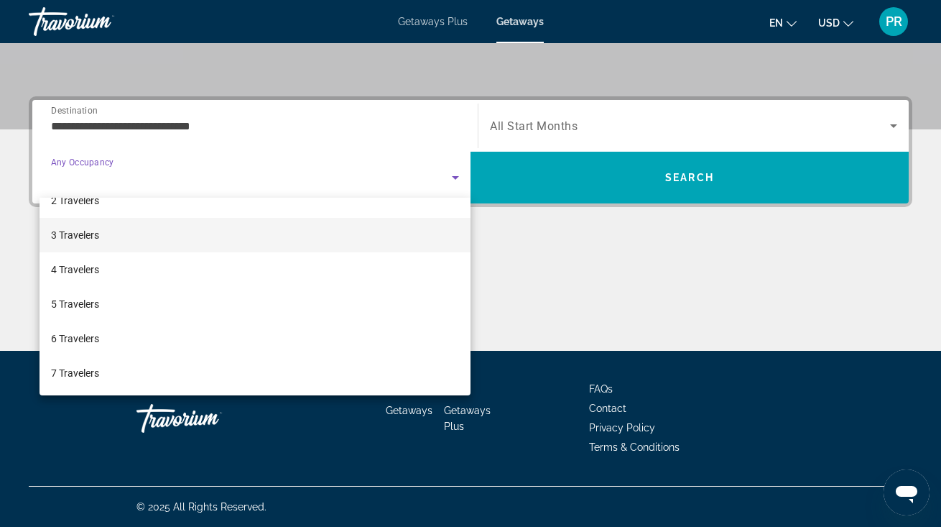
scroll to position [75, 0]
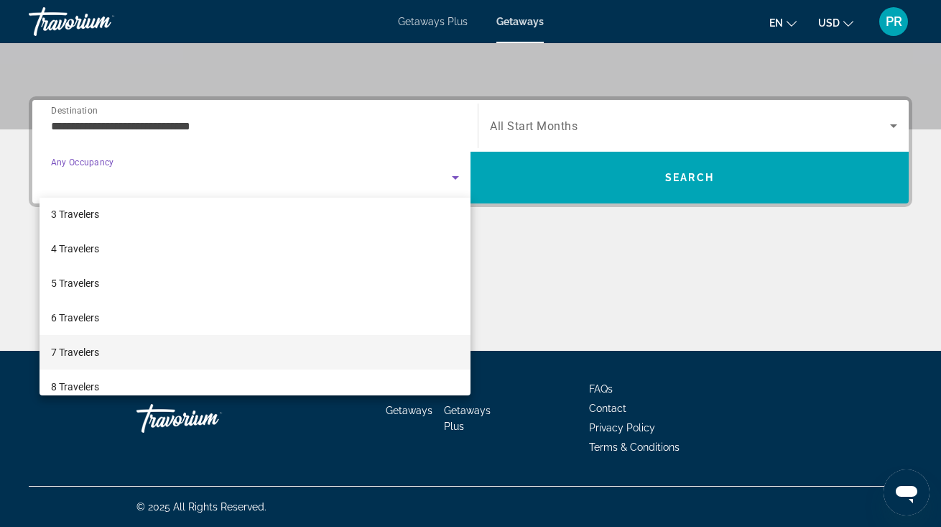
click at [149, 348] on mat-option "7 Travelers" at bounding box center [255, 352] width 431 height 34
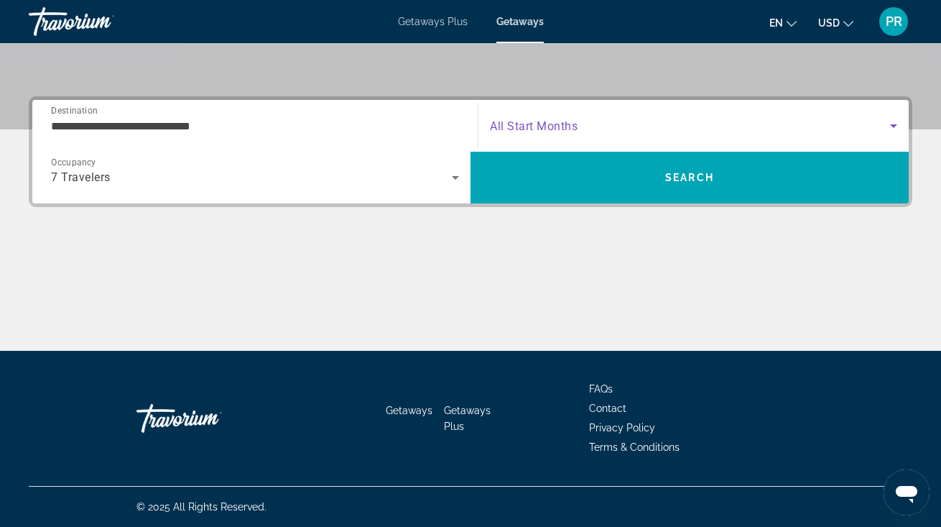
click at [500, 133] on span "Search widget" at bounding box center [690, 125] width 400 height 17
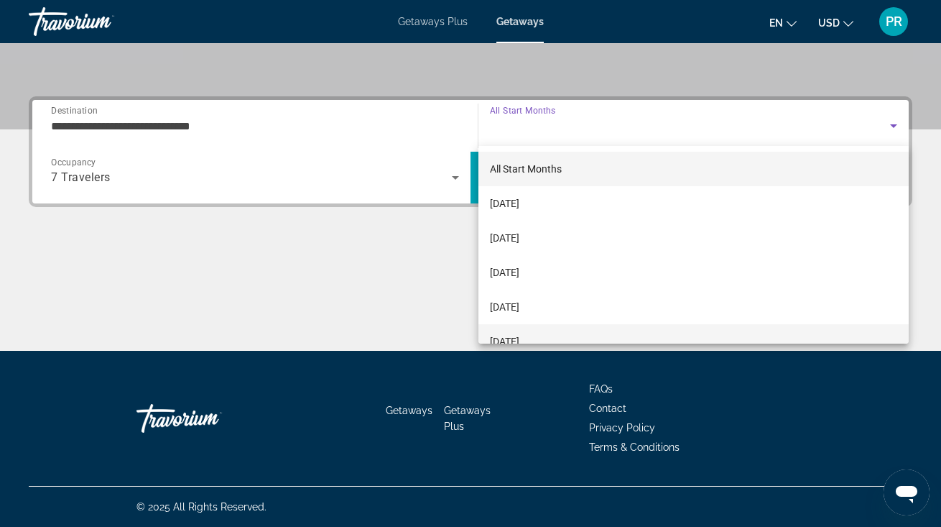
click at [519, 334] on span "[DATE]" at bounding box center [504, 341] width 29 height 17
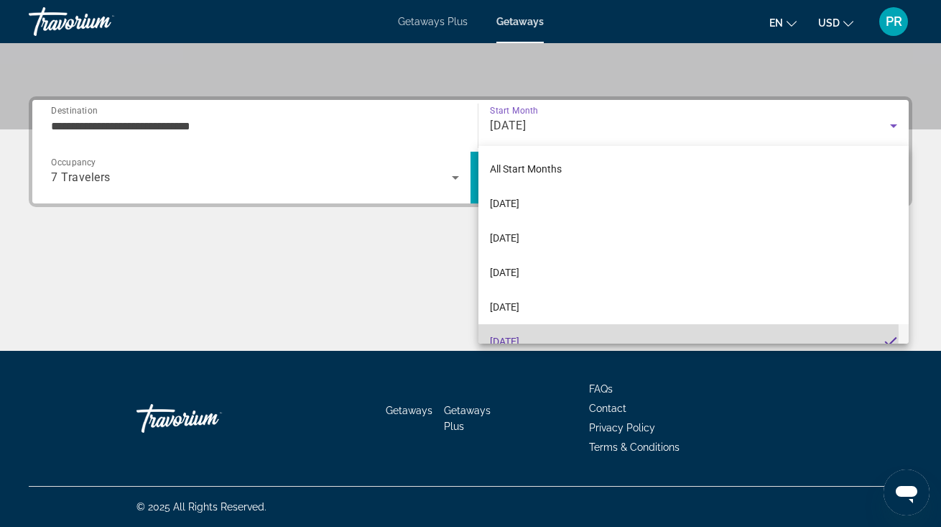
scroll to position [15, 0]
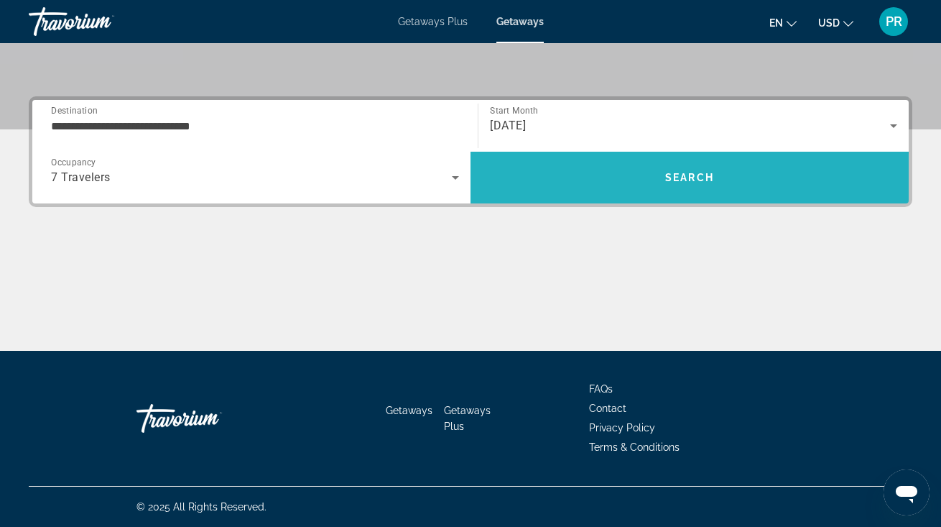
click at [567, 198] on span "Search" at bounding box center [690, 178] width 438 height 52
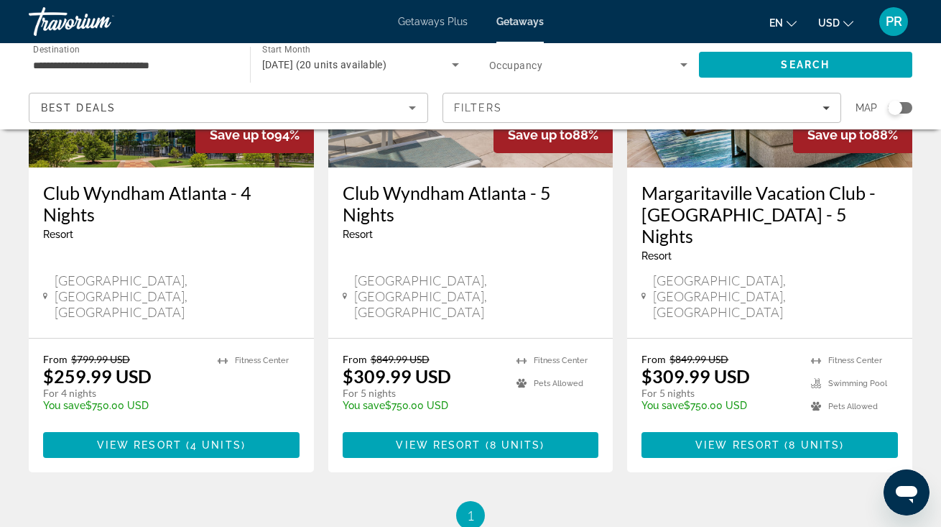
scroll to position [247, 0]
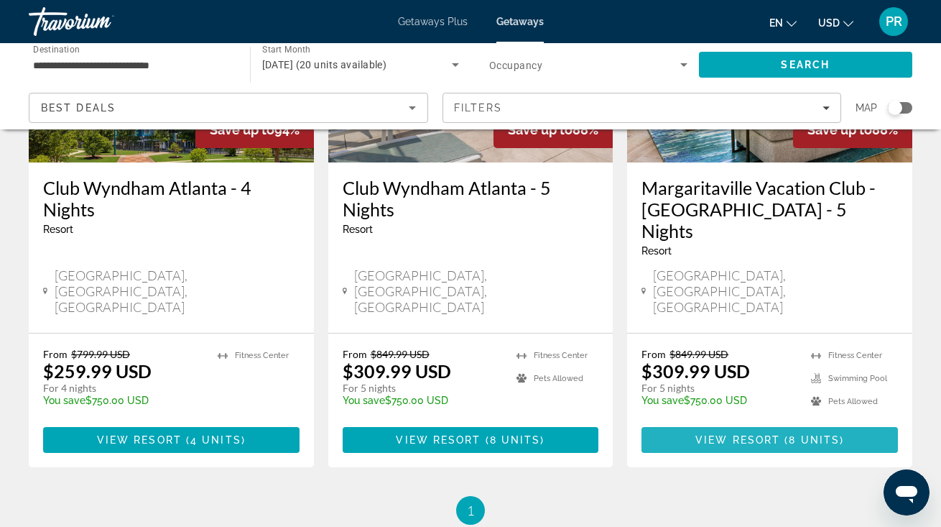
click at [736, 434] on span "View Resort" at bounding box center [737, 439] width 85 height 11
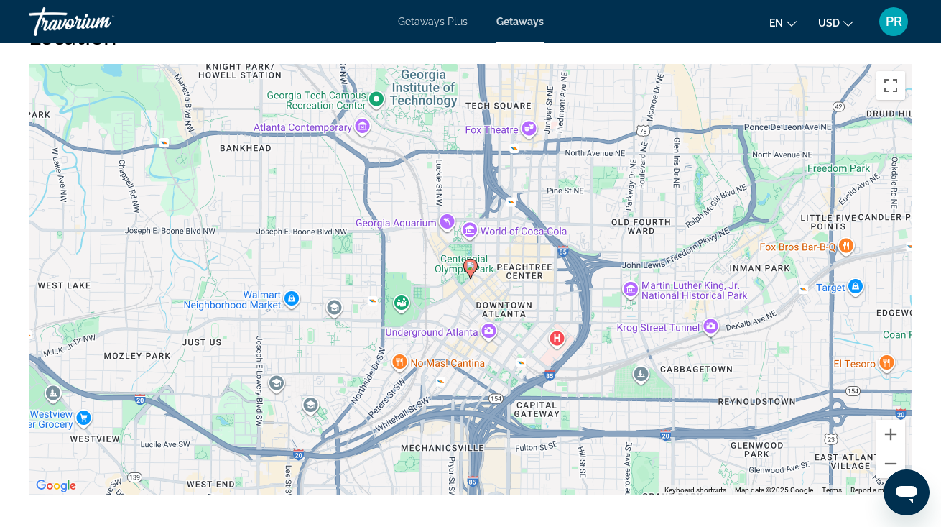
scroll to position [2280, 0]
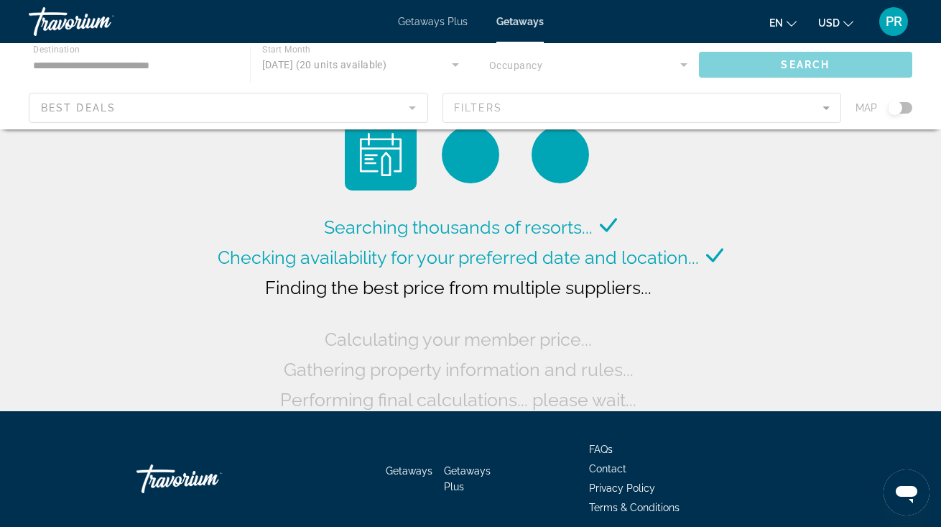
click at [560, 0] on mat-toolbar "Getaways Plus Getaways en English Español Français Italiano Português русский U…" at bounding box center [470, 21] width 941 height 43
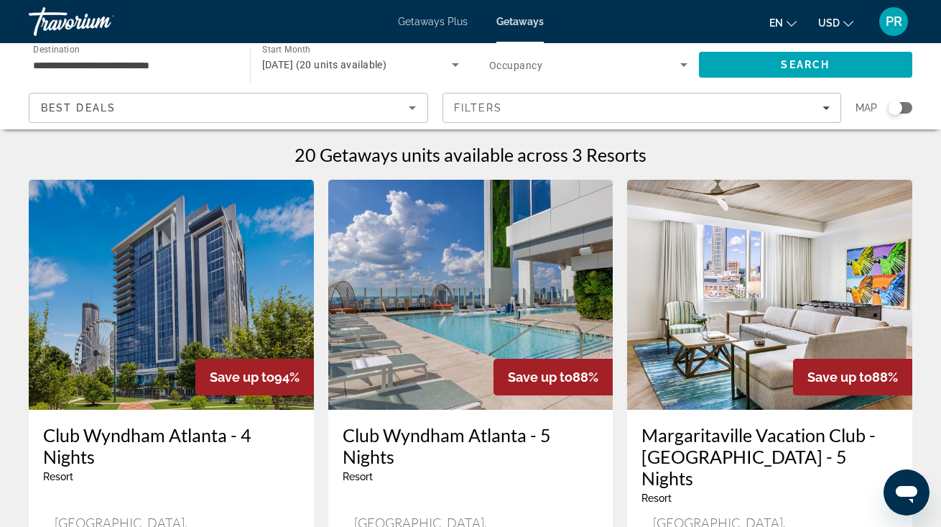
click at [450, 329] on img "Main content" at bounding box center [470, 295] width 285 height 230
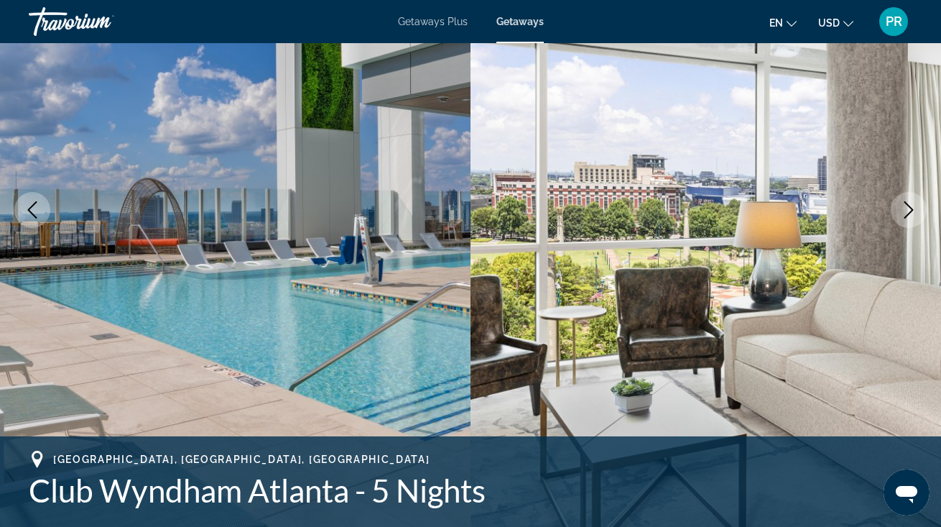
scroll to position [174, 0]
